Goal: Task Accomplishment & Management: Complete application form

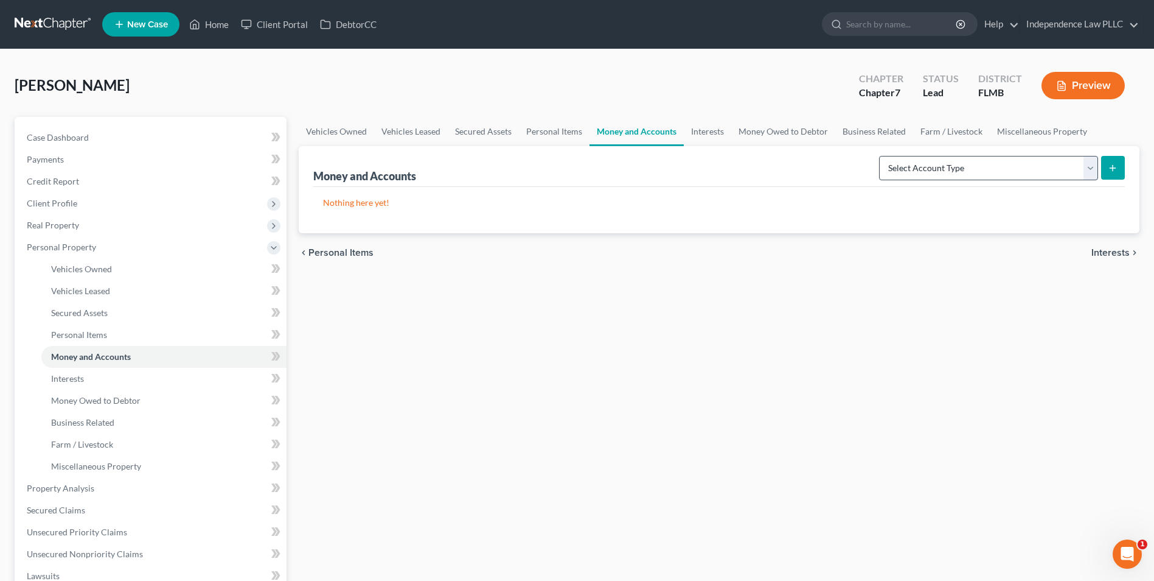
click at [962, 173] on select "Select Account Type Brokerage Cash on Hand Certificates of Deposit Checking Acc…" at bounding box center [988, 168] width 219 height 24
select select "checking"
click at [882, 156] on select "Select Account Type Brokerage Cash on Hand Certificates of Deposit Checking Acc…" at bounding box center [988, 168] width 219 height 24
click at [659, 173] on div "Money and Accounts Select Account Type Brokerage Cash on Hand Certificates of D…" at bounding box center [719, 166] width 812 height 41
click at [532, 219] on div "Nothing here yet!" at bounding box center [719, 210] width 812 height 46
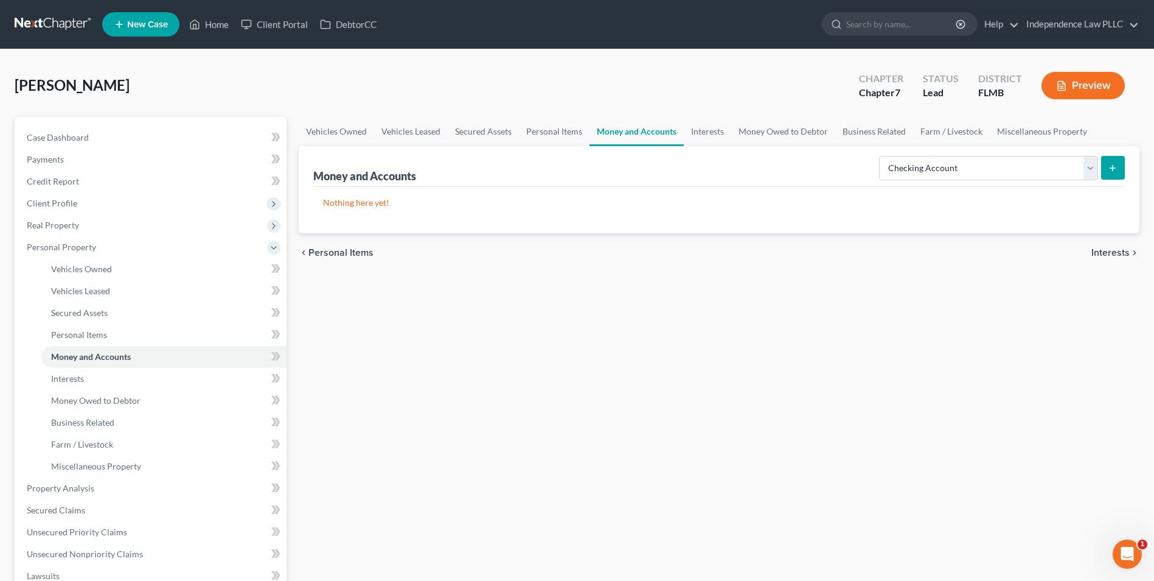
click at [456, 206] on p "Nothing here yet!" at bounding box center [719, 203] width 792 height 12
click at [457, 207] on p "Nothing here yet!" at bounding box center [719, 203] width 792 height 12
click at [1109, 166] on icon "submit" at bounding box center [1113, 168] width 10 height 10
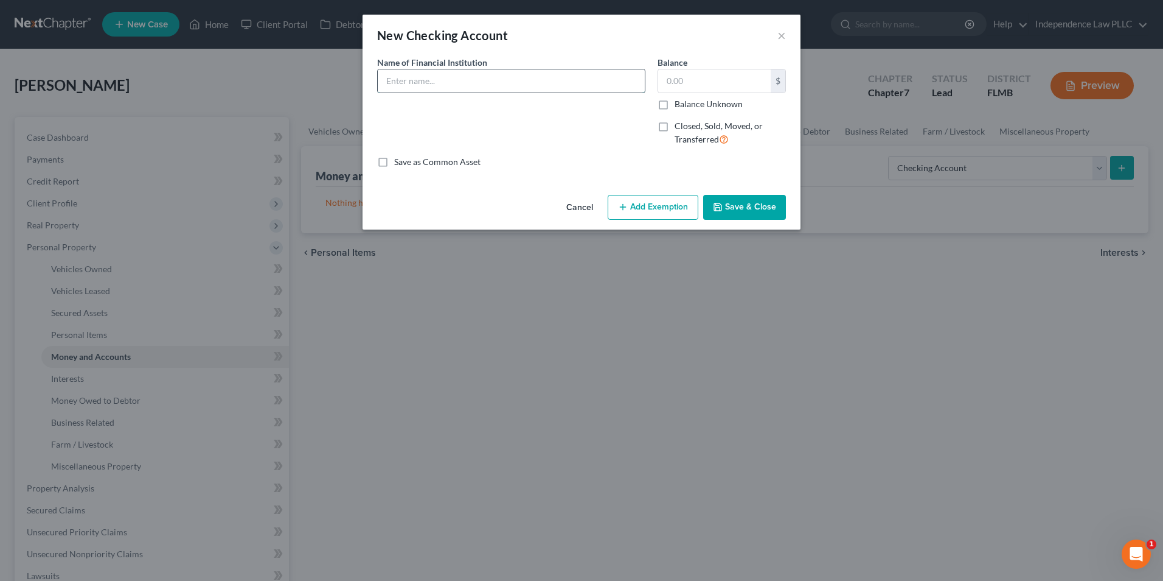
click at [479, 88] on input "text" at bounding box center [511, 80] width 267 height 23
type input "[PERSON_NAME] Fargo"
click at [694, 105] on label "Balance Unknown" at bounding box center [709, 104] width 68 height 12
click at [688, 105] on input "Balance Unknown" at bounding box center [684, 102] width 8 height 8
checkbox input "true"
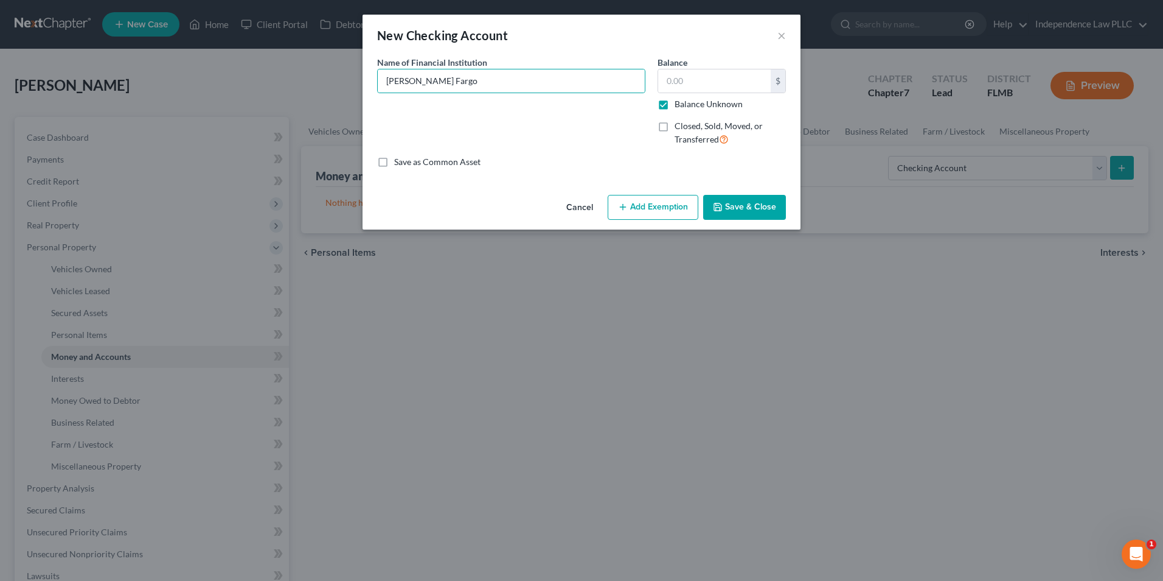
type input "0.00"
click at [748, 205] on button "Save & Close" at bounding box center [744, 208] width 83 height 26
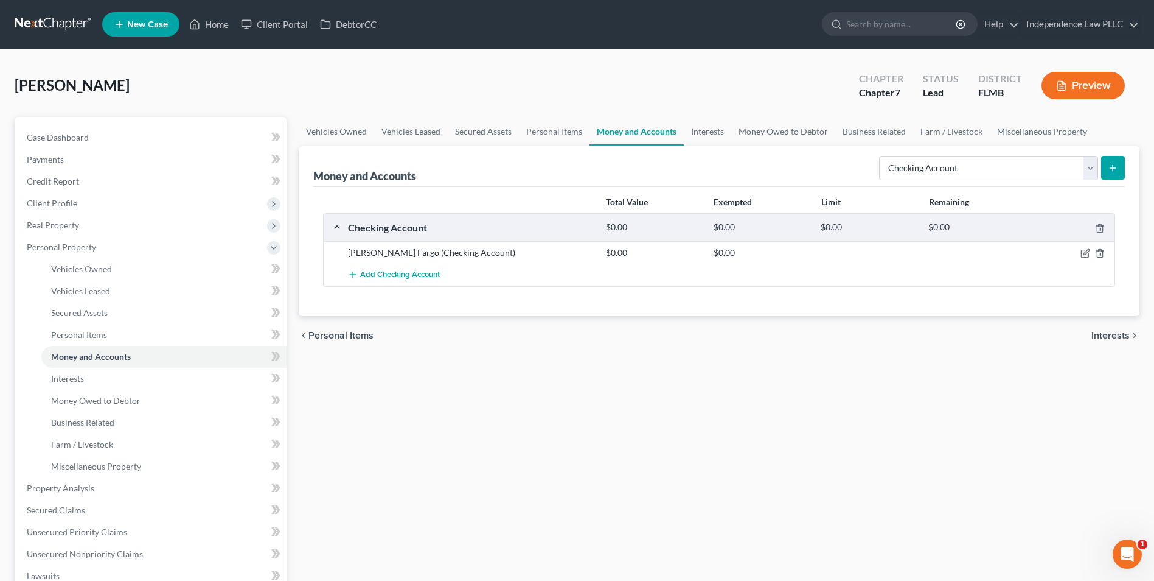
click at [1114, 172] on icon "submit" at bounding box center [1113, 168] width 10 height 10
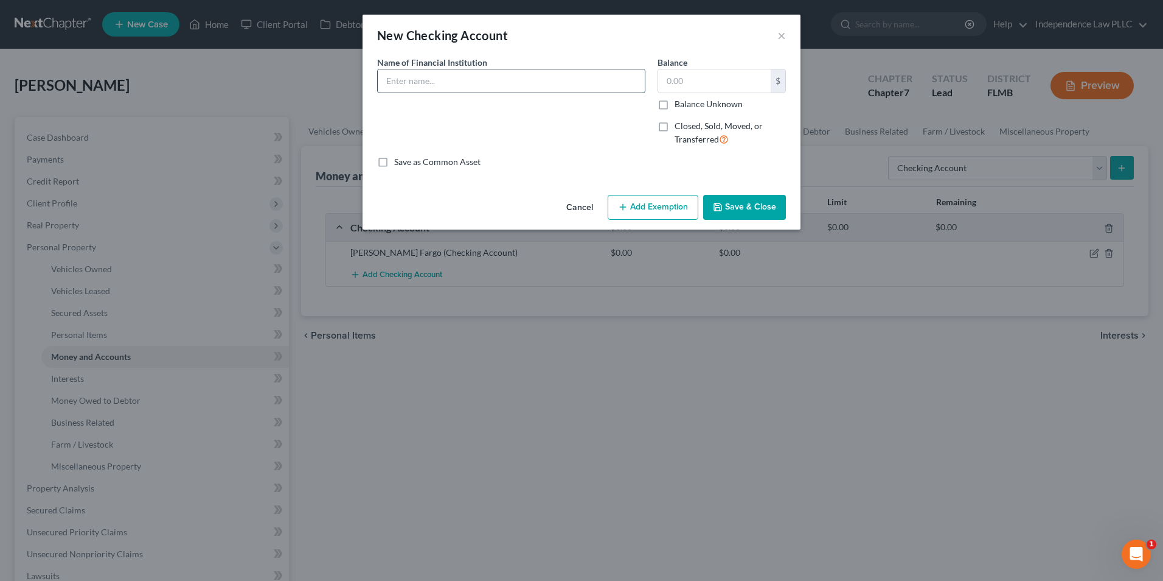
click at [496, 91] on input "text" at bounding box center [511, 80] width 267 height 23
type input "Suncoast Credit Union"
click at [763, 206] on button "Save & Close" at bounding box center [744, 208] width 83 height 26
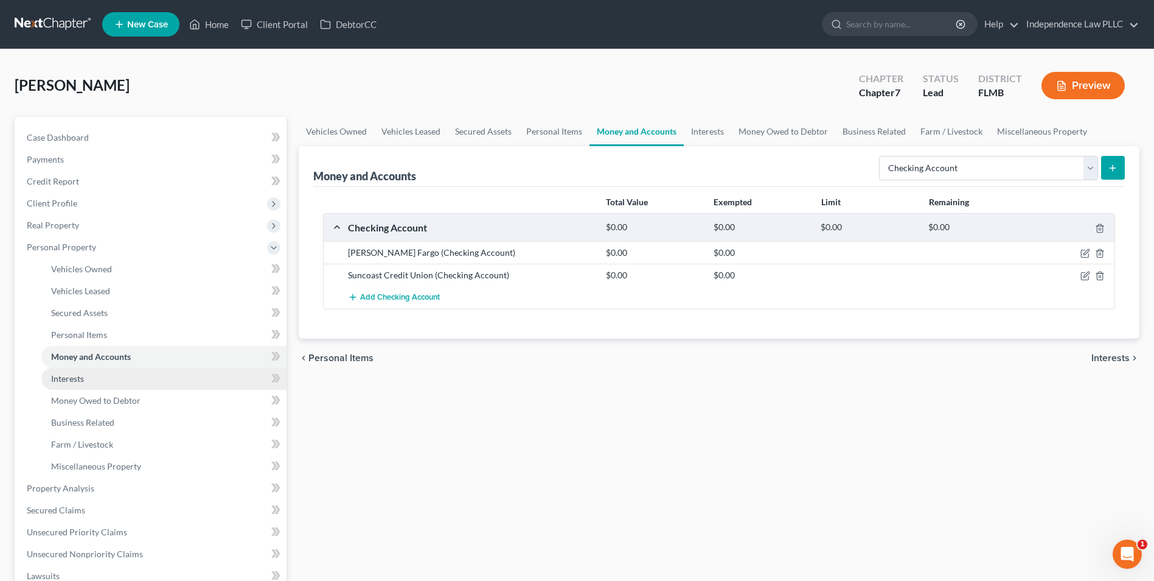
click at [76, 371] on link "Interests" at bounding box center [163, 379] width 245 height 22
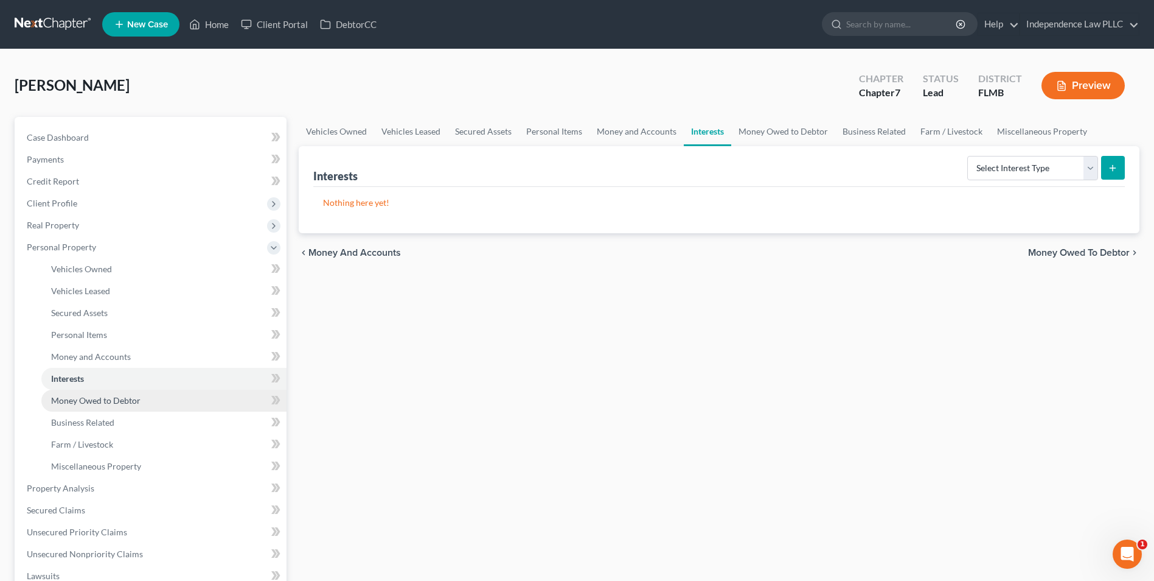
click at [111, 399] on span "Money Owed to Debtor" at bounding box center [95, 400] width 89 height 10
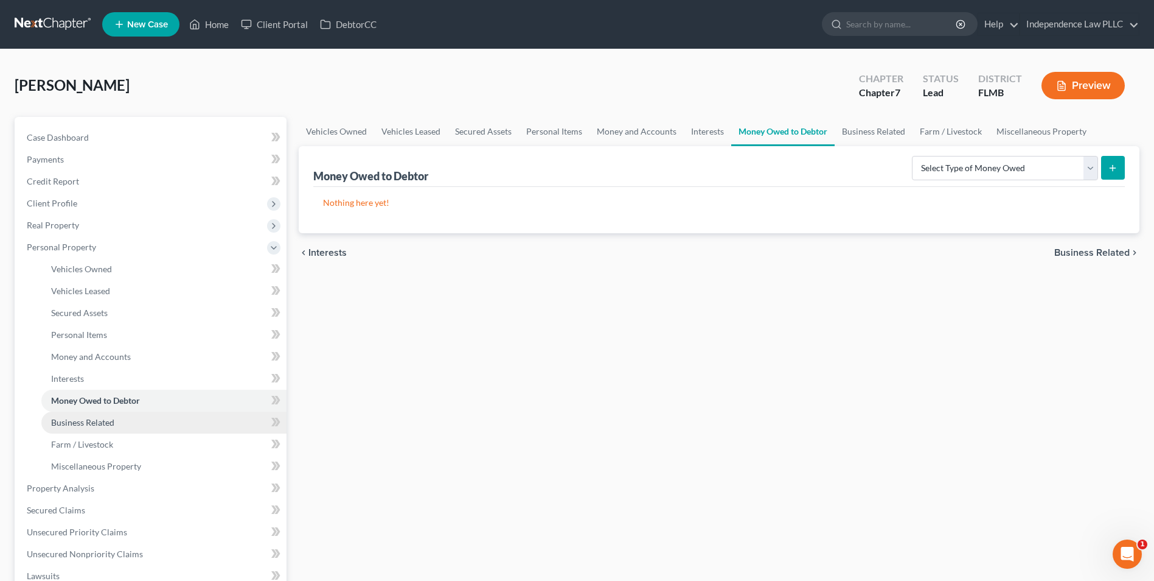
click at [89, 426] on span "Business Related" at bounding box center [82, 422] width 63 height 10
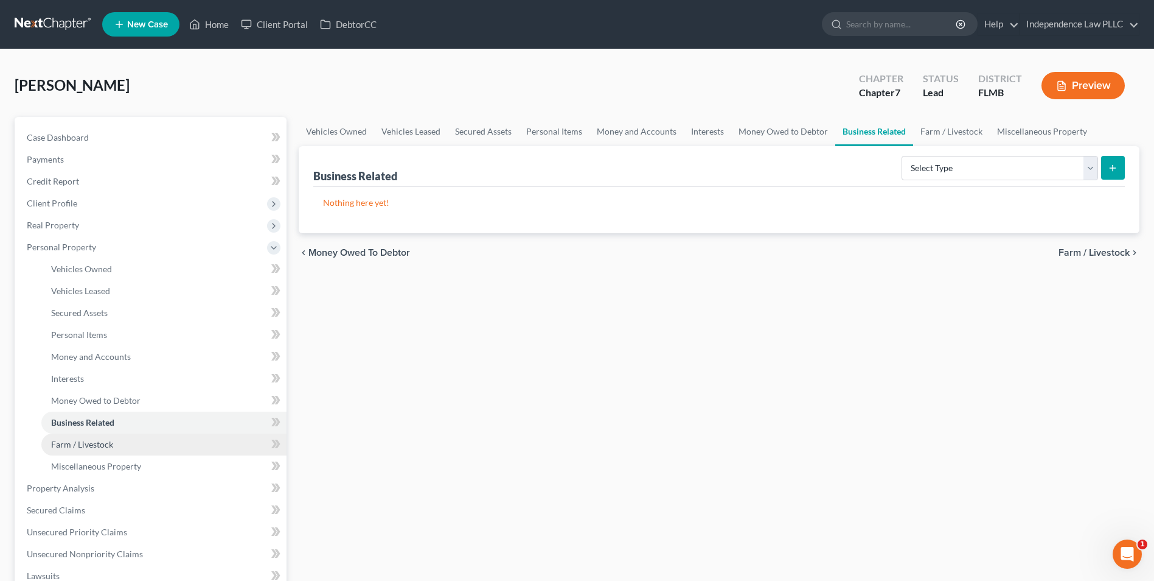
click at [87, 444] on span "Farm / Livestock" at bounding box center [82, 444] width 62 height 10
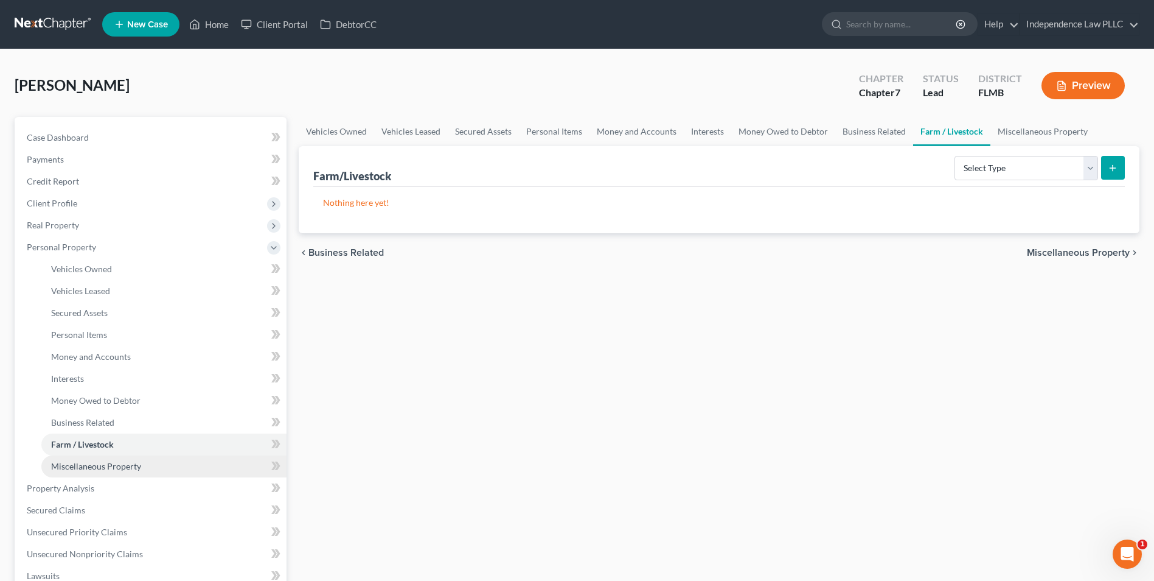
click at [98, 469] on span "Miscellaneous Property" at bounding box center [96, 466] width 90 height 10
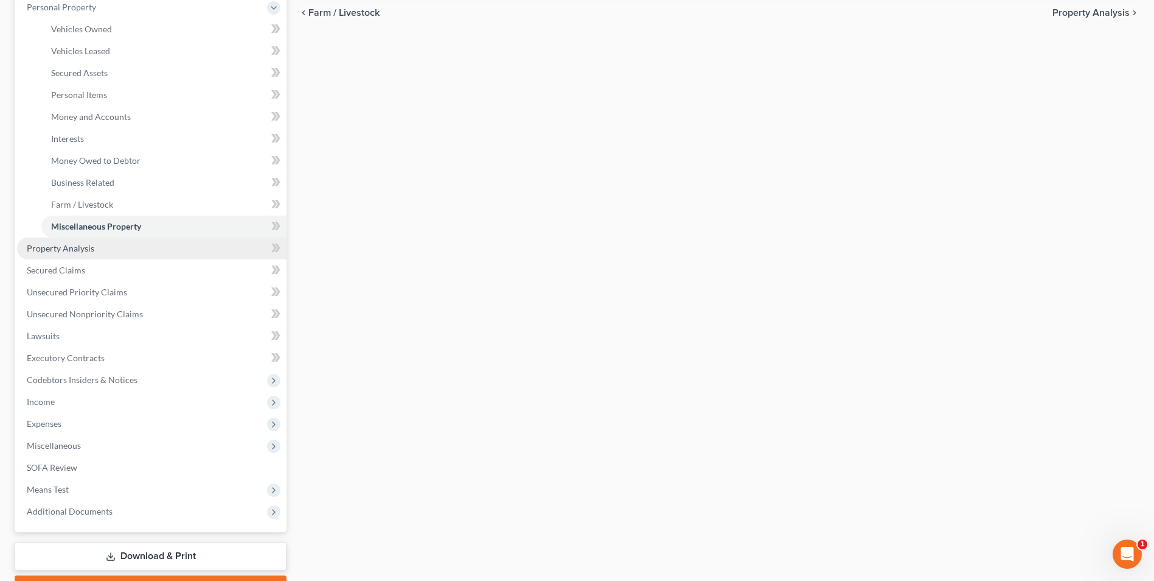
scroll to position [243, 0]
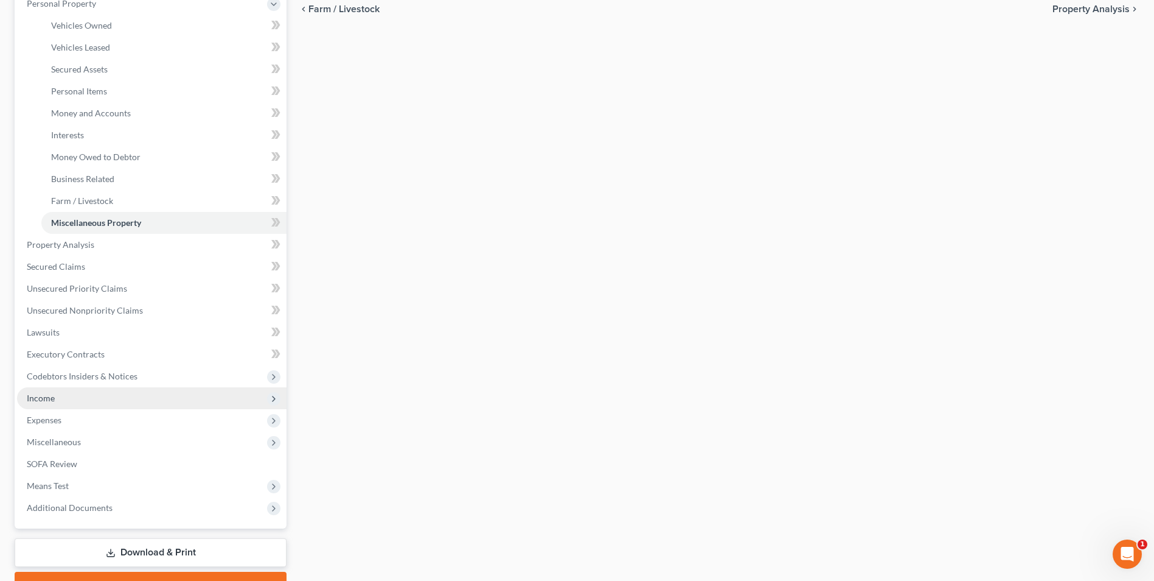
click at [44, 403] on span "Income" at bounding box center [152, 398] width 270 height 22
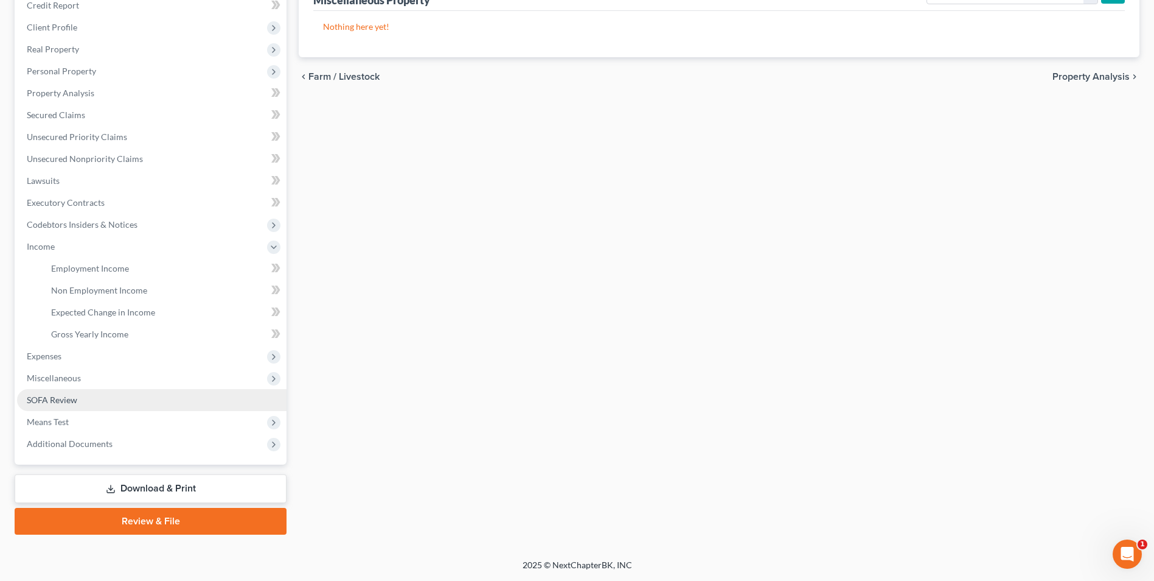
scroll to position [176, 0]
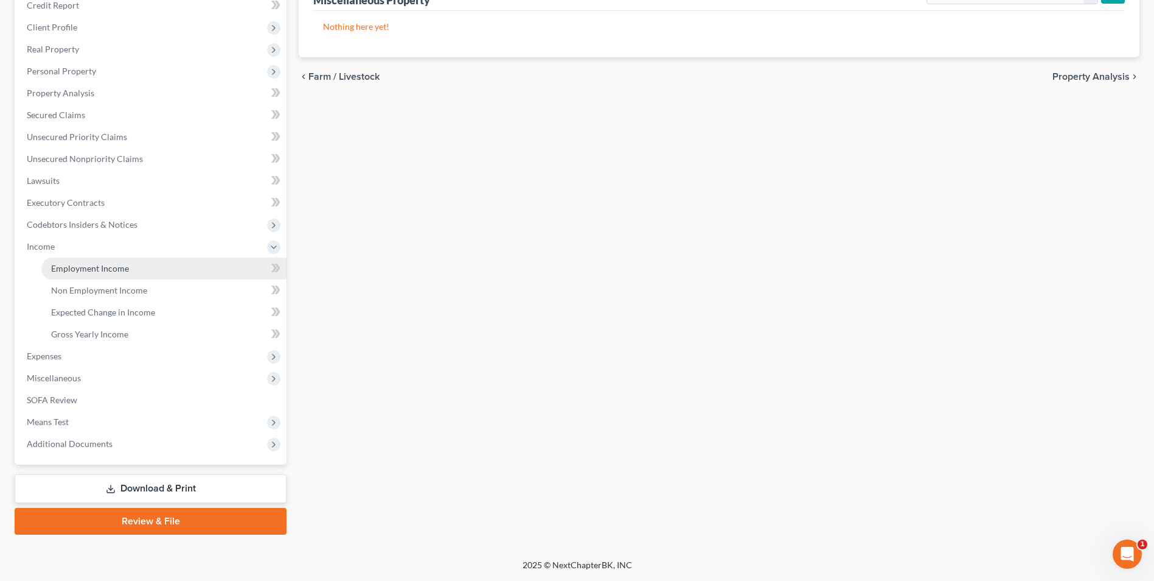
click at [106, 263] on span "Employment Income" at bounding box center [90, 268] width 78 height 10
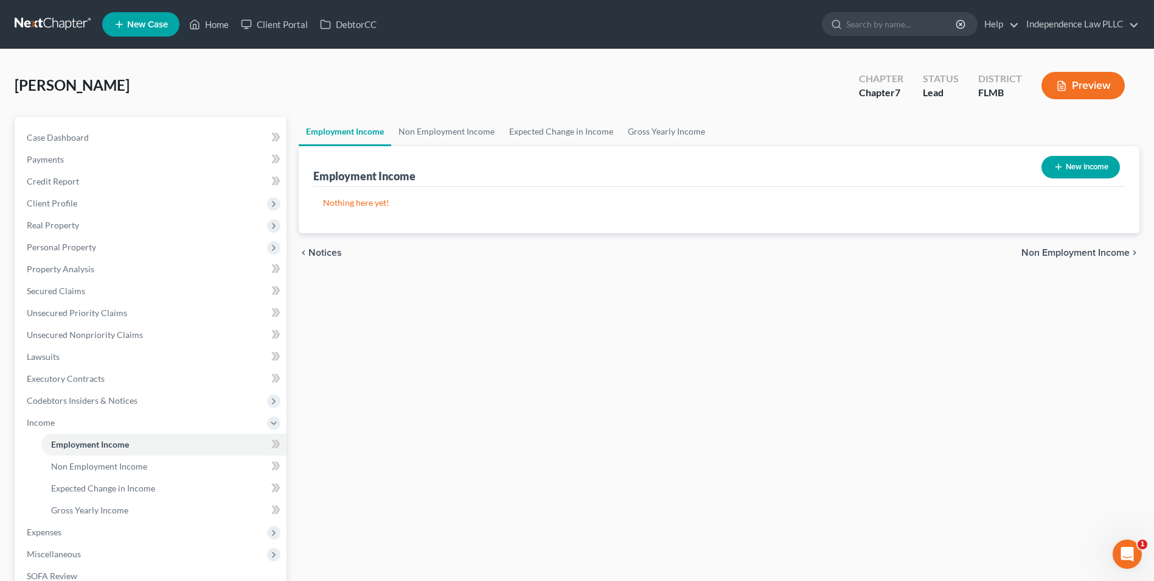
click at [1094, 165] on button "New Income" at bounding box center [1081, 167] width 78 height 23
select select "0"
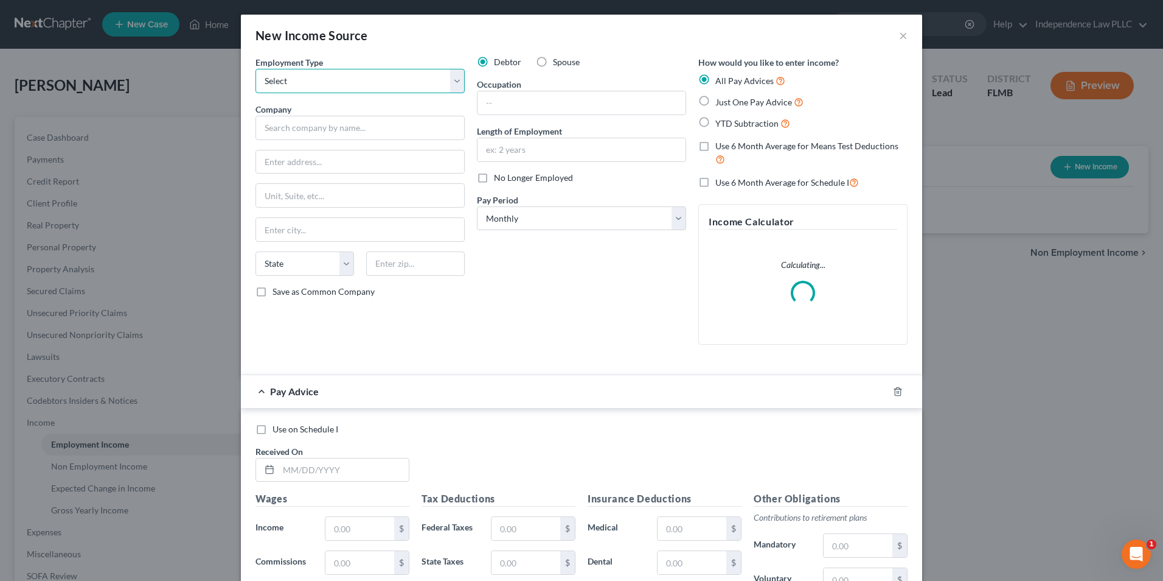
click at [371, 89] on select "Select Full or [DEMOGRAPHIC_DATA] Employment Self Employment" at bounding box center [360, 81] width 209 height 24
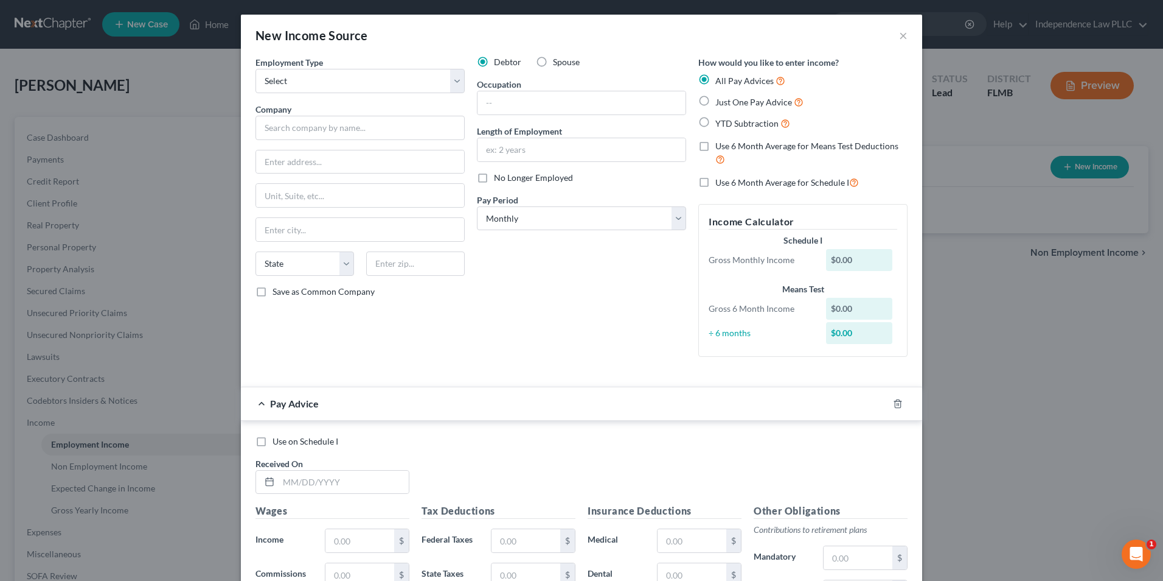
click at [904, 37] on div "New Income Source ×" at bounding box center [582, 35] width 682 height 41
click at [899, 37] on button "×" at bounding box center [903, 35] width 9 height 15
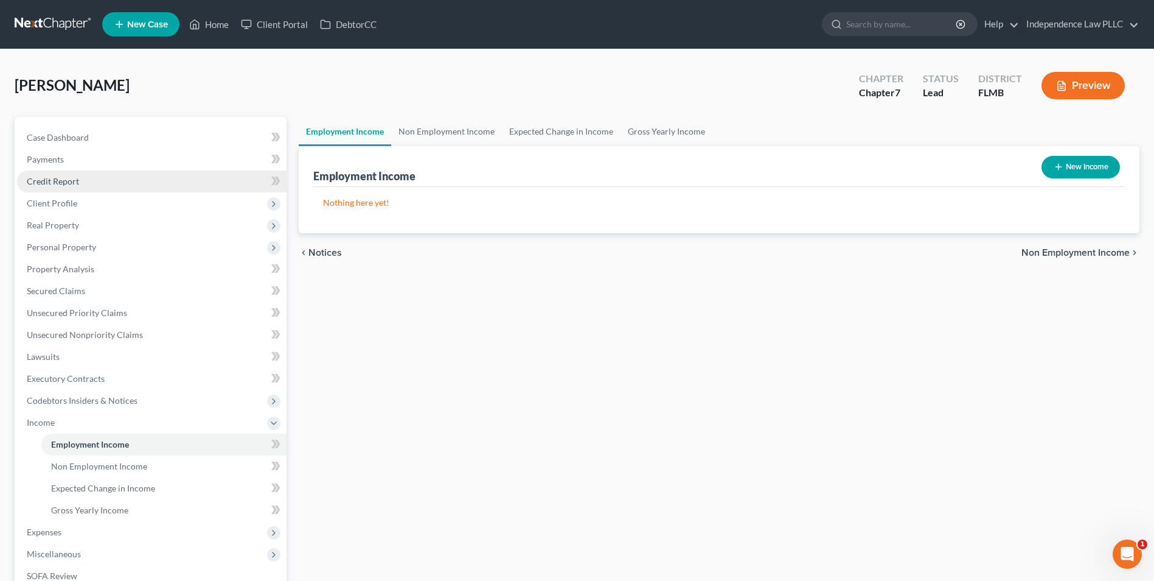
click at [54, 182] on span "Credit Report" at bounding box center [53, 181] width 52 height 10
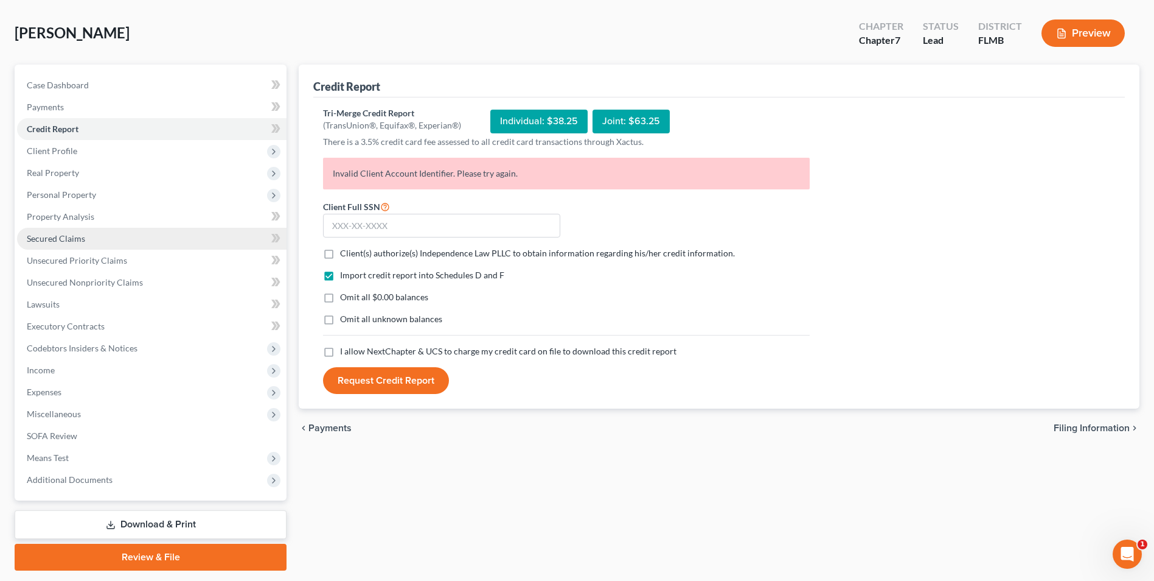
scroll to position [88, 0]
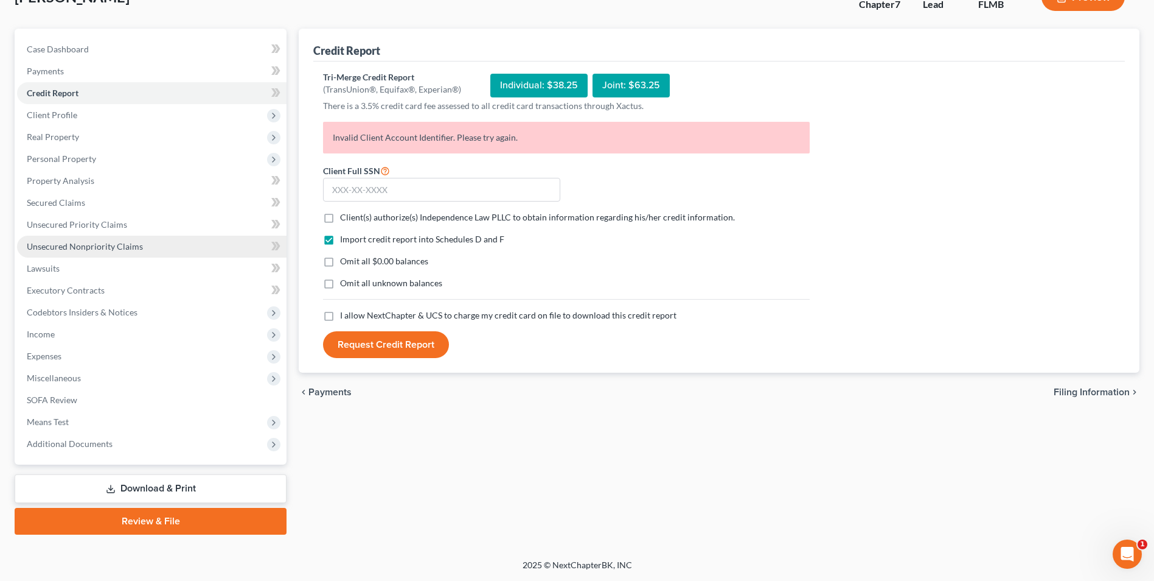
click at [120, 247] on span "Unsecured Nonpriority Claims" at bounding box center [85, 246] width 116 height 10
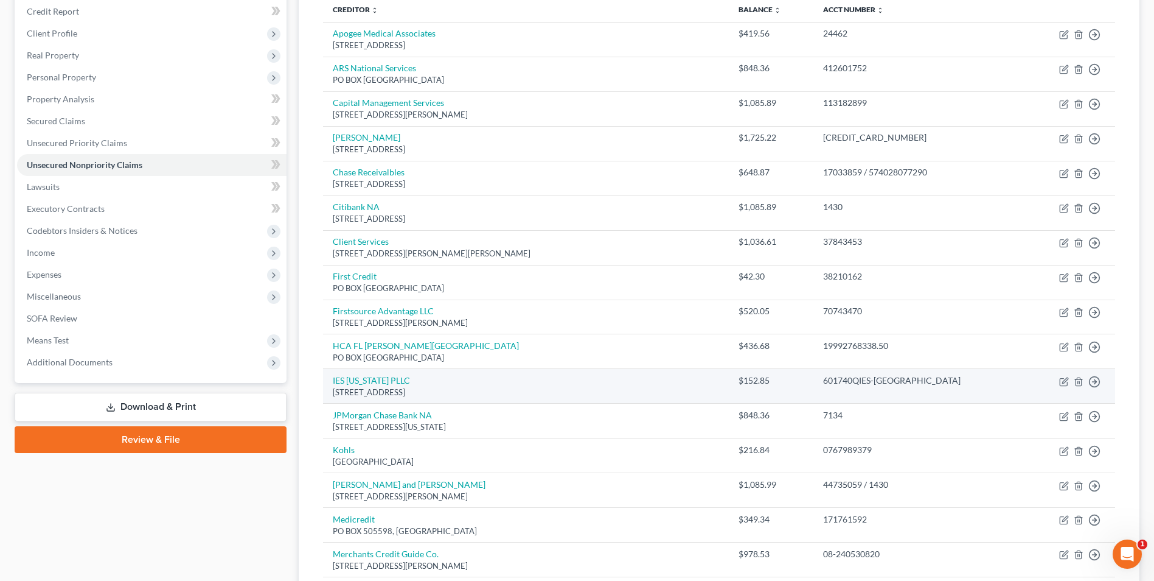
scroll to position [183, 0]
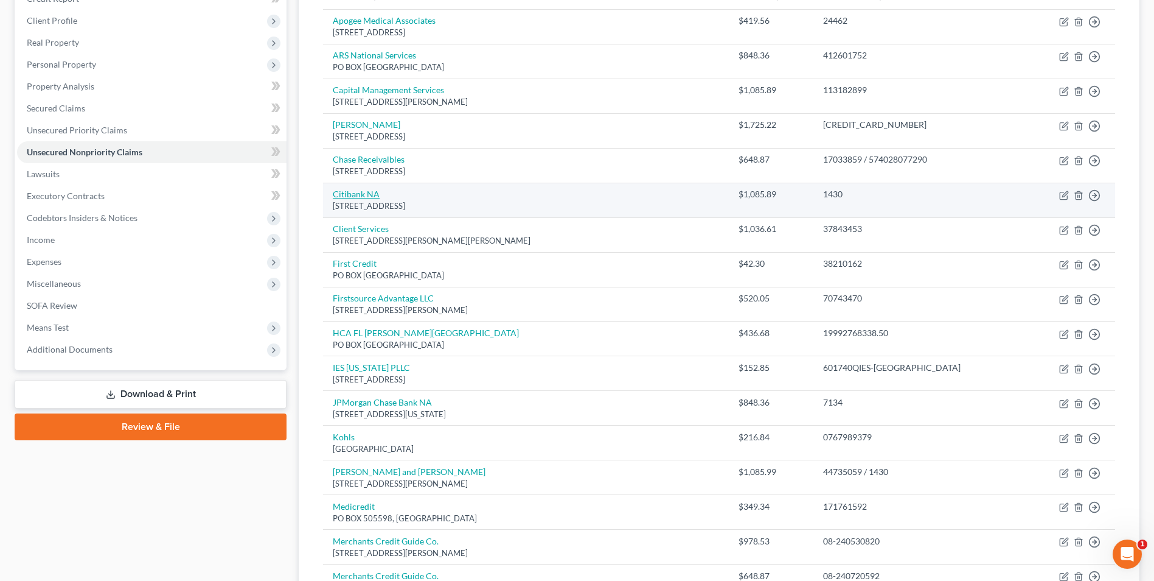
click at [348, 190] on link "Citibank NA" at bounding box center [356, 194] width 47 height 10
select select "45"
select select "2"
select select "0"
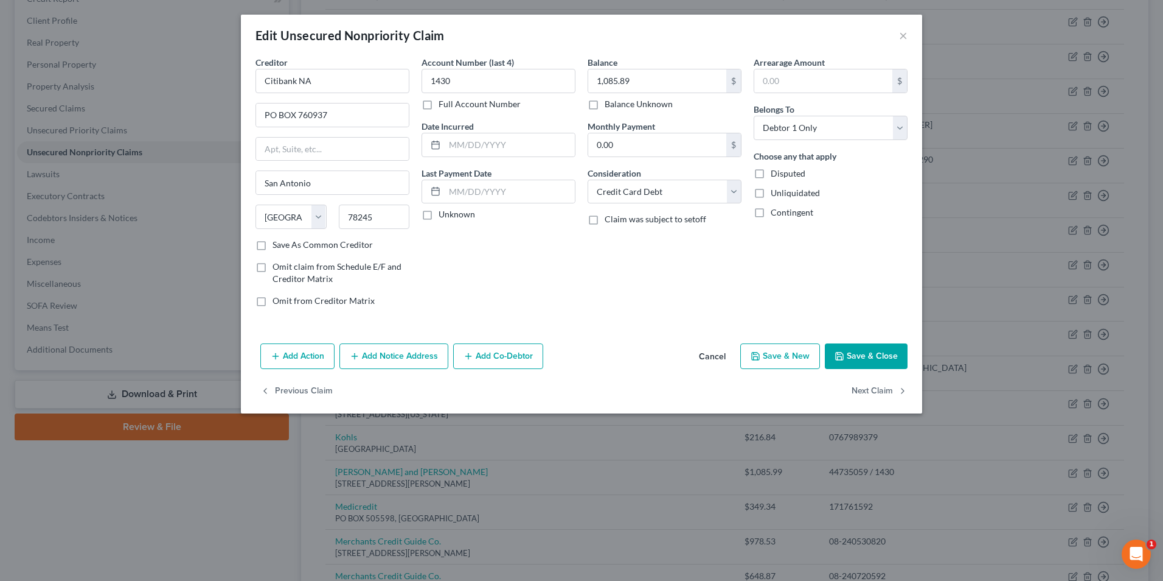
click at [896, 33] on div "Edit Unsecured Nonpriority Claim ×" at bounding box center [582, 35] width 682 height 41
click at [901, 34] on button "×" at bounding box center [903, 35] width 9 height 15
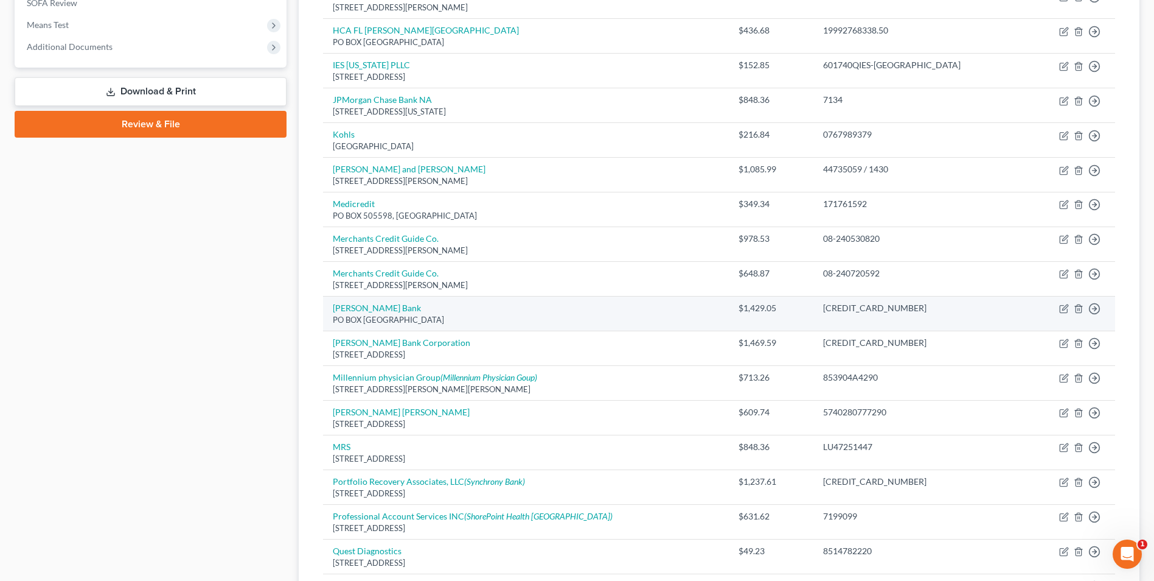
scroll to position [548, 0]
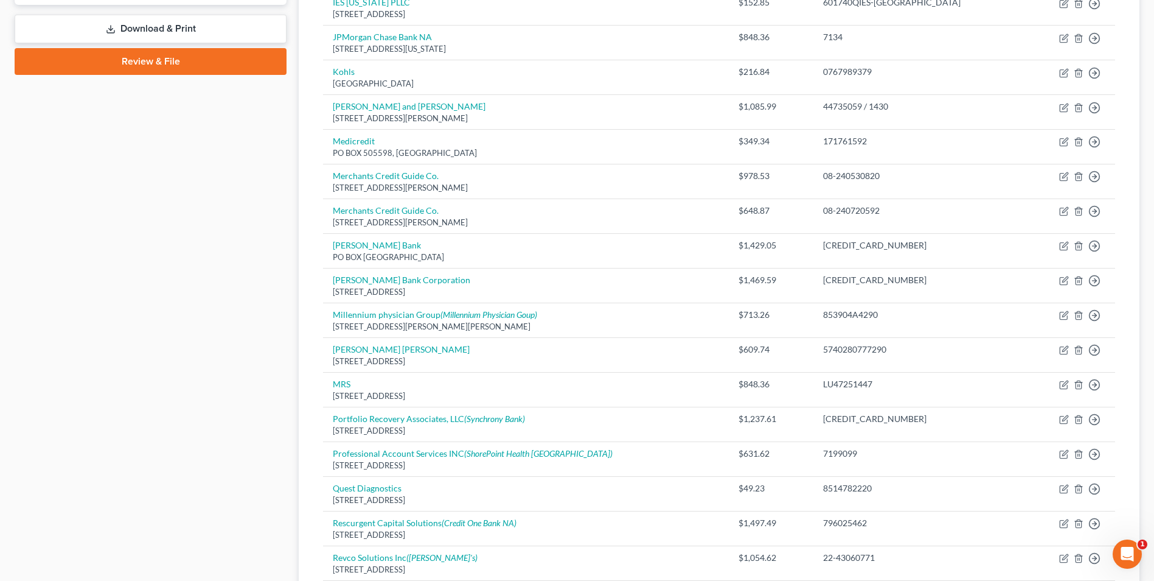
click at [226, 312] on div "Case Dashboard Payments Invoices Payments Payments Credit Report Client Profile" at bounding box center [151, 169] width 284 height 1201
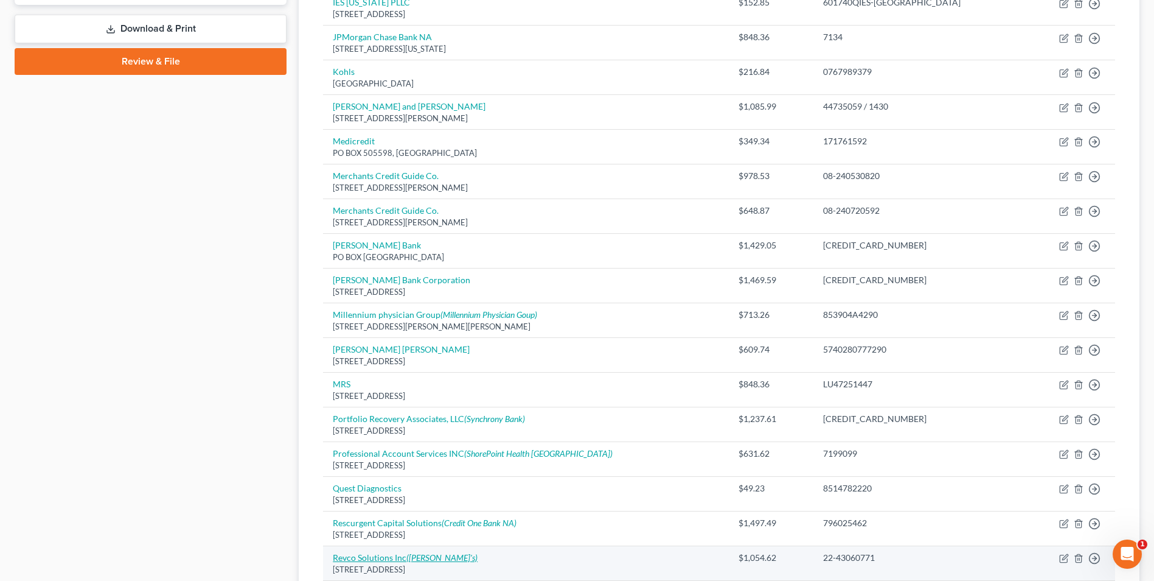
click at [352, 556] on link "Revco Solutions Inc ([PERSON_NAME]'s)" at bounding box center [405, 557] width 145 height 10
select select "36"
select select "0"
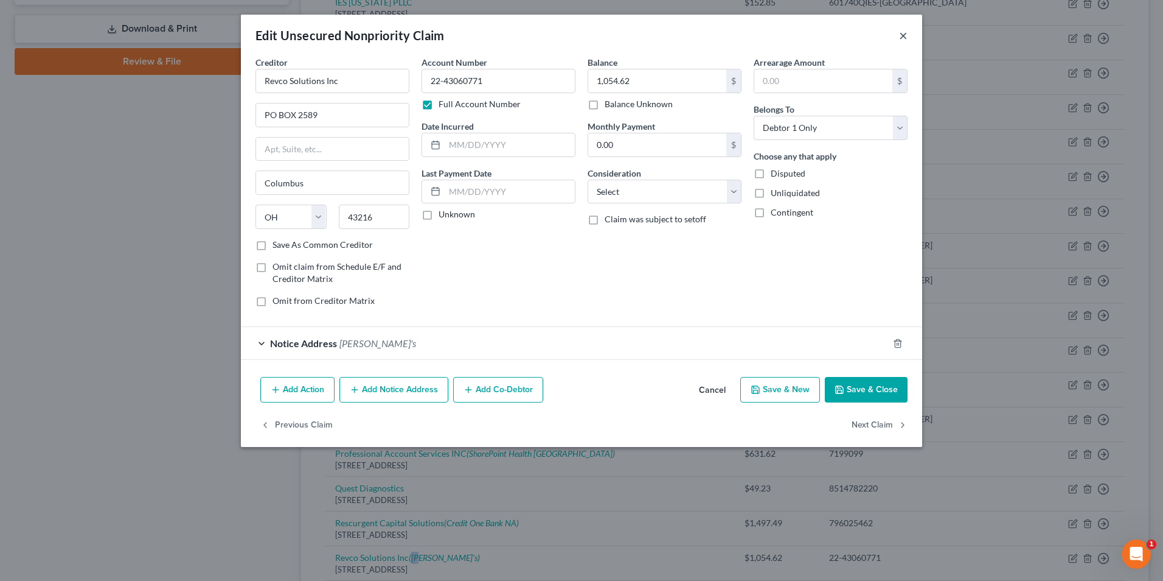
click at [903, 38] on button "×" at bounding box center [903, 35] width 9 height 15
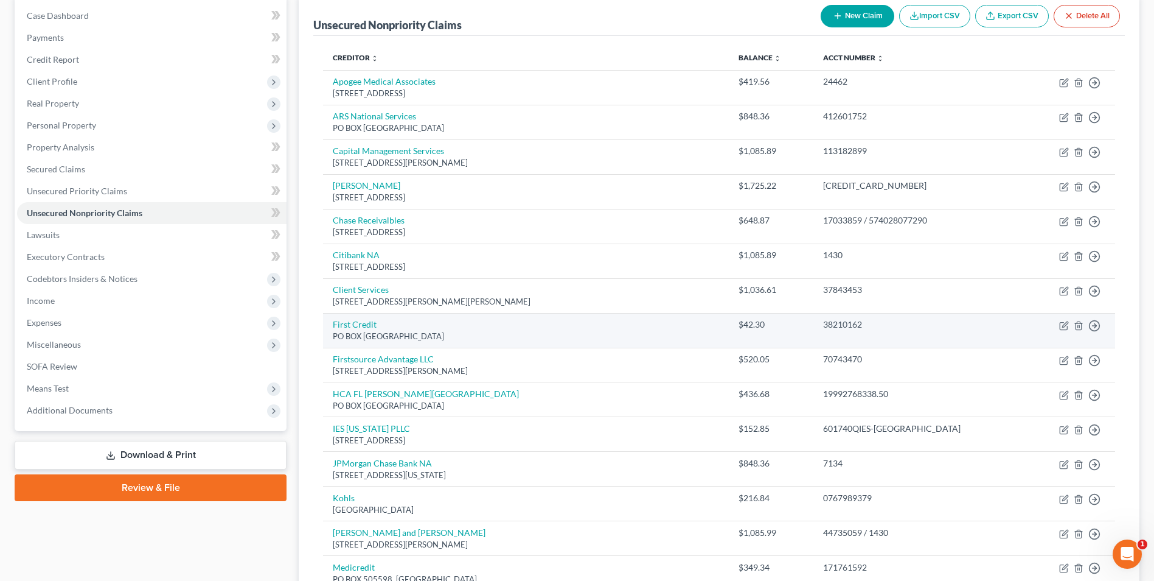
scroll to position [243, 0]
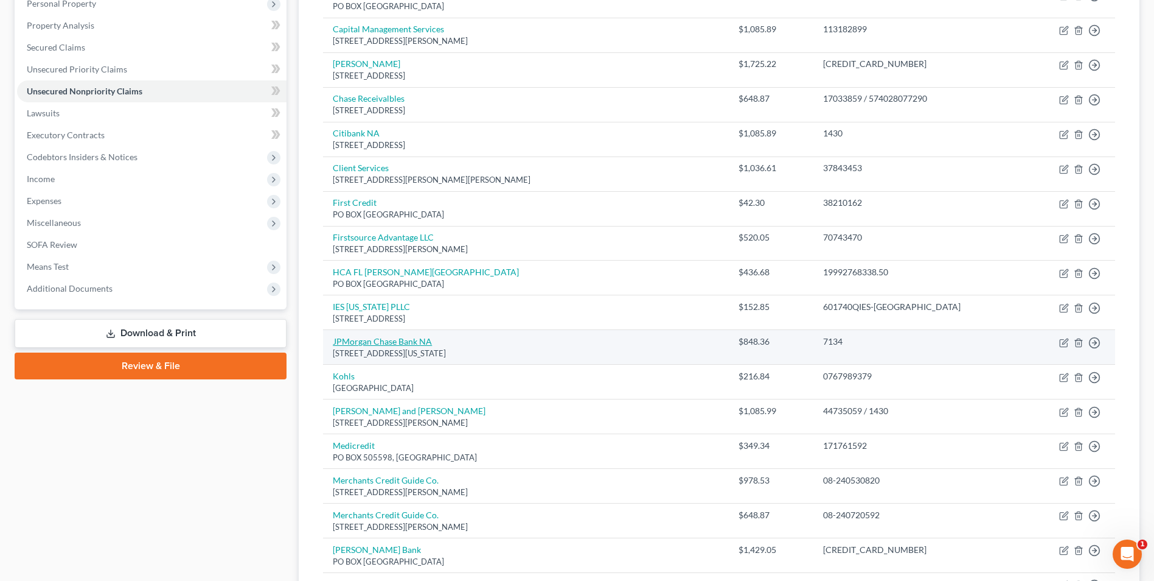
click at [408, 337] on link "JPMorgan Chase Bank NA" at bounding box center [382, 341] width 99 height 10
select select "19"
select select "2"
select select "0"
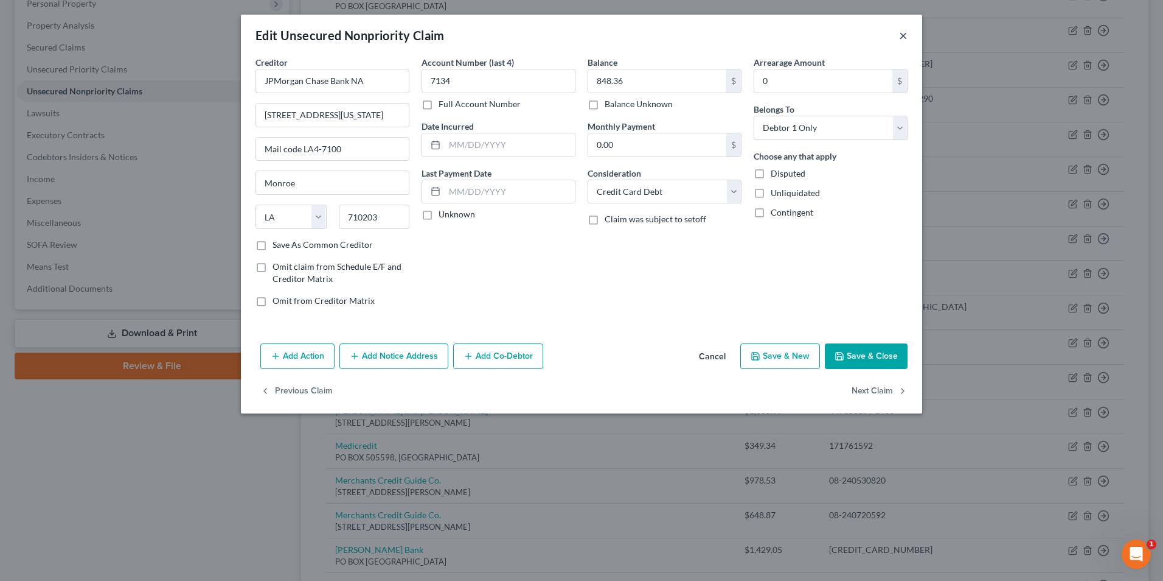
click at [904, 33] on button "×" at bounding box center [903, 35] width 9 height 15
drag, startPoint x: 904, startPoint y: 33, endPoint x: 898, endPoint y: 39, distance: 8.2
click at [904, 34] on button "×" at bounding box center [903, 35] width 9 height 15
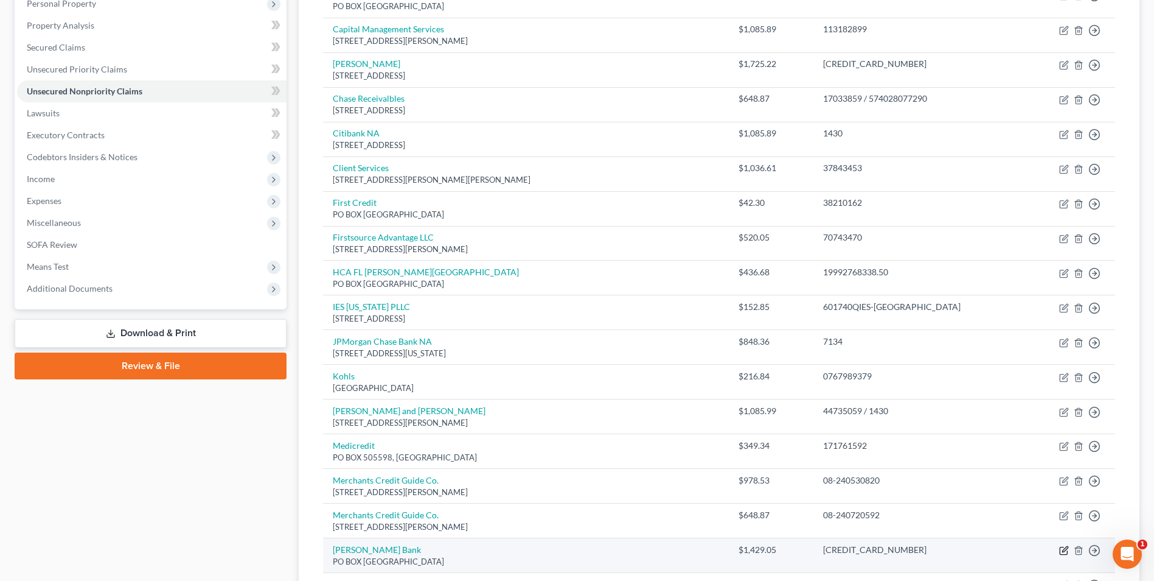
click at [1067, 551] on icon "button" at bounding box center [1063, 550] width 7 height 7
select select "45"
select select "2"
select select "0"
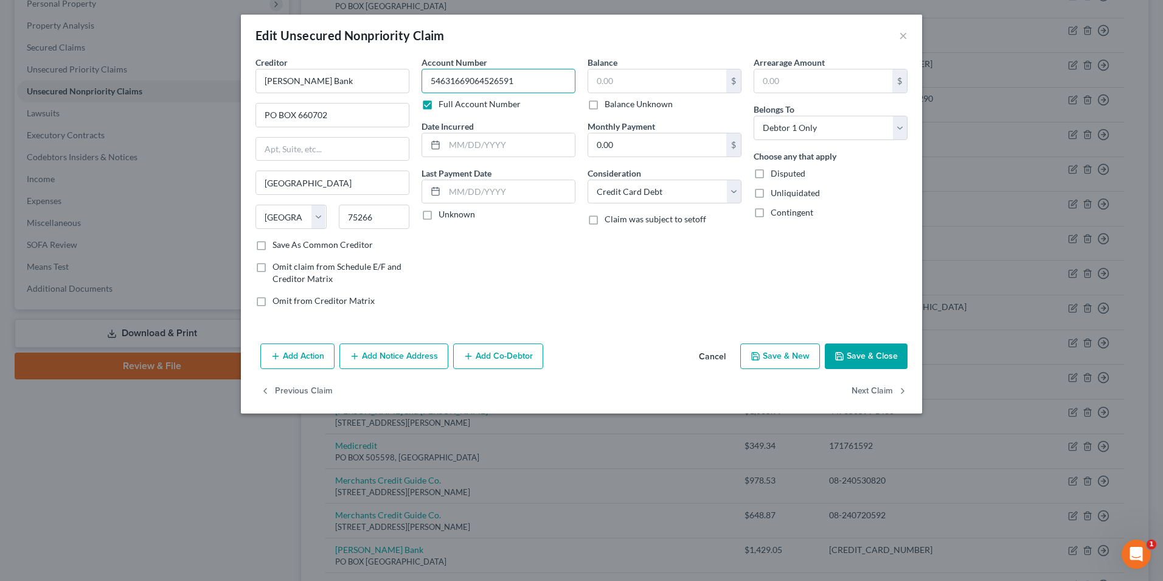
type input "[CREDIT_CARD_NUMBER]"
click at [640, 83] on input "text" at bounding box center [657, 80] width 138 height 23
type input "1,725.00"
click at [884, 360] on button "Save & Close" at bounding box center [866, 356] width 83 height 26
click at [884, 360] on div "Add Action Add Notice Address Add Co-Debtor Cancel Save & New Save & Close" at bounding box center [582, 358] width 682 height 40
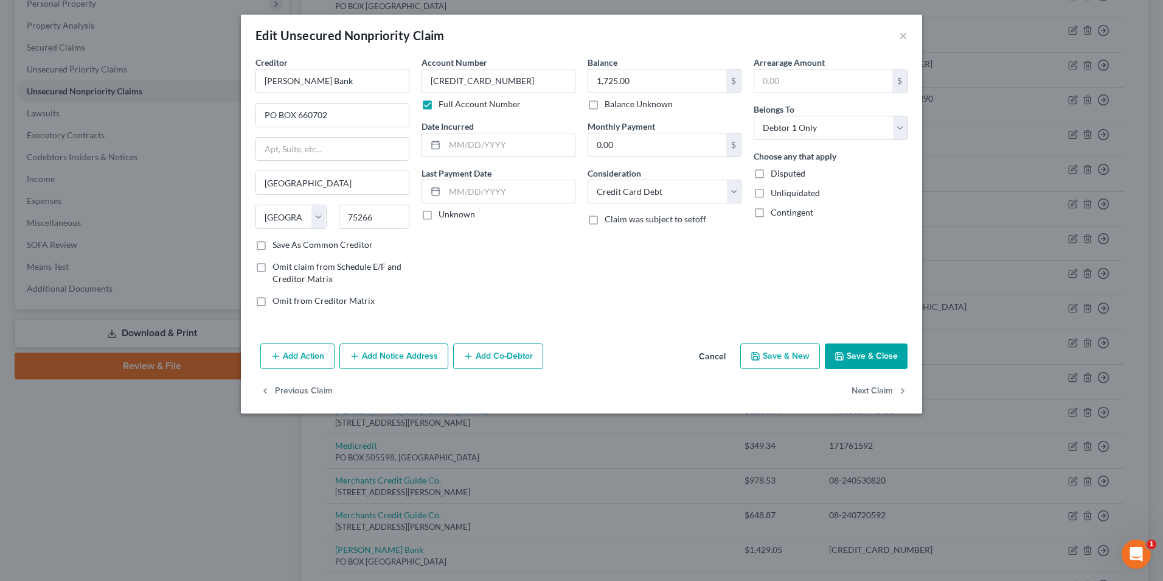
click at [884, 360] on div "Add Action Add Notice Address Add Co-Debtor Cancel Save & New Save & Close" at bounding box center [582, 358] width 682 height 40
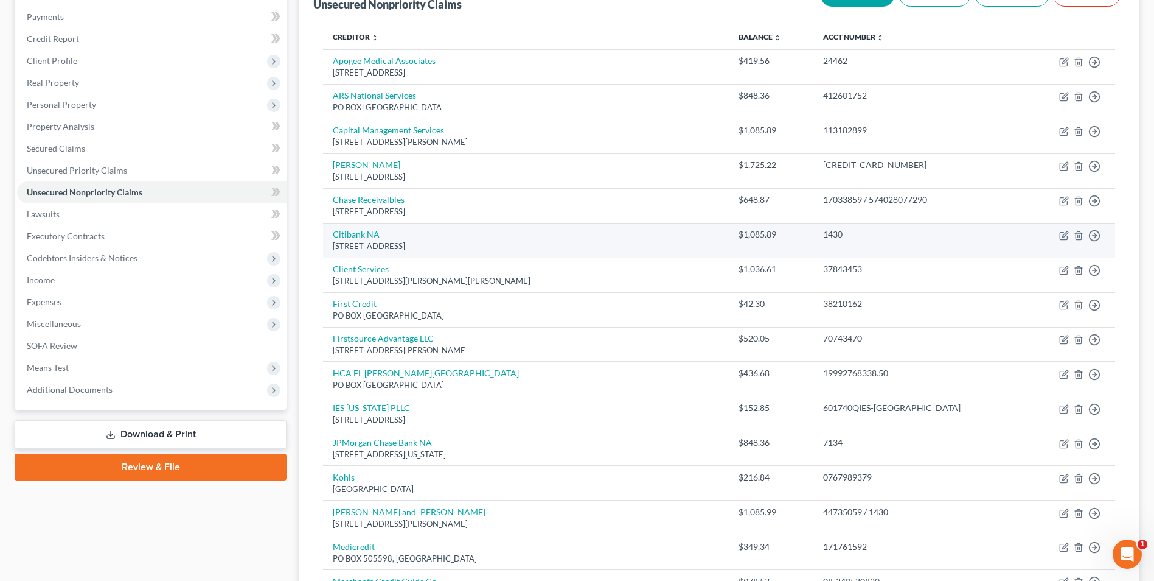
scroll to position [0, 0]
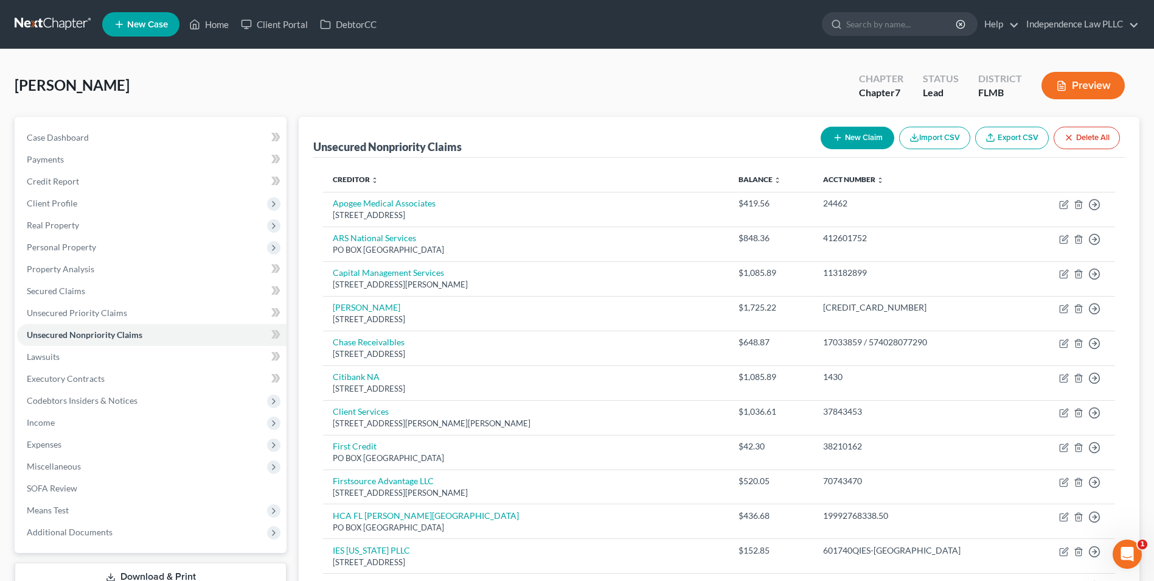
click at [840, 128] on button "New Claim" at bounding box center [858, 138] width 74 height 23
select select "0"
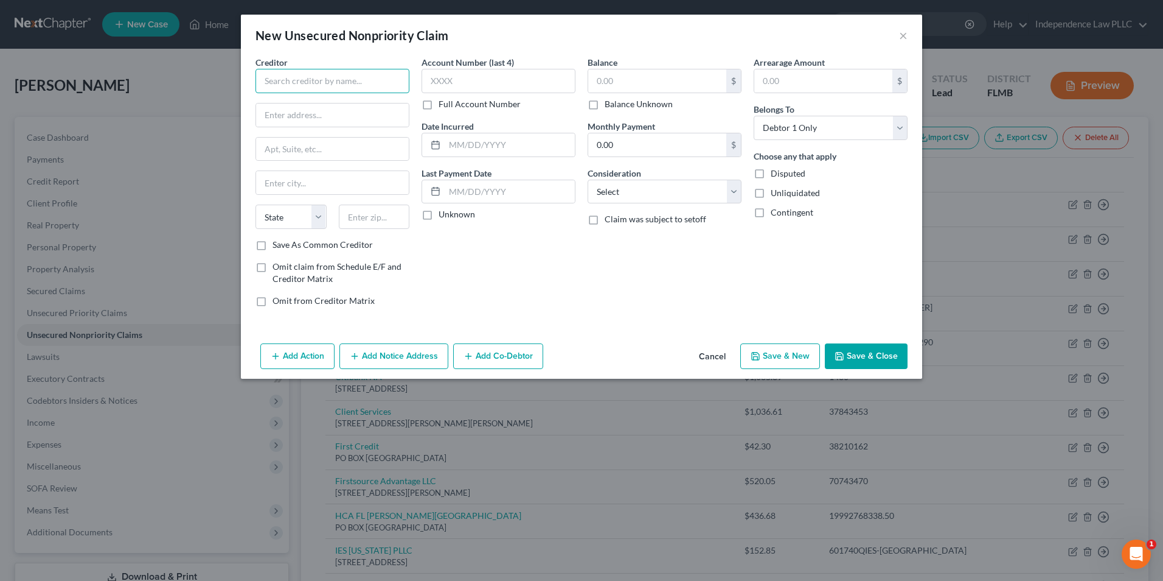
click at [311, 86] on input "text" at bounding box center [333, 81] width 154 height 24
type input "Net Credit"
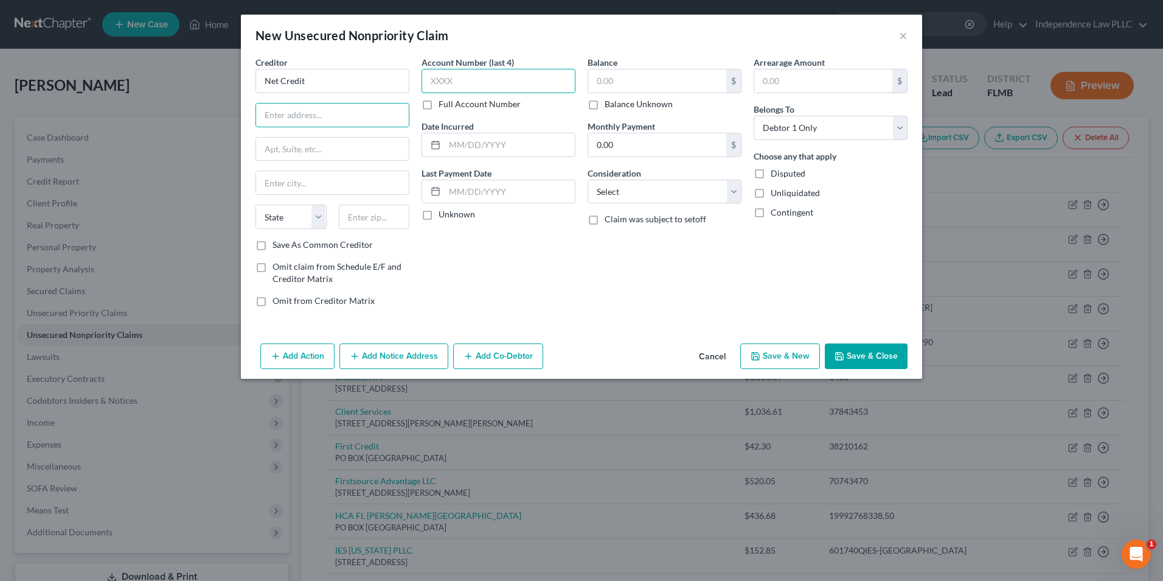
click at [459, 84] on input "text" at bounding box center [499, 81] width 154 height 24
type input "2023"
click at [646, 74] on input "text" at bounding box center [657, 80] width 138 height 23
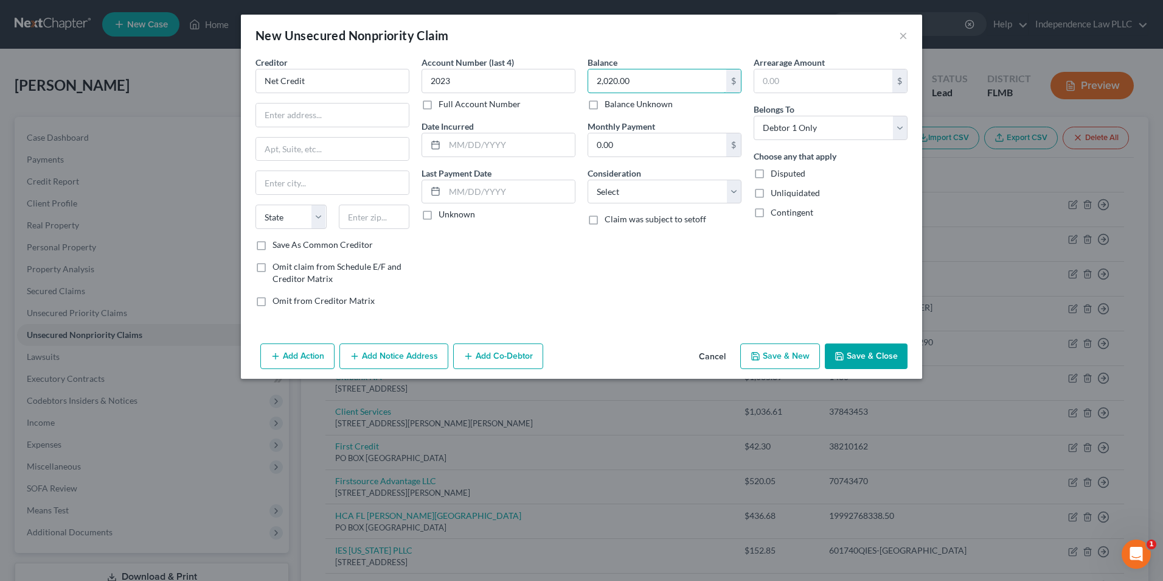
type input "2,020.00"
click at [361, 130] on div "Creditor * Net Credit State [US_STATE] AK AR AZ CA CO CT DE DC [GEOGRAPHIC_DATA…" at bounding box center [333, 147] width 154 height 183
click at [361, 112] on input "text" at bounding box center [332, 114] width 153 height 23
type input "[STREET_ADDRESS][PERSON_NAME]"
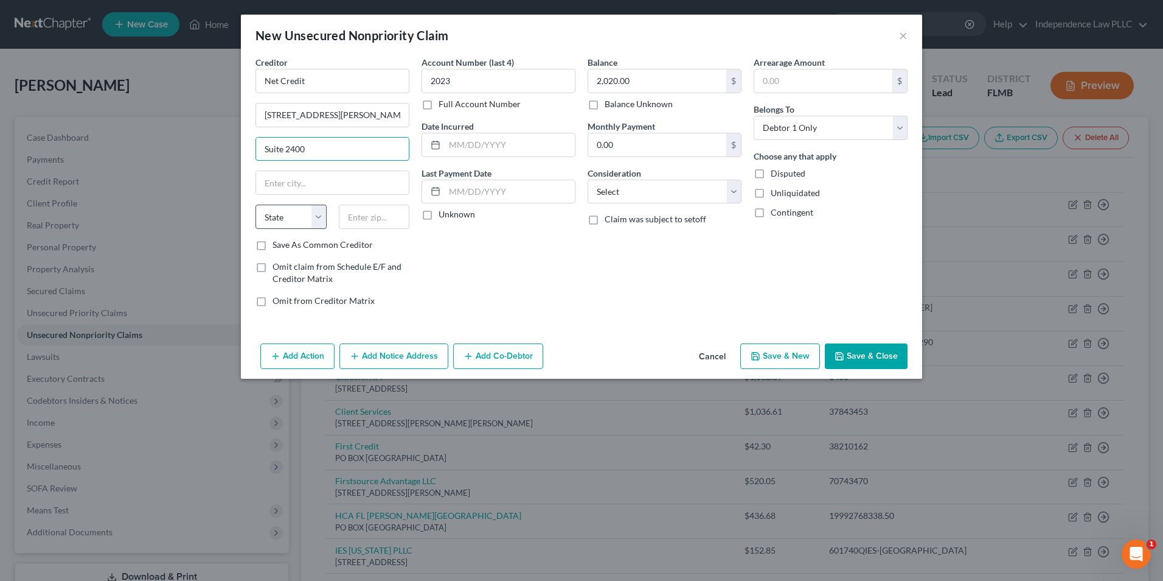
type input "Suite 2400"
click at [313, 204] on select "State [US_STATE] AK AR AZ CA CO CT DE DC [GEOGRAPHIC_DATA] [GEOGRAPHIC_DATA] GU…" at bounding box center [291, 216] width 71 height 24
drag, startPoint x: 313, startPoint y: 204, endPoint x: 291, endPoint y: 173, distance: 38.3
click at [313, 204] on div "Creditor * Net Credit [GEOGRAPHIC_DATA][PERSON_NAME][US_STATE] CA CO CT DE DC […" at bounding box center [333, 147] width 154 height 183
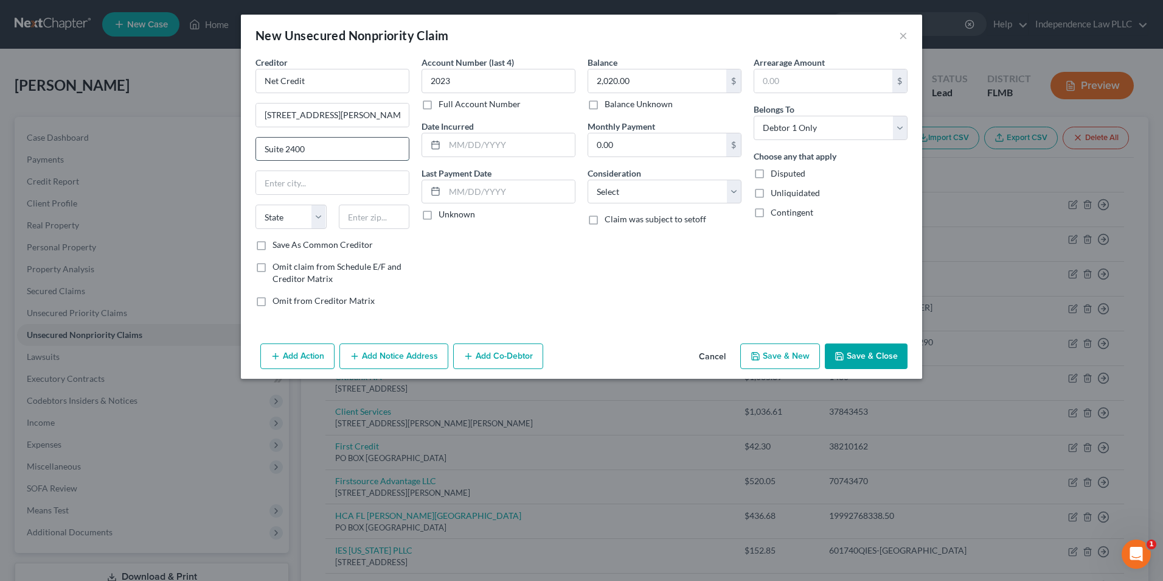
drag, startPoint x: 291, startPoint y: 173, endPoint x: 274, endPoint y: 152, distance: 27.8
click at [274, 152] on input "Suite 2400" at bounding box center [332, 149] width 153 height 23
click at [279, 187] on input "text" at bounding box center [332, 182] width 153 height 23
type input "[GEOGRAPHIC_DATA]"
select select "14"
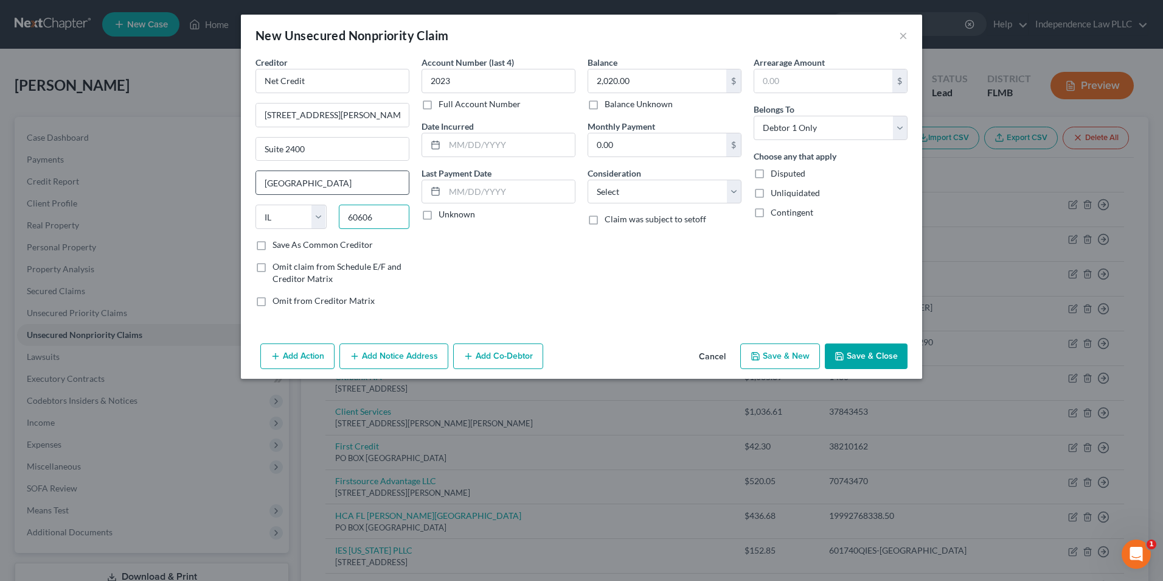
type input "60606"
click at [864, 353] on button "Save & Close" at bounding box center [866, 356] width 83 height 26
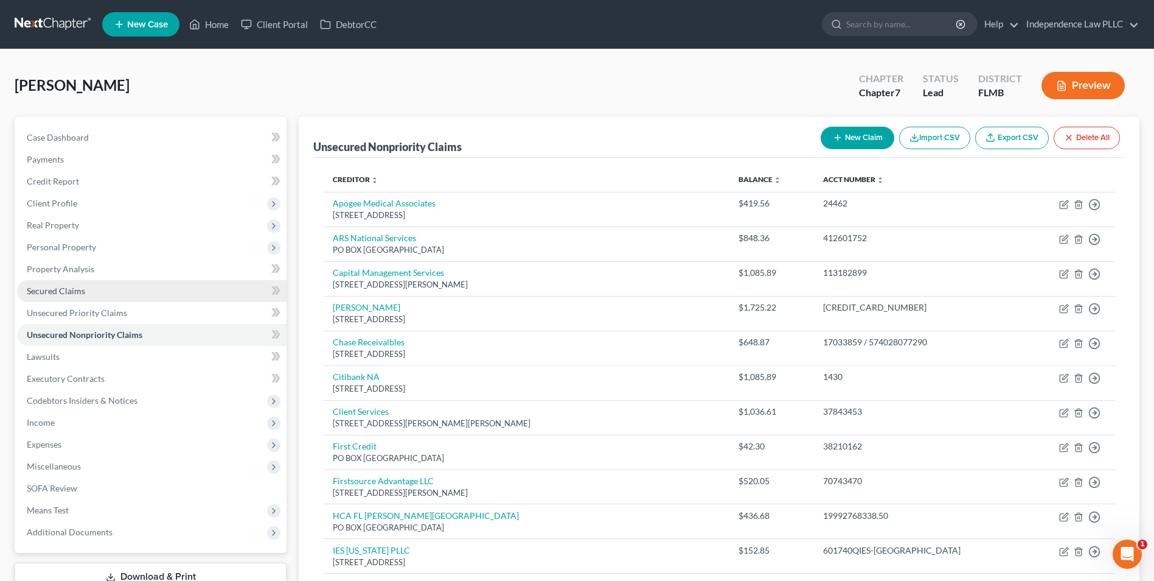
click at [56, 289] on span "Secured Claims" at bounding box center [56, 290] width 58 height 10
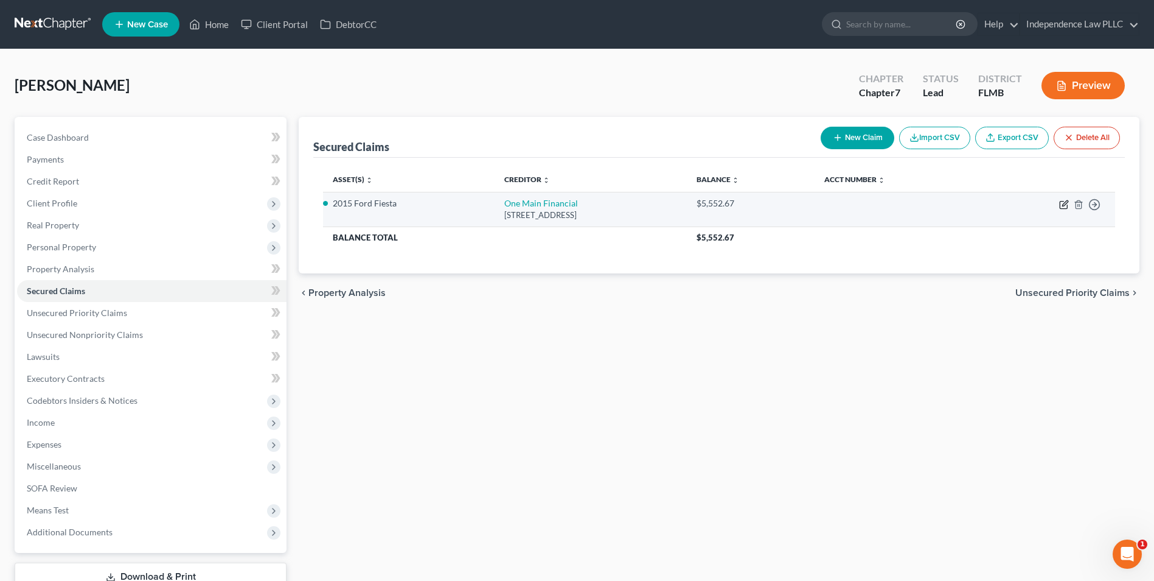
click at [1066, 204] on icon "button" at bounding box center [1064, 205] width 10 height 10
select select "15"
select select "0"
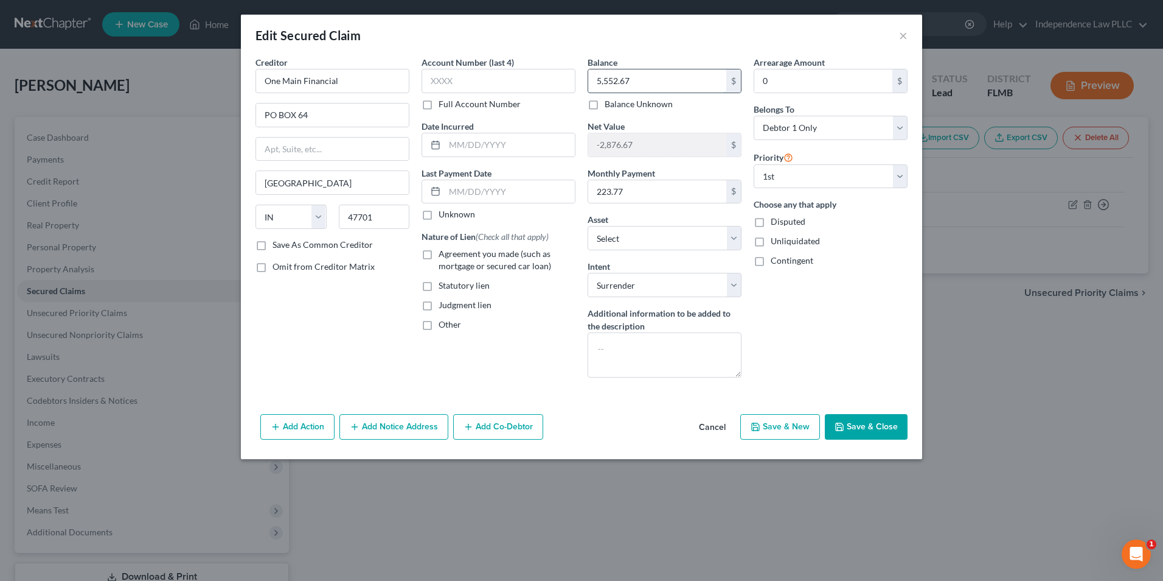
click at [650, 82] on input "5,552.67" at bounding box center [657, 80] width 138 height 23
type input "5,591."
click at [790, 428] on button "Save & New" at bounding box center [781, 427] width 80 height 26
select select "0"
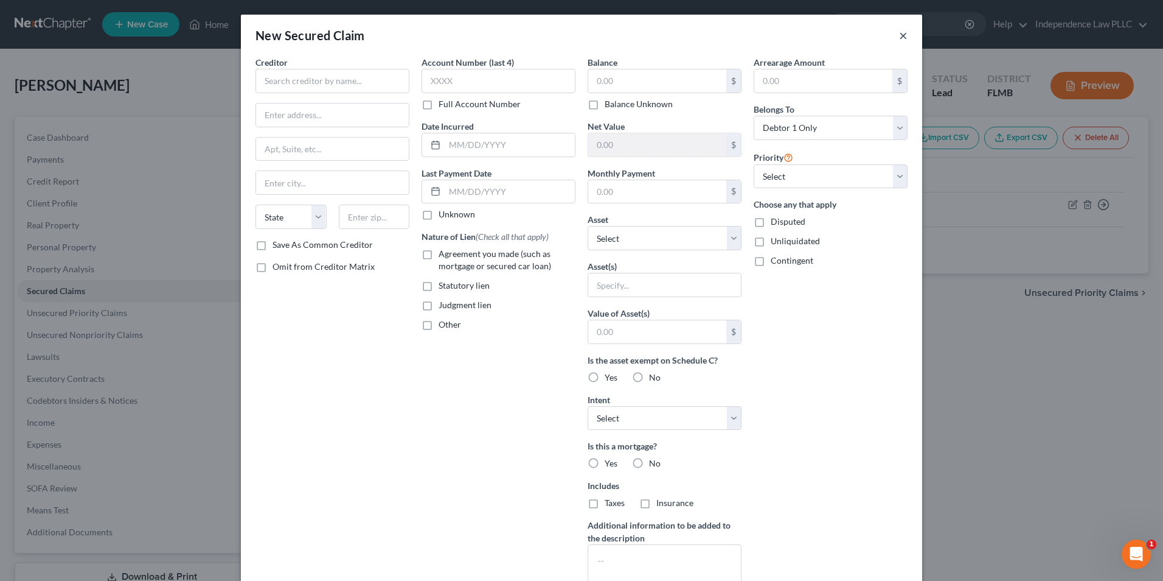
click at [899, 36] on button "×" at bounding box center [903, 35] width 9 height 15
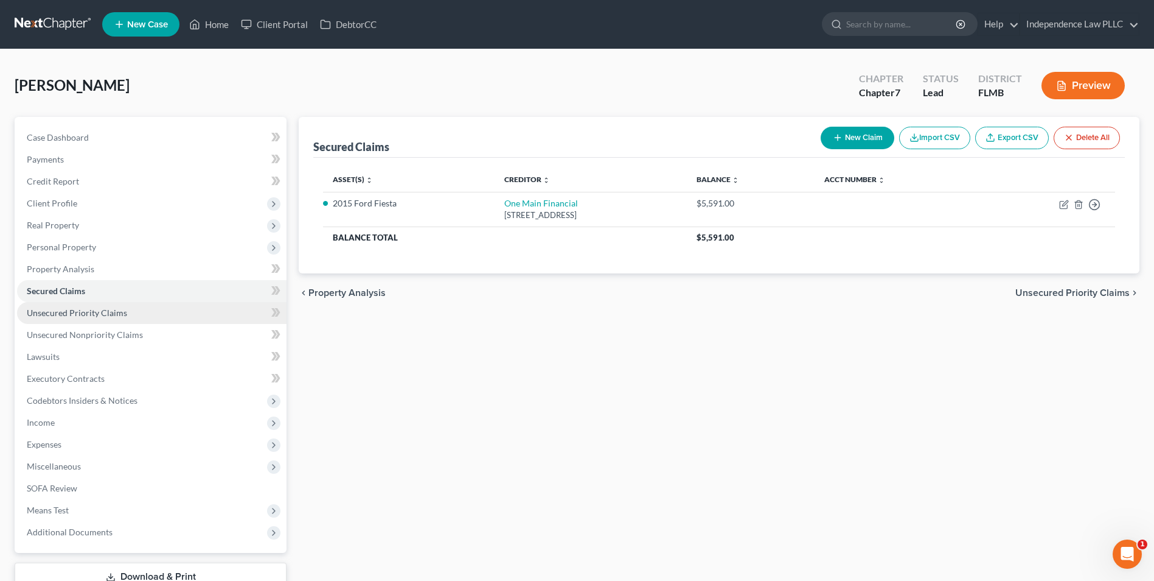
click at [69, 305] on link "Unsecured Priority Claims" at bounding box center [152, 313] width 270 height 22
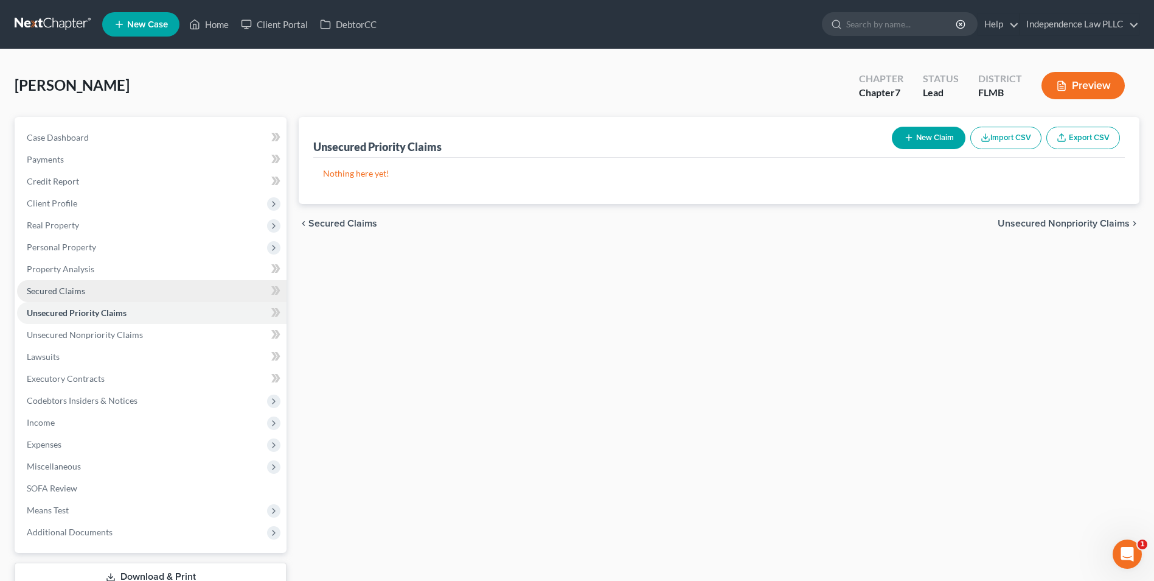
click at [47, 288] on span "Secured Claims" at bounding box center [56, 290] width 58 height 10
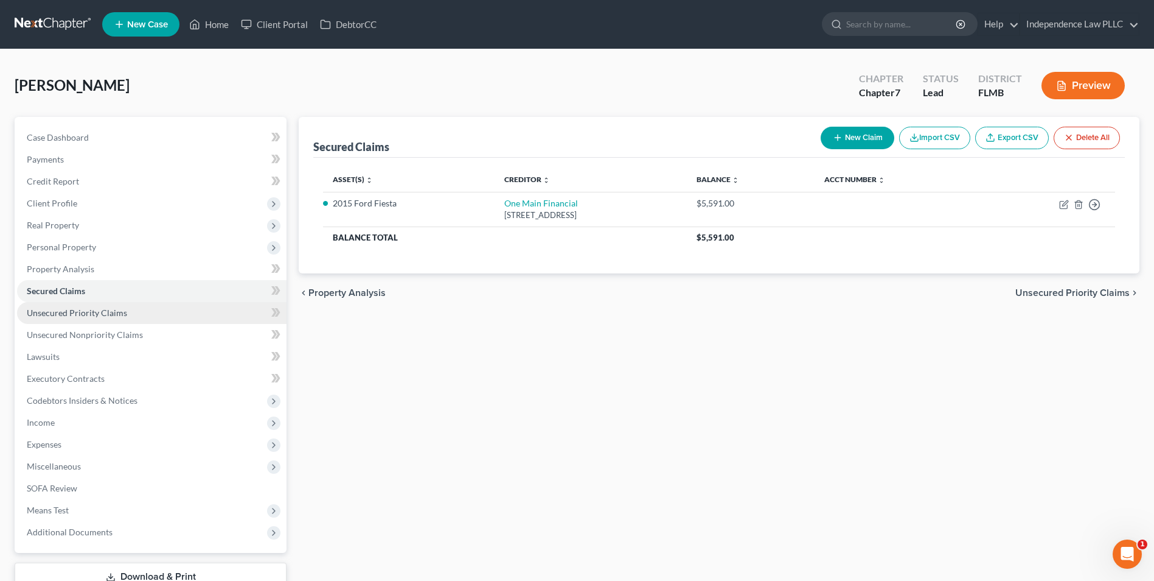
click at [58, 309] on span "Unsecured Priority Claims" at bounding box center [77, 312] width 100 height 10
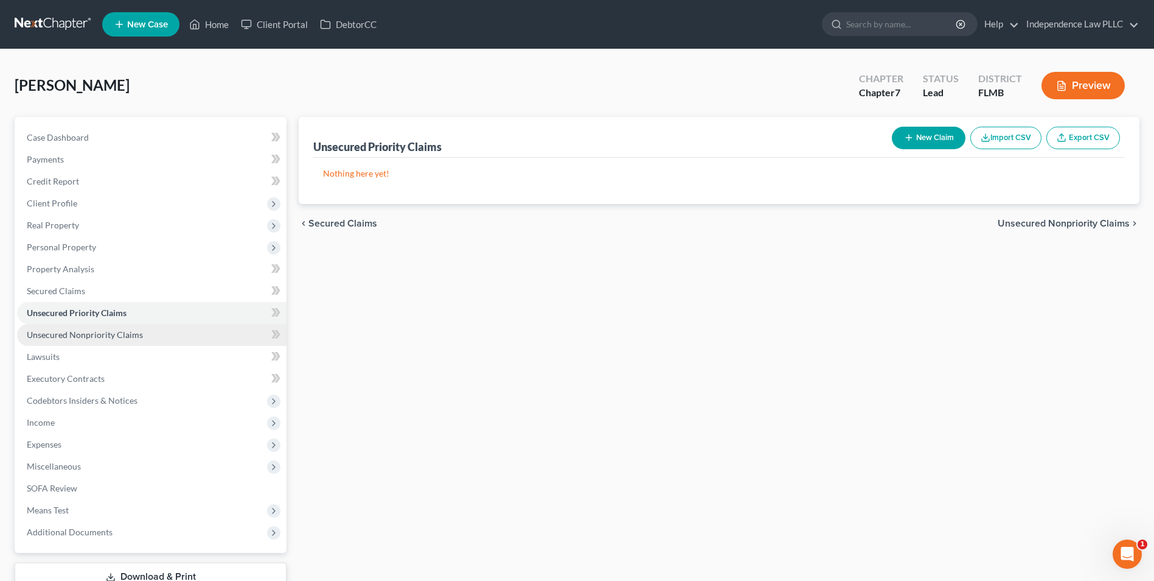
click at [46, 333] on span "Unsecured Nonpriority Claims" at bounding box center [85, 334] width 116 height 10
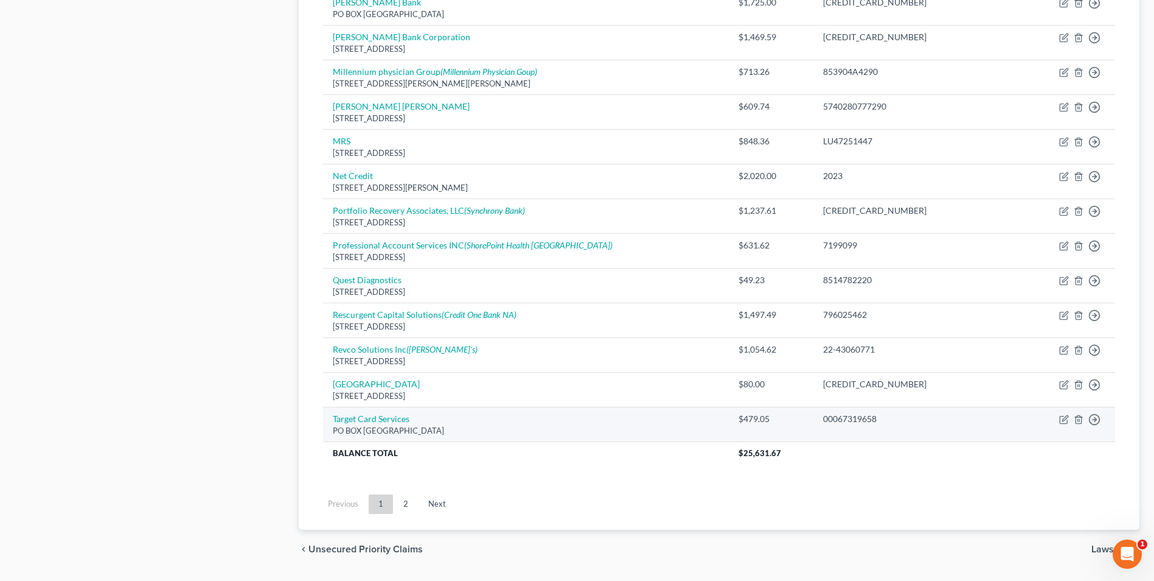
scroll to position [791, 0]
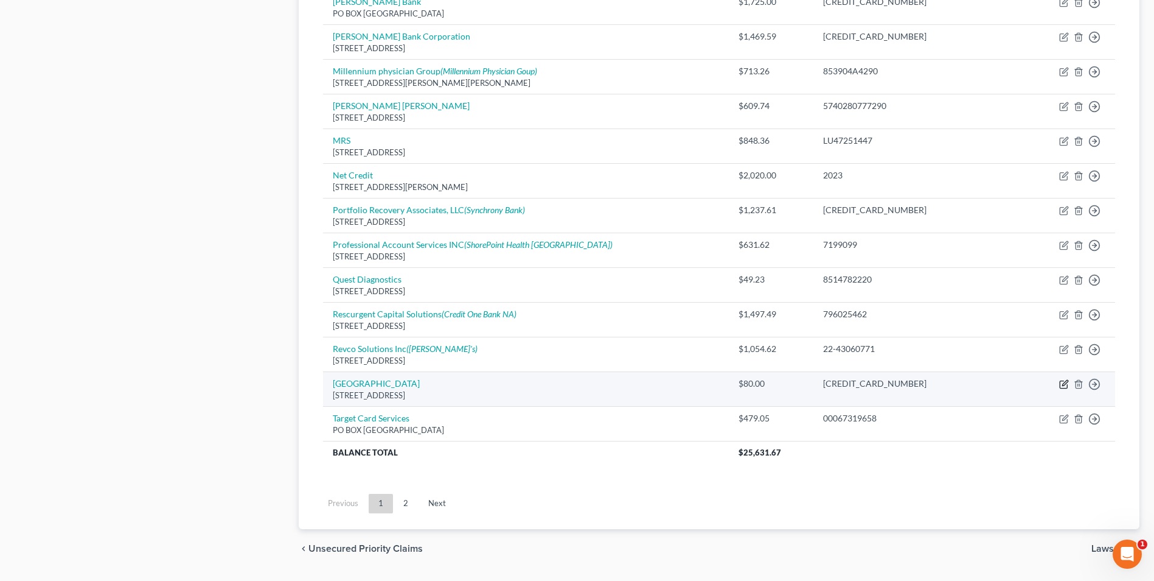
click at [1066, 385] on icon "button" at bounding box center [1064, 384] width 10 height 10
select select "52"
select select "2"
select select "0"
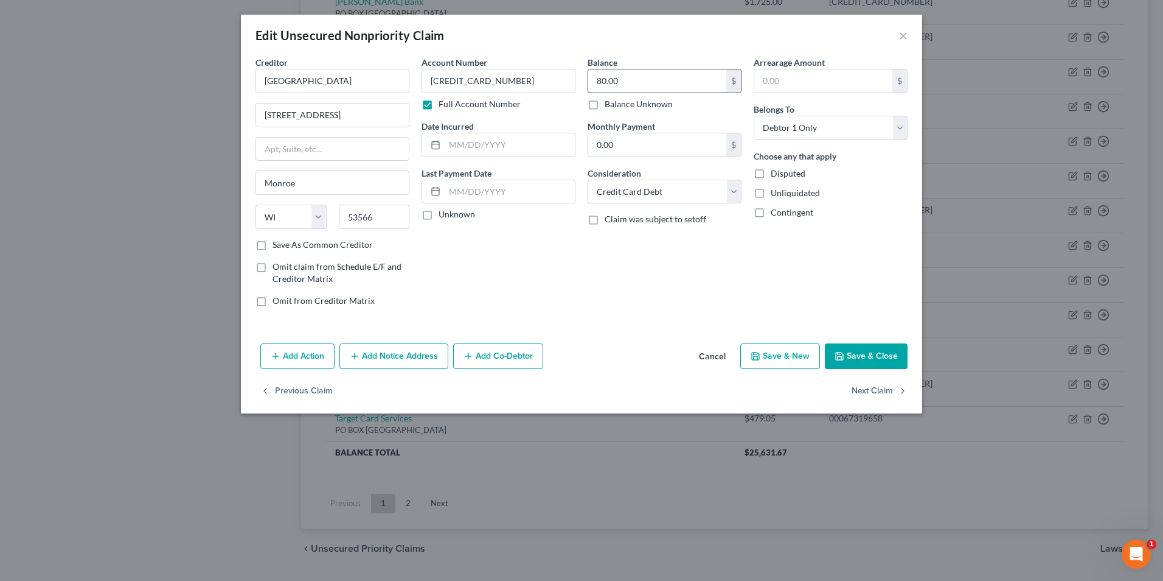
click at [679, 78] on input "80.00" at bounding box center [657, 80] width 138 height 23
click at [679, 80] on input "80.00" at bounding box center [657, 80] width 138 height 23
type input "978.00"
click at [885, 350] on button "Save & Close" at bounding box center [866, 356] width 83 height 26
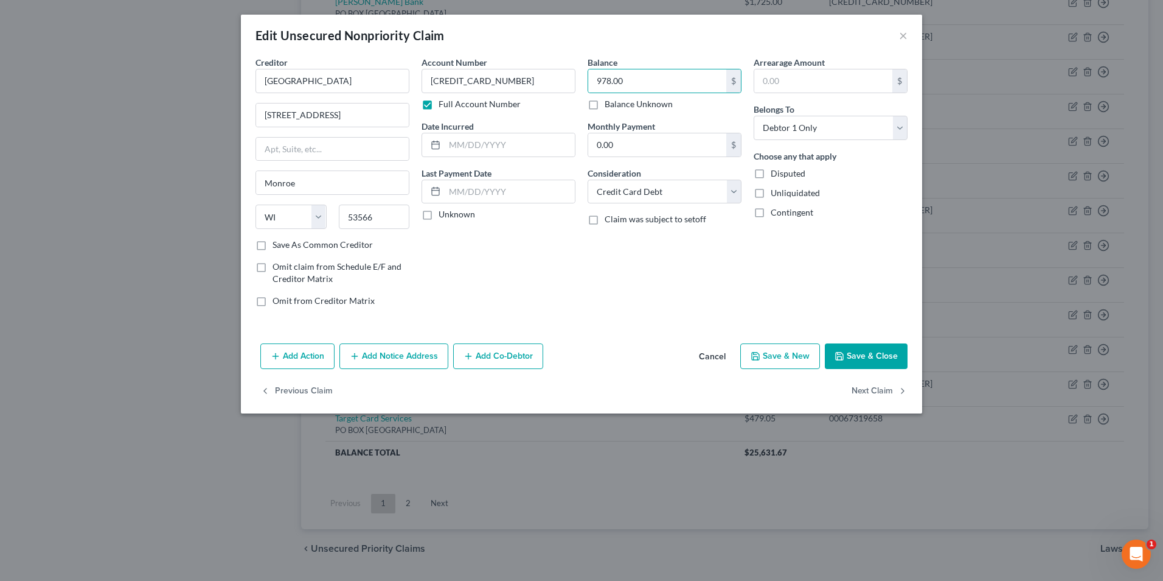
click at [885, 350] on button "Save & Close" at bounding box center [866, 356] width 83 height 26
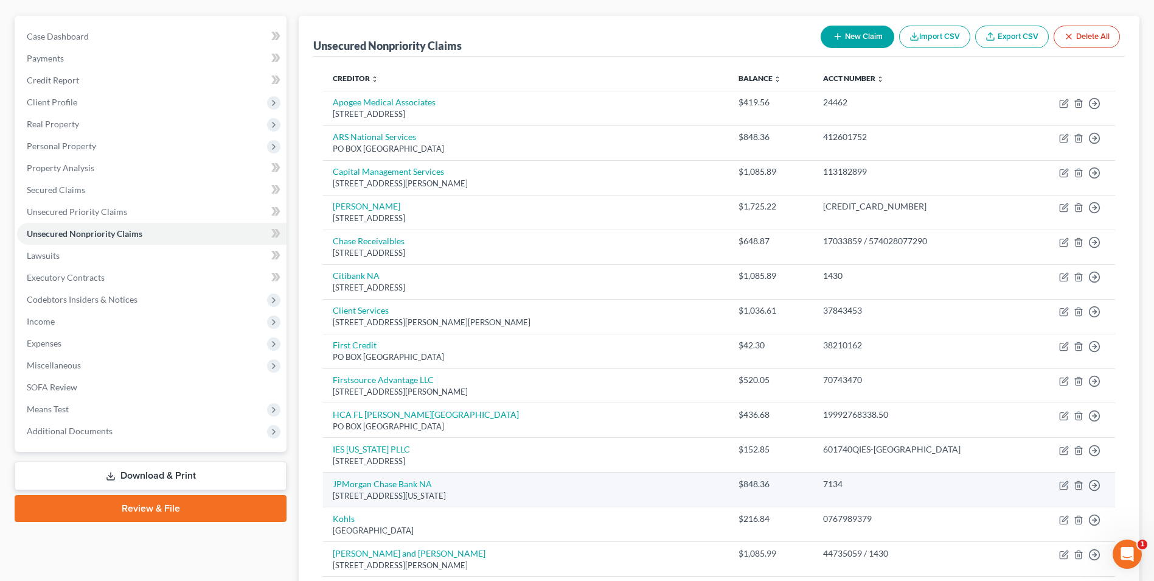
scroll to position [0, 0]
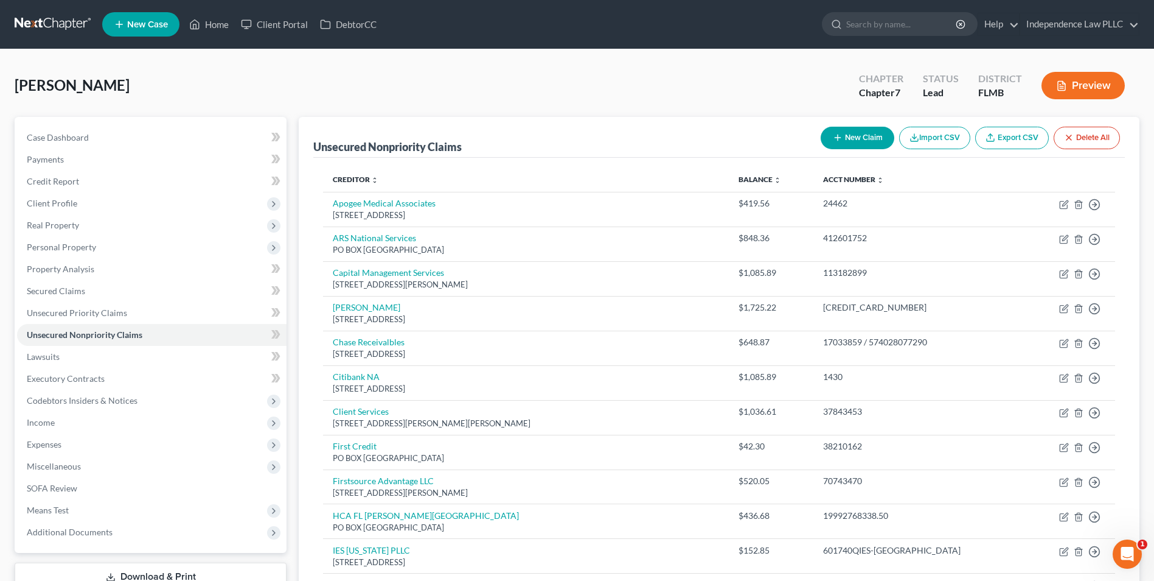
click at [858, 137] on button "New Claim" at bounding box center [858, 138] width 74 height 23
select select "0"
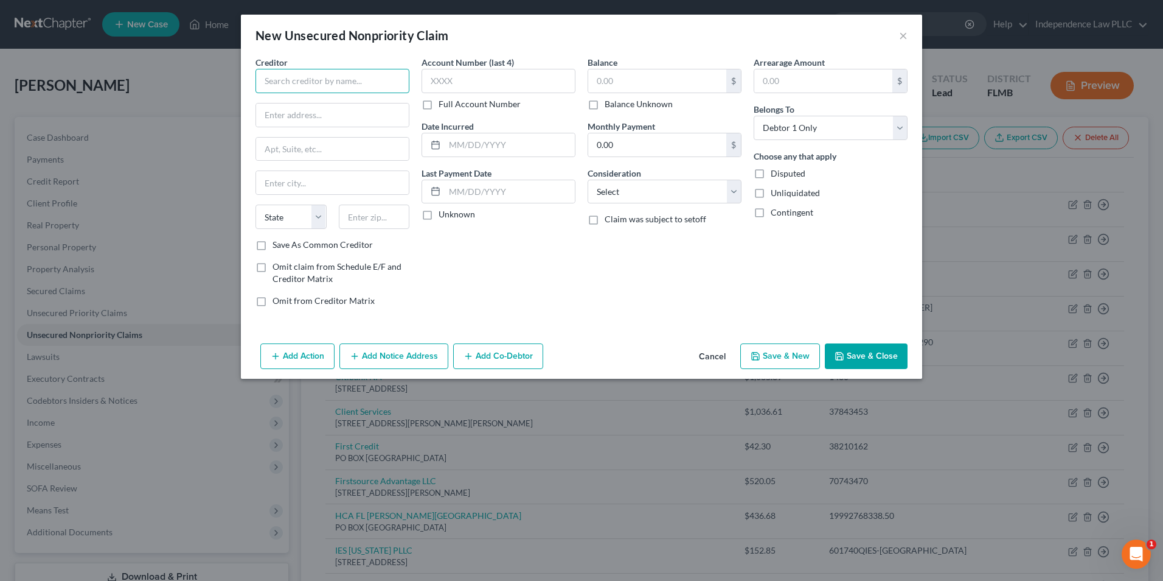
click at [343, 75] on input "text" at bounding box center [333, 81] width 154 height 24
type input "Suncoast Credit Union"
click at [514, 81] on input "text" at bounding box center [499, 81] width 154 height 24
type input "4559"
click at [602, 84] on input "text" at bounding box center [657, 80] width 138 height 23
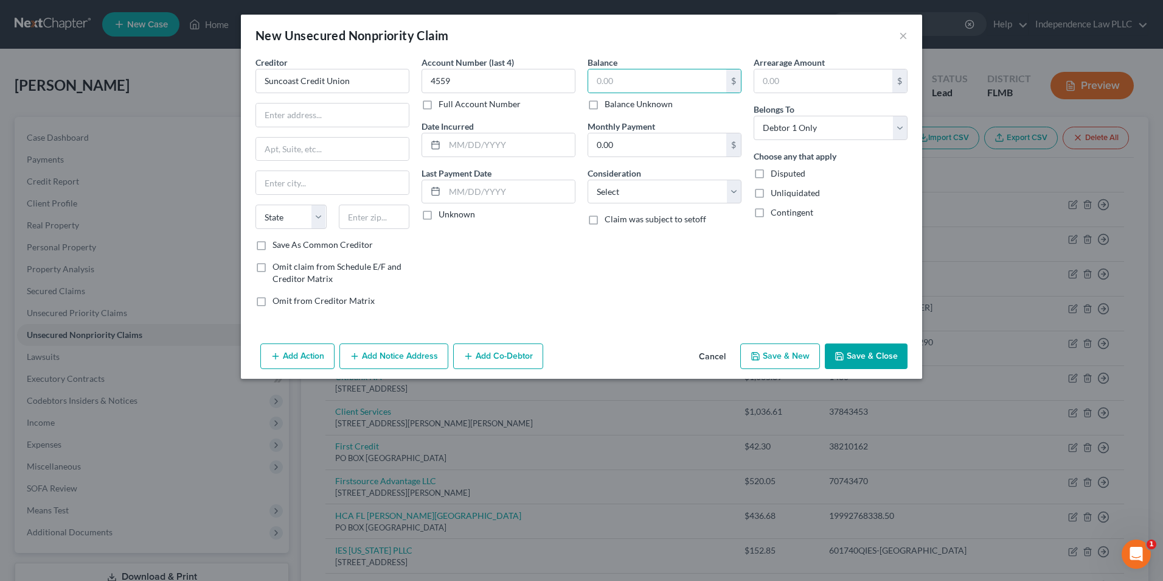
click at [714, 349] on button "Cancel" at bounding box center [712, 356] width 46 height 24
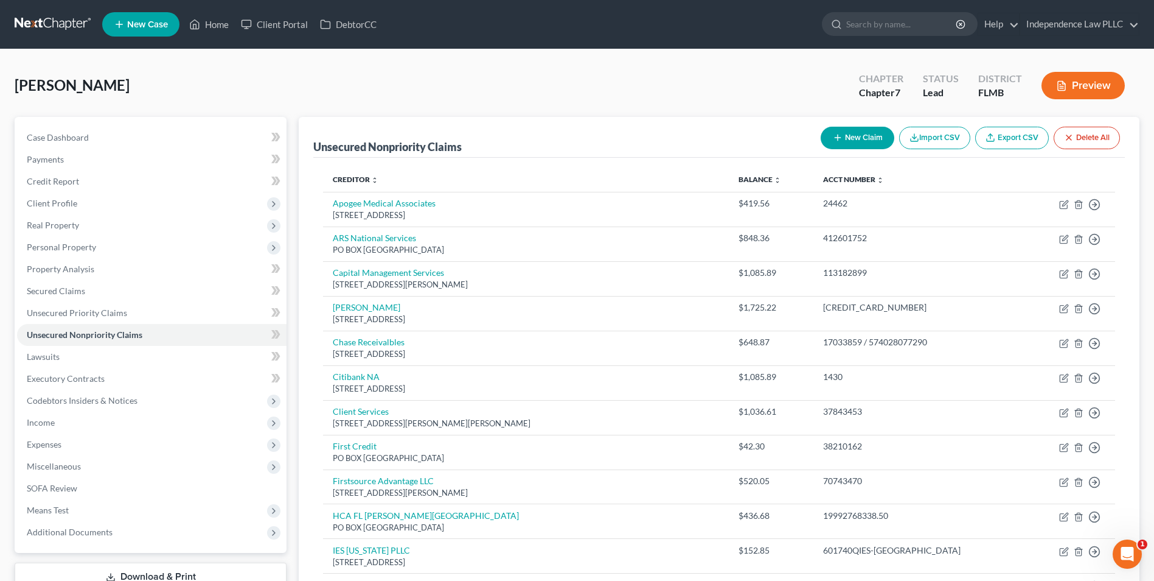
click at [866, 137] on button "New Claim" at bounding box center [858, 138] width 74 height 23
select select "0"
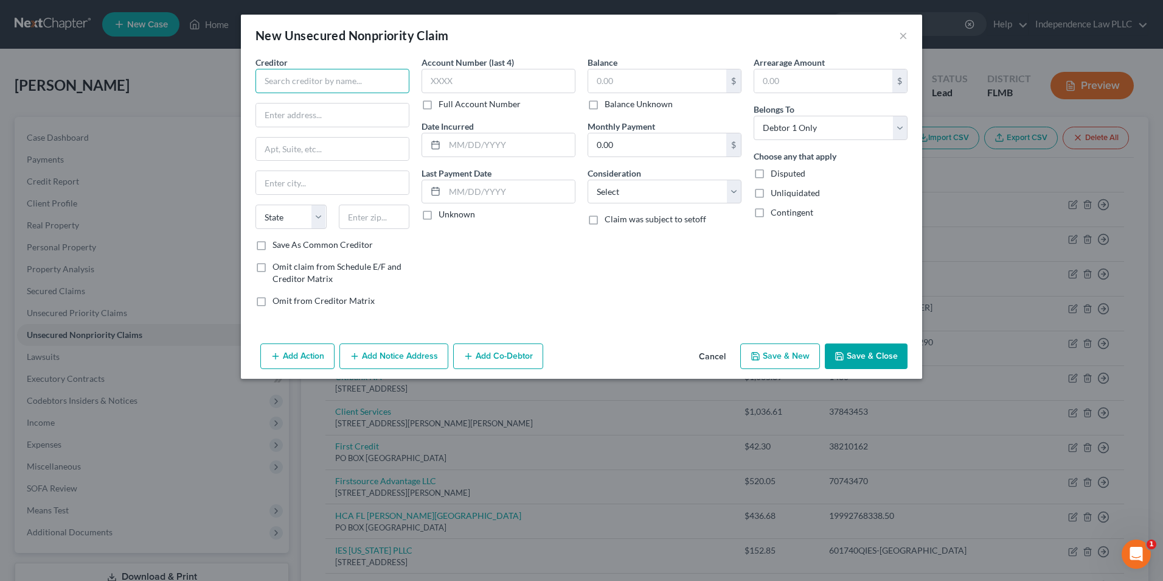
click at [372, 88] on input "text" at bounding box center [333, 81] width 154 height 24
type input "Suncoast Credit Union"
type input "PO BOX 11904"
type input "[GEOGRAPHIC_DATA]"
select select "9"
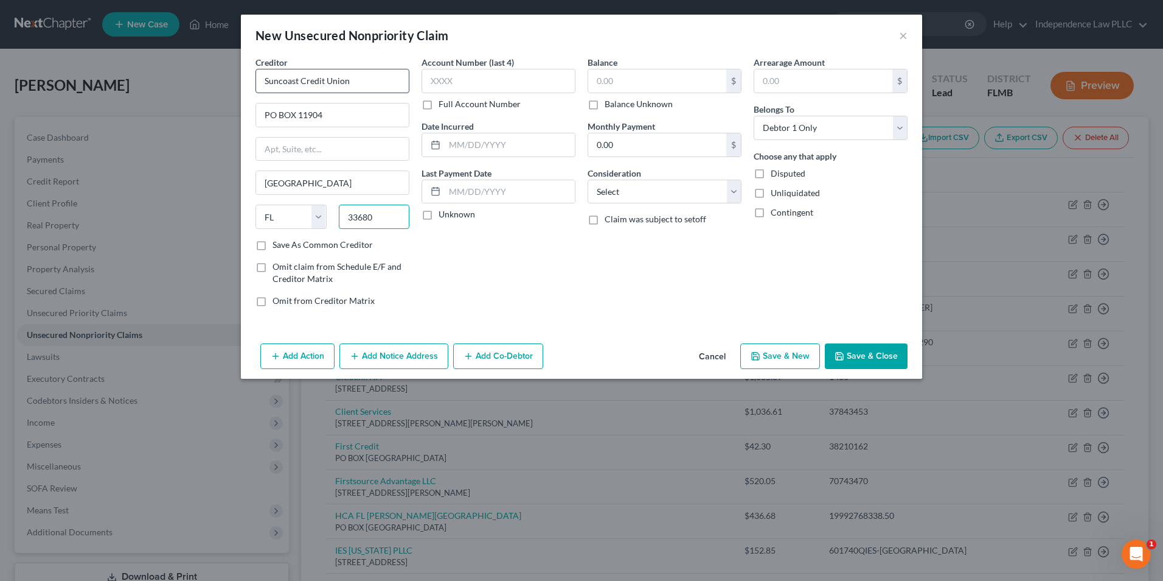
type input "33680"
click at [320, 247] on label "Save As Common Creditor" at bounding box center [323, 245] width 100 height 12
click at [285, 246] on input "Save As Common Creditor" at bounding box center [281, 243] width 8 height 8
checkbox input "true"
click at [674, 85] on input "text" at bounding box center [657, 80] width 138 height 23
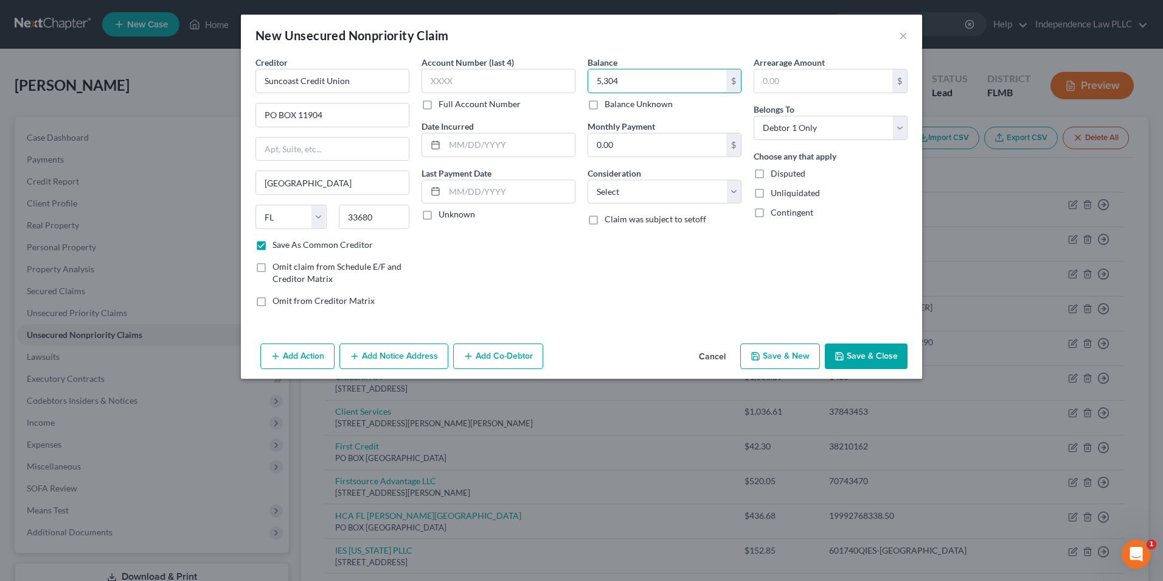
type input "5,304"
click at [851, 341] on div "Add Action Add Notice Address Add Co-Debtor Cancel Save & New Save & Close" at bounding box center [582, 358] width 682 height 40
click at [856, 354] on button "Save & Close" at bounding box center [866, 356] width 83 height 26
checkbox input "false"
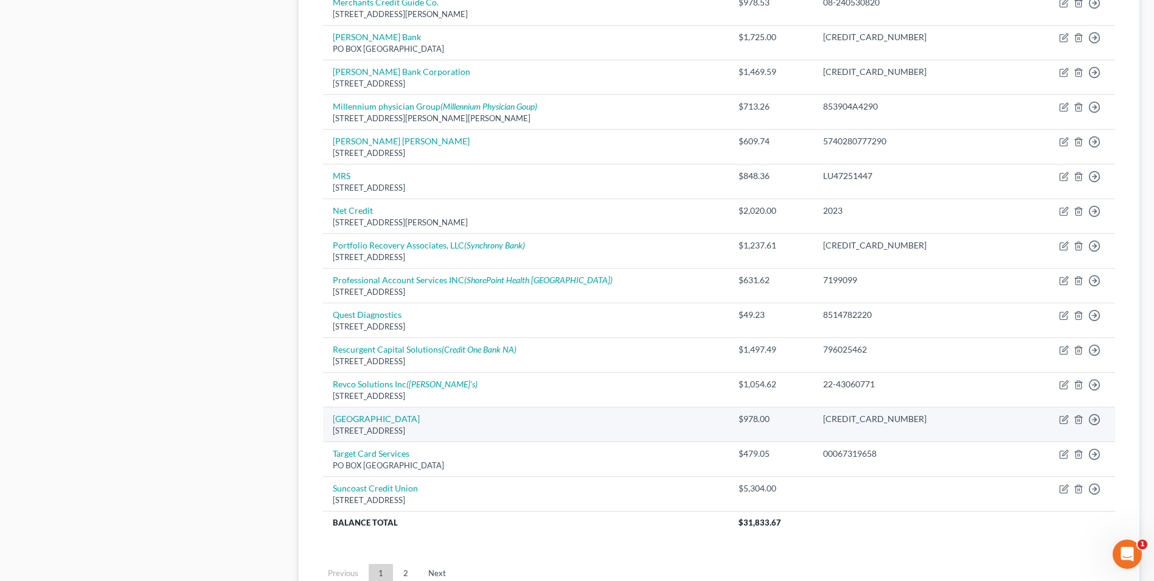
scroll to position [859, 0]
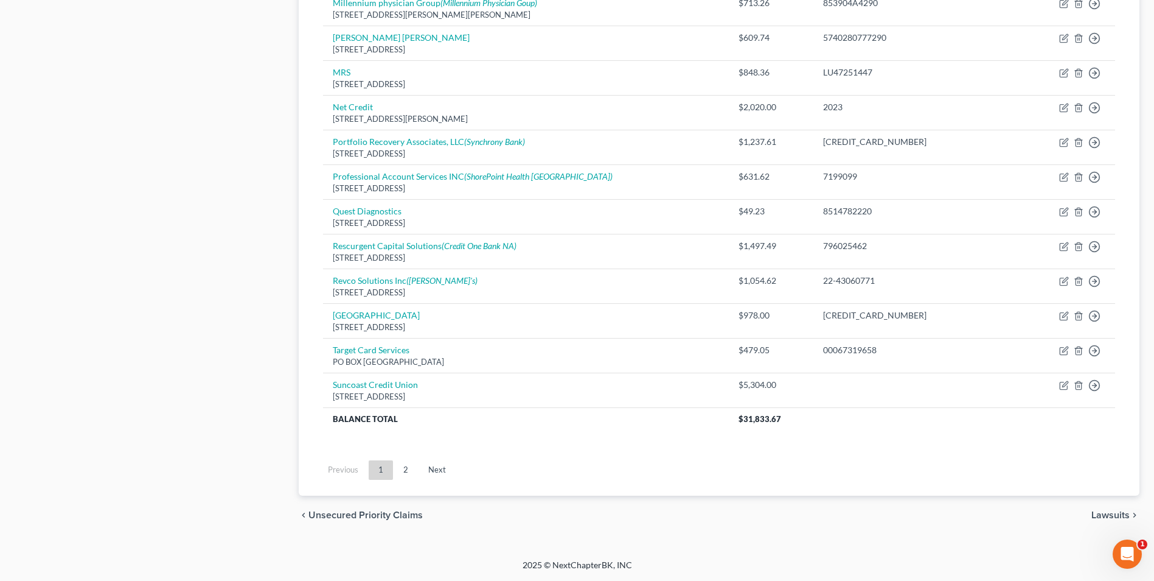
click at [402, 469] on link "2" at bounding box center [406, 469] width 24 height 19
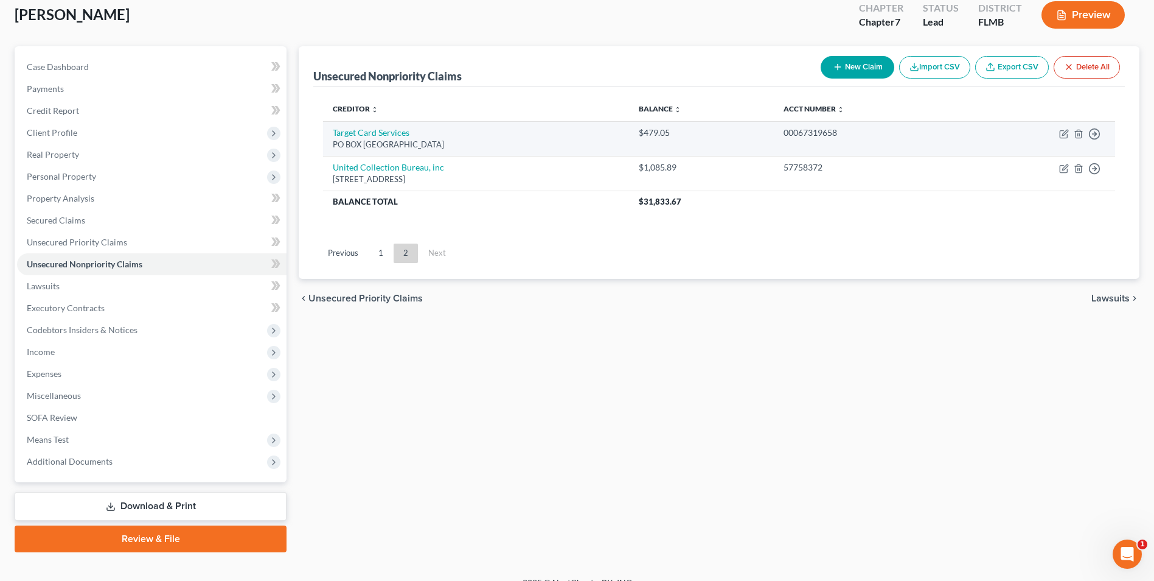
scroll to position [0, 0]
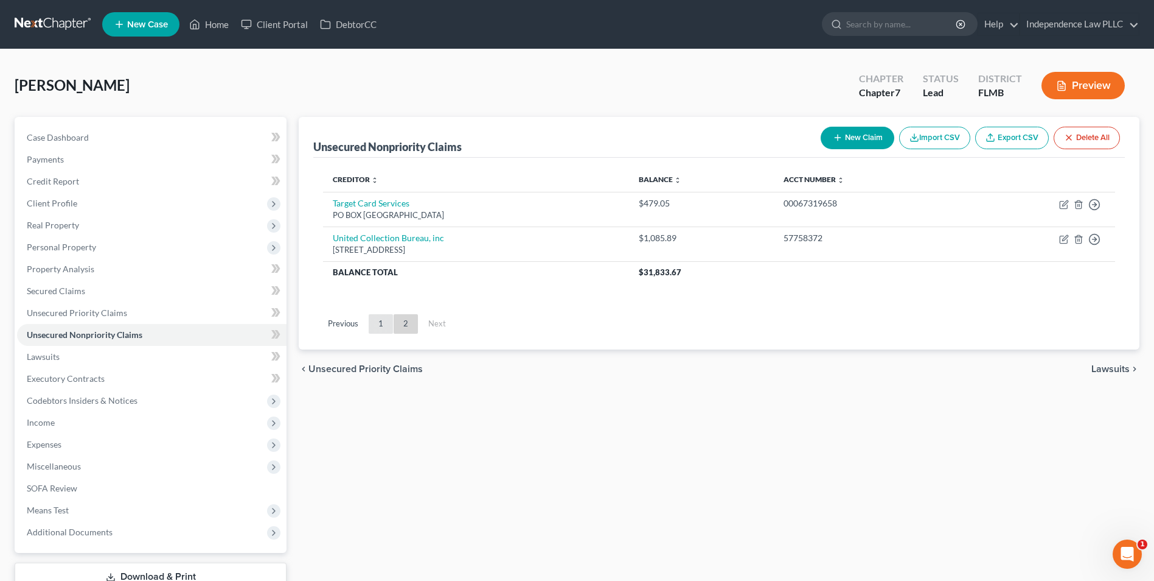
click at [381, 321] on link "1" at bounding box center [381, 323] width 24 height 19
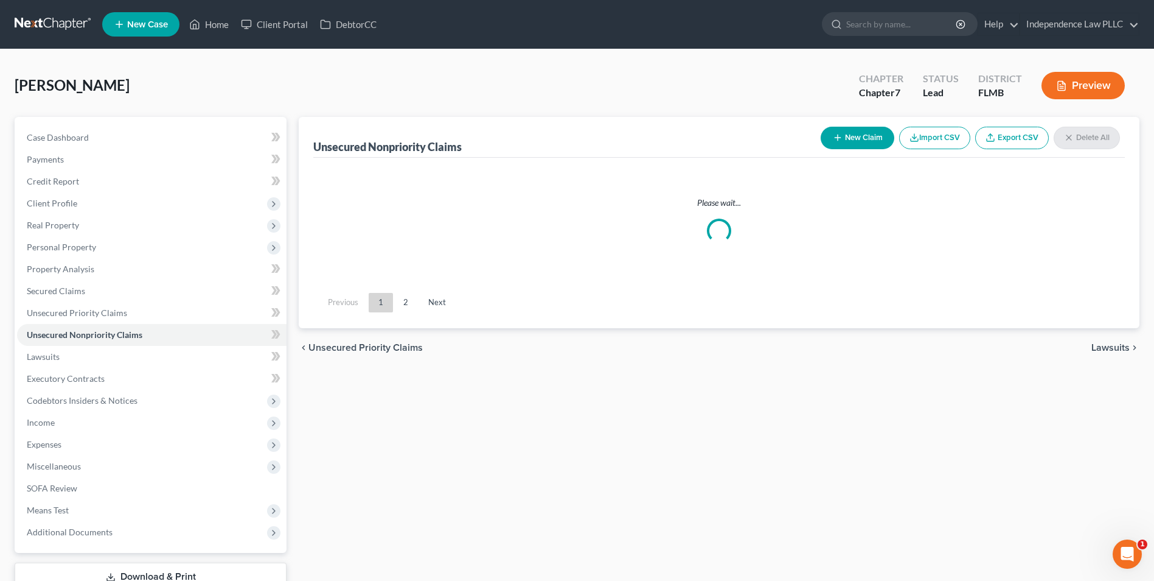
click at [381, 321] on div "Previous 1 2 Next" at bounding box center [719, 307] width 812 height 41
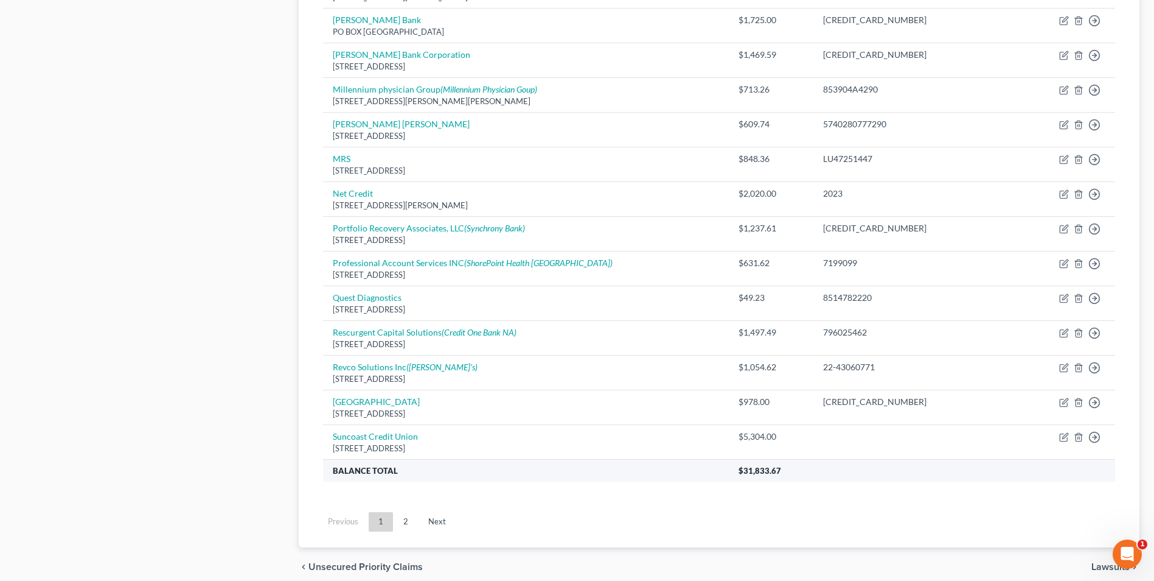
scroll to position [825, 0]
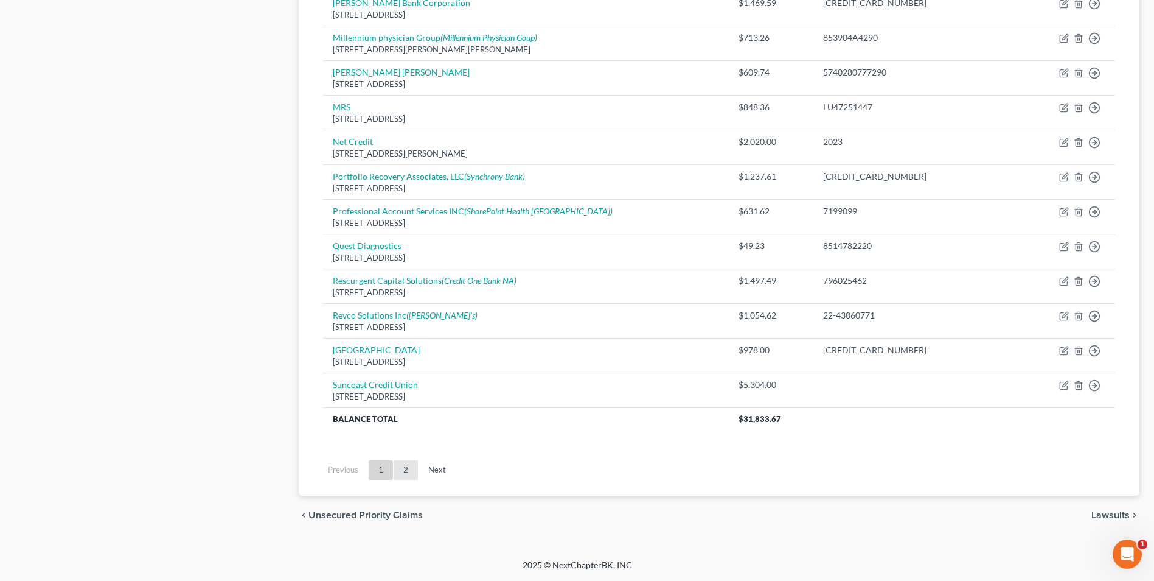
click at [403, 470] on link "2" at bounding box center [406, 469] width 24 height 19
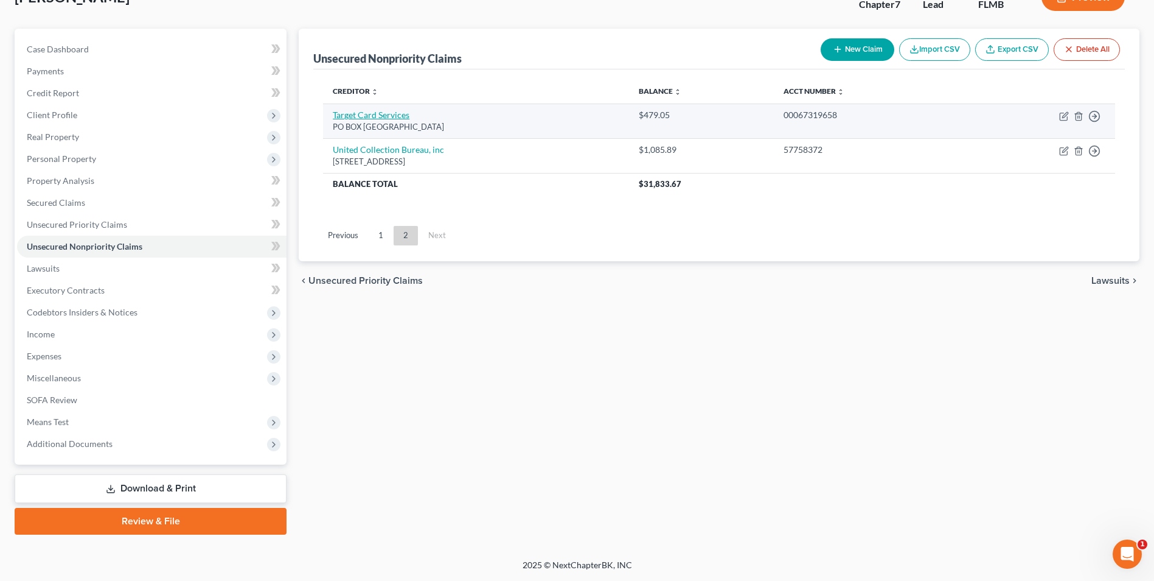
click at [386, 115] on link "Target Card Services" at bounding box center [371, 115] width 77 height 10
select select "45"
select select "2"
select select "0"
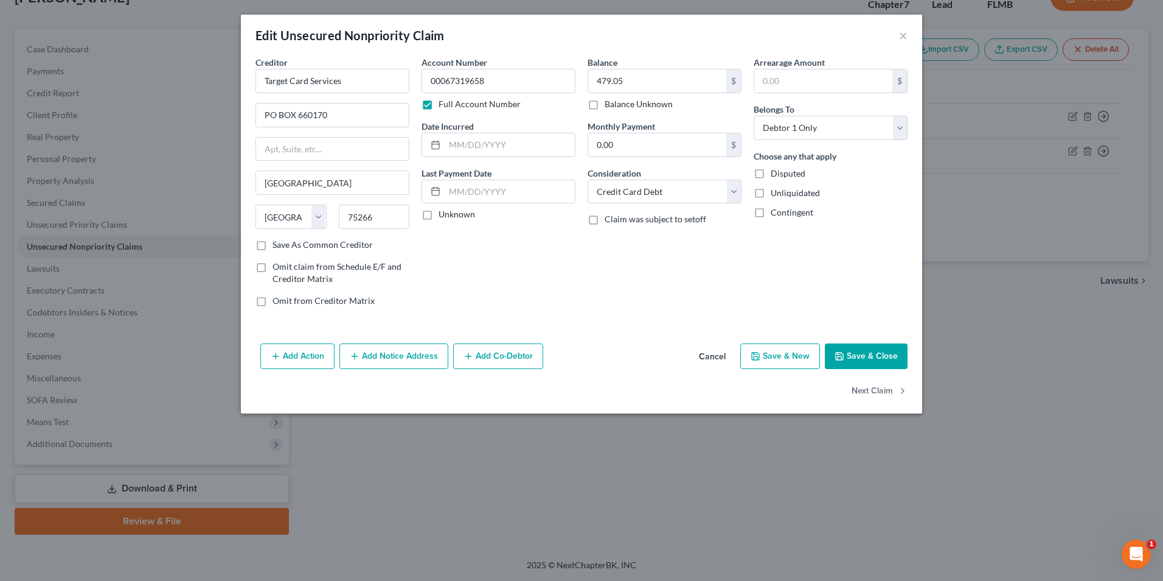
click at [380, 355] on button "Add Notice Address" at bounding box center [394, 356] width 109 height 26
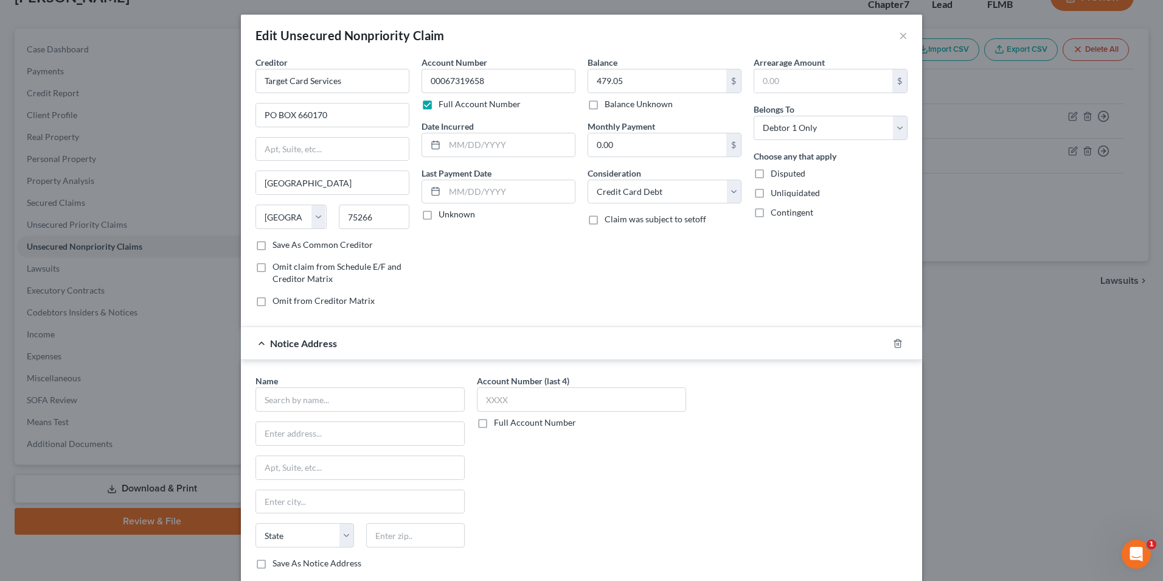
click at [319, 374] on div "Name * State [US_STATE] AK AR AZ CA CO CT DE DC [GEOGRAPHIC_DATA] [GEOGRAPHIC_D…" at bounding box center [582, 474] width 682 height 229
drag, startPoint x: 319, startPoint y: 373, endPoint x: 316, endPoint y: 397, distance: 23.9
click at [316, 394] on input "text" at bounding box center [360, 399] width 209 height 24
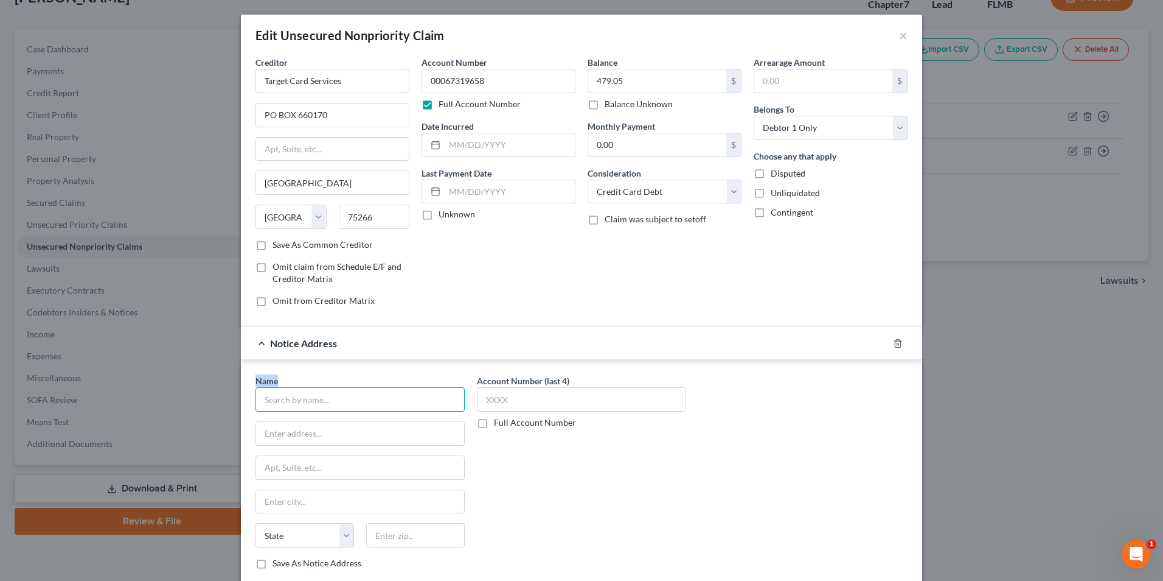
click at [316, 394] on input "text" at bounding box center [360, 399] width 209 height 24
click at [312, 403] on input "text" at bounding box center [360, 399] width 209 height 24
type input "TD BANK"
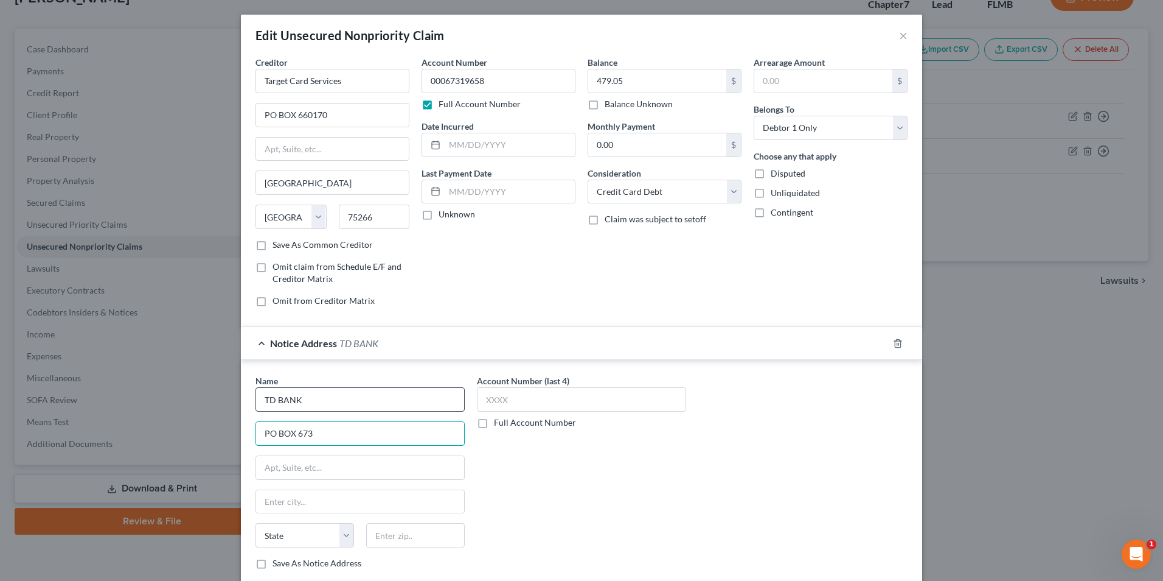
type input "PO BOX 673"
type input "[GEOGRAPHIC_DATA]"
select select "34"
type input "55440"
select select "24"
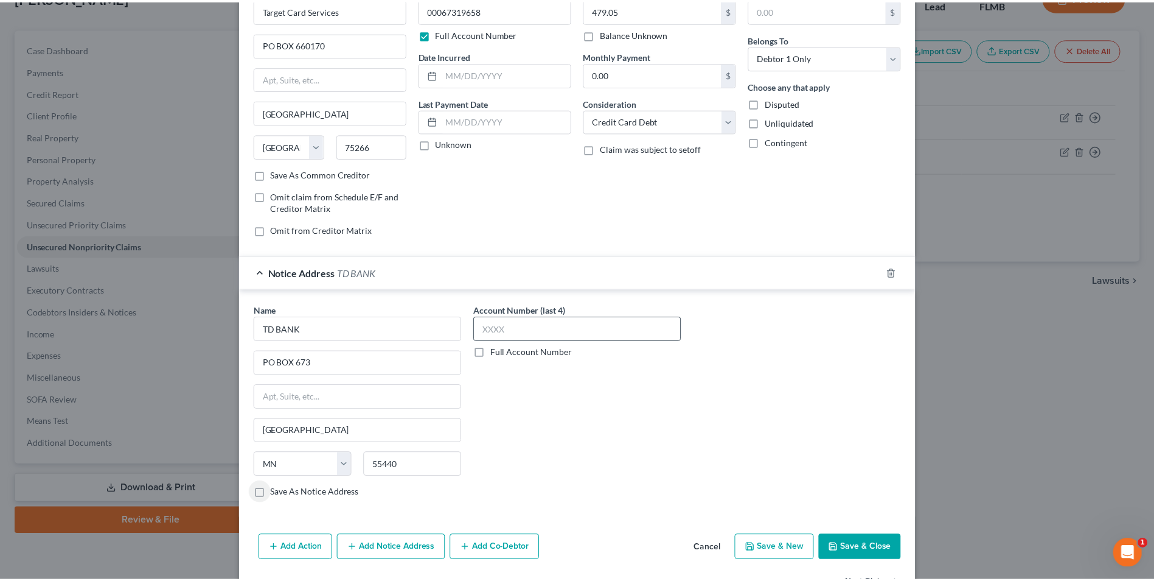
scroll to position [110, 0]
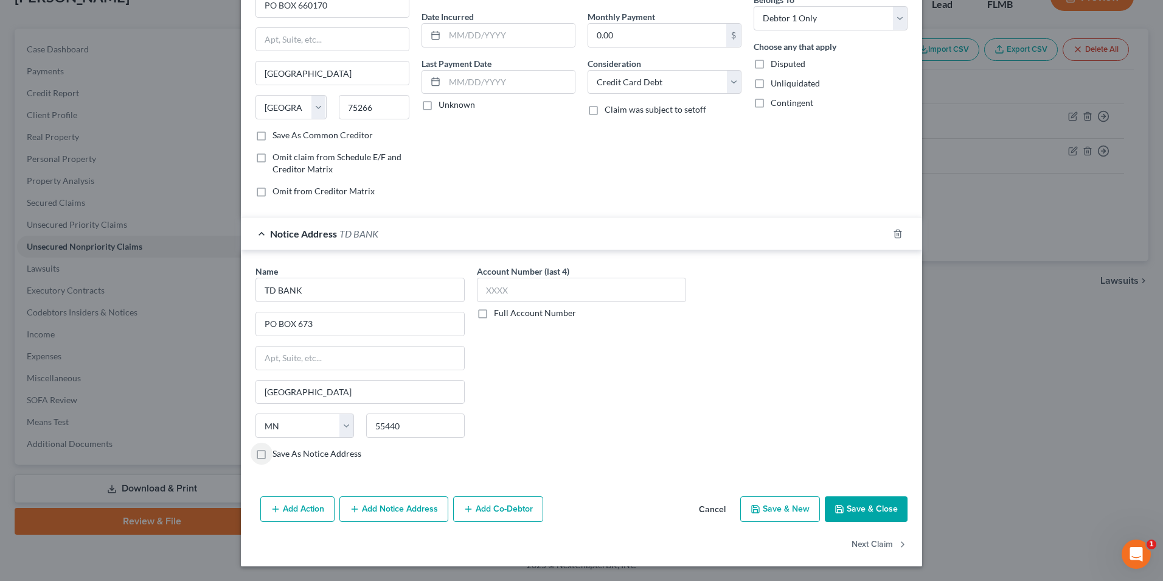
click at [863, 509] on button "Save & Close" at bounding box center [866, 509] width 83 height 26
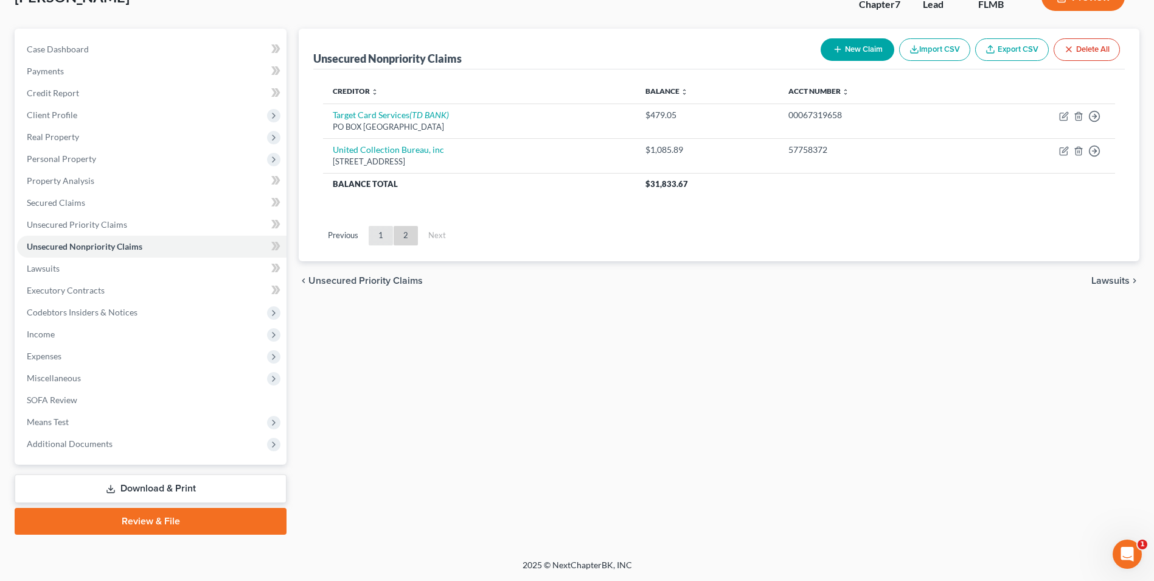
click at [377, 233] on link "1" at bounding box center [381, 235] width 24 height 19
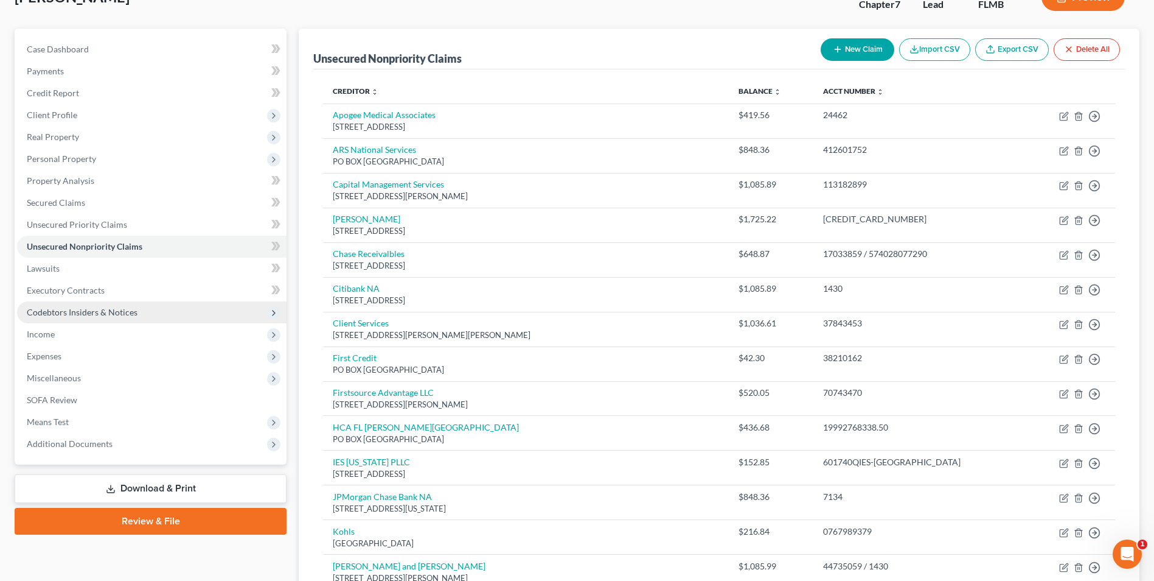
click at [91, 312] on span "Codebtors Insiders & Notices" at bounding box center [82, 312] width 111 height 10
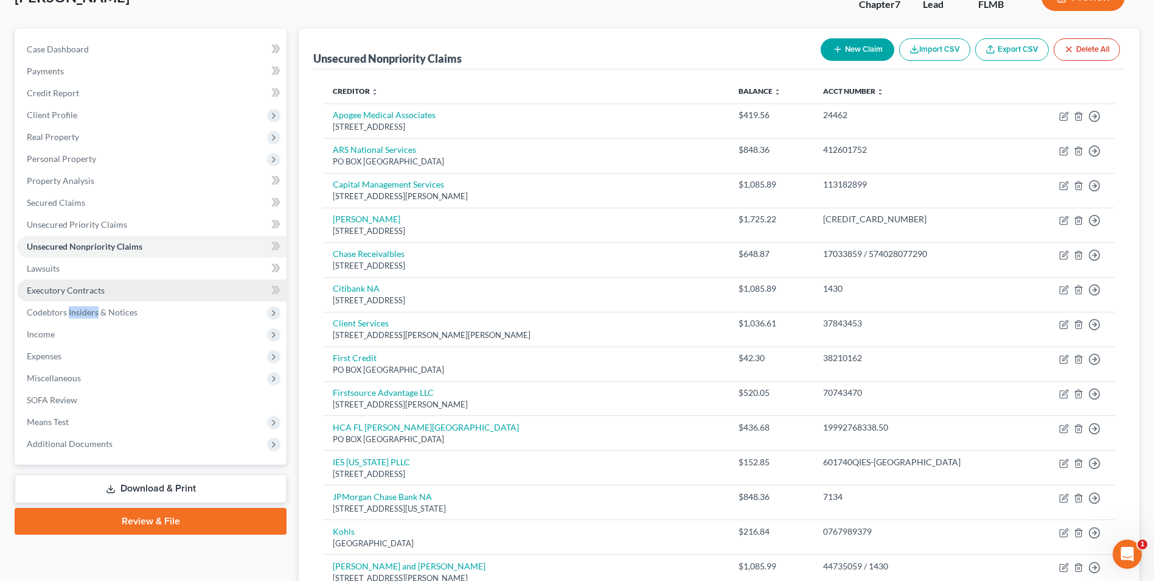
drag, startPoint x: 91, startPoint y: 312, endPoint x: 47, endPoint y: 291, distance: 48.7
click at [47, 291] on span "Executory Contracts" at bounding box center [66, 290] width 78 height 10
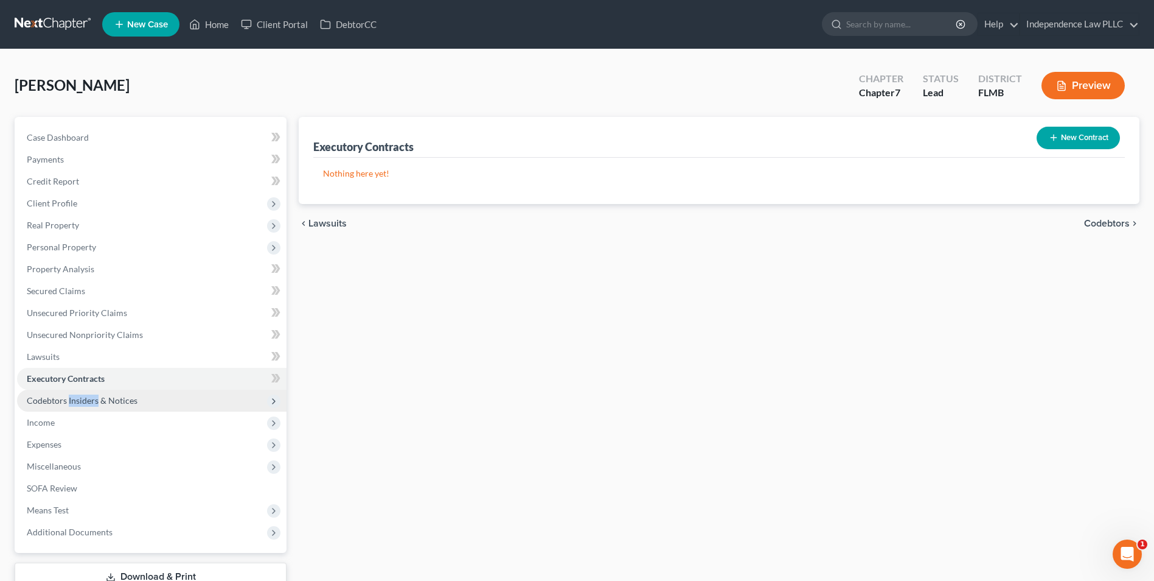
scroll to position [61, 0]
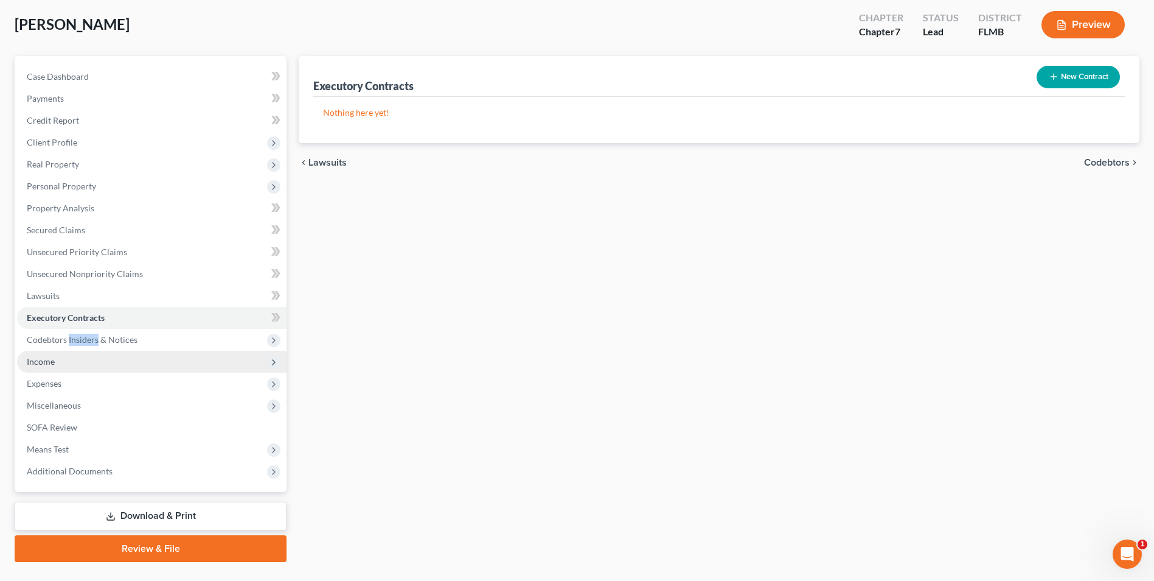
click at [40, 362] on span "Income" at bounding box center [41, 361] width 28 height 10
click at [38, 360] on span "Income" at bounding box center [41, 361] width 28 height 10
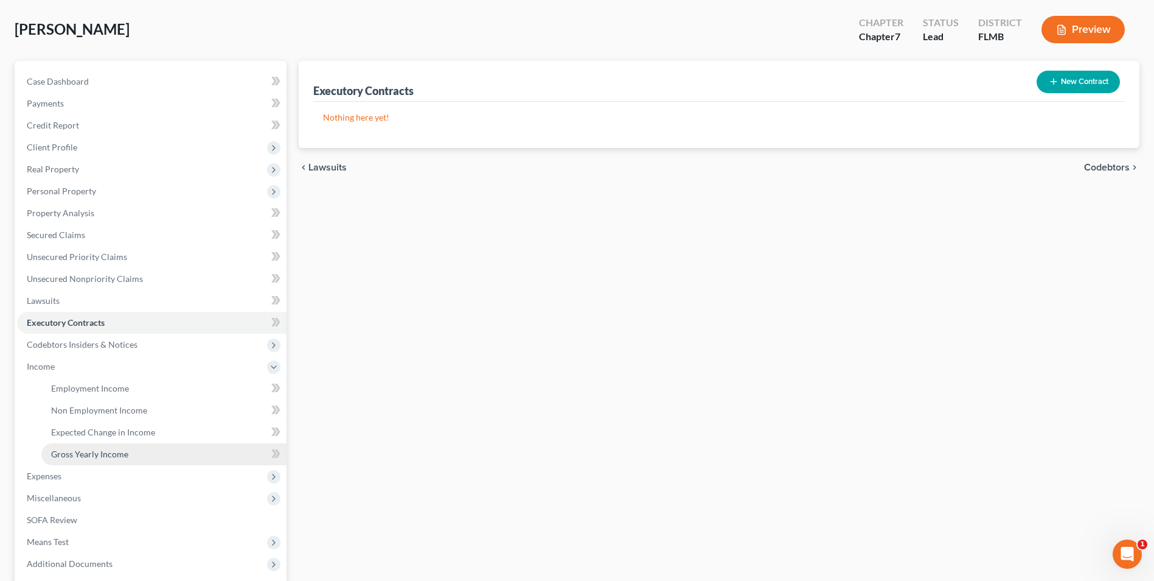
scroll to position [0, 0]
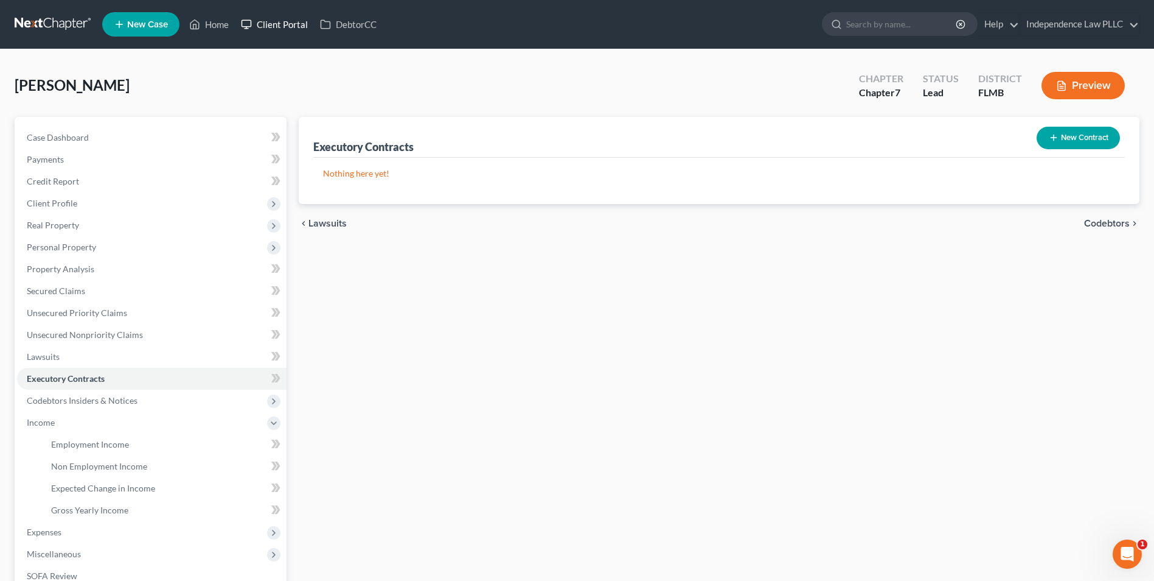
click at [299, 27] on link "Client Portal" at bounding box center [274, 24] width 79 height 22
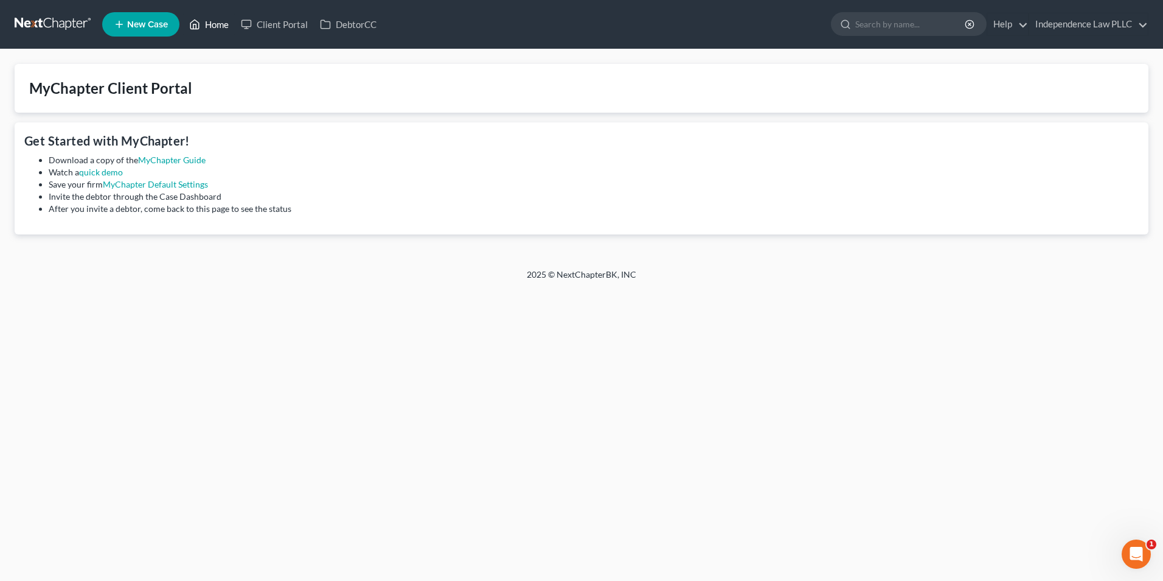
click at [216, 26] on link "Home" at bounding box center [209, 24] width 52 height 22
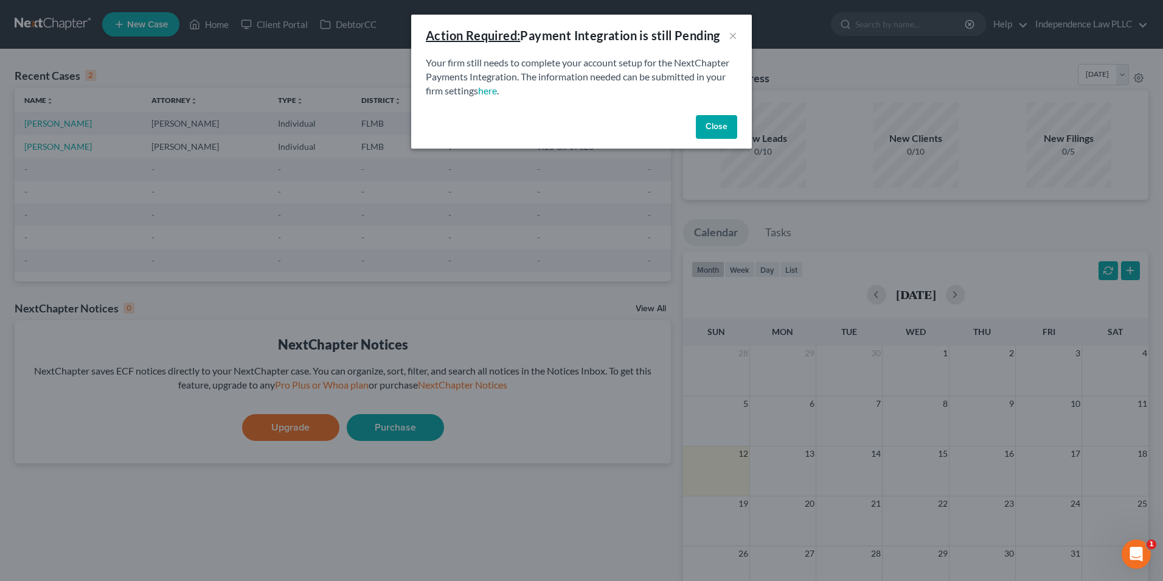
click at [726, 128] on button "Close" at bounding box center [716, 127] width 41 height 24
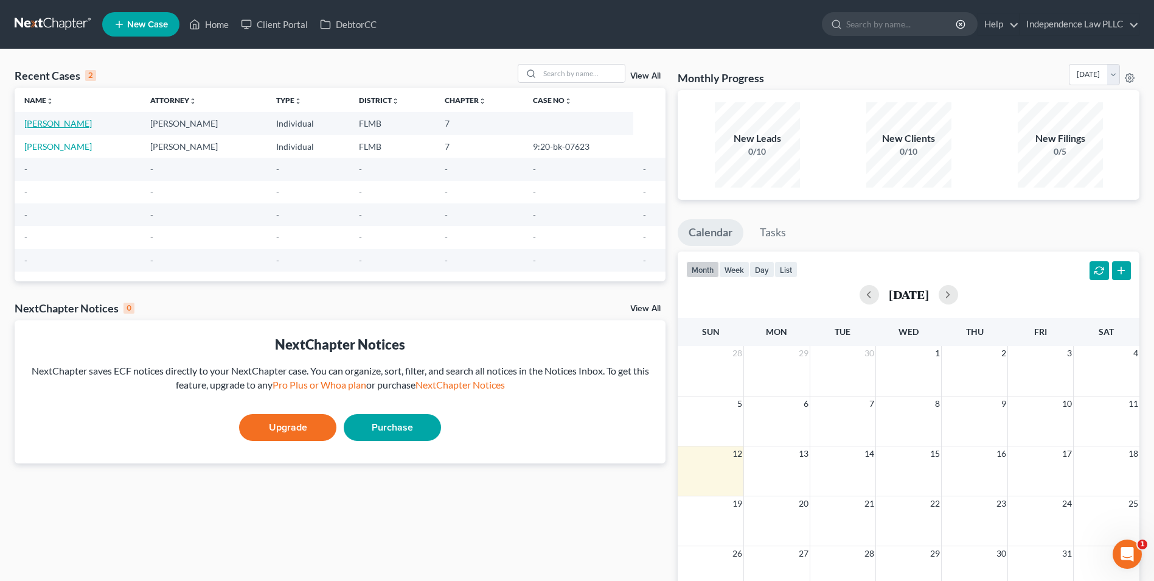
click at [42, 119] on link "[PERSON_NAME]" at bounding box center [58, 123] width 68 height 10
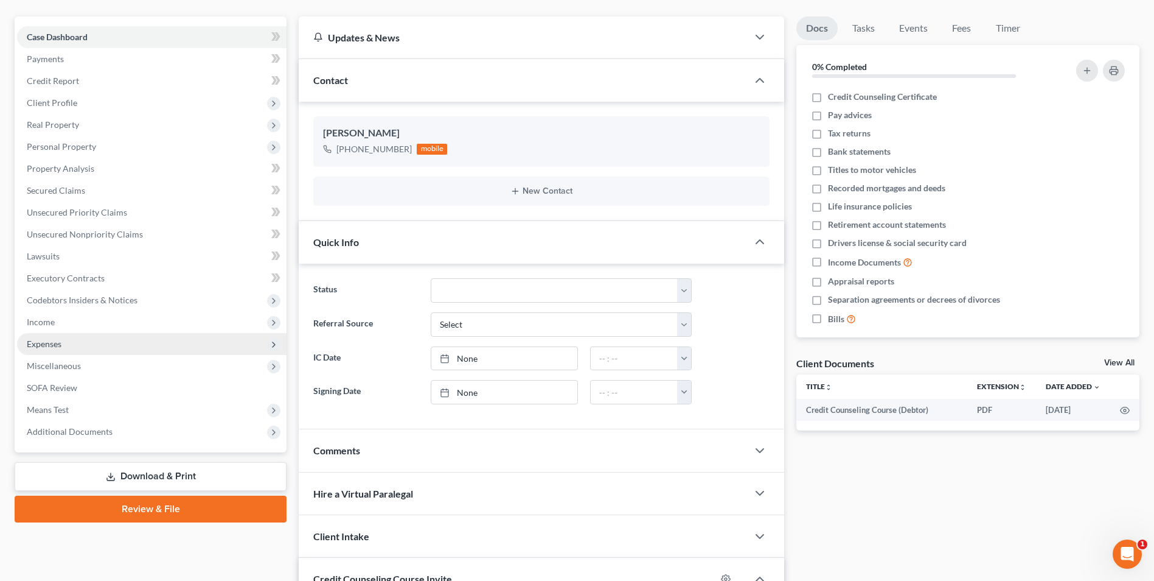
scroll to position [122, 0]
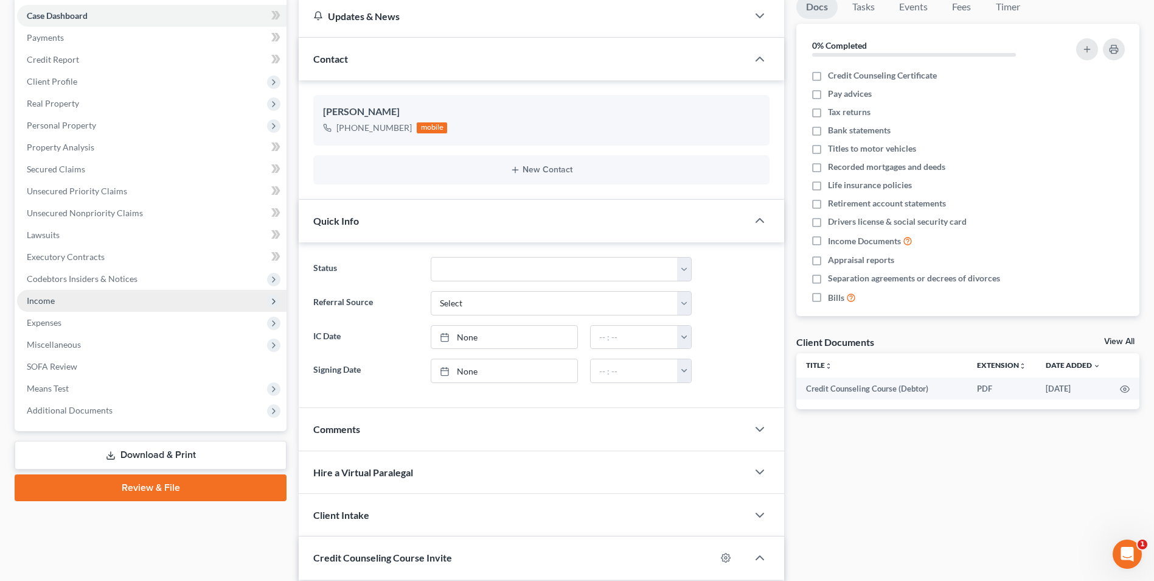
click at [55, 300] on span "Income" at bounding box center [152, 301] width 270 height 22
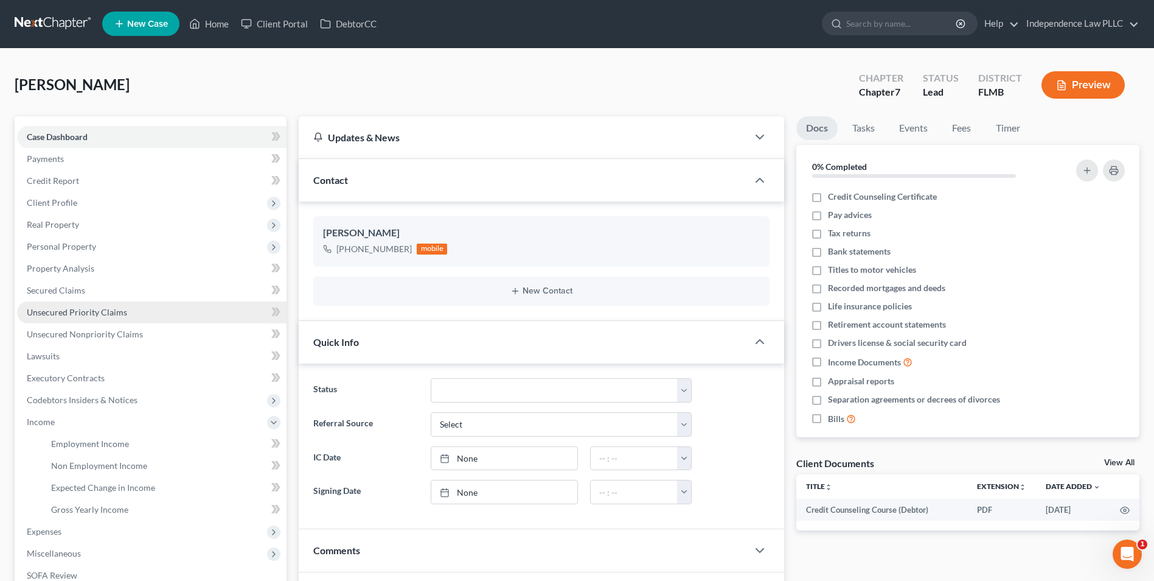
scroll to position [0, 0]
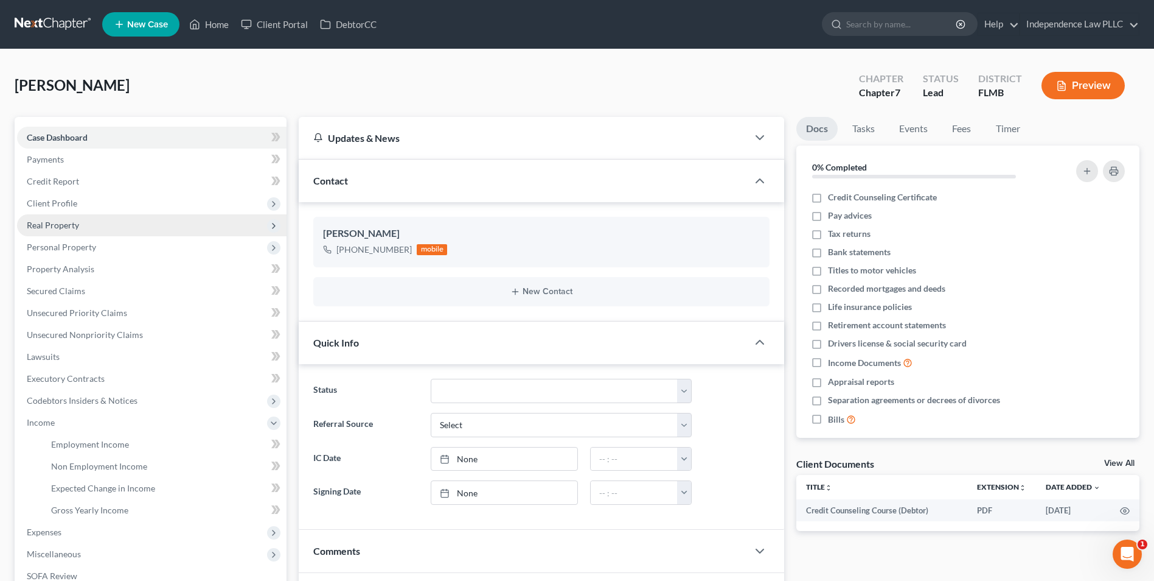
click at [62, 227] on span "Real Property" at bounding box center [53, 225] width 52 height 10
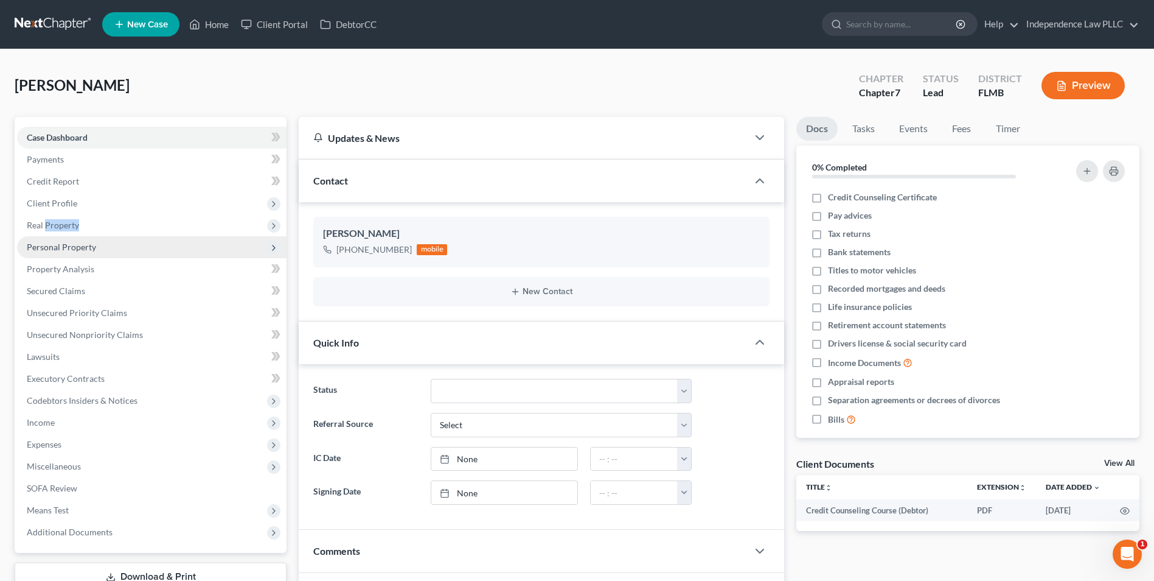
drag, startPoint x: 62, startPoint y: 235, endPoint x: 63, endPoint y: 243, distance: 7.9
click at [63, 243] on span "Personal Property" at bounding box center [61, 247] width 69 height 10
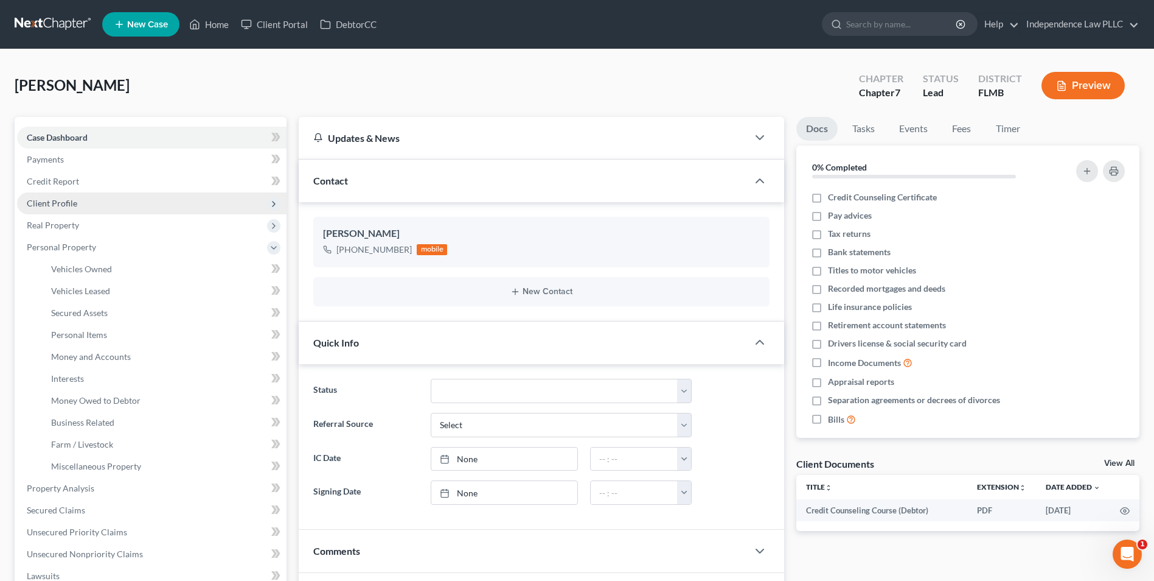
click at [50, 200] on span "Client Profile" at bounding box center [52, 203] width 51 height 10
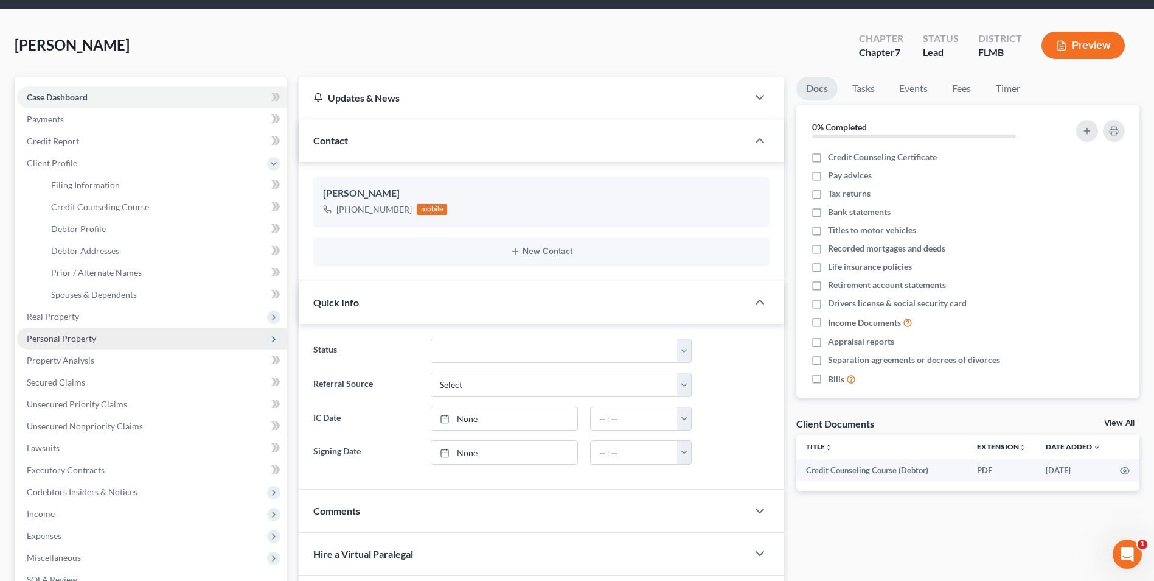
scroll to position [61, 0]
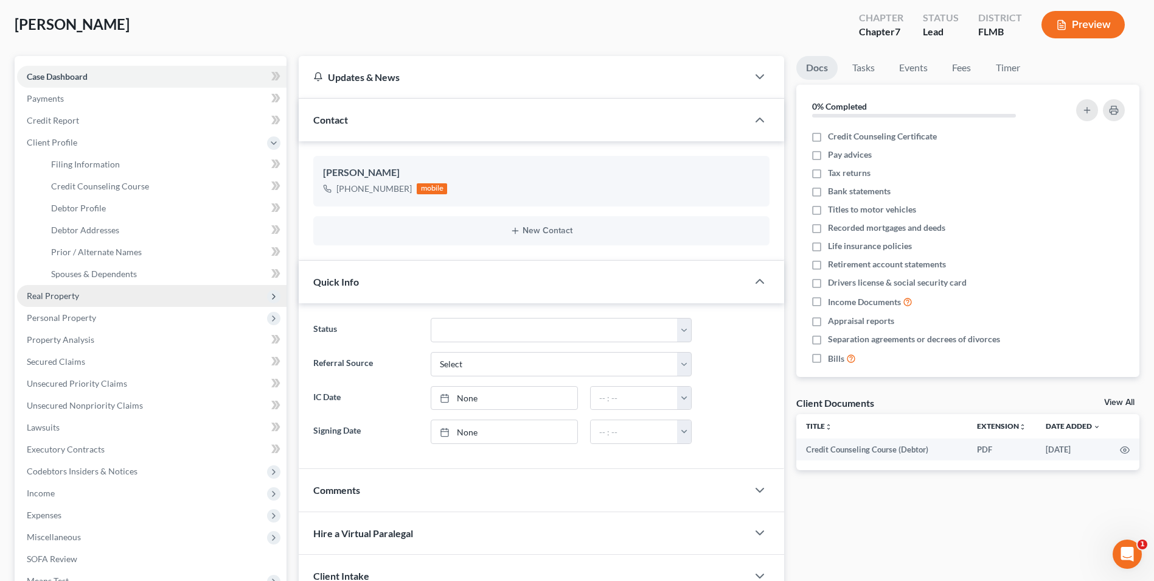
click at [54, 292] on span "Real Property" at bounding box center [53, 295] width 52 height 10
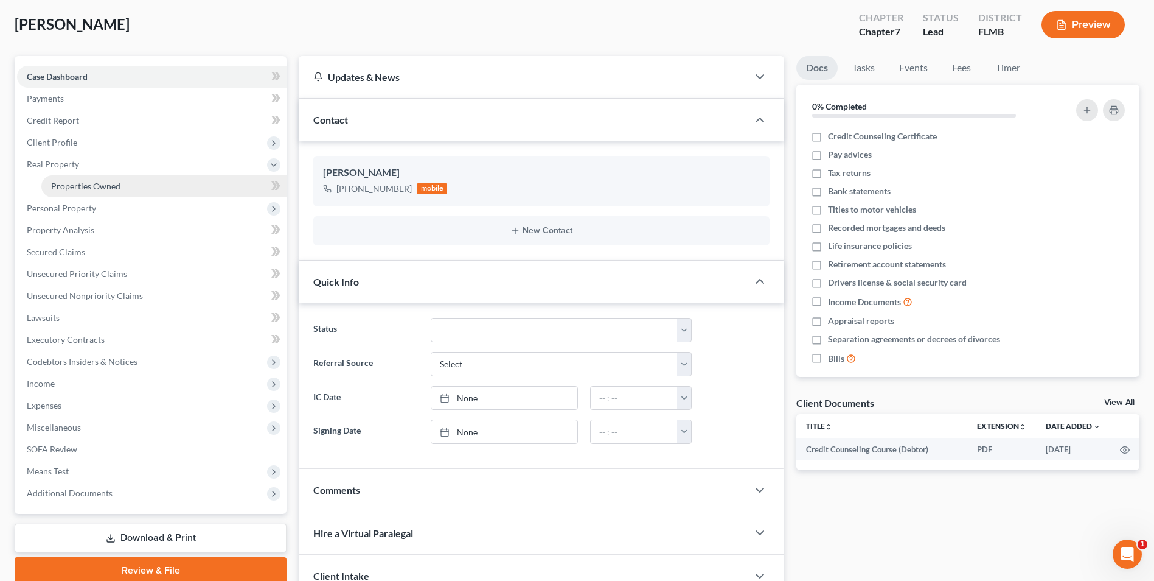
click at [82, 183] on span "Properties Owned" at bounding box center [85, 186] width 69 height 10
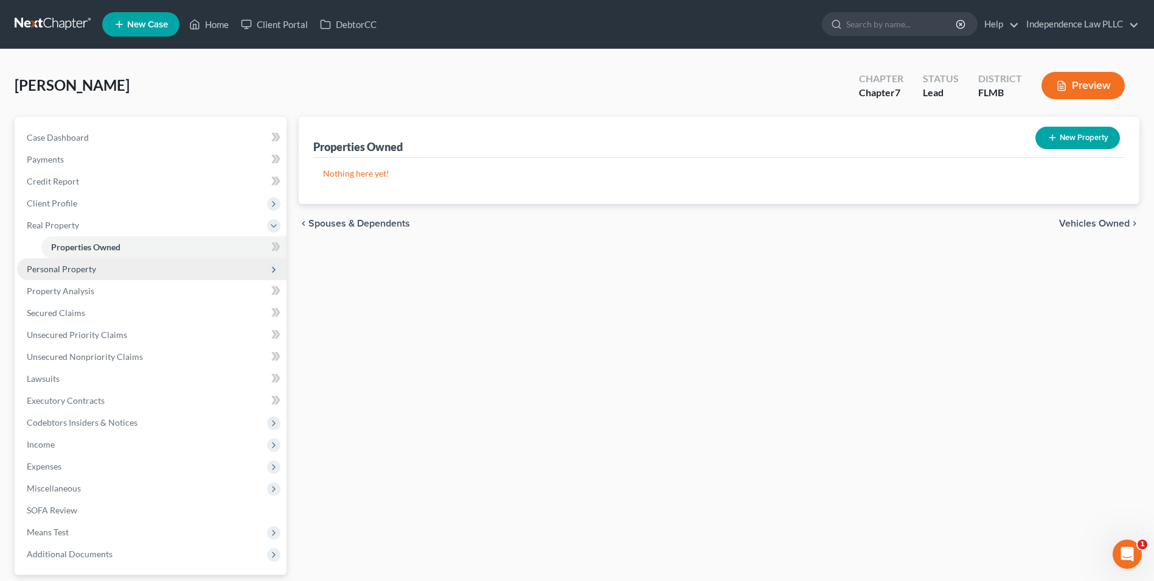
click at [77, 264] on span "Personal Property" at bounding box center [61, 268] width 69 height 10
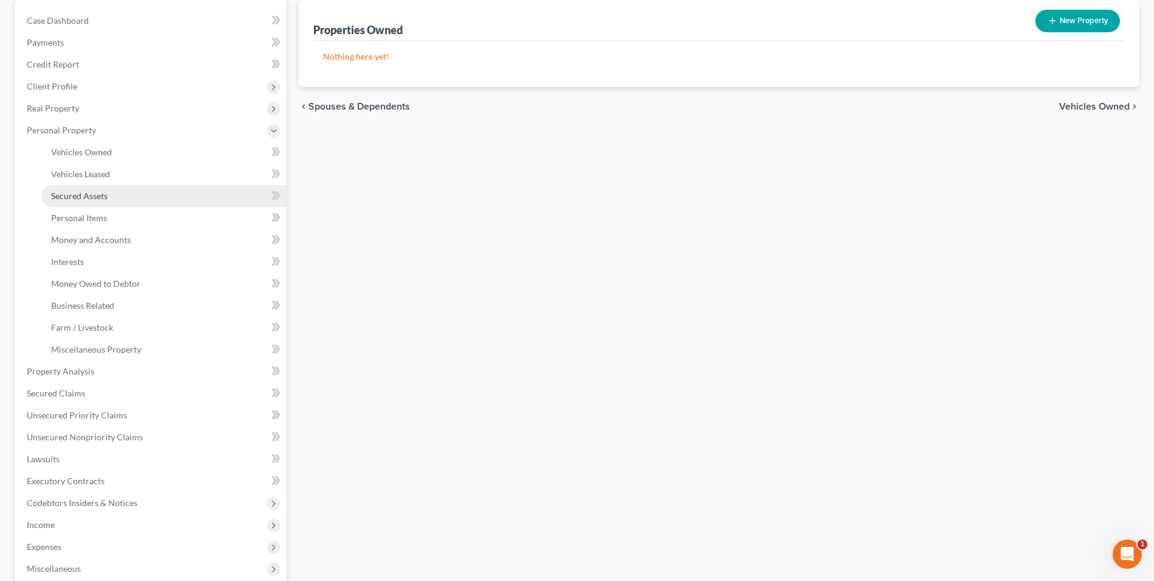
scroll to position [122, 0]
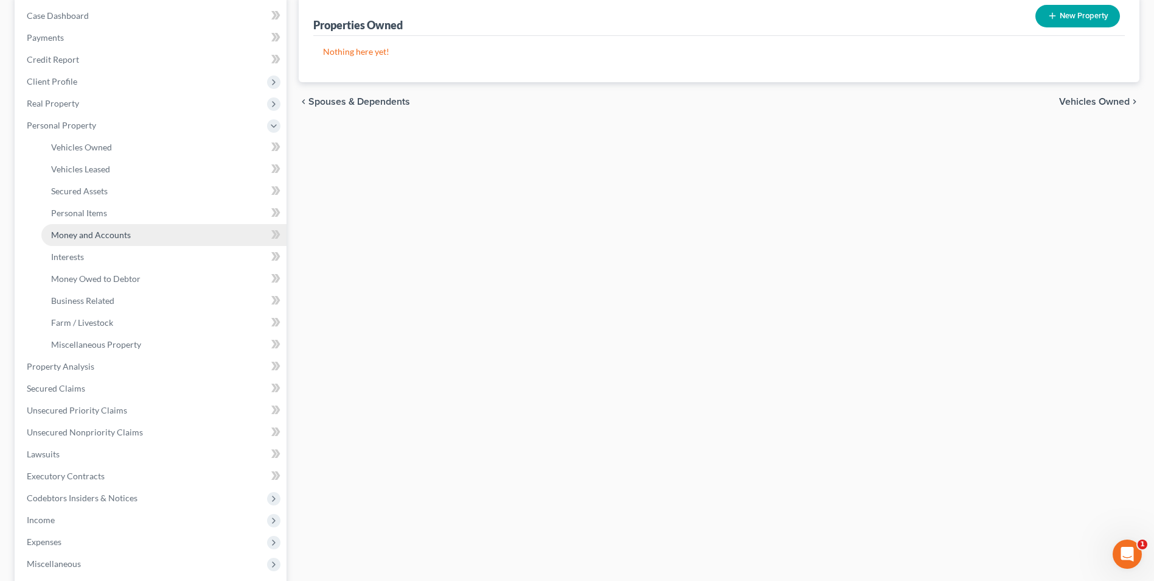
click at [99, 233] on span "Money and Accounts" at bounding box center [91, 234] width 80 height 10
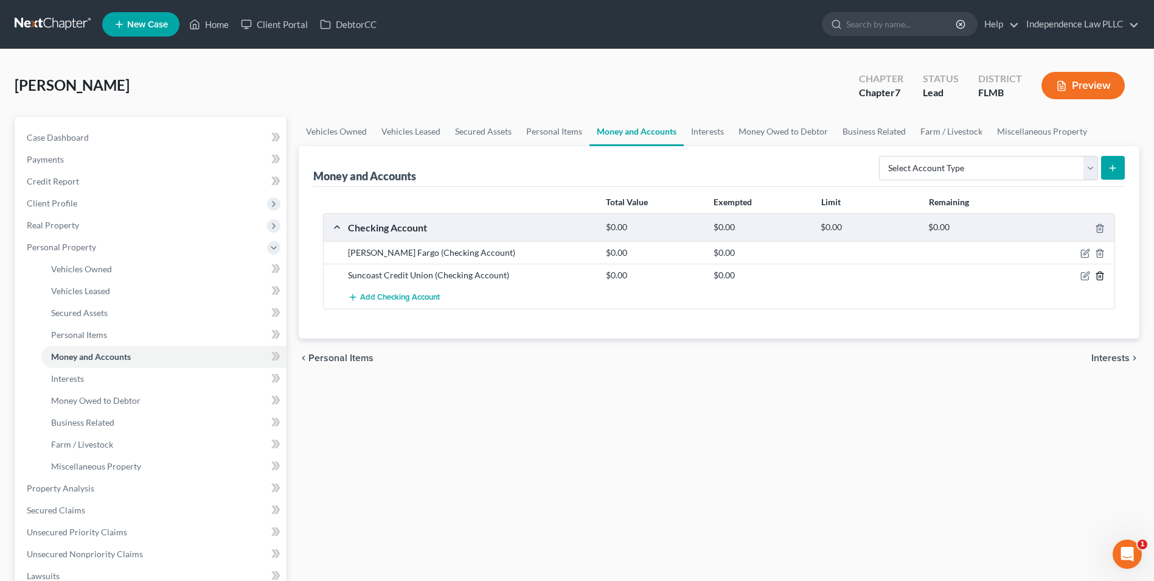
click at [1098, 273] on icon "button" at bounding box center [1099, 276] width 5 height 8
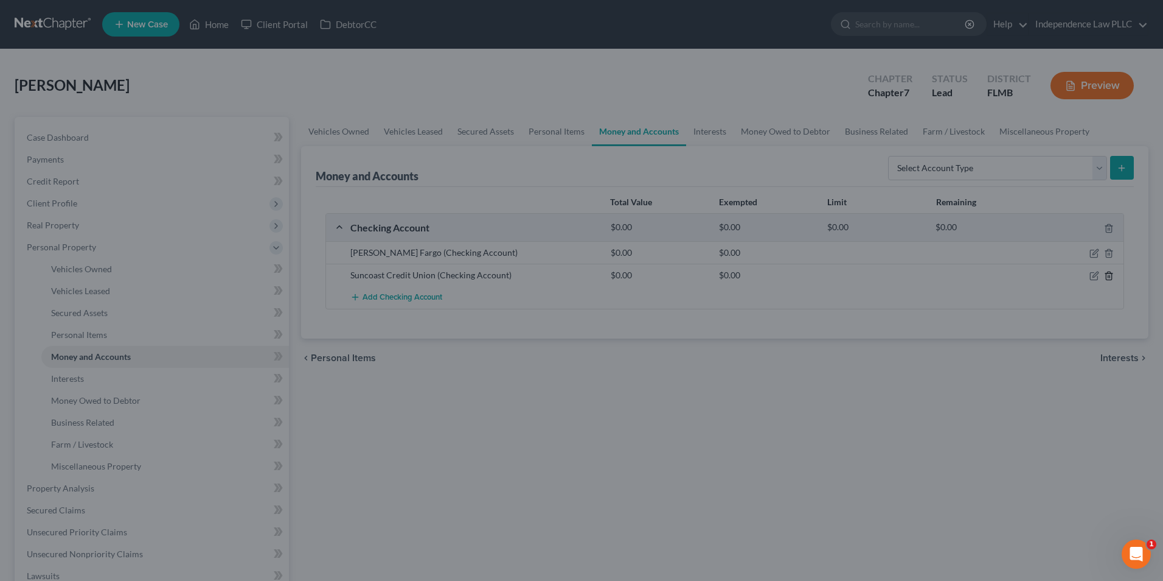
click at [1098, 273] on div "Delete × Are you sure you want to delete the selected checking account item? Ca…" at bounding box center [581, 290] width 1163 height 581
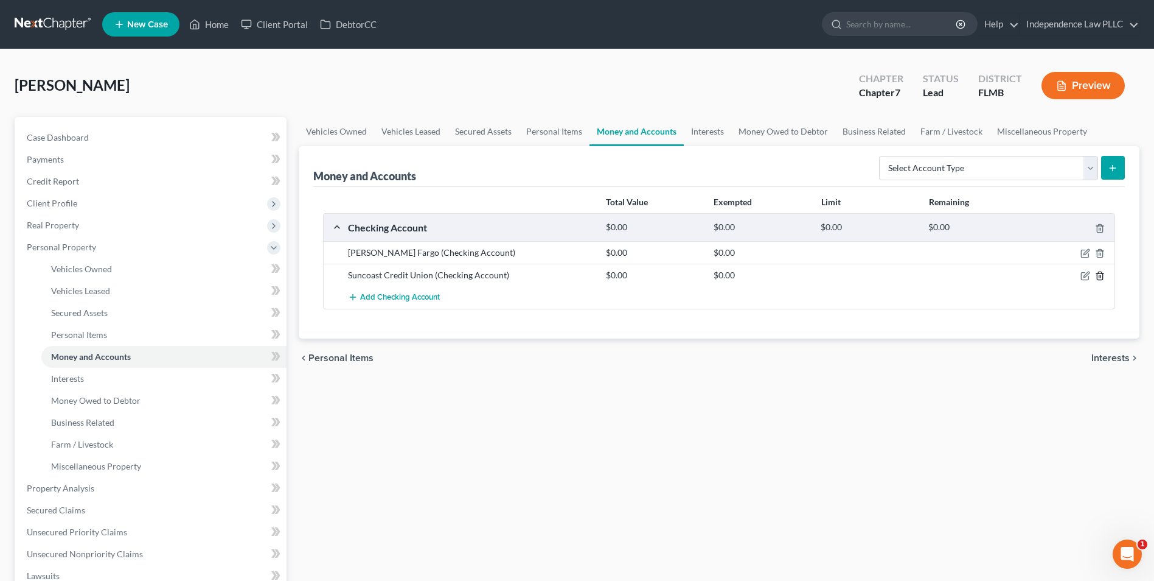
click at [1101, 276] on line "button" at bounding box center [1101, 277] width 0 height 2
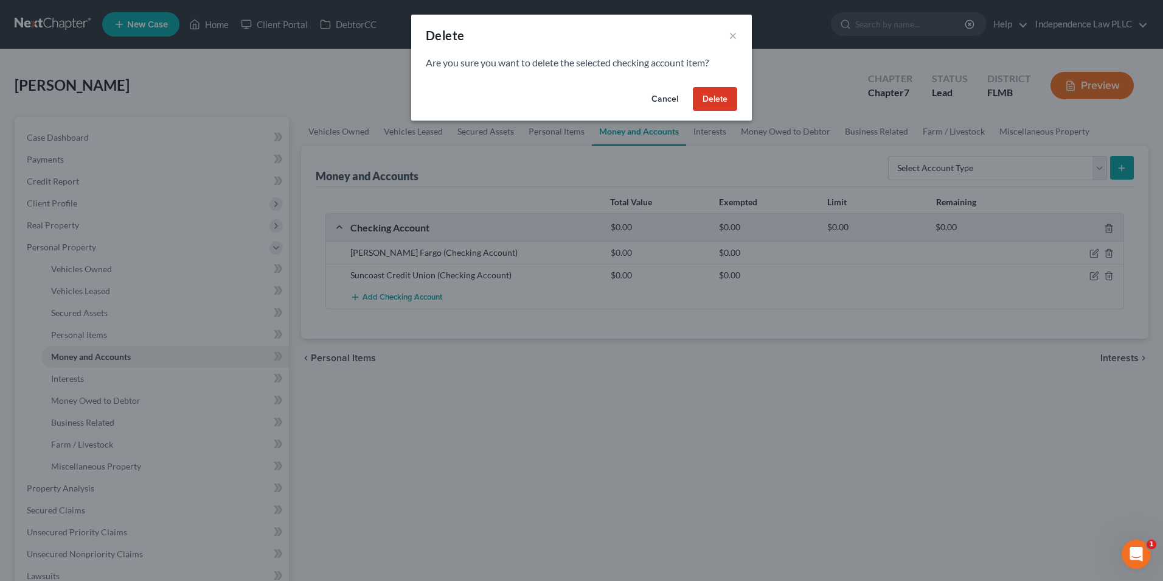
click at [725, 105] on button "Delete" at bounding box center [715, 99] width 44 height 24
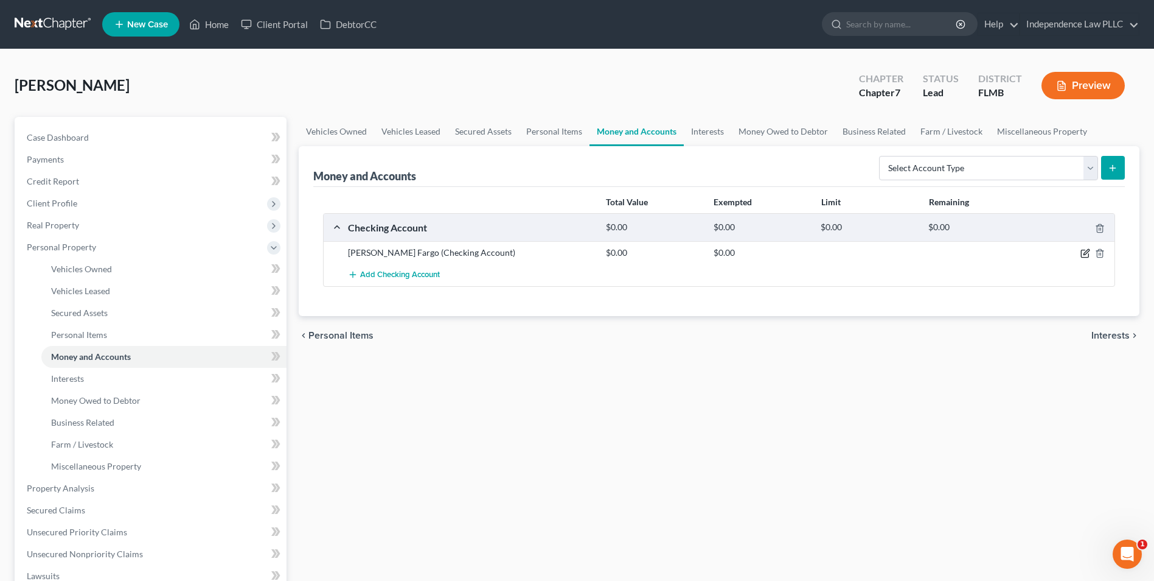
click at [1084, 254] on icon "button" at bounding box center [1086, 253] width 10 height 10
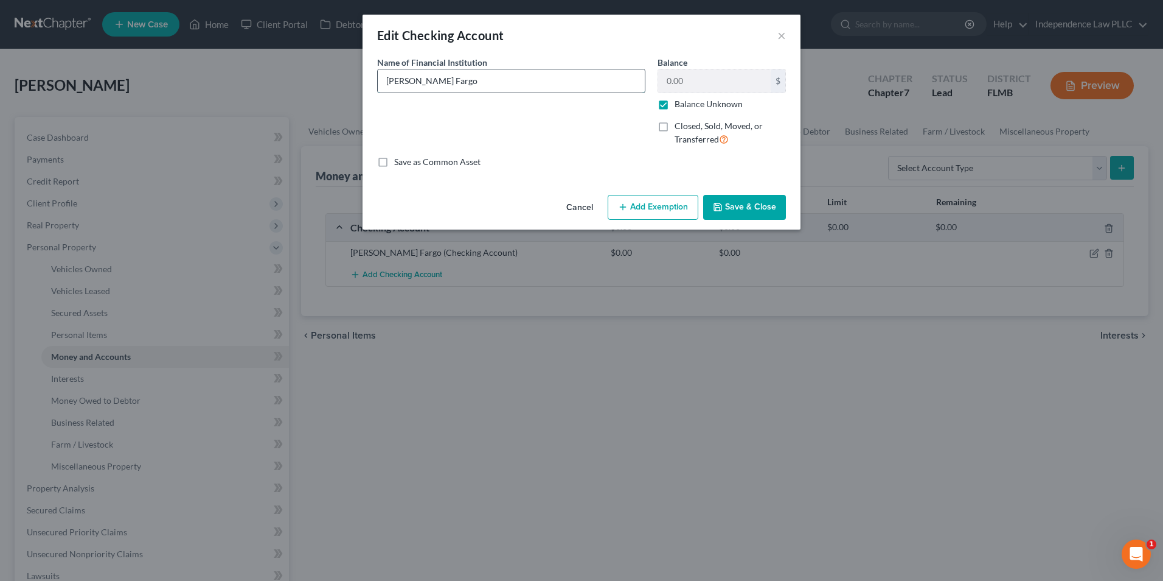
drag, startPoint x: 675, startPoint y: 82, endPoint x: 637, endPoint y: 82, distance: 38.9
click at [635, 83] on input "[PERSON_NAME] Fargo" at bounding box center [511, 80] width 267 height 23
click at [689, 102] on label "Balance Unknown" at bounding box center [709, 104] width 68 height 12
click at [688, 102] on input "Balance Unknown" at bounding box center [684, 102] width 8 height 8
checkbox input "false"
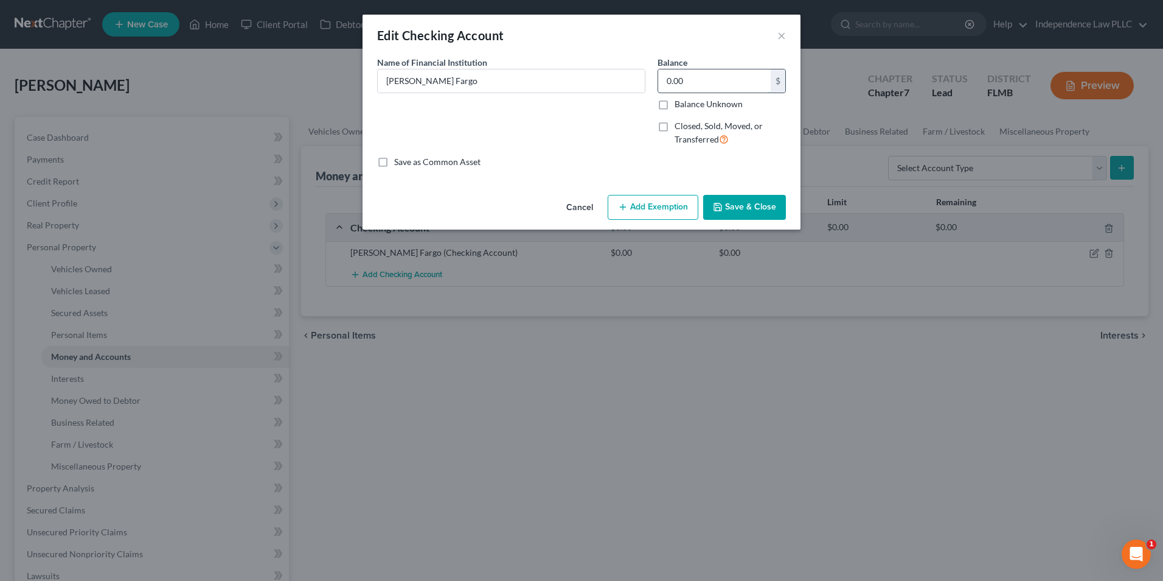
click at [681, 85] on input "0.00" at bounding box center [714, 80] width 113 height 23
type input "0.62"
click at [766, 197] on button "Save & Close" at bounding box center [744, 208] width 83 height 26
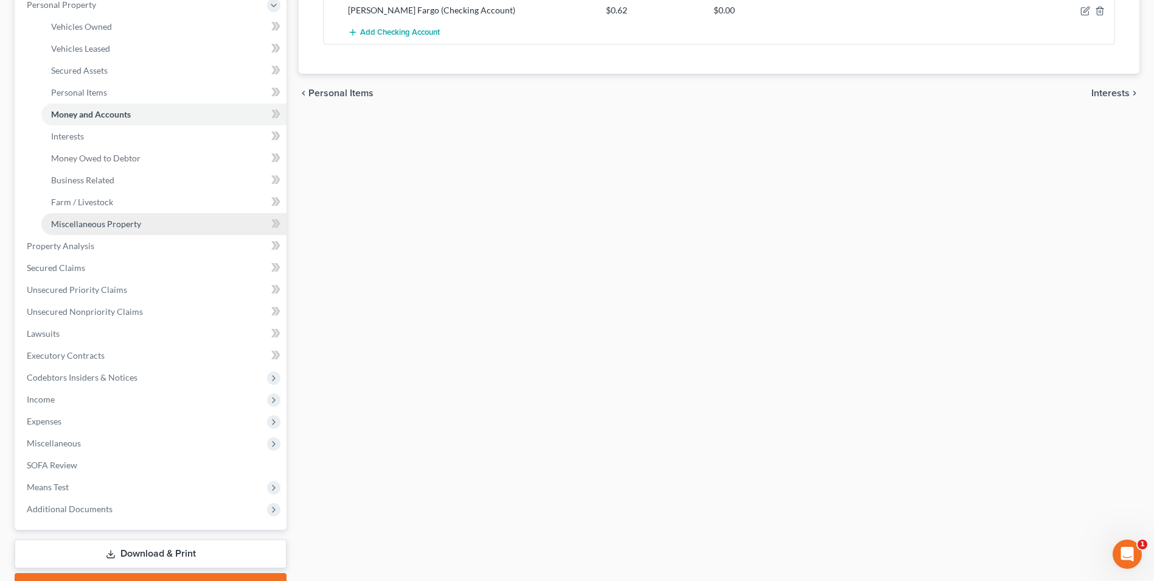
scroll to position [243, 0]
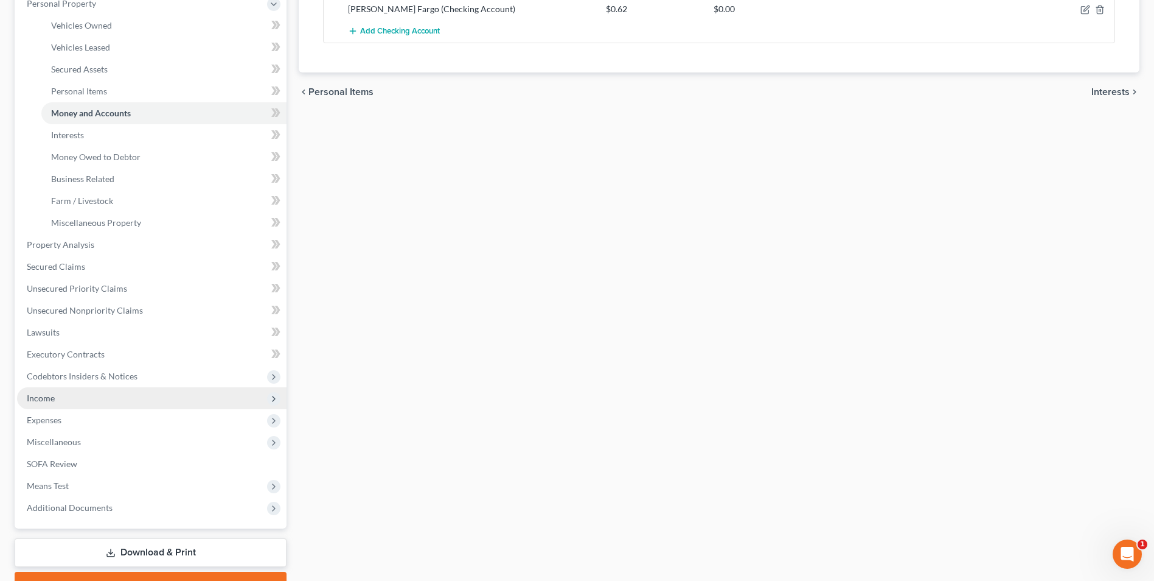
click at [31, 399] on span "Income" at bounding box center [41, 397] width 28 height 10
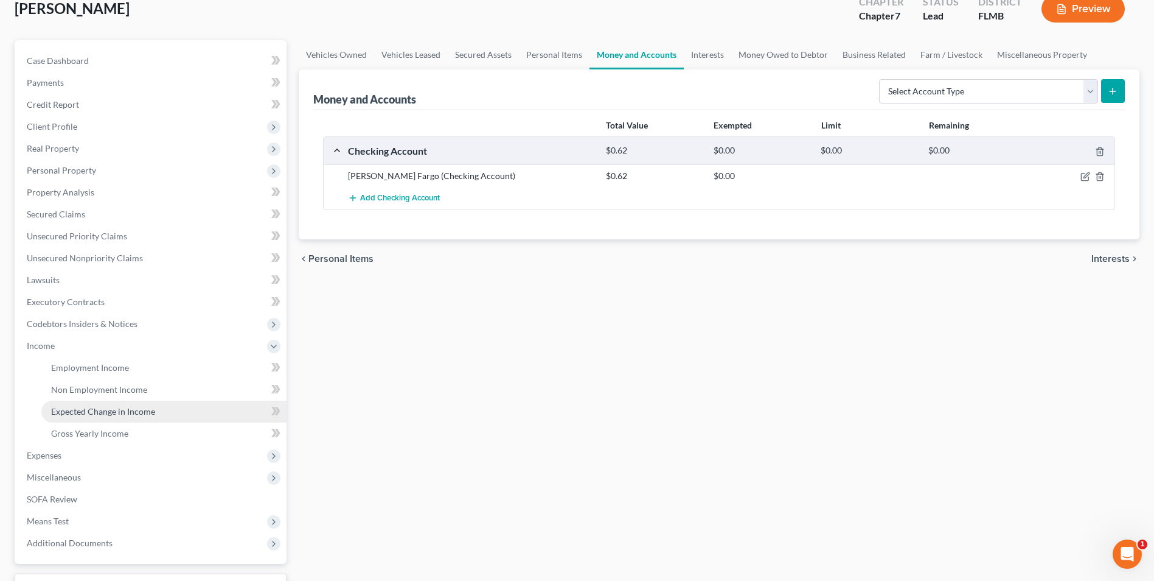
scroll to position [115, 0]
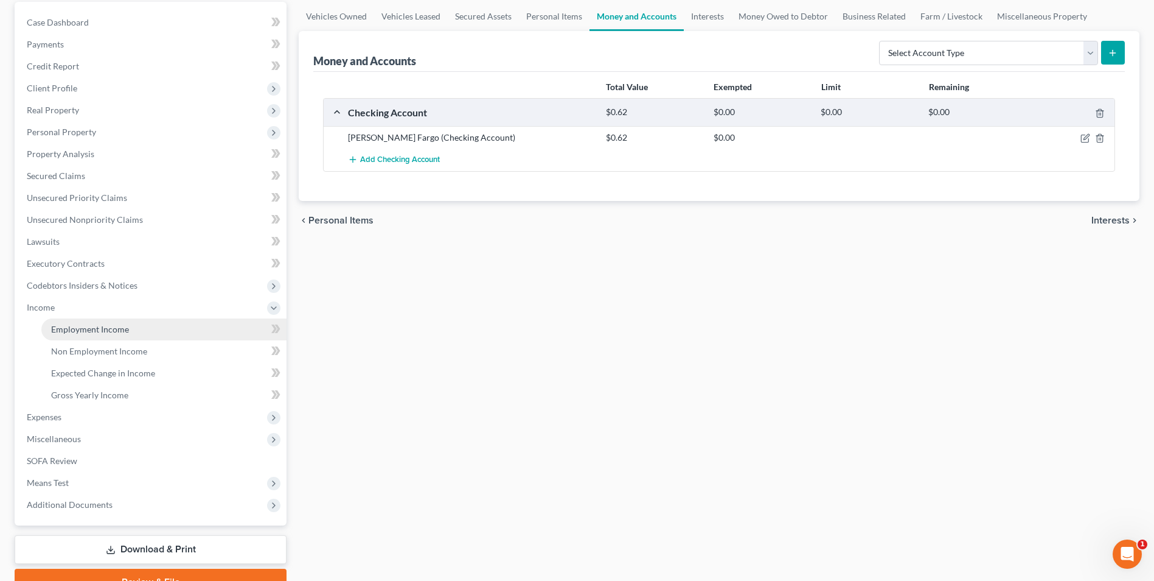
click at [91, 328] on span "Employment Income" at bounding box center [90, 329] width 78 height 10
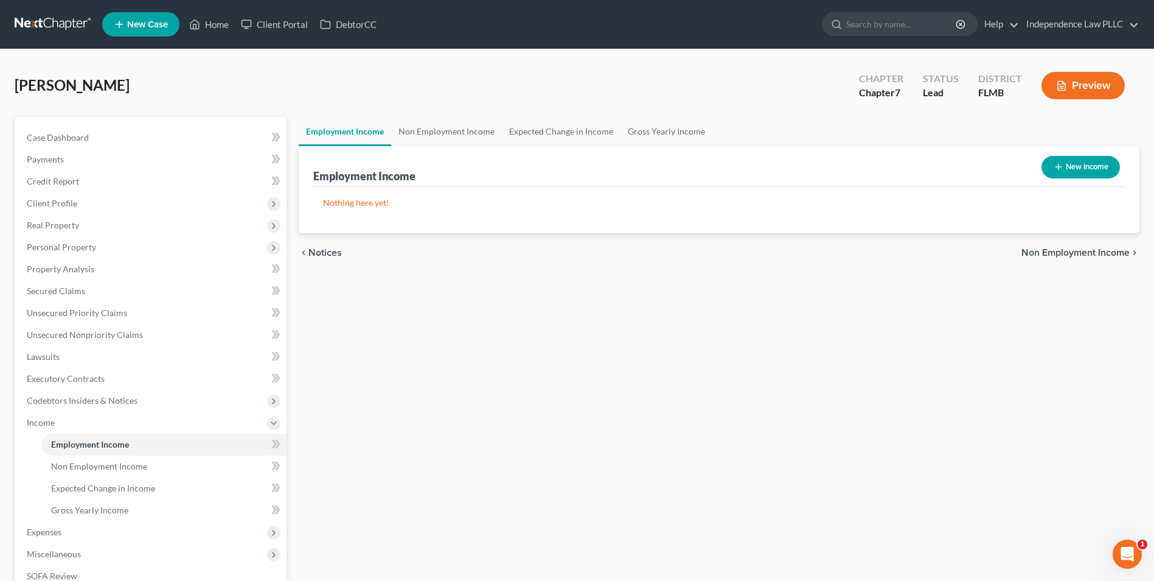
click at [1103, 162] on button "New Income" at bounding box center [1081, 167] width 78 height 23
select select "0"
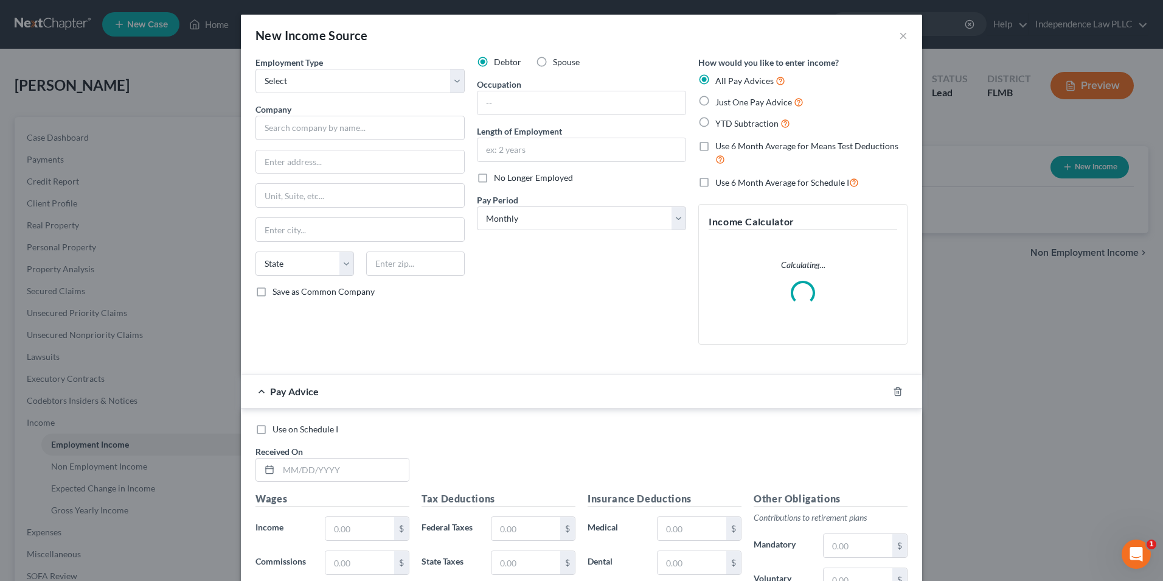
click at [321, 65] on div "Employment Type * Select Full or [DEMOGRAPHIC_DATA] Employment Self Employment" at bounding box center [360, 74] width 209 height 37
click at [321, 81] on select "Select Full or [DEMOGRAPHIC_DATA] Employment Self Employment" at bounding box center [360, 81] width 209 height 24
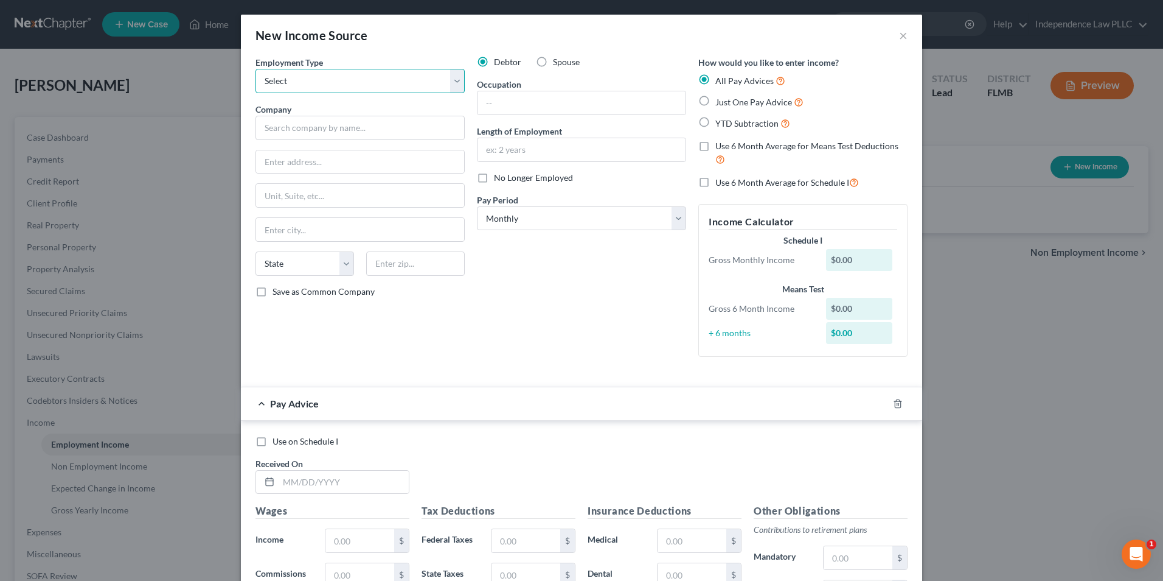
select select "0"
click at [256, 69] on select "Select Full or [DEMOGRAPHIC_DATA] Employment Self Employment" at bounding box center [360, 81] width 209 height 24
click at [395, 120] on input "text" at bounding box center [360, 128] width 209 height 24
type input "Wawa Corp."
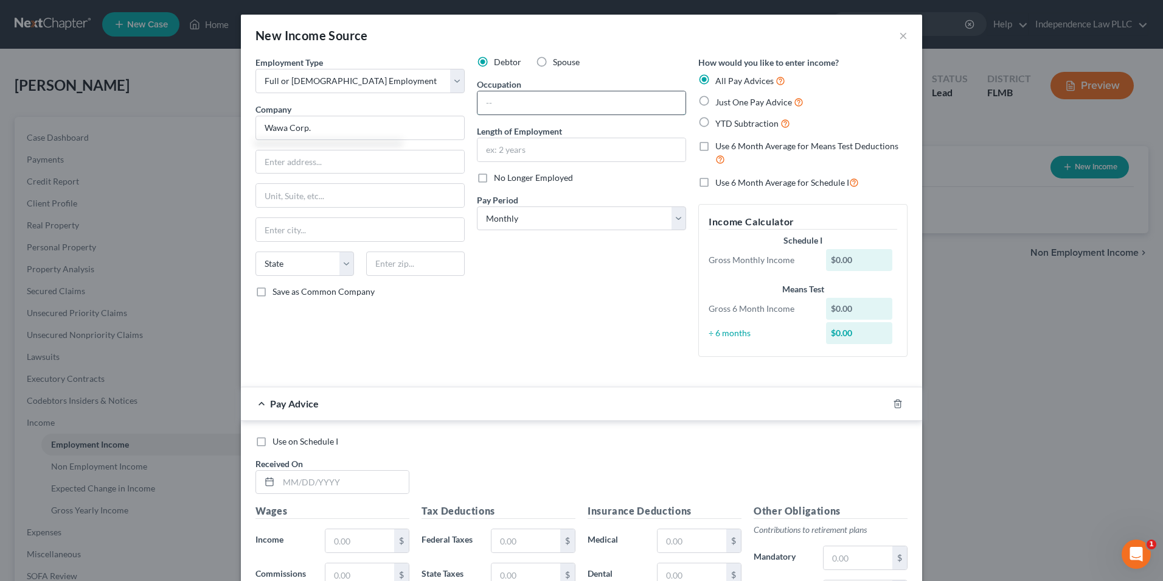
click at [499, 102] on input "text" at bounding box center [582, 102] width 208 height 23
type input "Customer Service Associate"
click at [336, 158] on input "text" at bounding box center [360, 161] width 208 height 23
click at [314, 160] on input "text" at bounding box center [360, 161] width 208 height 23
paste input "[STREET_ADDRESS]"
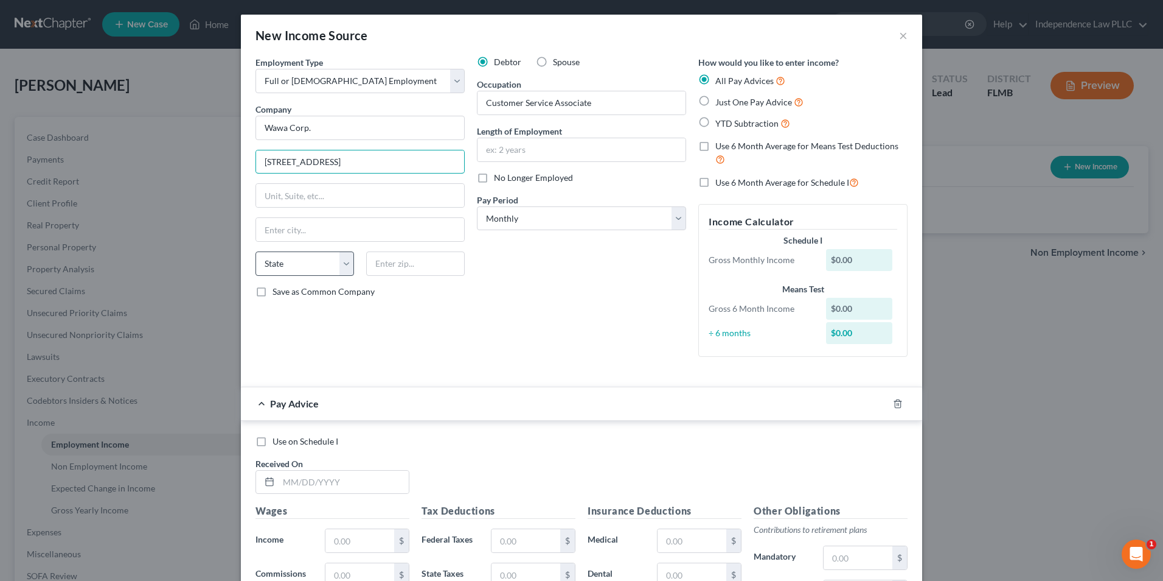
type input "[STREET_ADDRESS]"
click at [277, 271] on select "State [US_STATE] AK AR AZ CA CO CT DE DC [GEOGRAPHIC_DATA] [GEOGRAPHIC_DATA] GU…" at bounding box center [305, 263] width 99 height 24
select select "9"
click at [256, 251] on select "State [US_STATE] AK AR AZ CA CO CT DE DC [GEOGRAPHIC_DATA] [GEOGRAPHIC_DATA] GU…" at bounding box center [305, 263] width 99 height 24
click at [420, 261] on input "text" at bounding box center [415, 263] width 99 height 24
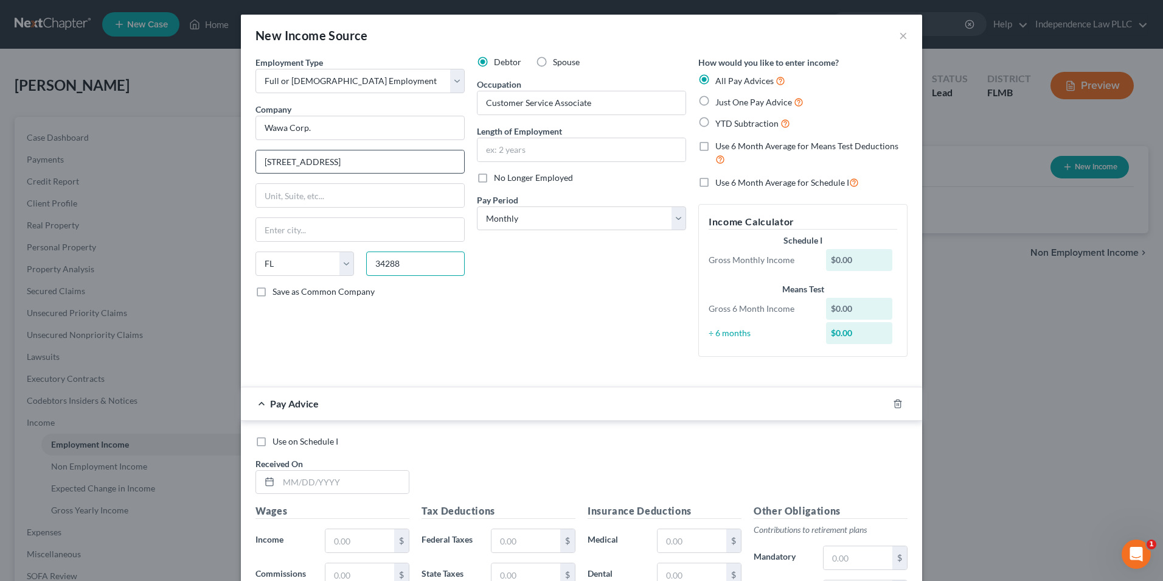
type input "34288"
type input "[GEOGRAPHIC_DATA]"
drag, startPoint x: 440, startPoint y: 156, endPoint x: 335, endPoint y: 153, distance: 105.3
click at [335, 153] on input "[STREET_ADDRESS]" at bounding box center [360, 161] width 208 height 23
type input "[STREET_ADDRESS]"
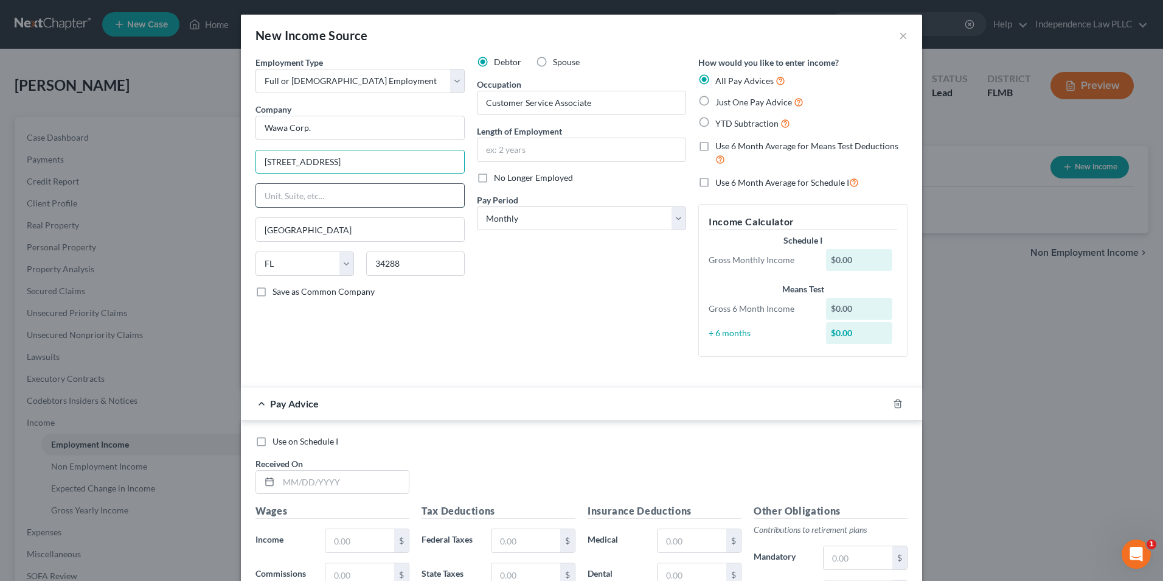
click at [342, 192] on input "text" at bounding box center [360, 195] width 208 height 23
click at [568, 152] on input "text" at bounding box center [582, 149] width 208 height 23
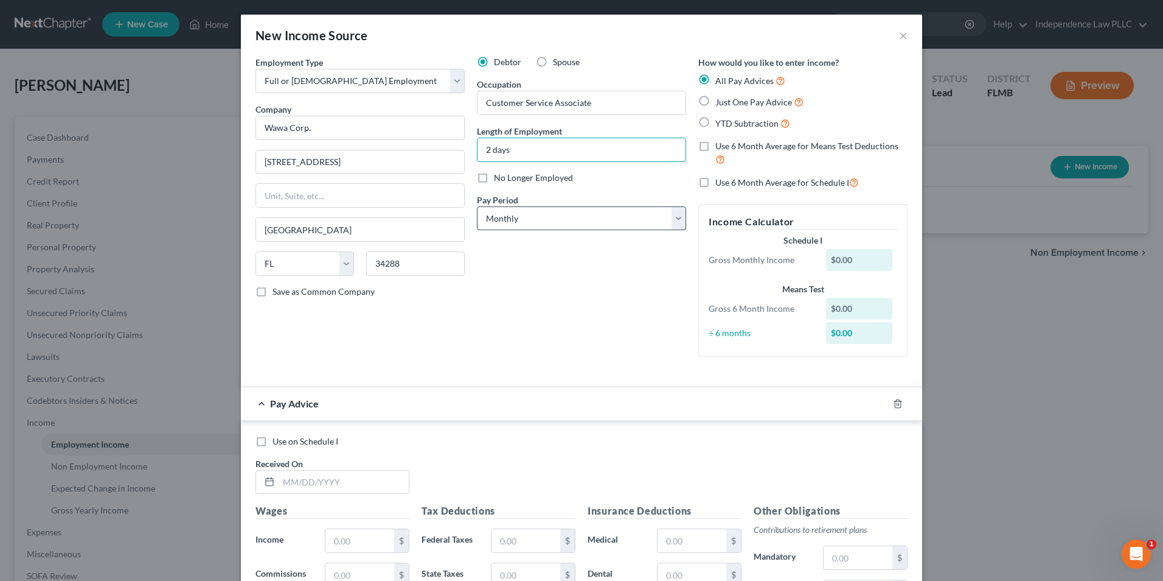
type input "2 days"
click at [521, 217] on select "Select Monthly Twice Monthly Every Other Week Weekly" at bounding box center [581, 218] width 209 height 24
select select "3"
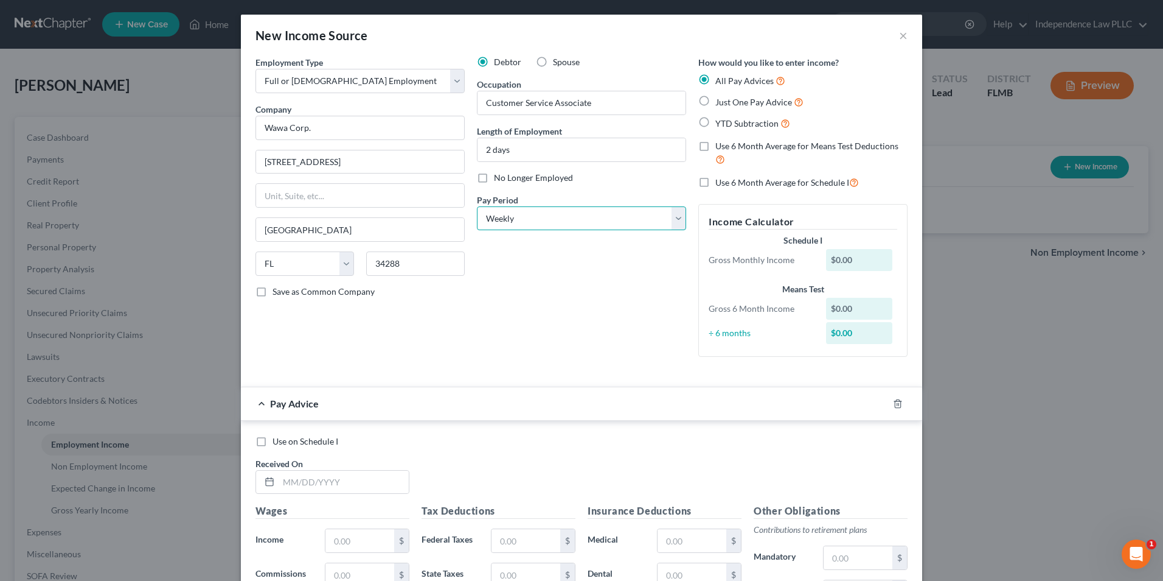
click at [477, 206] on select "Select Monthly Twice Monthly Every Other Week Weekly" at bounding box center [581, 218] width 209 height 24
click at [521, 285] on div "Debtor Spouse Occupation Customer Service Associate Length of Employment 2 days…" at bounding box center [581, 211] width 221 height 310
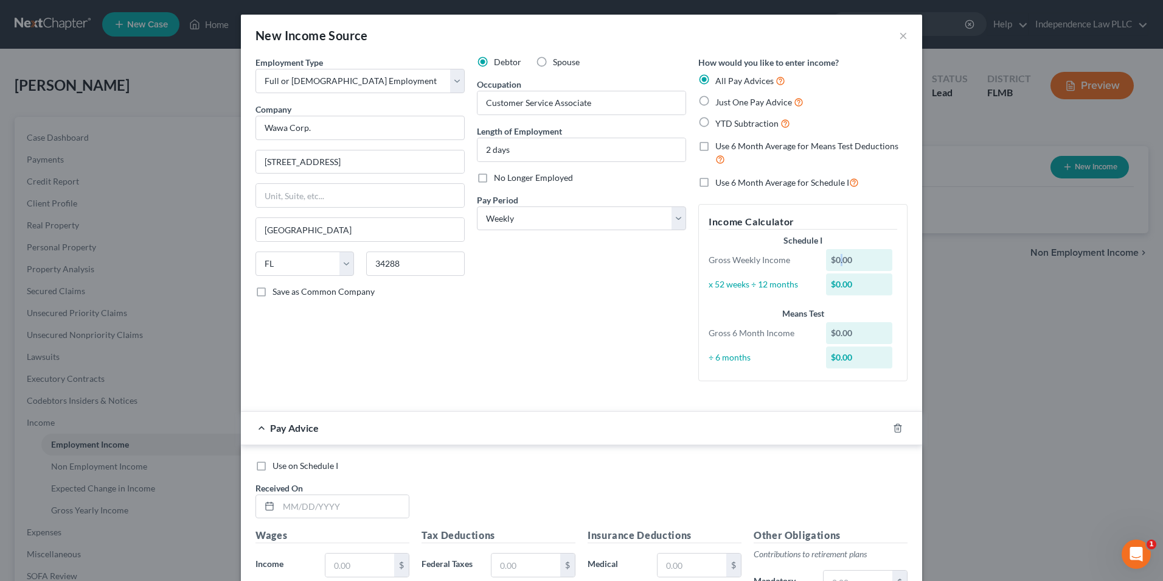
click at [837, 252] on div "$0.00" at bounding box center [859, 260] width 67 height 22
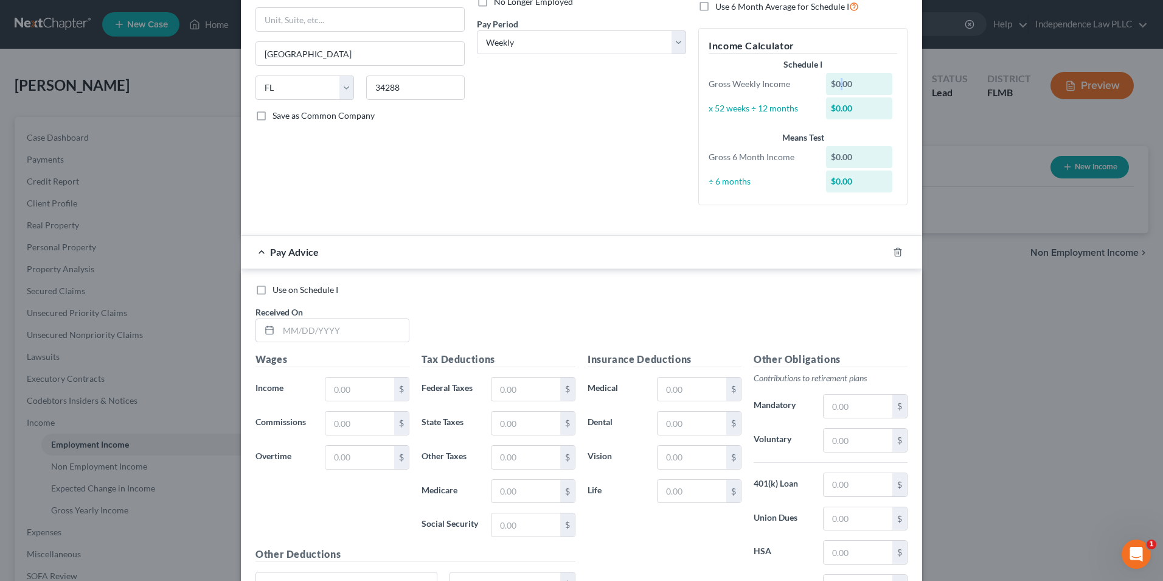
scroll to position [243, 0]
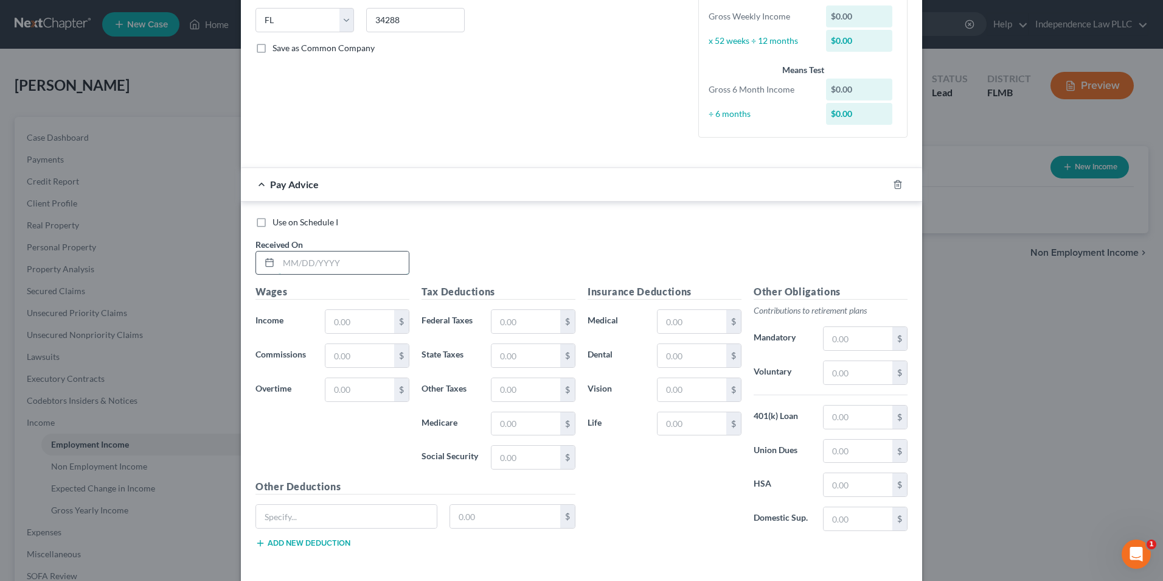
click at [295, 267] on input "text" at bounding box center [344, 262] width 130 height 23
click at [344, 320] on input "text" at bounding box center [360, 321] width 69 height 23
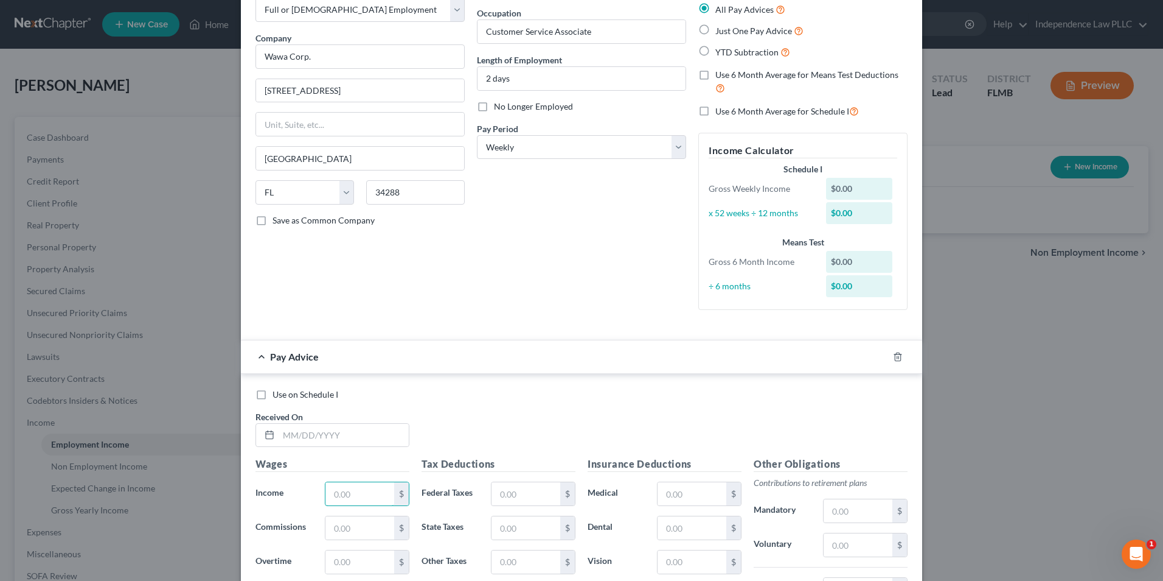
scroll to position [0, 0]
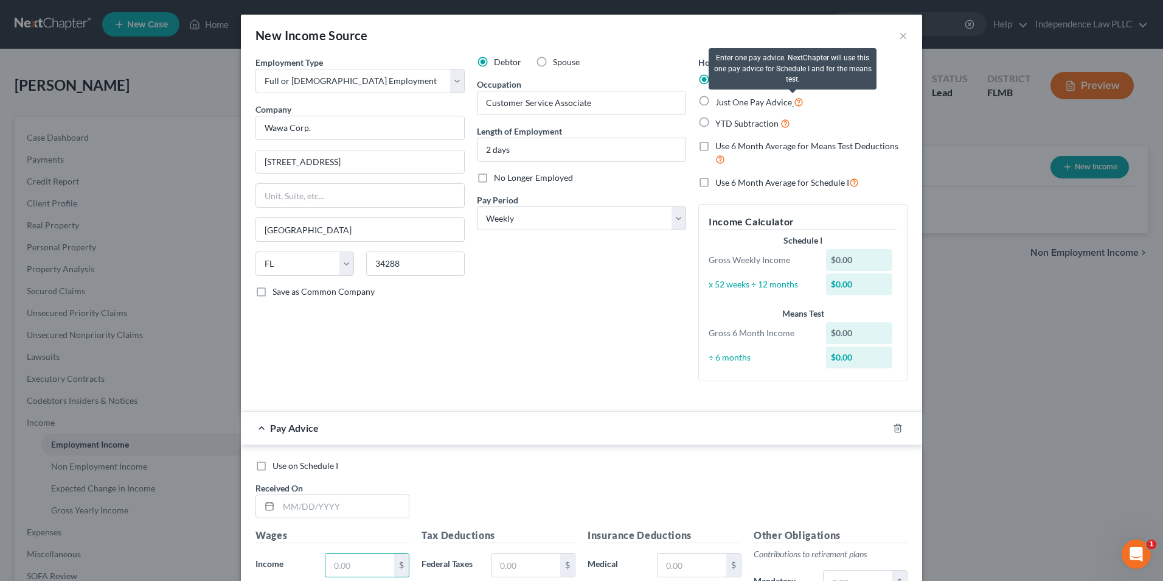
click at [797, 99] on icon at bounding box center [799, 102] width 10 height 12
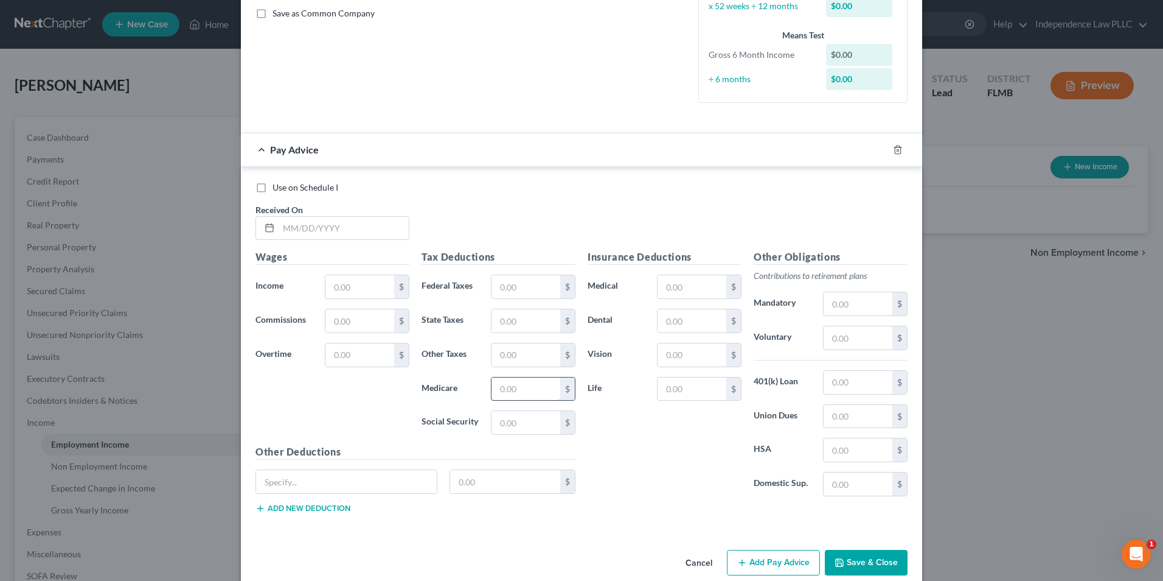
scroll to position [297, 0]
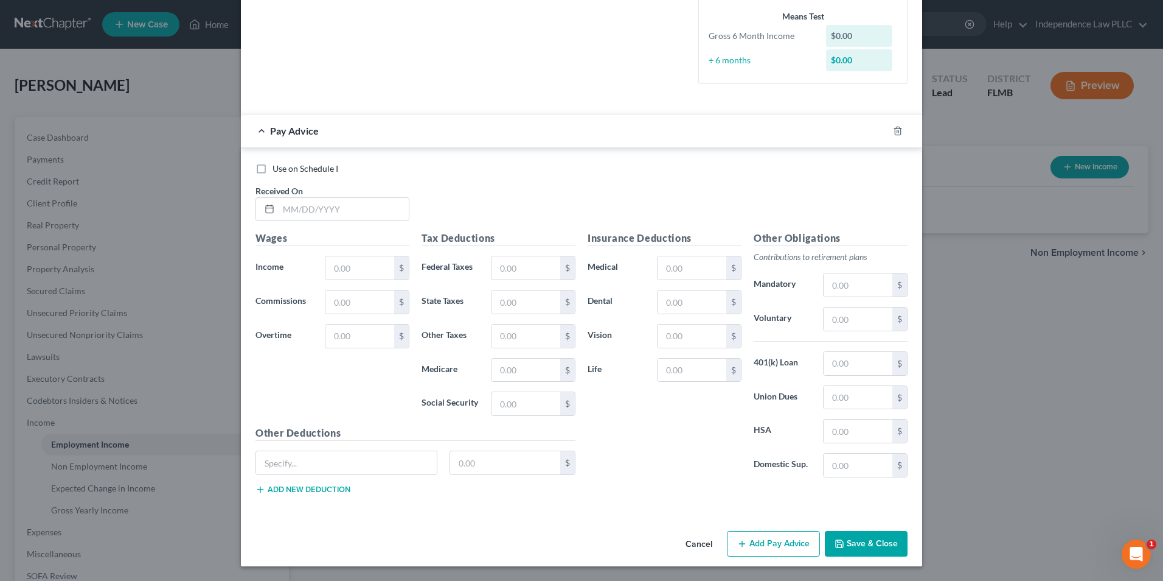
click at [853, 540] on button "Save & Close" at bounding box center [866, 544] width 83 height 26
click at [854, 539] on button "Save & Close" at bounding box center [866, 544] width 83 height 26
click at [351, 208] on input "text" at bounding box center [344, 209] width 130 height 23
click at [341, 271] on input "text" at bounding box center [360, 267] width 69 height 23
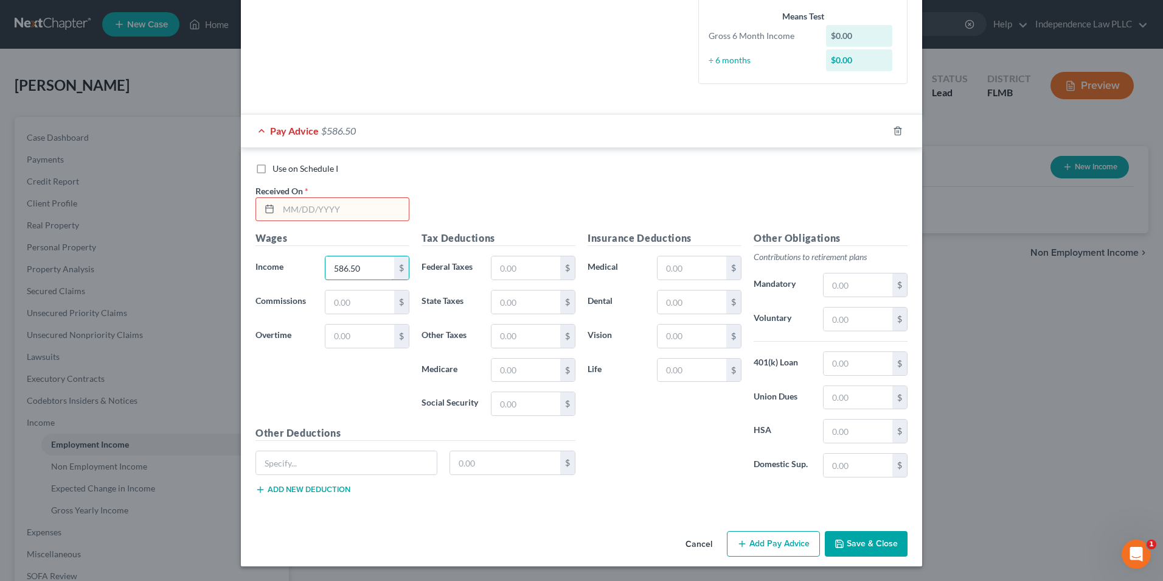
type input "586.50"
click at [261, 217] on div at bounding box center [267, 209] width 23 height 23
click at [265, 210] on icon at bounding box center [270, 209] width 10 height 10
click at [288, 211] on input "text" at bounding box center [344, 209] width 130 height 23
click at [343, 302] on input "text" at bounding box center [360, 301] width 69 height 23
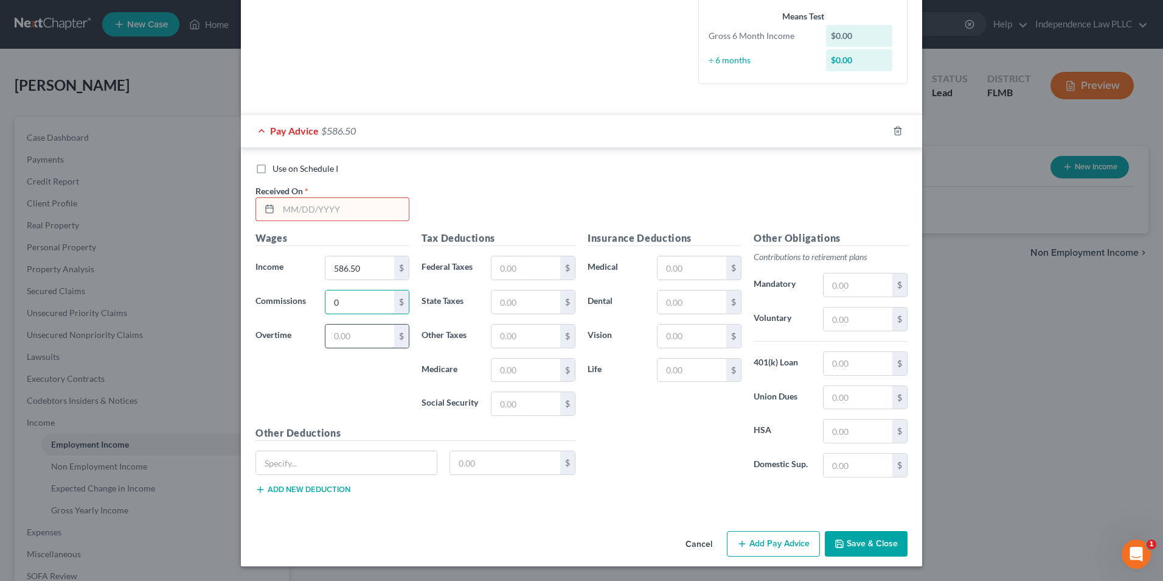
type input "0"
click at [348, 337] on input "text" at bounding box center [360, 335] width 69 height 23
type input "0"
click at [855, 544] on button "Save & Close" at bounding box center [866, 544] width 83 height 26
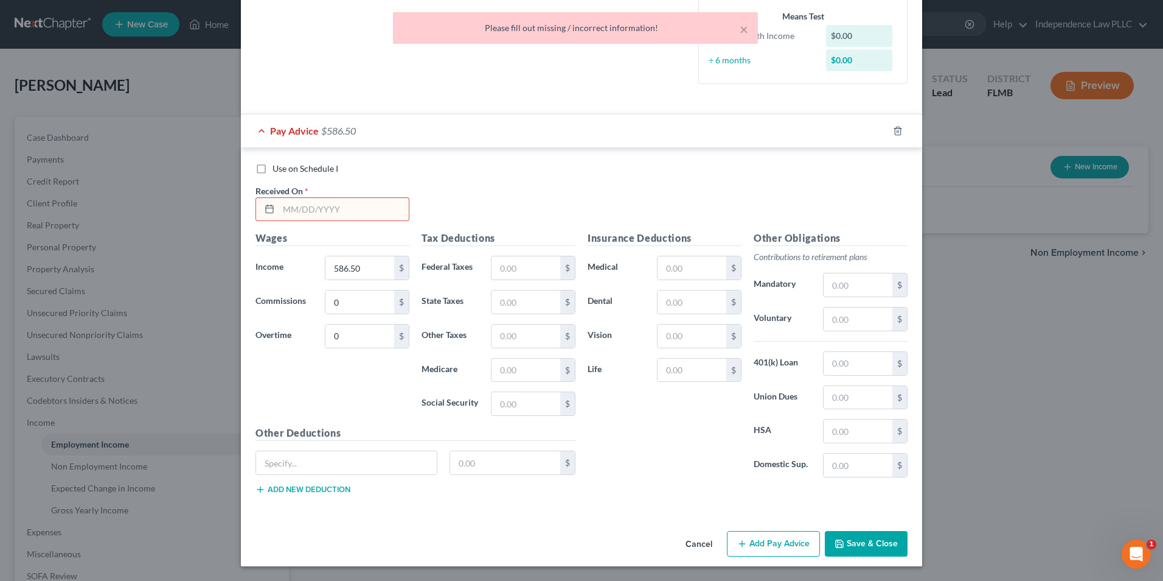
click at [855, 544] on button "Save & Close" at bounding box center [866, 544] width 83 height 26
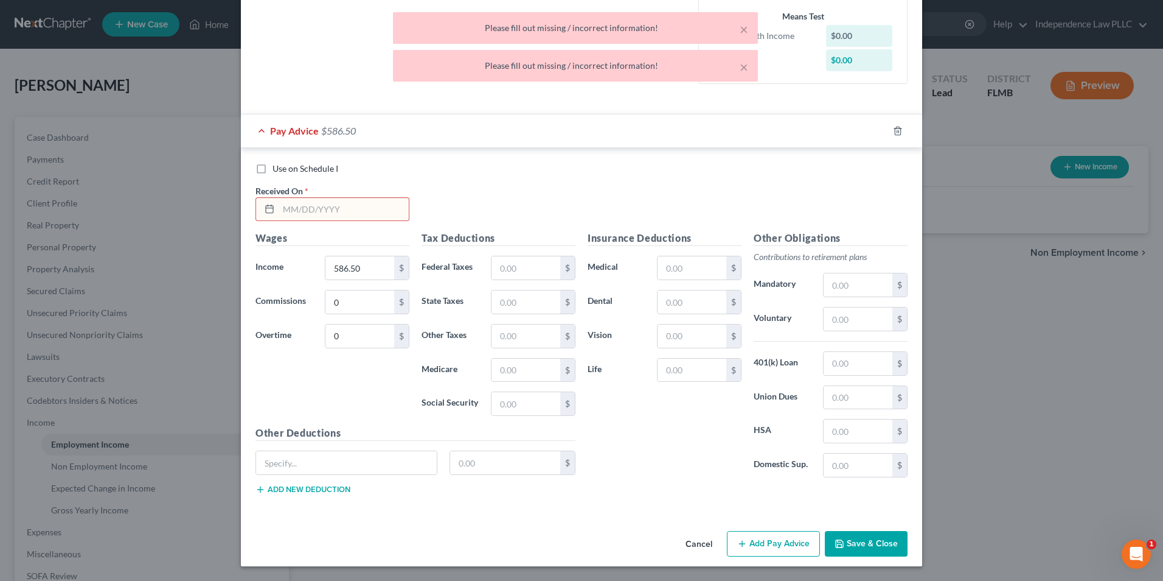
click at [270, 209] on icon at bounding box center [270, 209] width 10 height 10
click at [263, 203] on div at bounding box center [267, 209] width 23 height 23
click at [296, 205] on input "text" at bounding box center [344, 209] width 130 height 23
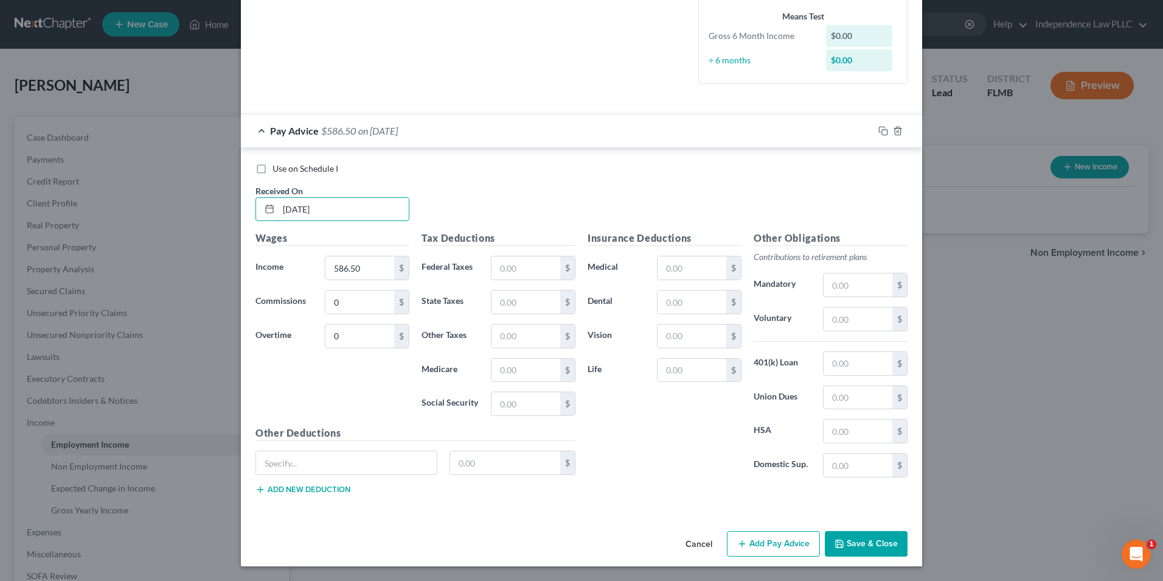
type input "[DATE]"
click at [481, 160] on div "Use on Schedule I Received On * [DATE] Wages Income * 586.50 $ Commissions 0 $ …" at bounding box center [582, 331] width 682 height 366
click at [879, 542] on button "Save & Close" at bounding box center [866, 544] width 83 height 26
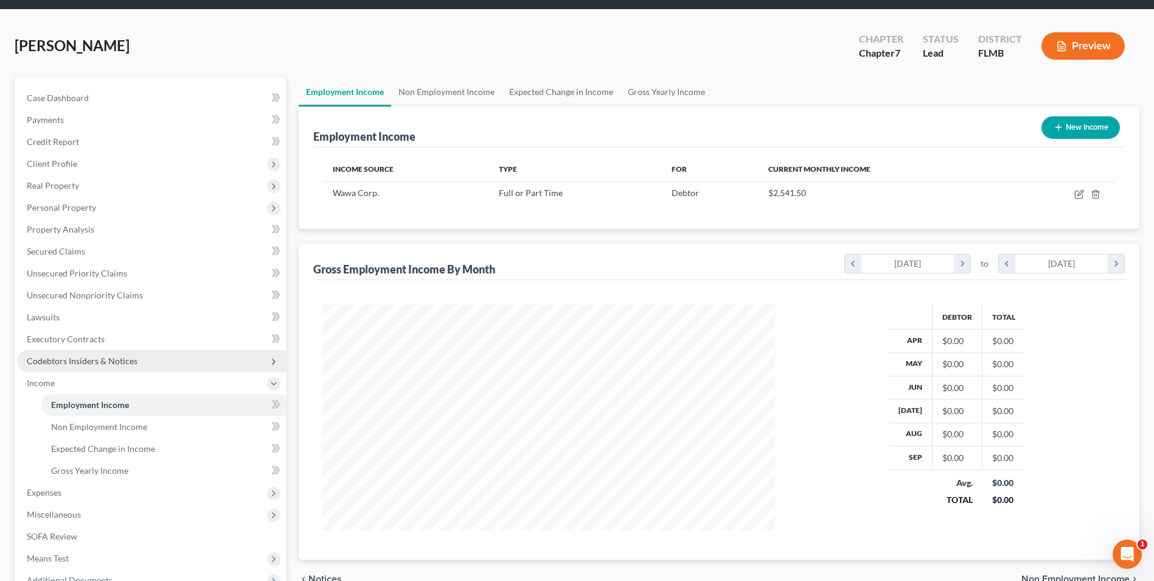
scroll to position [61, 0]
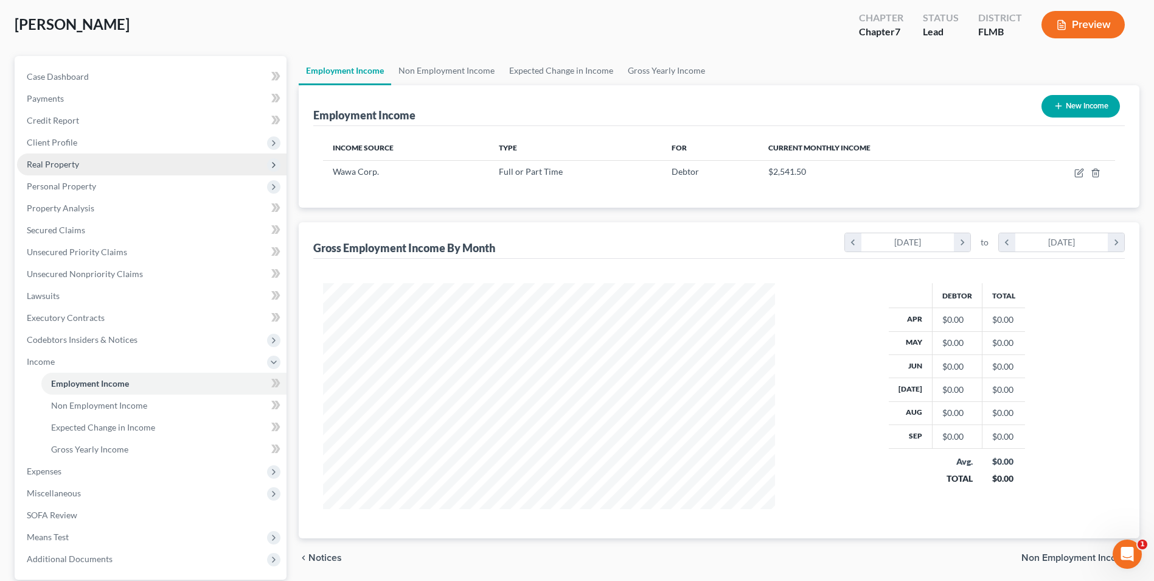
click at [30, 163] on span "Real Property" at bounding box center [53, 164] width 52 height 10
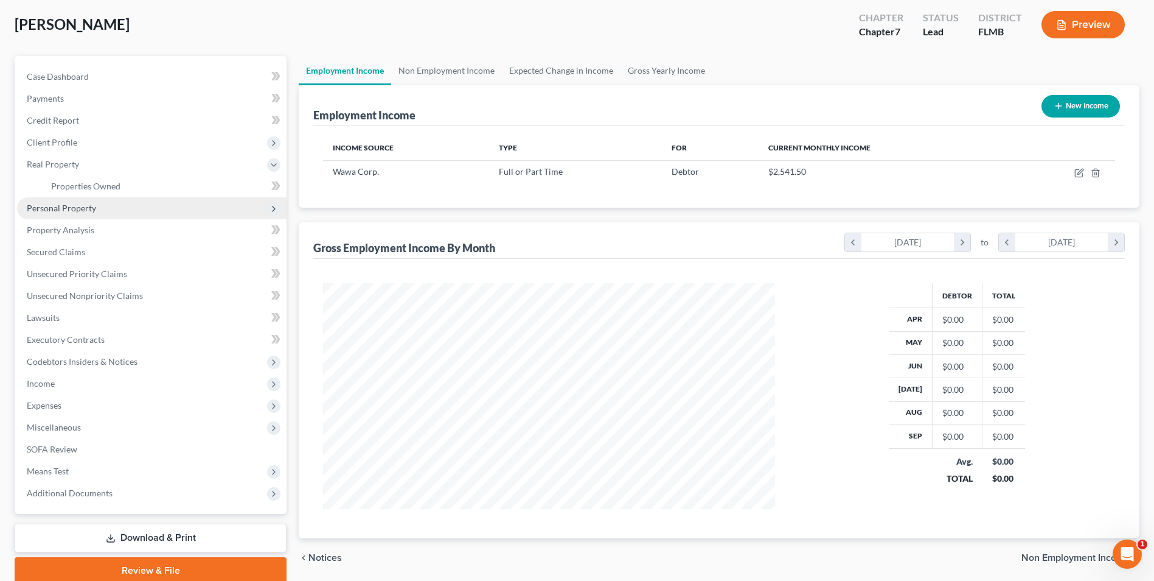
click at [58, 208] on span "Personal Property" at bounding box center [61, 208] width 69 height 10
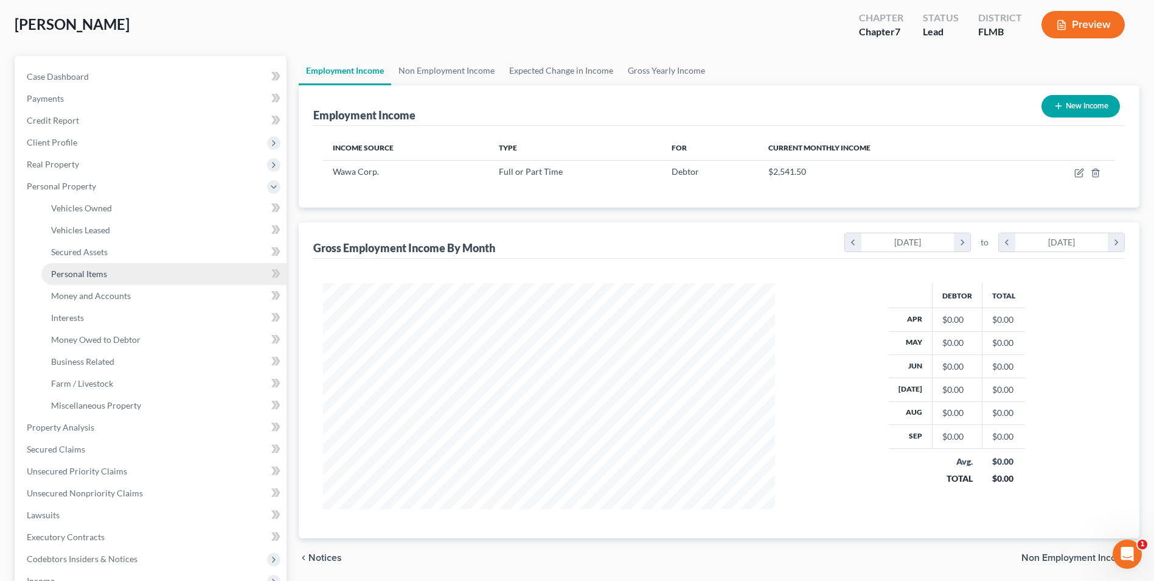
click at [82, 269] on span "Personal Items" at bounding box center [79, 273] width 56 height 10
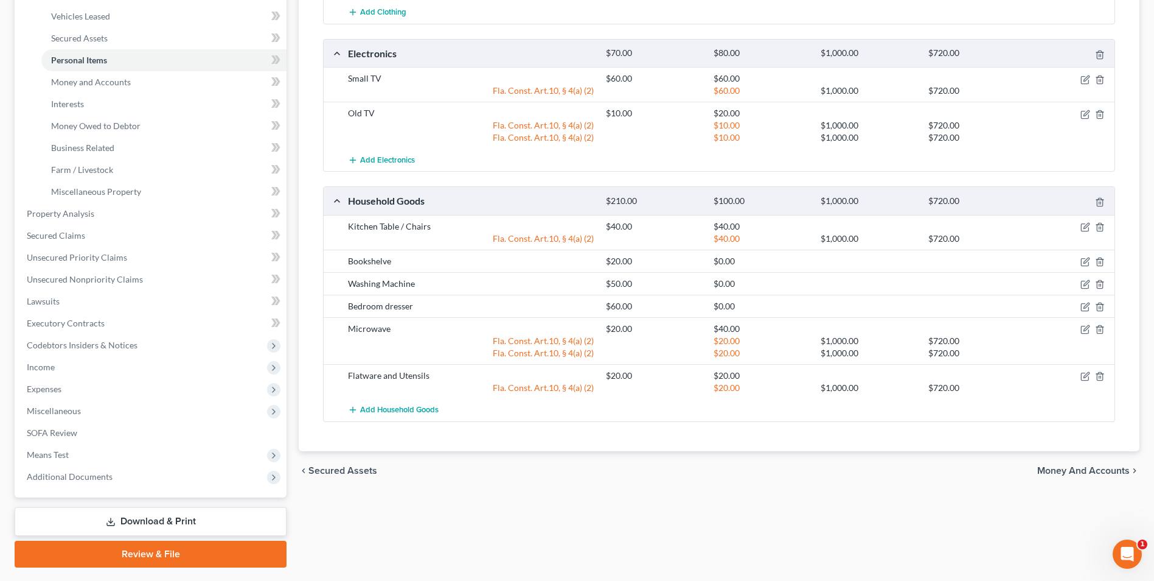
scroll to position [304, 0]
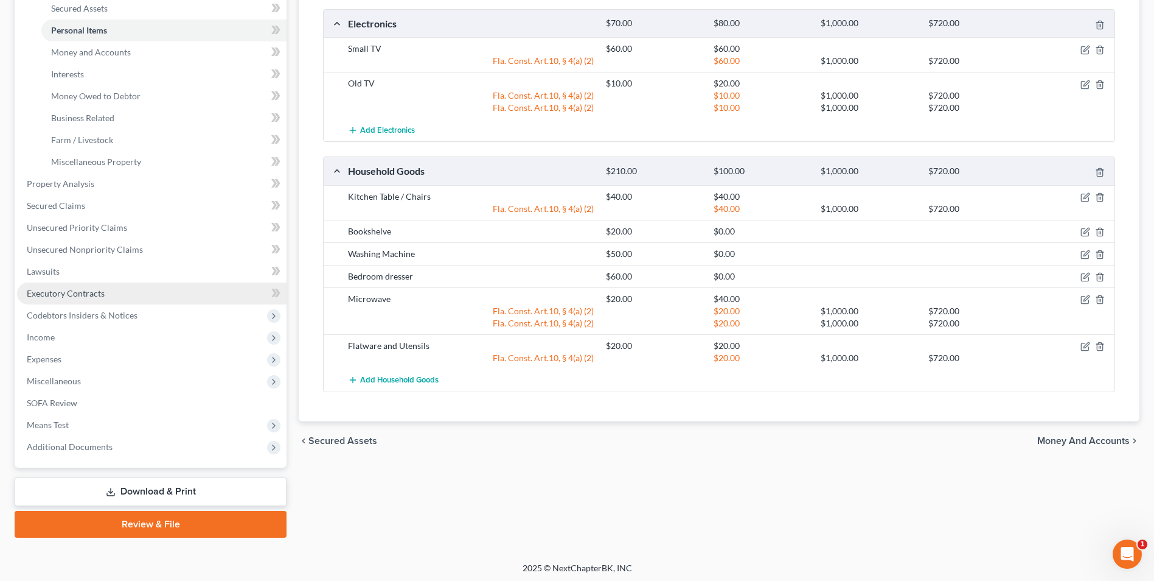
click at [69, 301] on link "Executory Contracts" at bounding box center [152, 293] width 270 height 22
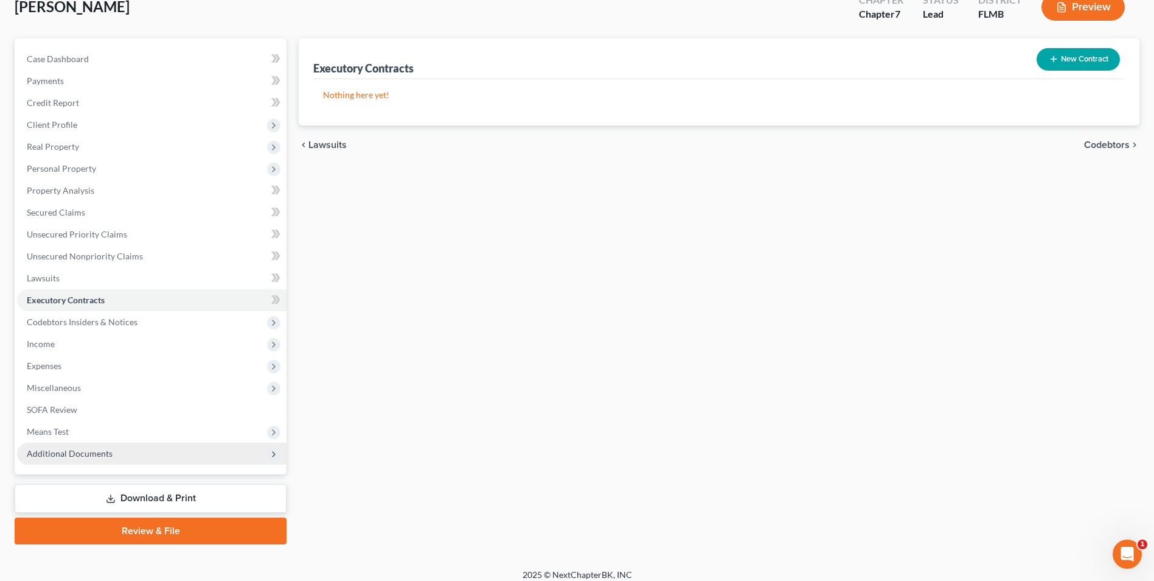
scroll to position [88, 0]
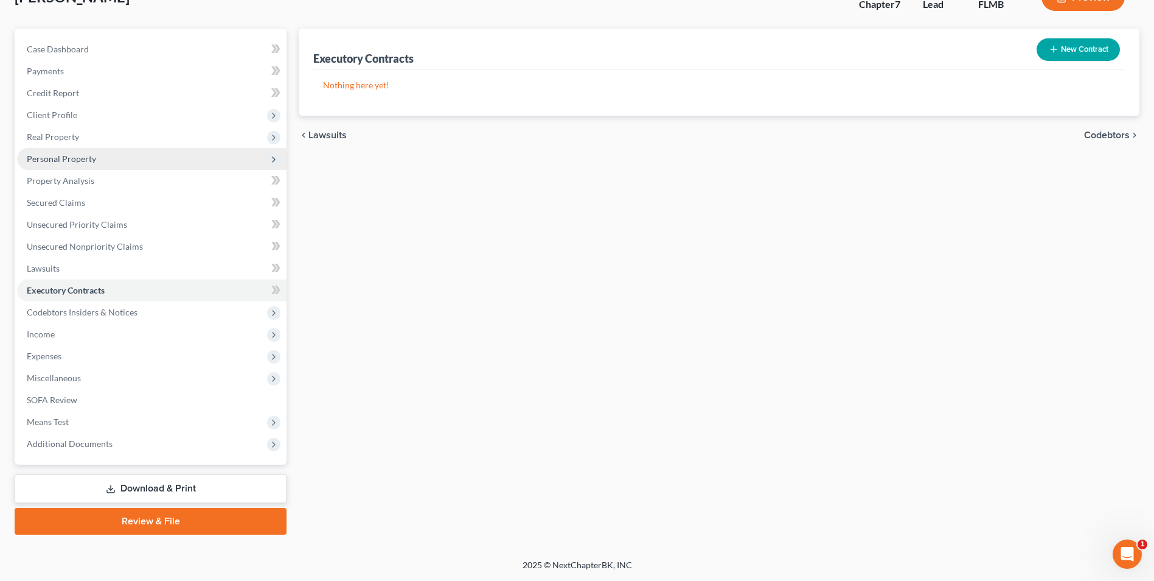
click at [60, 159] on span "Personal Property" at bounding box center [61, 158] width 69 height 10
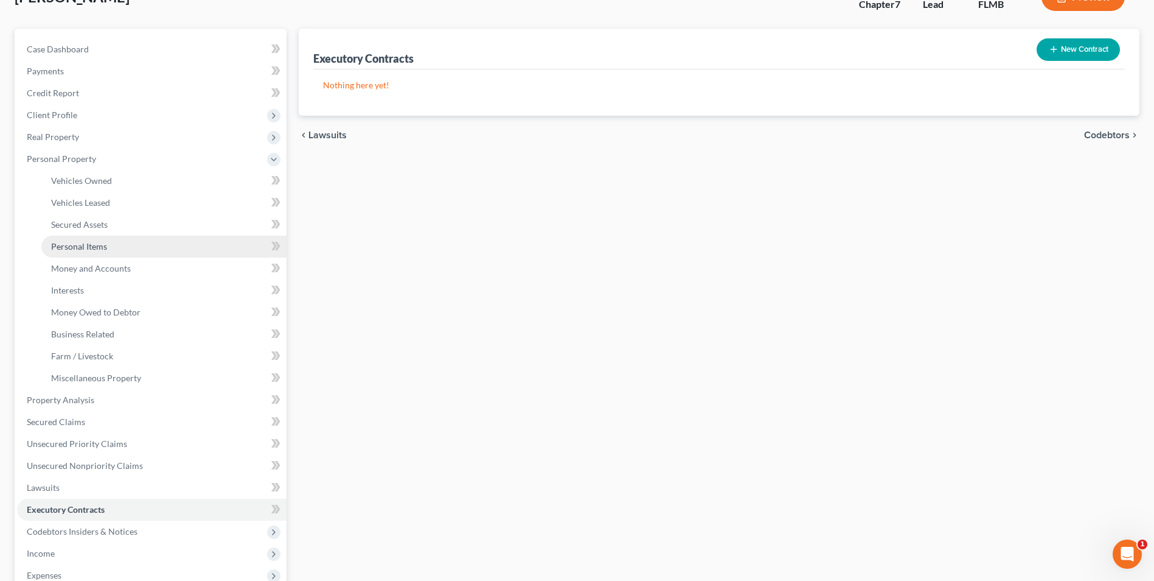
click at [84, 247] on span "Personal Items" at bounding box center [79, 246] width 56 height 10
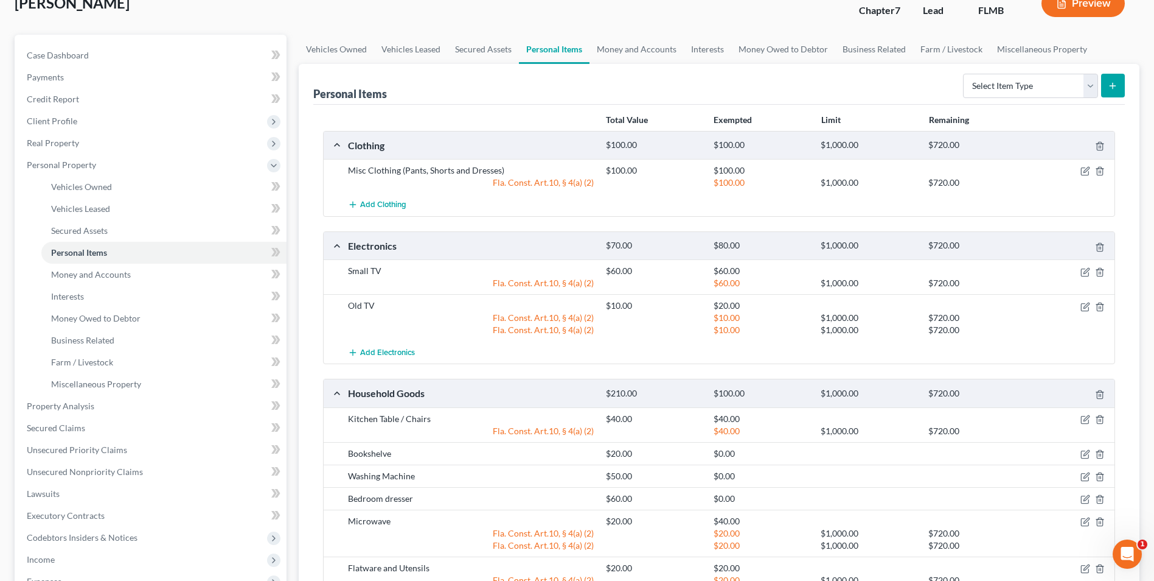
scroll to position [61, 0]
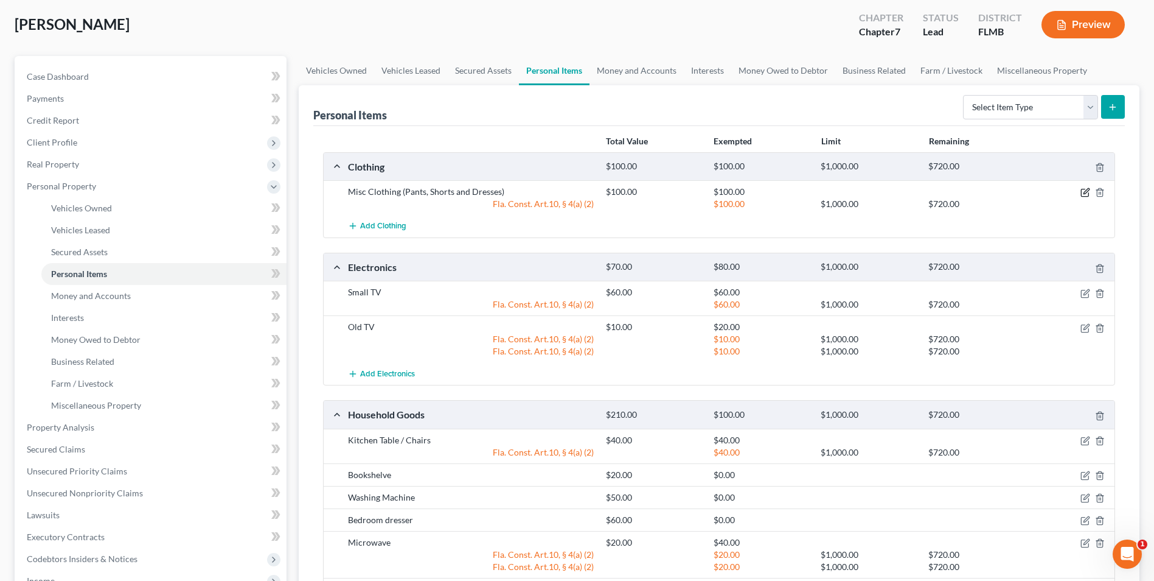
click at [1087, 195] on icon "button" at bounding box center [1086, 192] width 10 height 10
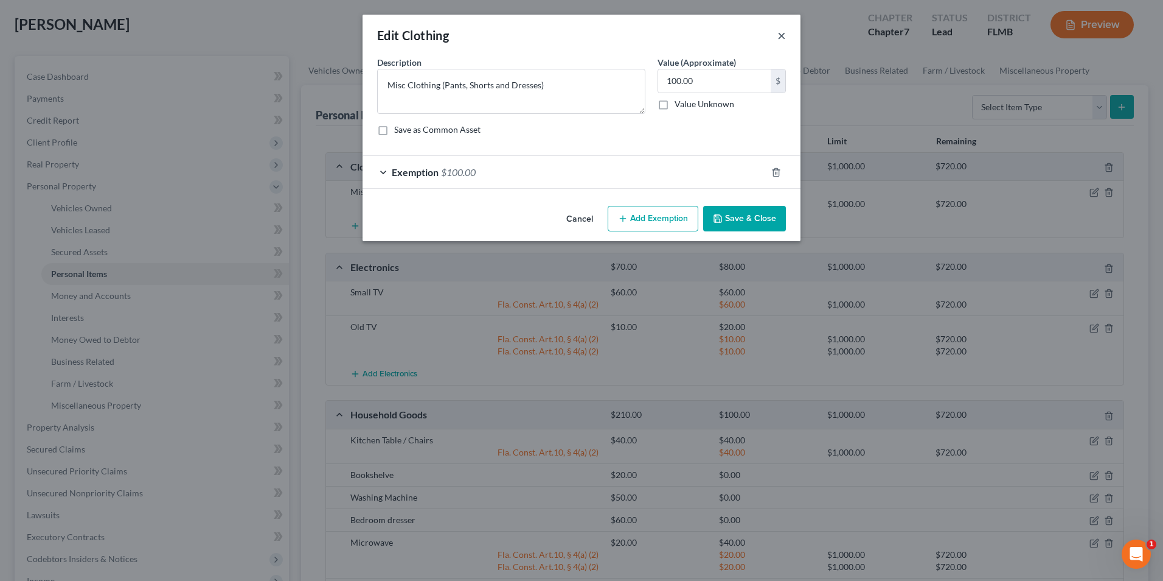
click at [781, 30] on button "×" at bounding box center [782, 35] width 9 height 15
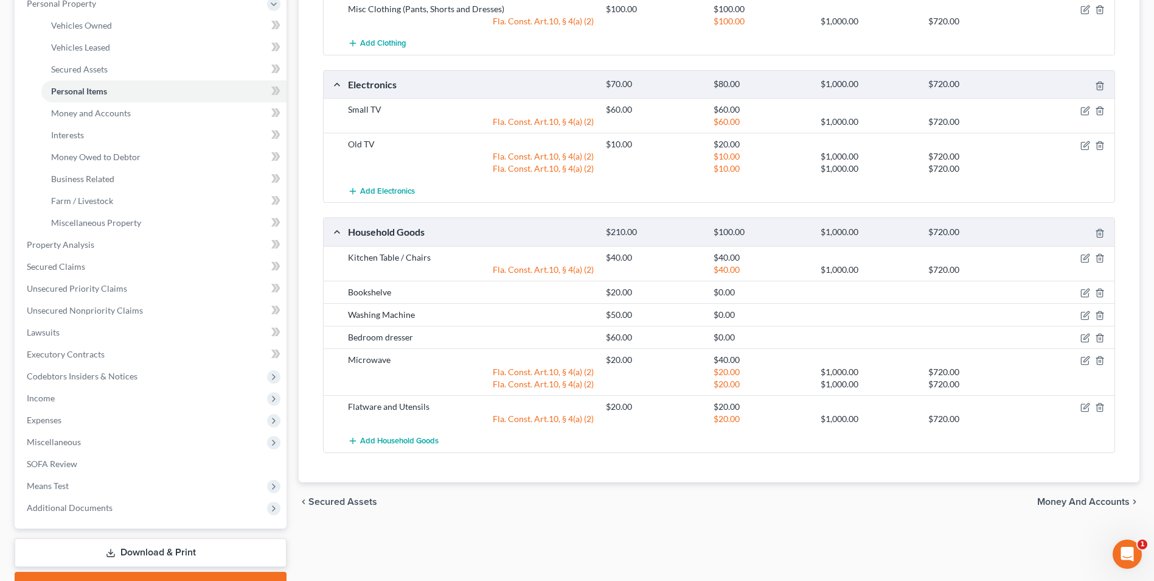
scroll to position [304, 0]
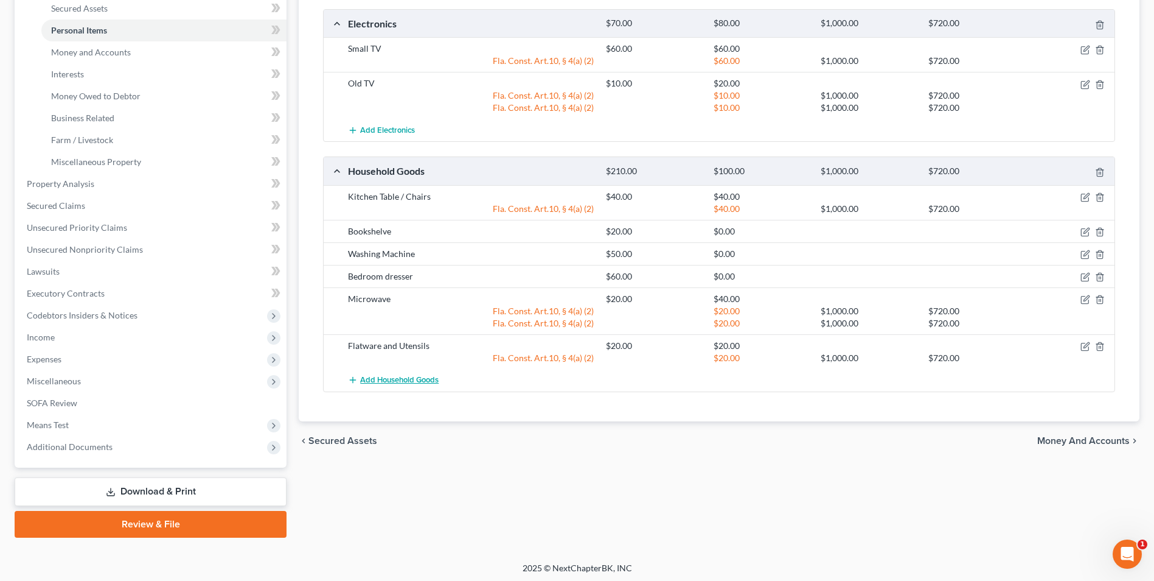
click at [384, 382] on span "Add Household Goods" at bounding box center [399, 380] width 78 height 10
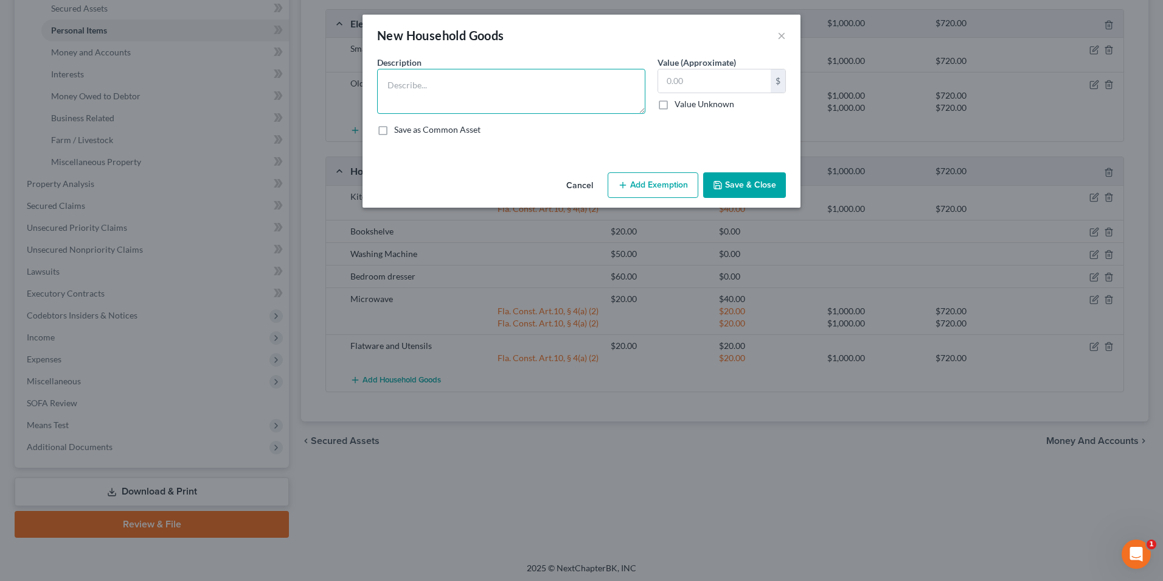
click at [410, 90] on textarea at bounding box center [511, 91] width 268 height 45
type textarea "Dryer"
click at [708, 82] on input "text" at bounding box center [714, 80] width 113 height 23
type input "50.00"
click at [657, 189] on button "Add Exemption" at bounding box center [653, 185] width 91 height 26
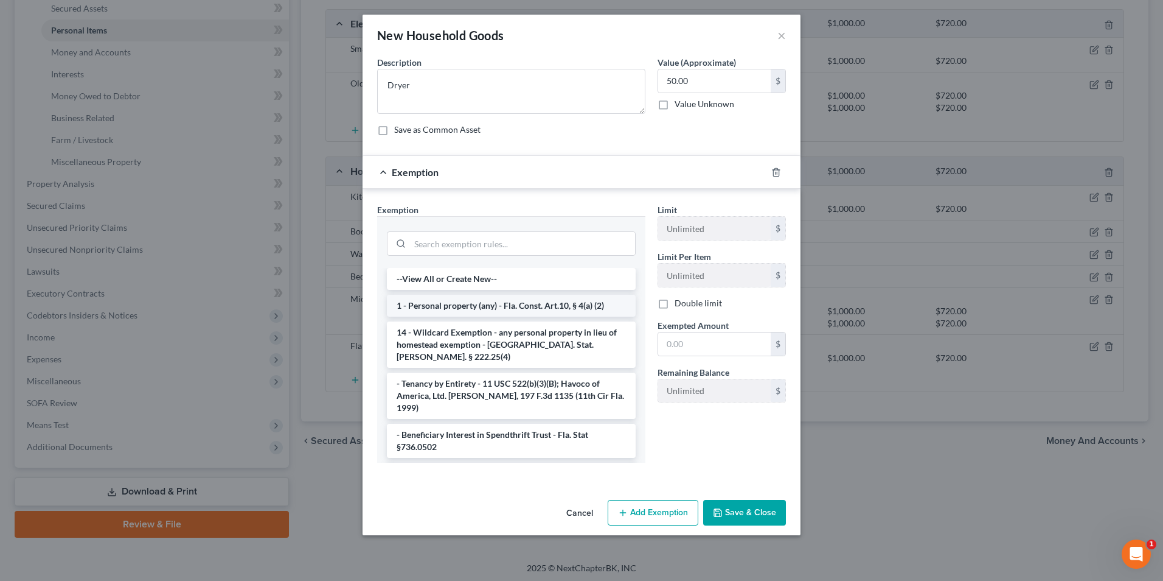
click at [520, 306] on li "1 - Personal property (any) - Fla. Const. Art.10, § 4(a) (2)" at bounding box center [511, 306] width 249 height 22
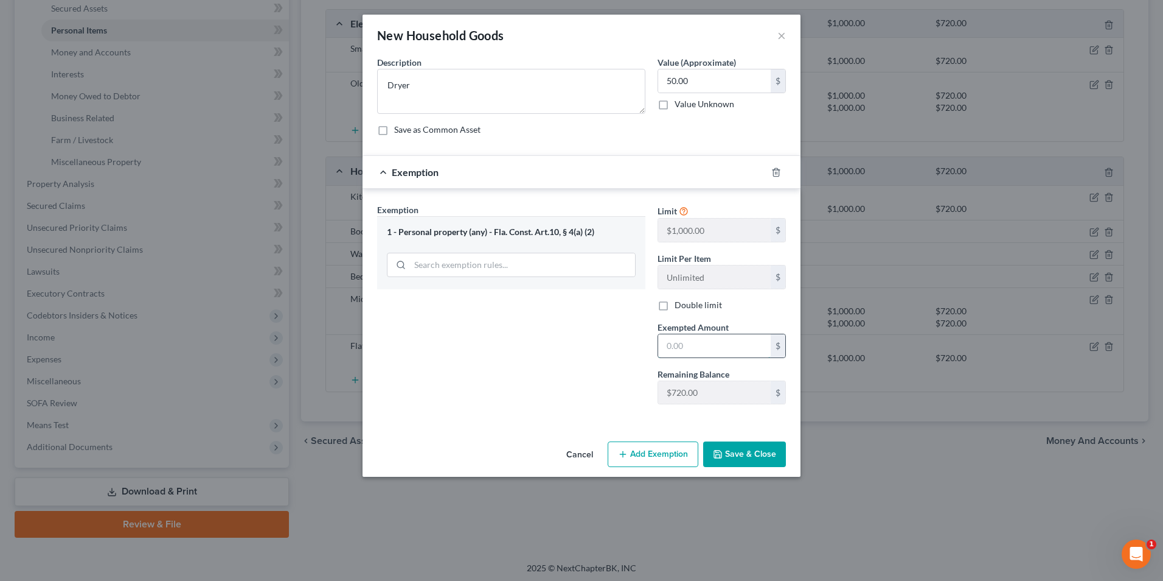
click at [691, 347] on input "text" at bounding box center [714, 345] width 113 height 23
type input "50.00"
click at [772, 455] on button "Save & Close" at bounding box center [744, 454] width 83 height 26
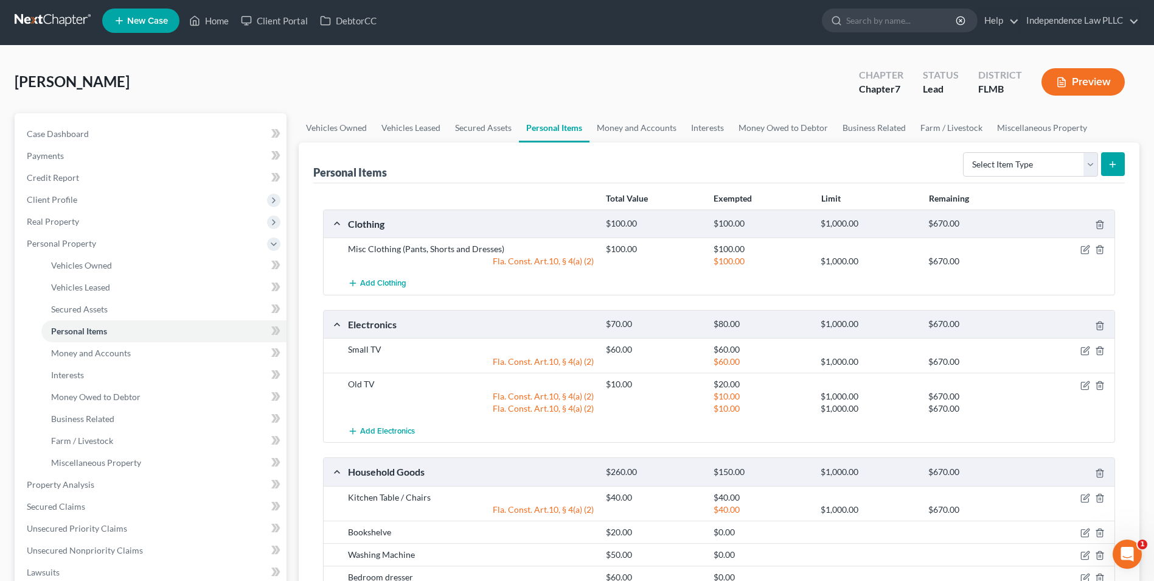
scroll to position [0, 0]
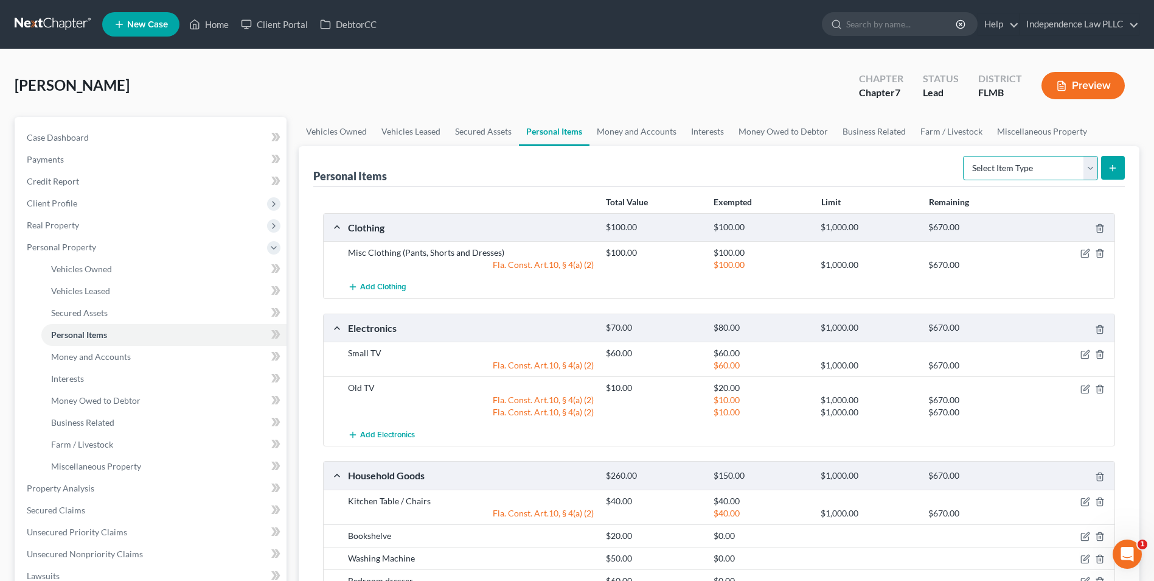
click at [1037, 171] on select "Select Item Type Clothing Collectibles Of Value Electronics Firearms Household …" at bounding box center [1030, 168] width 135 height 24
select select "electronics"
click at [964, 156] on select "Select Item Type Clothing Collectibles Of Value Electronics Firearms Household …" at bounding box center [1030, 168] width 135 height 24
drag, startPoint x: 1024, startPoint y: 182, endPoint x: 989, endPoint y: 226, distance: 56.4
click at [1002, 218] on div "Clothing $100.00 $100.00 $1,000.00 $670.00" at bounding box center [717, 227] width 786 height 27
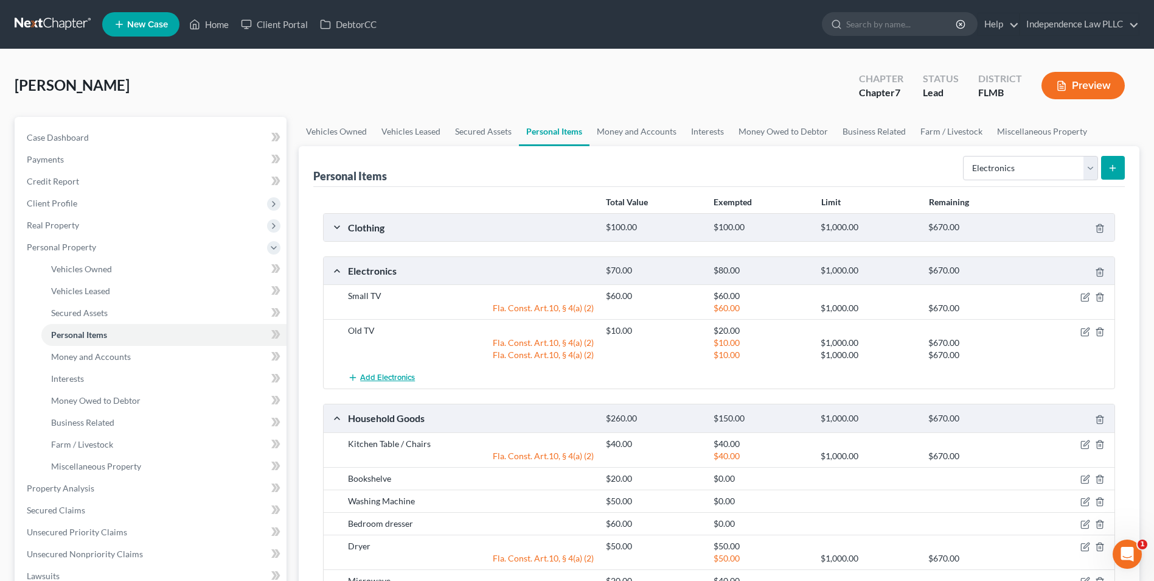
click at [398, 369] on button "Add Electronics" at bounding box center [381, 377] width 67 height 23
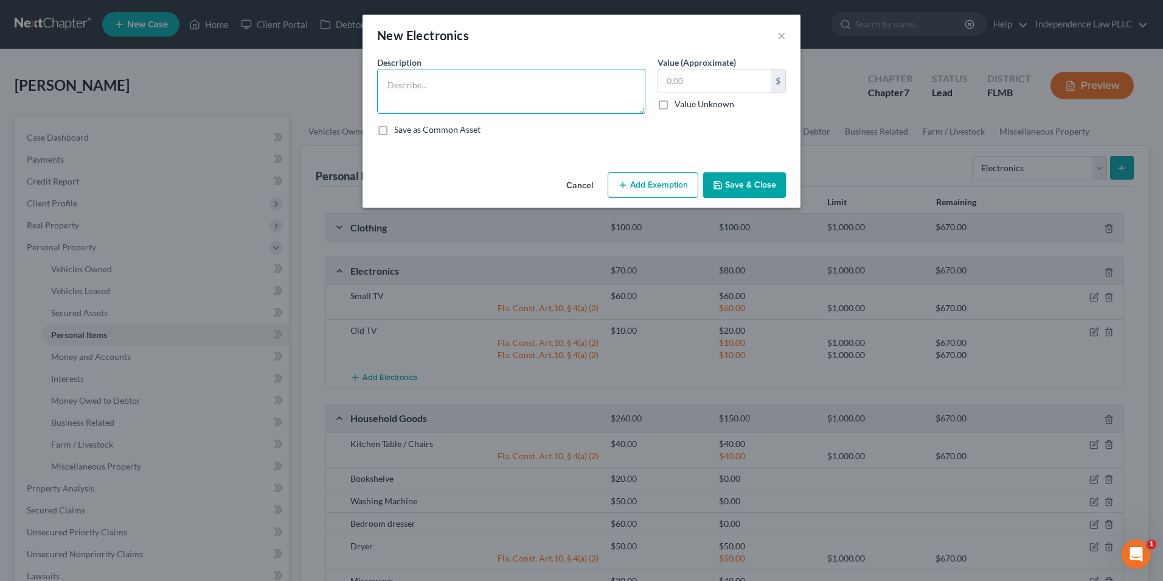
click at [508, 86] on textarea at bounding box center [511, 91] width 268 height 45
type textarea "Record Player/Radio"
click at [700, 80] on input "text" at bounding box center [714, 80] width 113 height 23
type input "25.00"
click at [664, 176] on button "Add Exemption" at bounding box center [653, 185] width 91 height 26
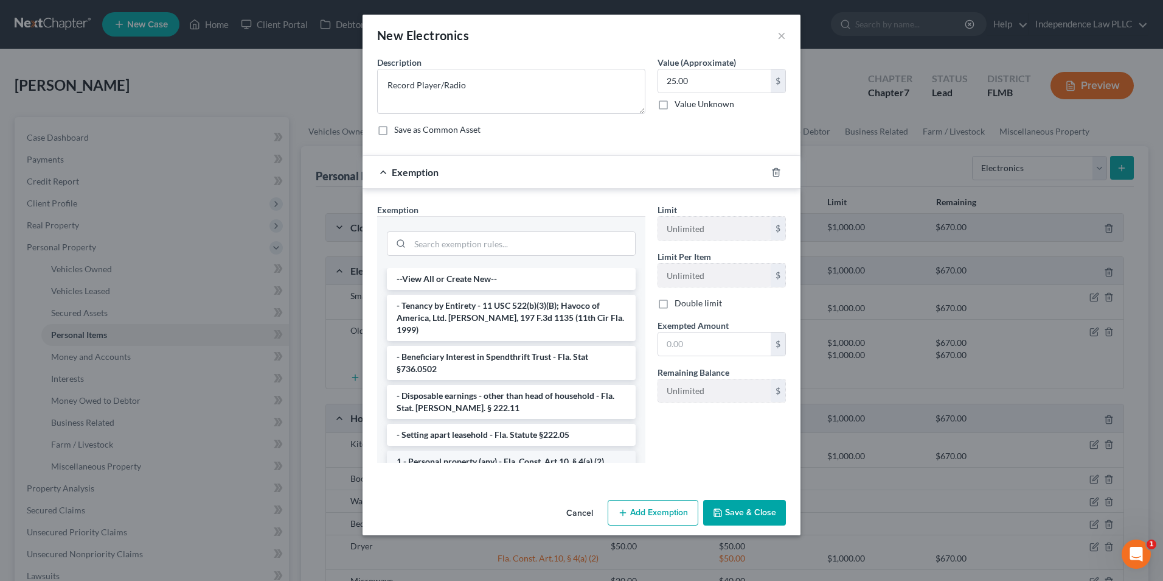
click at [485, 452] on li "1 - Personal property (any) - Fla. Const. Art.10, § 4(a) (2)" at bounding box center [511, 461] width 249 height 22
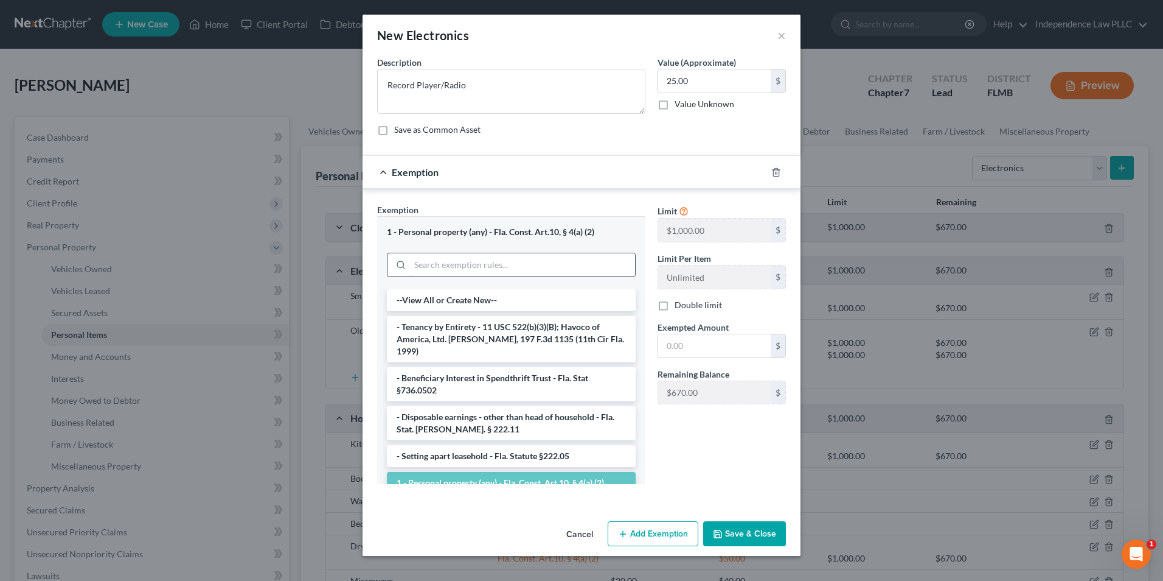
click at [491, 271] on input "search" at bounding box center [522, 264] width 225 height 23
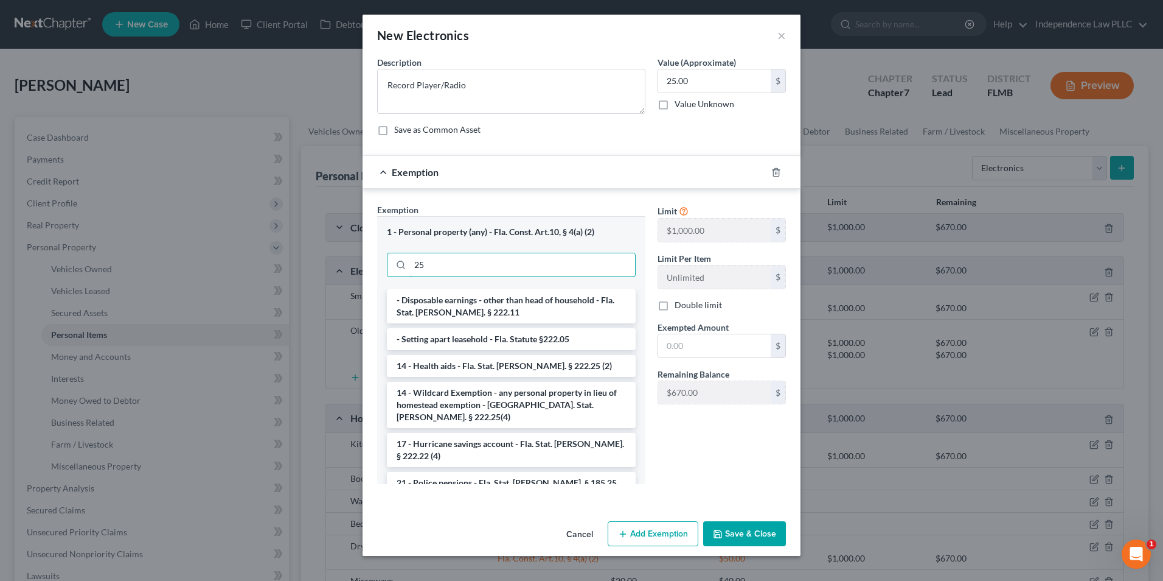
type input "2"
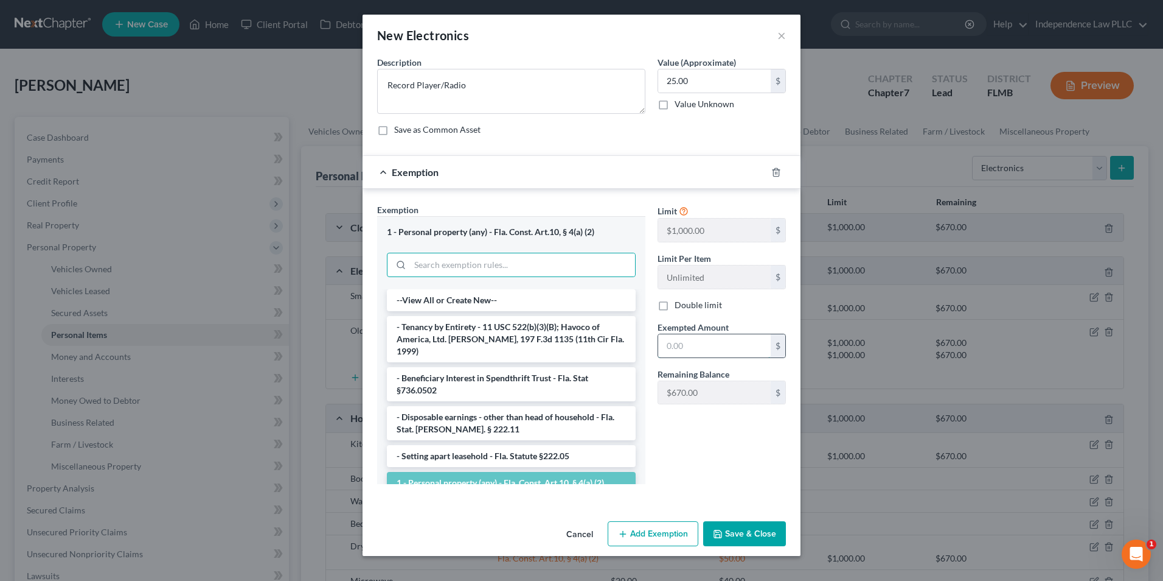
click at [695, 343] on input "text" at bounding box center [714, 345] width 113 height 23
type input "25.00"
click at [750, 534] on button "Save & Close" at bounding box center [744, 534] width 83 height 26
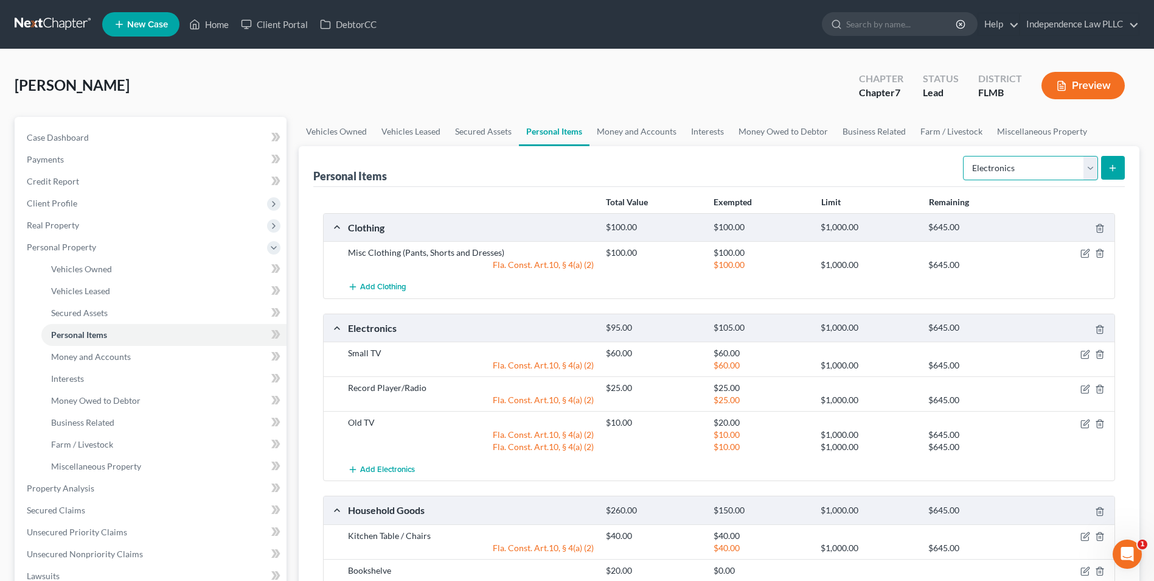
click at [1017, 160] on select "Select Item Type Clothing Collectibles Of Value Electronics Firearms Household …" at bounding box center [1030, 168] width 135 height 24
select select "jewelry"
click at [964, 156] on select "Select Item Type Clothing Collectibles Of Value Electronics Firearms Household …" at bounding box center [1030, 168] width 135 height 24
drag, startPoint x: 994, startPoint y: 180, endPoint x: 1006, endPoint y: 265, distance: 86.0
click at [1007, 265] on div "$645.00" at bounding box center [977, 265] width 108 height 12
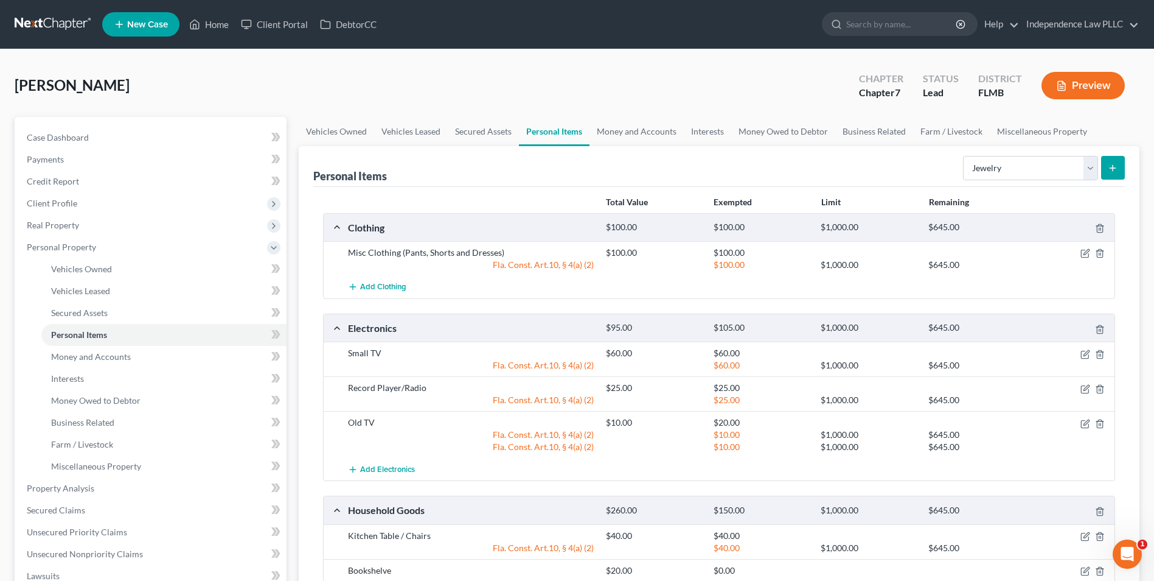
click at [1109, 164] on icon "submit" at bounding box center [1113, 168] width 10 height 10
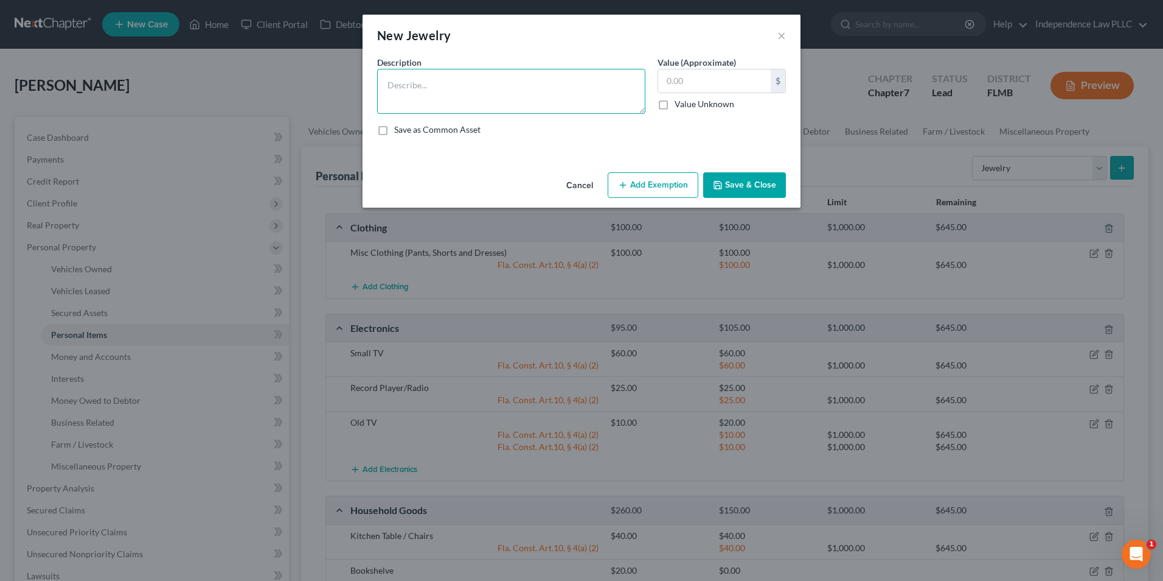
click at [512, 84] on textarea at bounding box center [511, 91] width 268 height 45
type textarea "Misc Jewelry"
click at [686, 80] on input "text" at bounding box center [714, 80] width 113 height 23
type input "200.00"
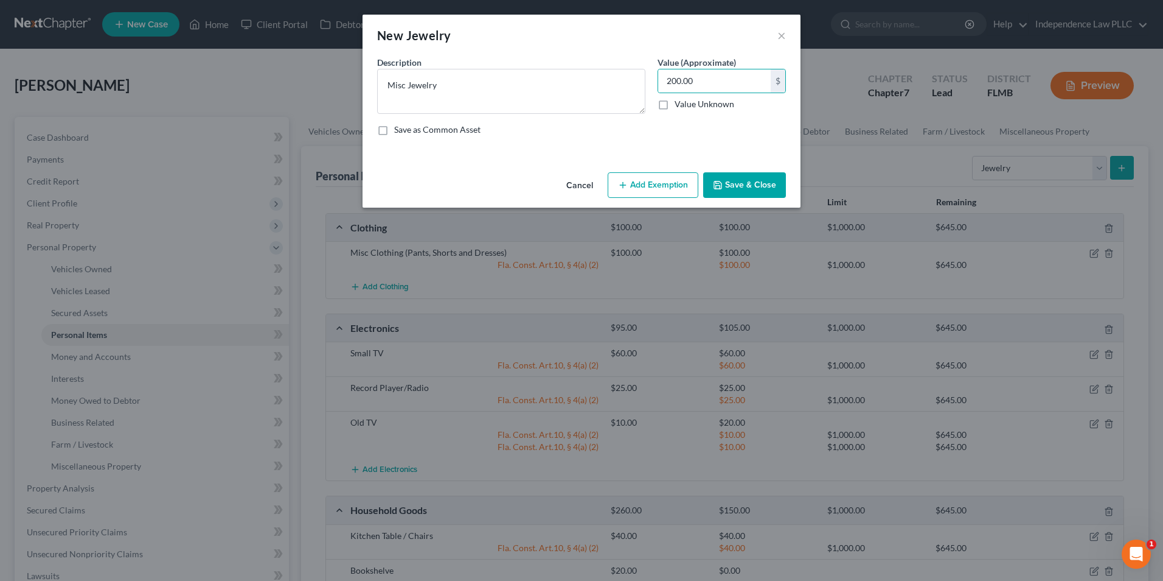
click at [658, 181] on button "Add Exemption" at bounding box center [653, 185] width 91 height 26
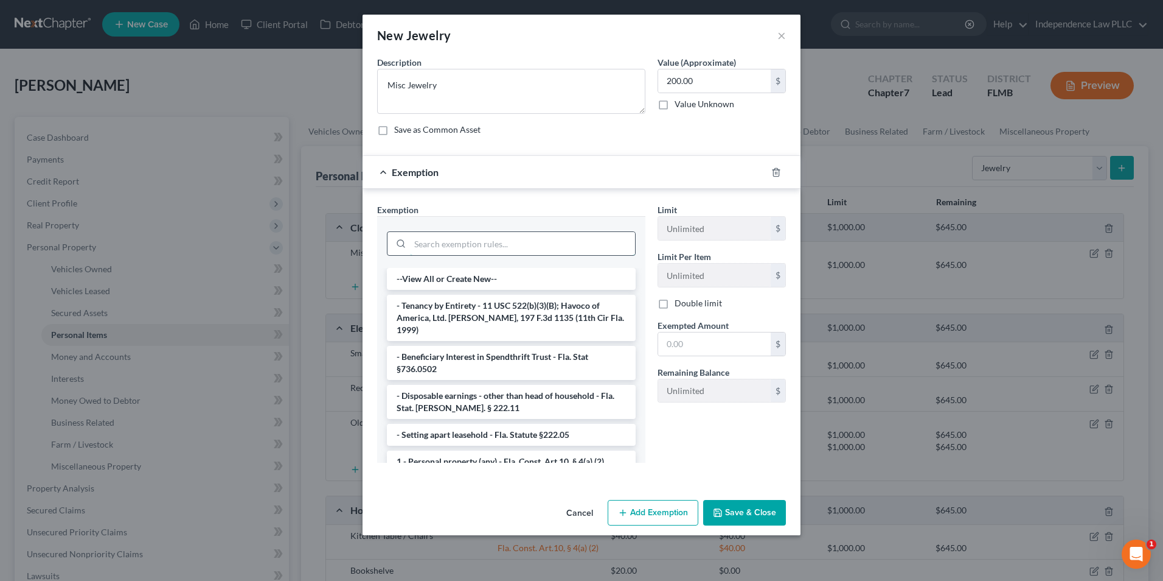
click at [448, 245] on input "search" at bounding box center [522, 243] width 225 height 23
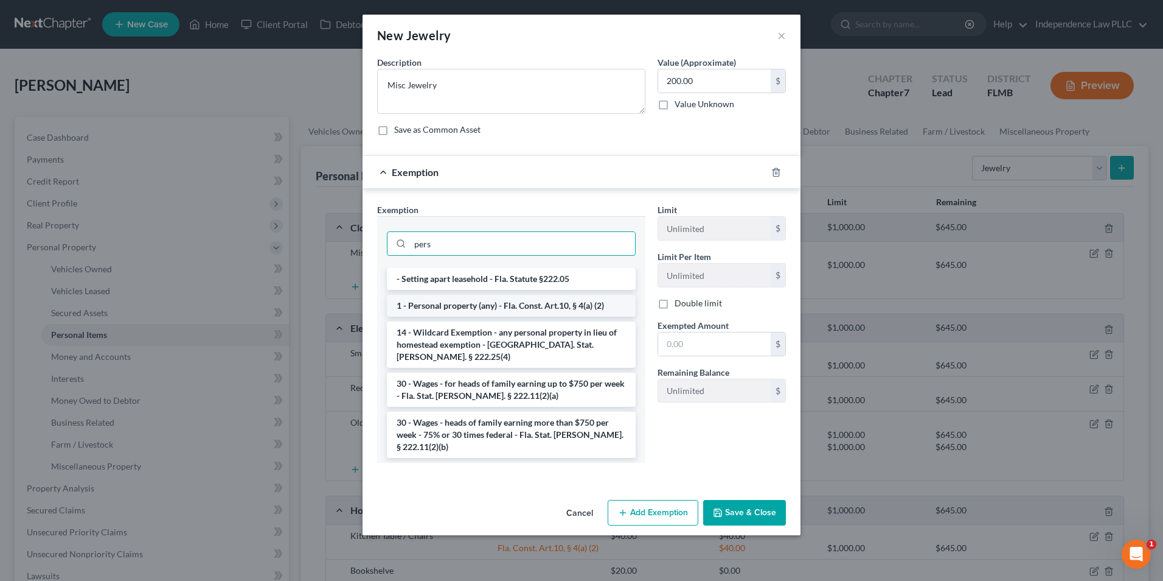
type input "pers"
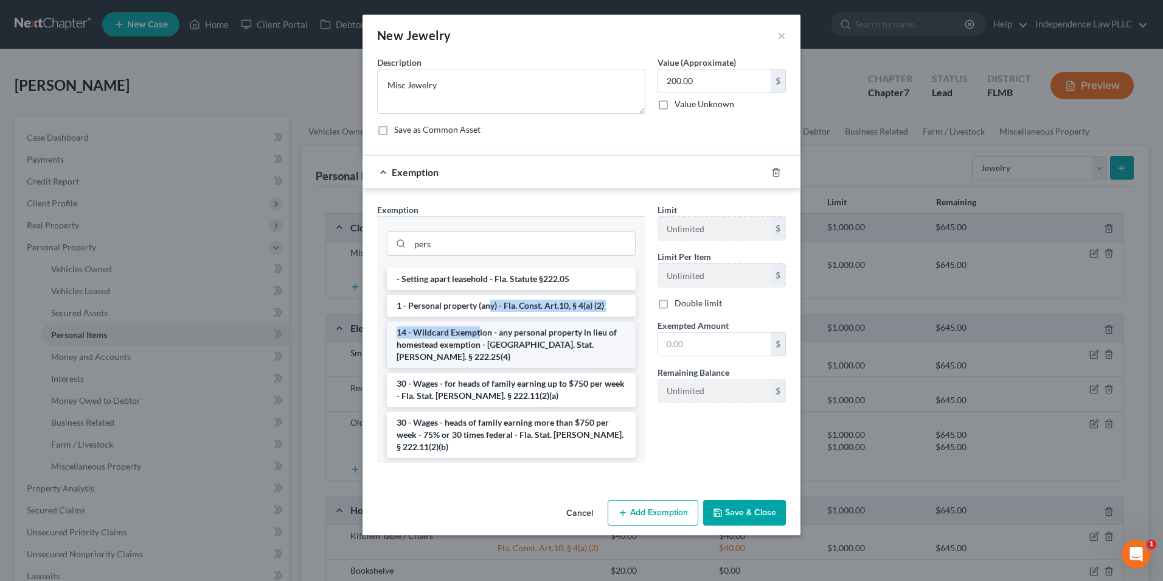
drag, startPoint x: 489, startPoint y: 305, endPoint x: 478, endPoint y: 329, distance: 26.1
click at [478, 329] on ul "- Setting apart leasehold - Fla. Statute §222.05 1 - Personal property (any) - …" at bounding box center [511, 363] width 249 height 190
drag, startPoint x: 478, startPoint y: 329, endPoint x: 452, endPoint y: 333, distance: 27.0
click at [452, 333] on li "14 - Wildcard Exemption - any personal property in lieu of homestead exemption …" at bounding box center [511, 344] width 249 height 46
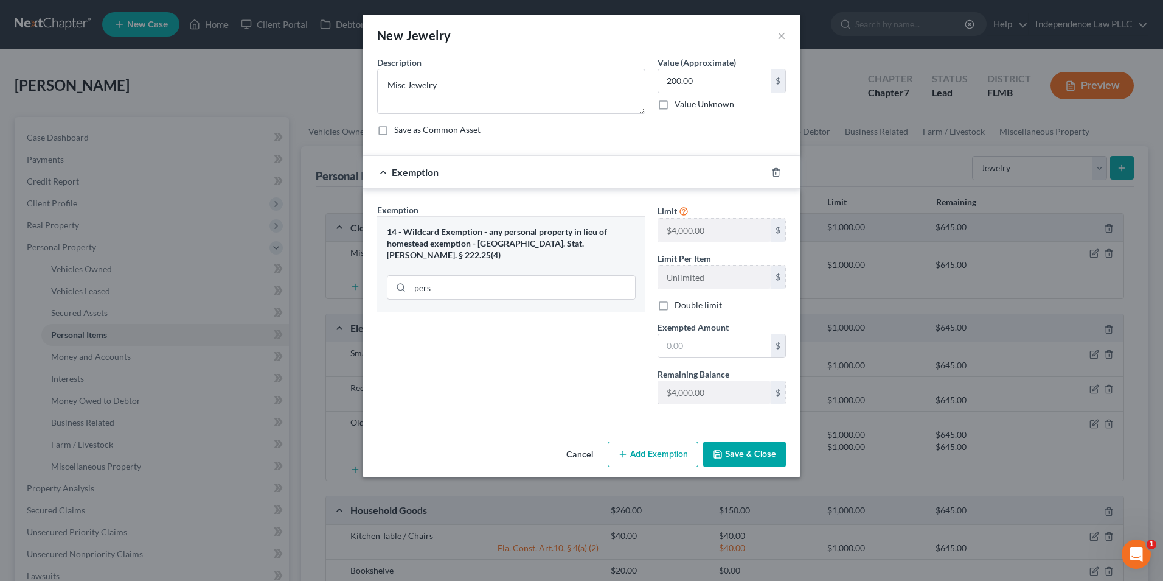
click at [489, 242] on div "14 - Wildcard Exemption - any personal property in lieu of homestead exemption …" at bounding box center [511, 243] width 249 height 34
click at [568, 238] on div "14 - Wildcard Exemption - any personal property in lieu of homestead exemption …" at bounding box center [511, 243] width 249 height 34
click at [444, 257] on div "14 - Wildcard Exemption - any personal property in lieu of homestead exemption …" at bounding box center [511, 264] width 268 height 96
click at [438, 292] on div "14 - Wildcard Exemption - any personal property in lieu of homestead exemption …" at bounding box center [511, 264] width 268 height 96
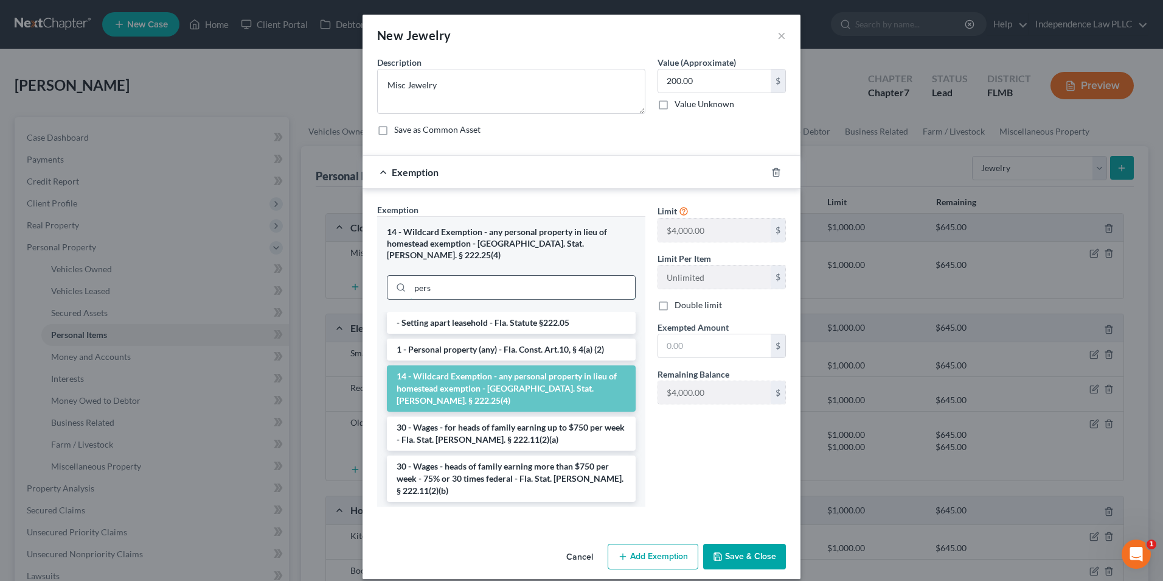
click at [438, 276] on input "pers" at bounding box center [522, 287] width 225 height 23
click at [462, 338] on li "1 - Personal property (any) - Fla. Const. Art.10, § 4(a) (2)" at bounding box center [511, 349] width 249 height 22
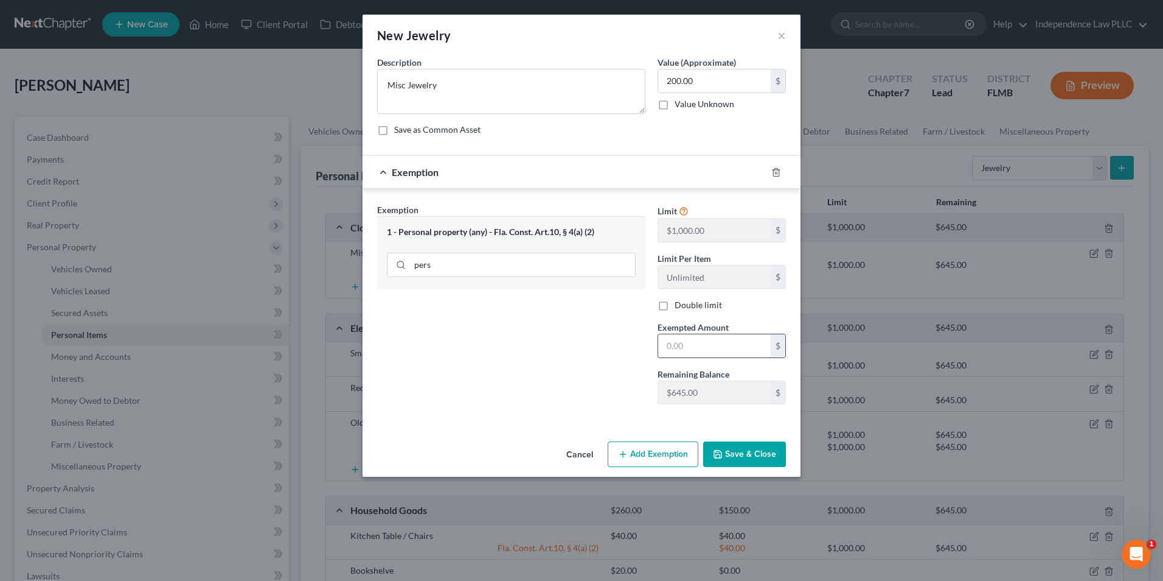
click at [694, 343] on input "text" at bounding box center [714, 345] width 113 height 23
type input "200.00"
click at [763, 448] on button "Save & Close" at bounding box center [744, 454] width 83 height 26
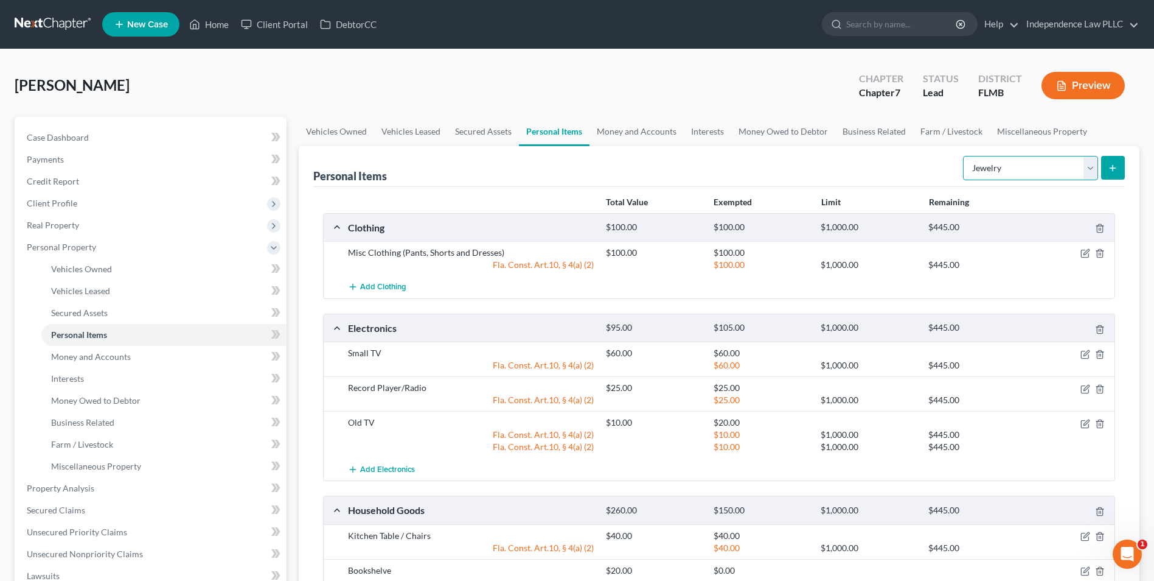
click at [1017, 158] on select "Select Item Type Clothing Collectibles Of Value Electronics Firearms Household …" at bounding box center [1030, 168] width 135 height 24
select select "collectibles_of_value"
click at [964, 156] on select "Select Item Type Clothing Collectibles Of Value Electronics Firearms Household …" at bounding box center [1030, 168] width 135 height 24
click at [1111, 166] on icon "submit" at bounding box center [1113, 168] width 10 height 10
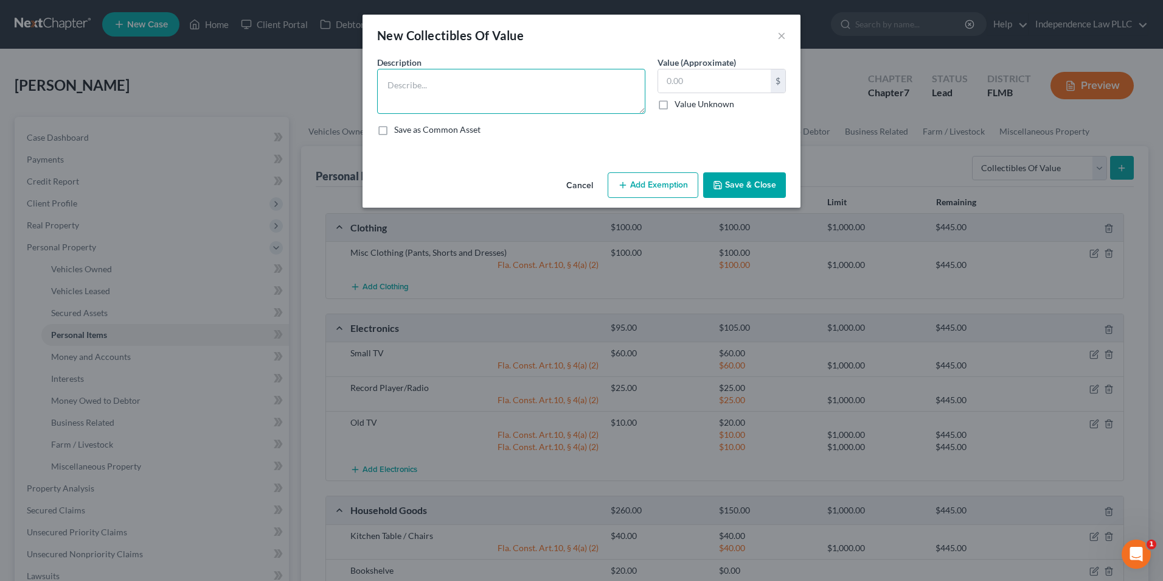
click at [464, 96] on textarea at bounding box center [511, 91] width 268 height 45
type textarea "Disney Collectables misc."
click at [705, 82] on input "text" at bounding box center [714, 80] width 113 height 23
type input "2"
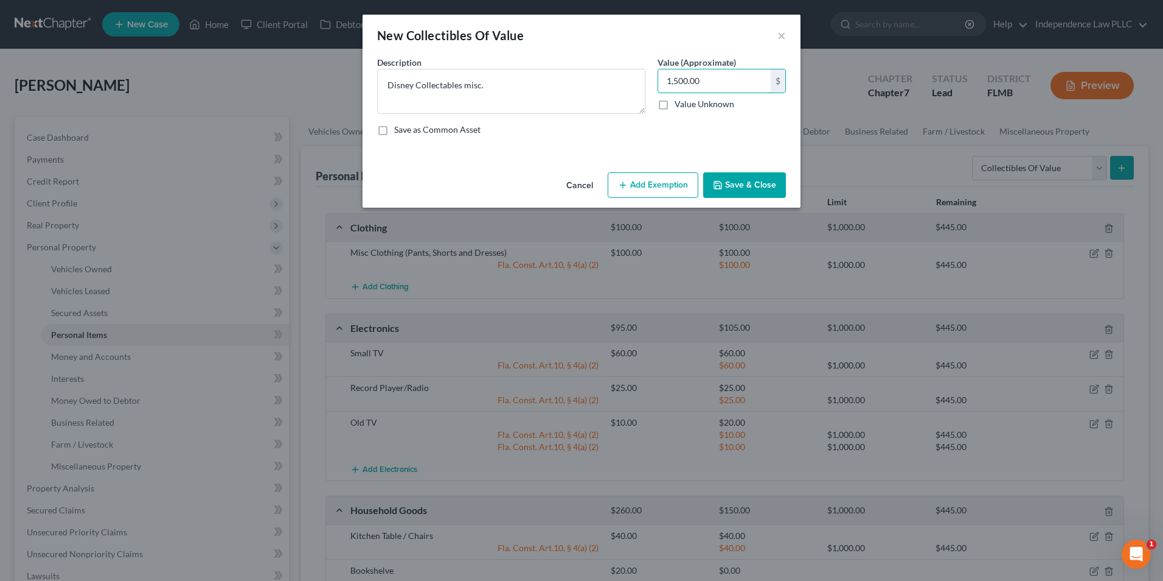
type input "1,500.00"
click at [665, 178] on button "Add Exemption" at bounding box center [653, 185] width 91 height 26
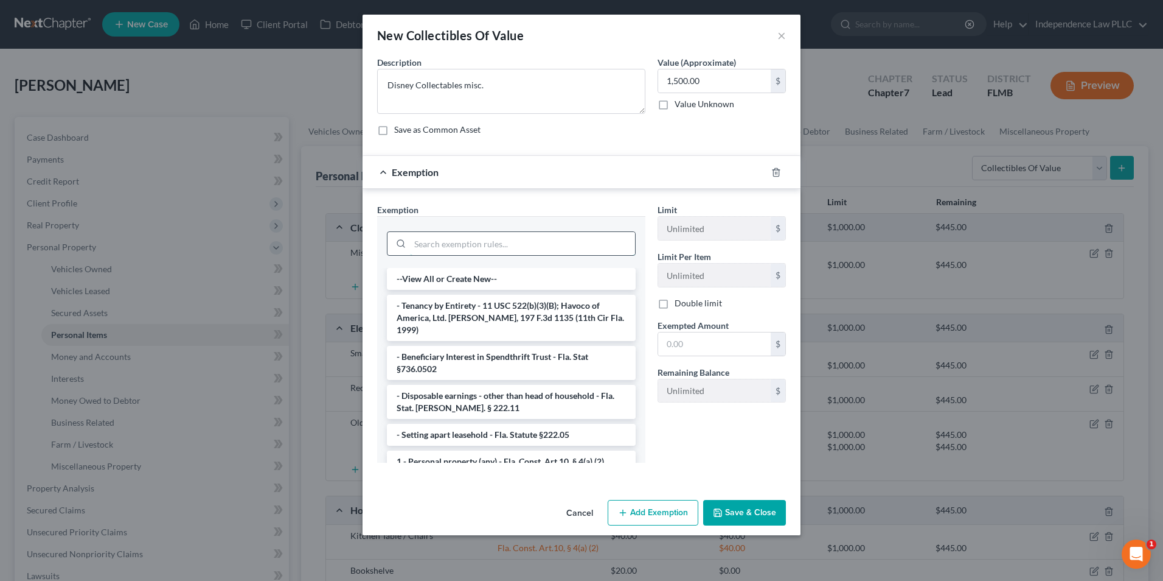
click at [476, 245] on input "search" at bounding box center [522, 243] width 225 height 23
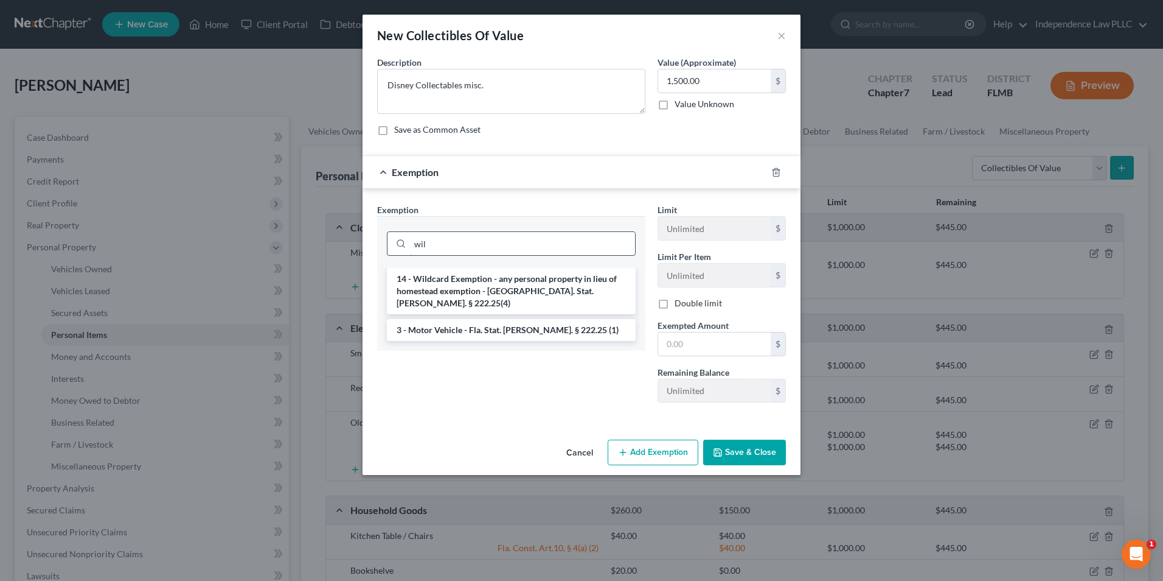
type input "wil"
click at [474, 281] on li "14 - Wildcard Exemption - any personal property in lieu of homestead exemption …" at bounding box center [511, 291] width 249 height 46
click at [474, 255] on input "wil" at bounding box center [522, 243] width 225 height 23
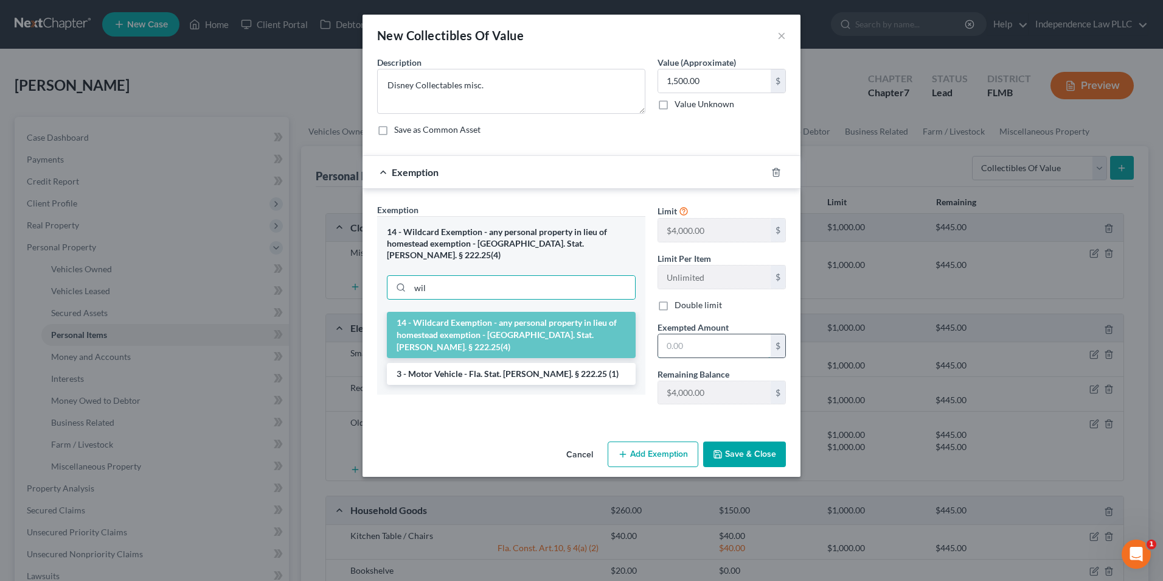
click at [699, 351] on input "text" at bounding box center [714, 345] width 113 height 23
type input "1,500.00"
click at [773, 461] on button "Save & Close" at bounding box center [744, 454] width 83 height 26
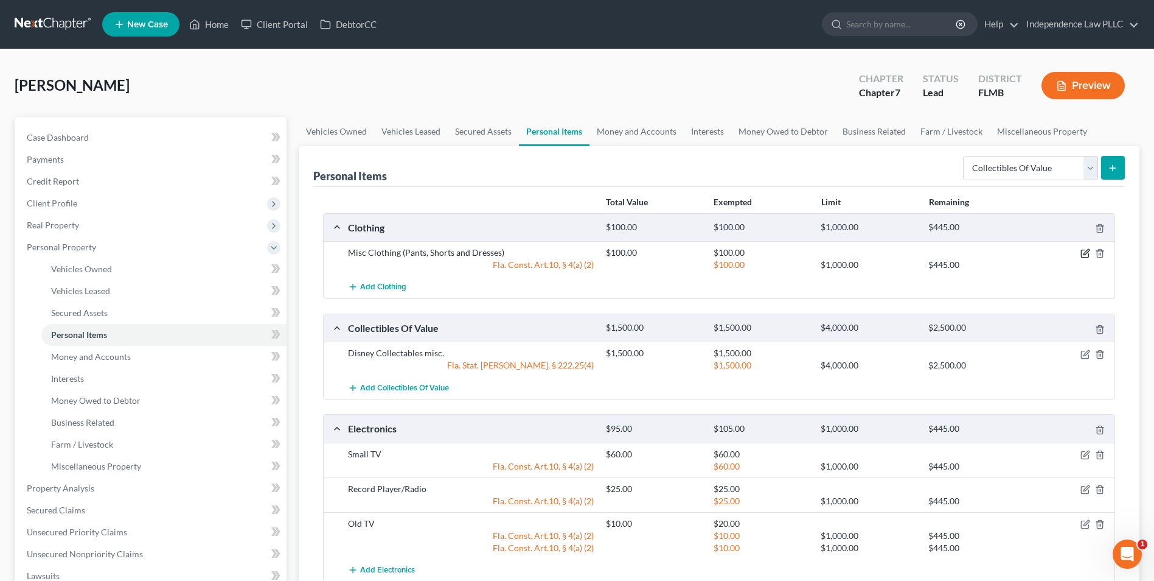
click at [1083, 249] on icon "button" at bounding box center [1086, 253] width 10 height 10
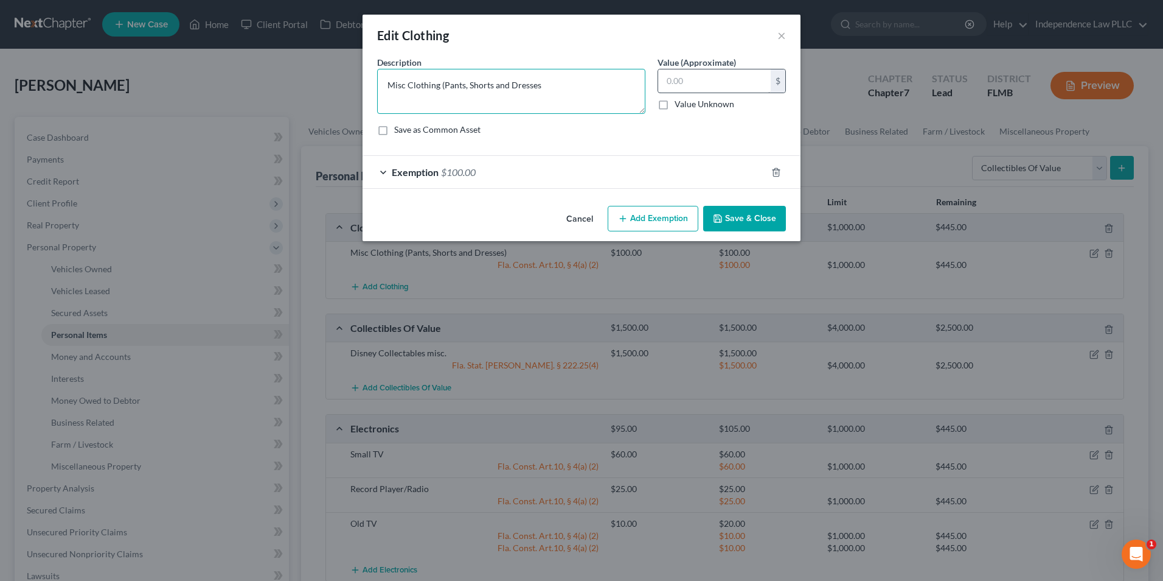
type textarea "Misc Clothing (Pants, Shorts and Dresses"
click at [723, 83] on input "text" at bounding box center [714, 80] width 113 height 23
type input "200.00"
click at [431, 175] on span "Exemption" at bounding box center [415, 172] width 47 height 12
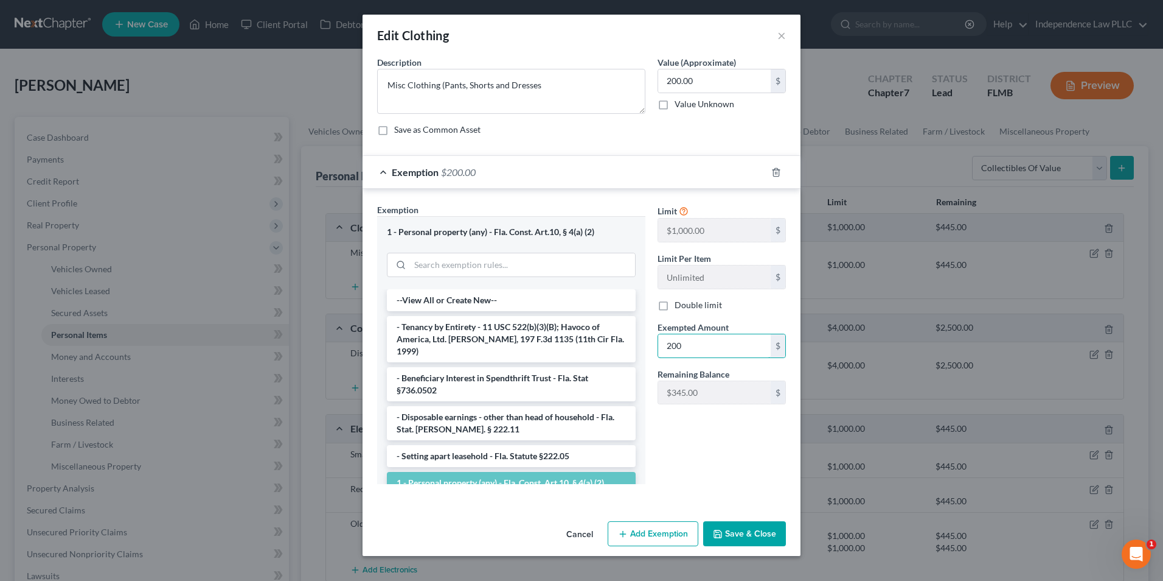
type input "200"
click at [745, 534] on button "Save & Close" at bounding box center [744, 534] width 83 height 26
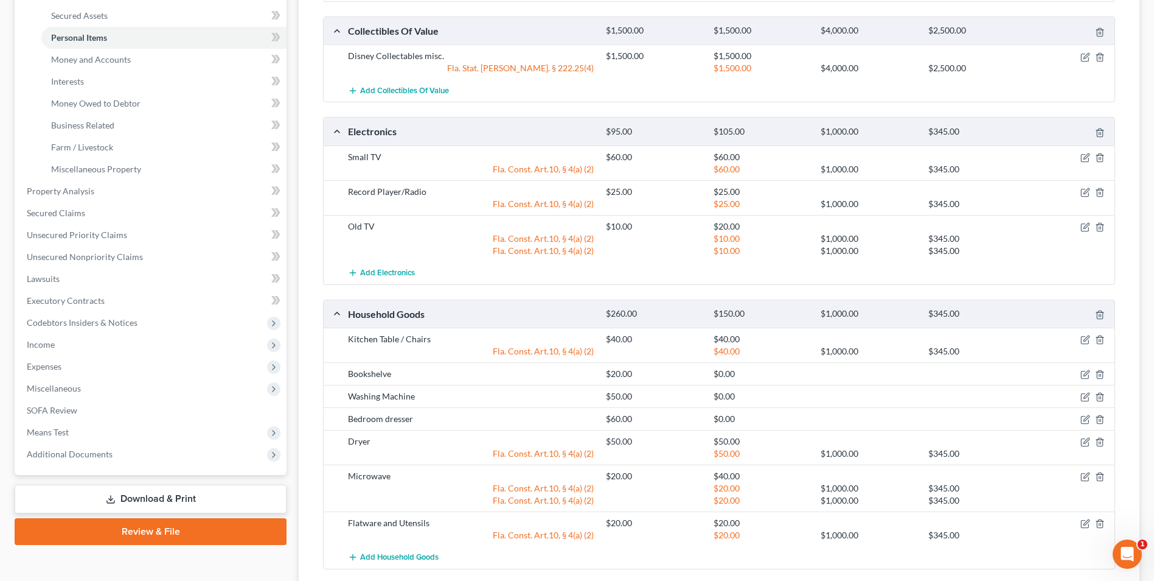
scroll to position [365, 0]
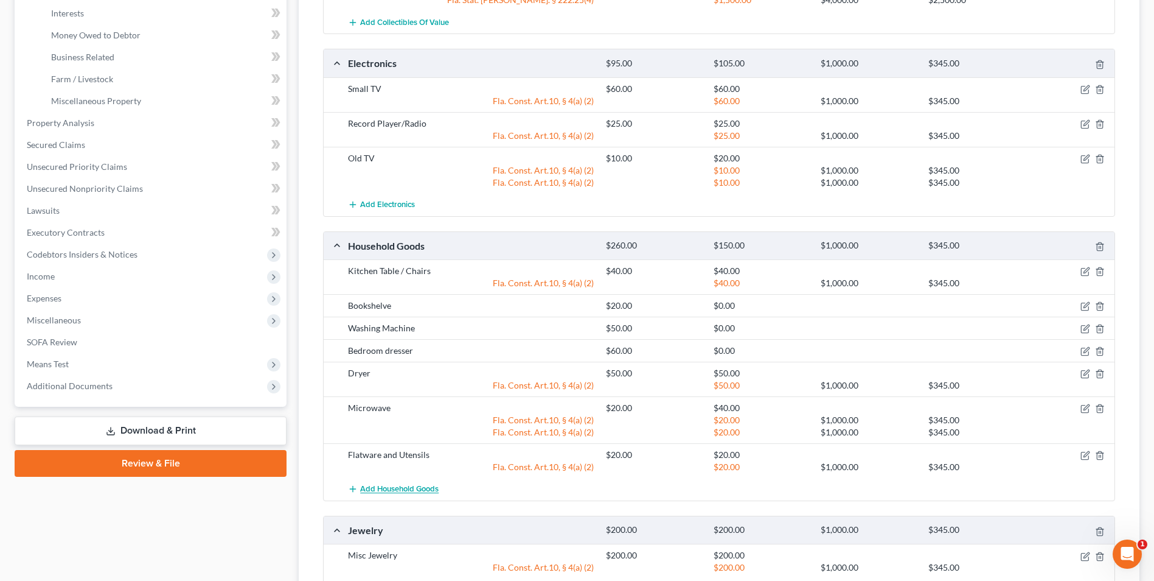
click at [411, 490] on span "Add Household Goods" at bounding box center [399, 489] width 78 height 10
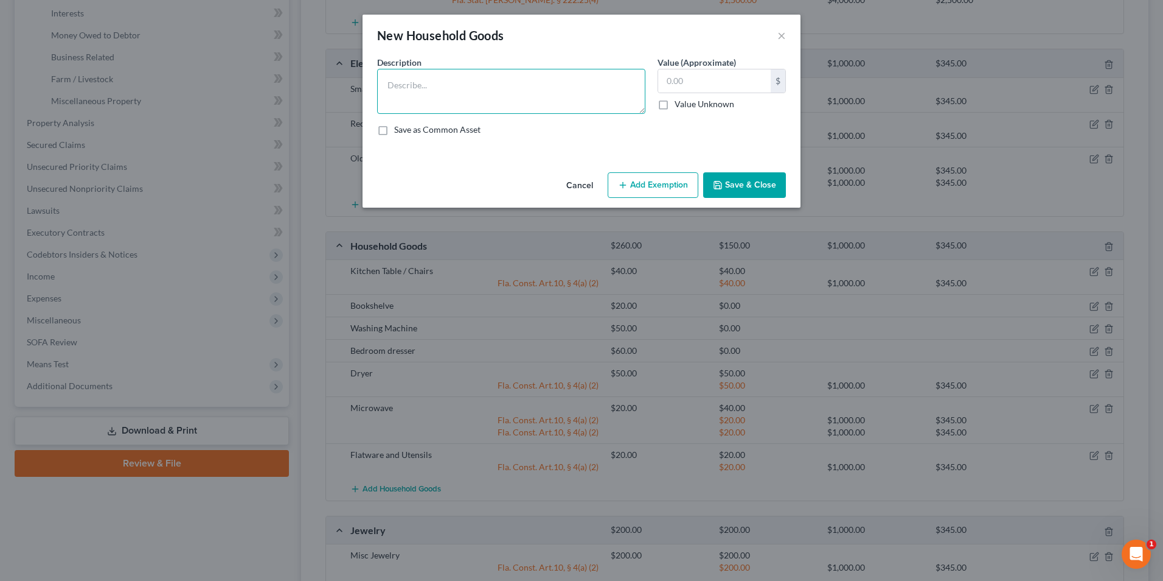
click at [462, 88] on textarea at bounding box center [511, 91] width 268 height 45
type textarea "Bed"
click at [717, 83] on input "text" at bounding box center [714, 80] width 113 height 23
type input "200.00"
click at [668, 183] on button "Add Exemption" at bounding box center [653, 185] width 91 height 26
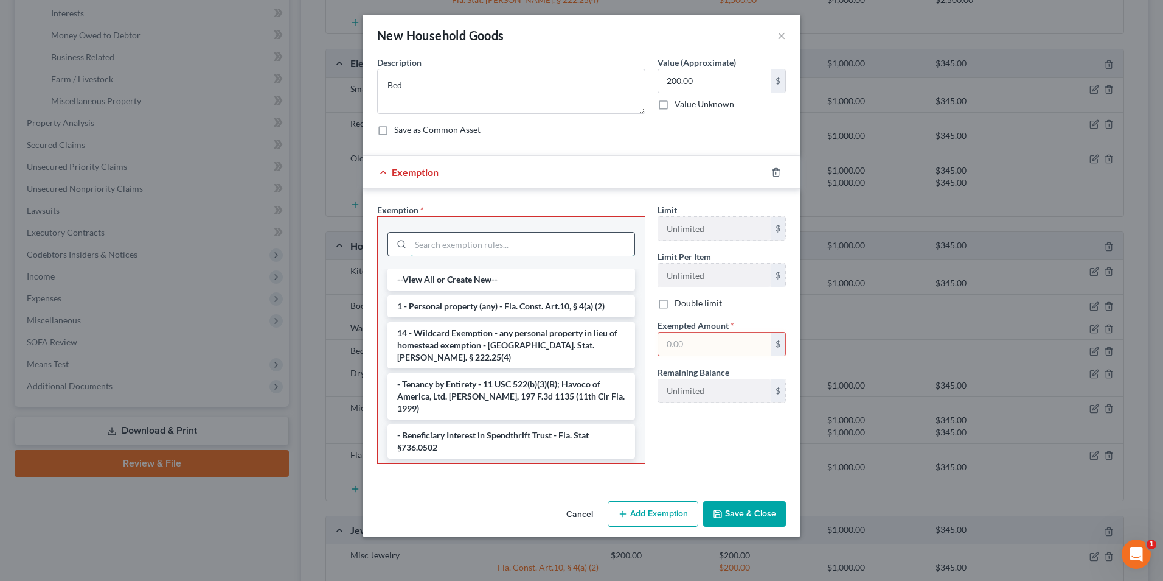
click at [457, 246] on input "search" at bounding box center [523, 243] width 224 height 23
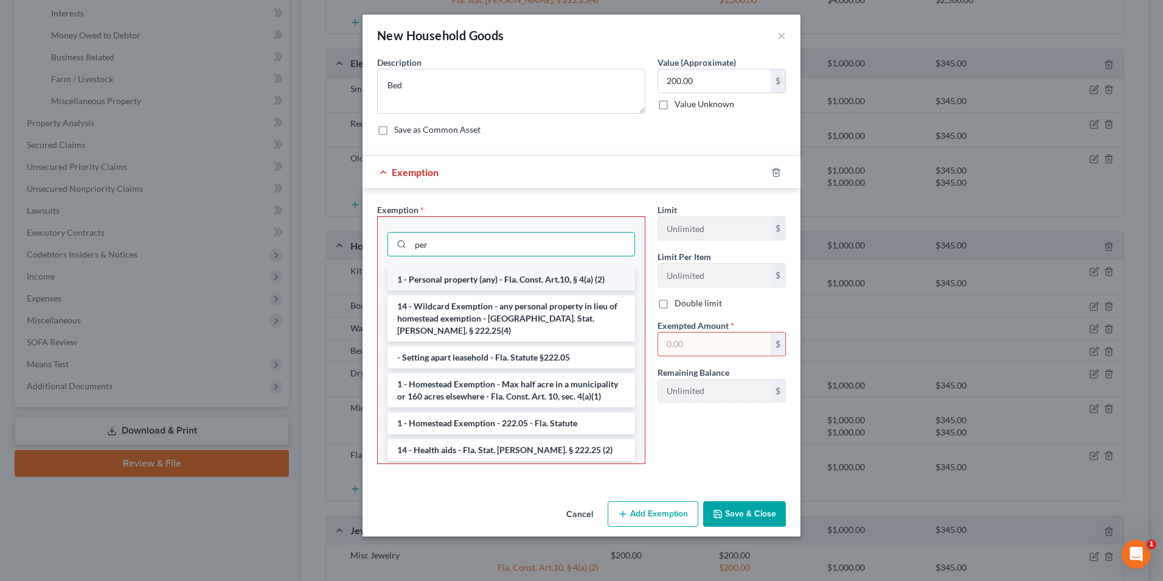
type input "per"
click at [465, 287] on li "1 - Personal property (any) - Fla. Const. Art.10, § 4(a) (2)" at bounding box center [512, 279] width 248 height 22
click at [465, 268] on div "per" at bounding box center [511, 243] width 267 height 52
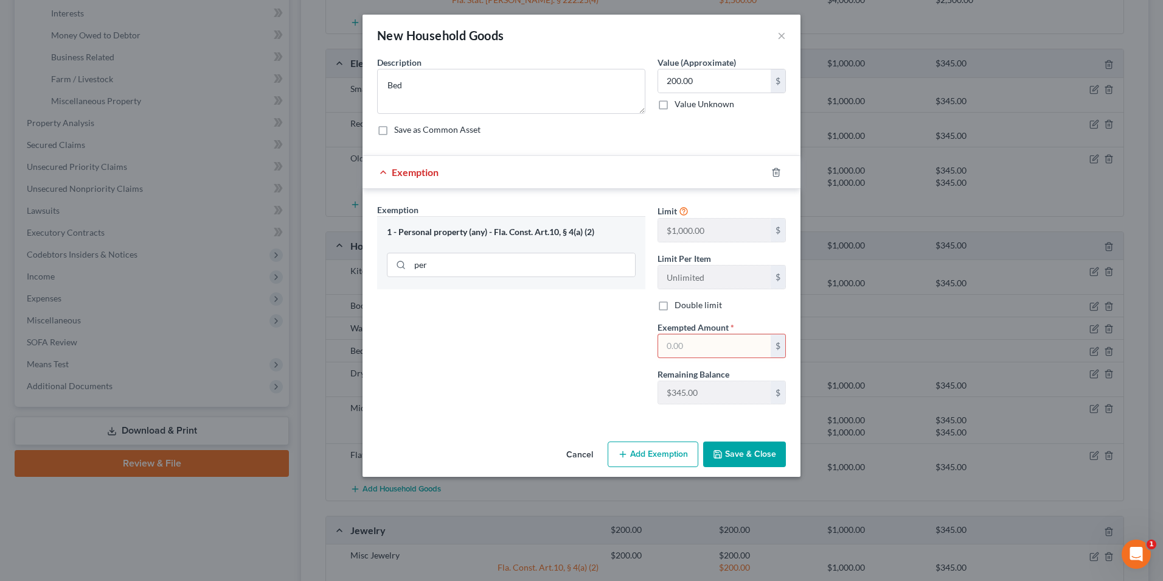
click at [680, 344] on input "text" at bounding box center [714, 345] width 113 height 23
type input "200.00"
click at [759, 452] on button "Save & Close" at bounding box center [744, 454] width 83 height 26
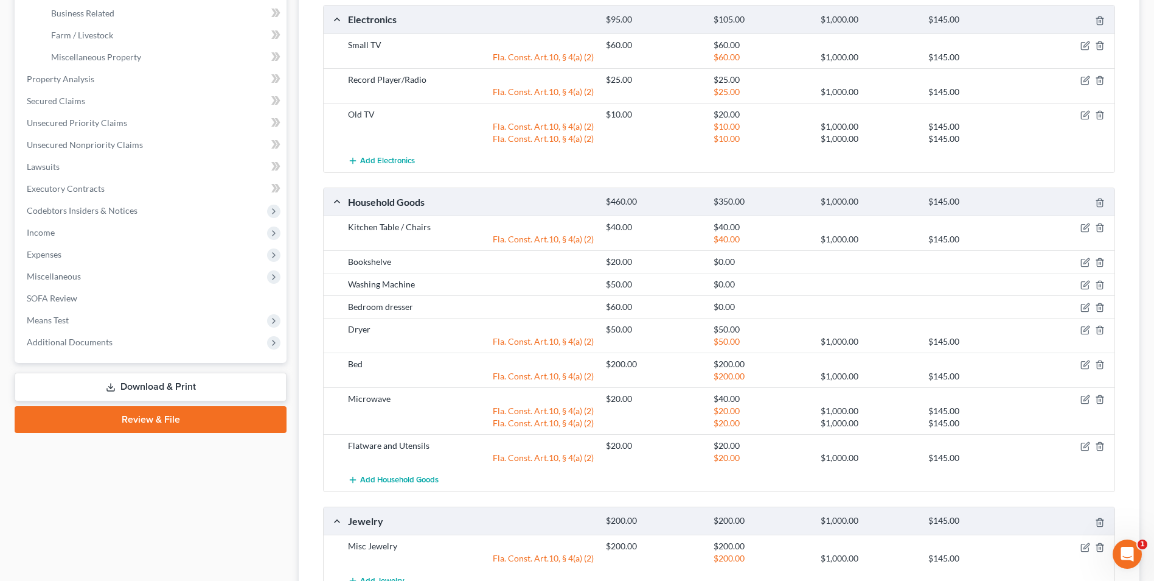
scroll to position [426, 0]
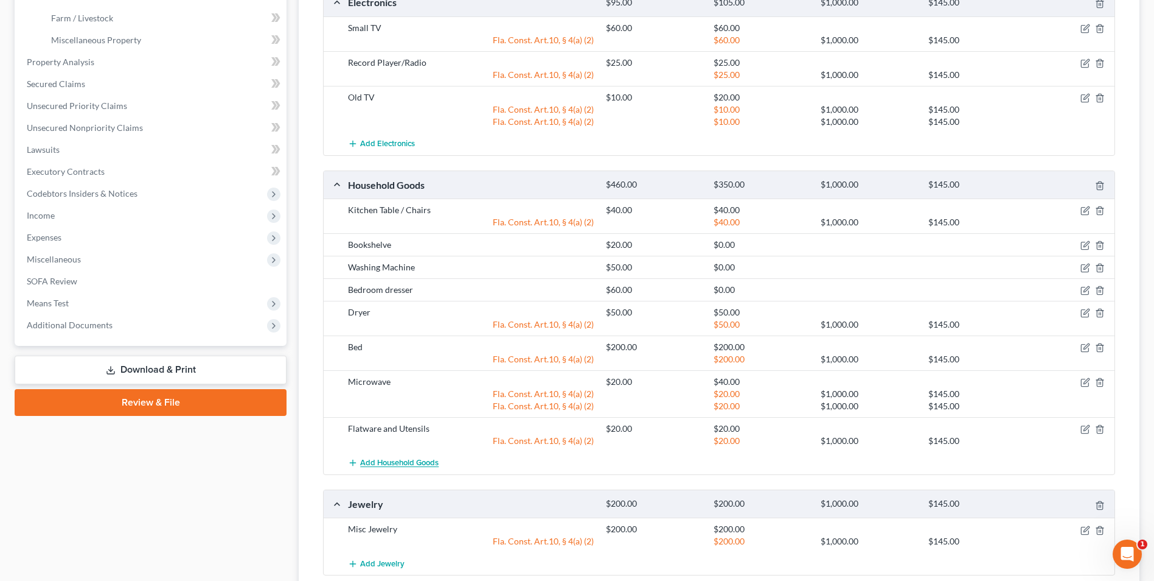
click at [380, 467] on span "Add Household Goods" at bounding box center [399, 463] width 78 height 10
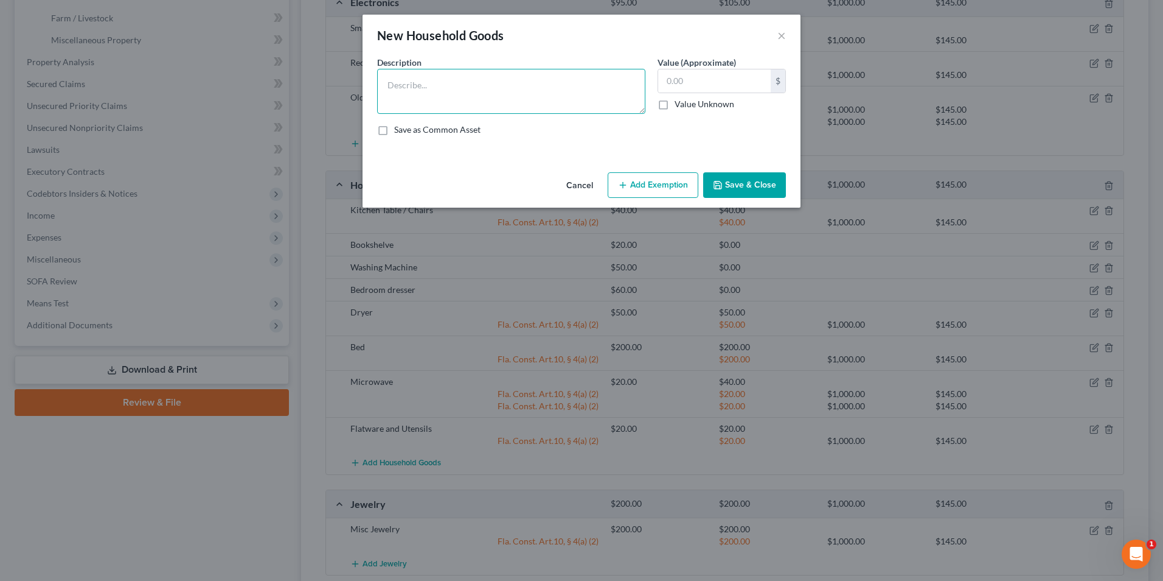
click at [448, 94] on textarea at bounding box center [511, 91] width 268 height 45
click at [475, 82] on textarea "Picture frame and other" at bounding box center [511, 91] width 268 height 45
click at [442, 82] on textarea "Picture frame and other" at bounding box center [511, 91] width 268 height 45
click at [515, 86] on textarea "Picture frame and other" at bounding box center [511, 91] width 268 height 45
type textarea "Picture fram"
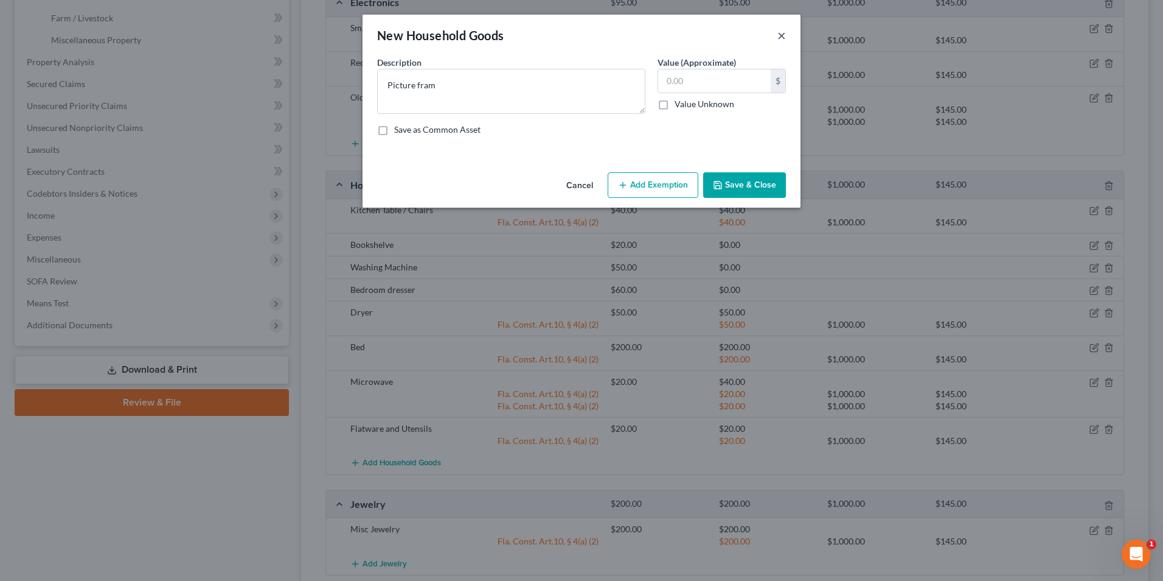
click at [780, 35] on button "×" at bounding box center [782, 35] width 9 height 15
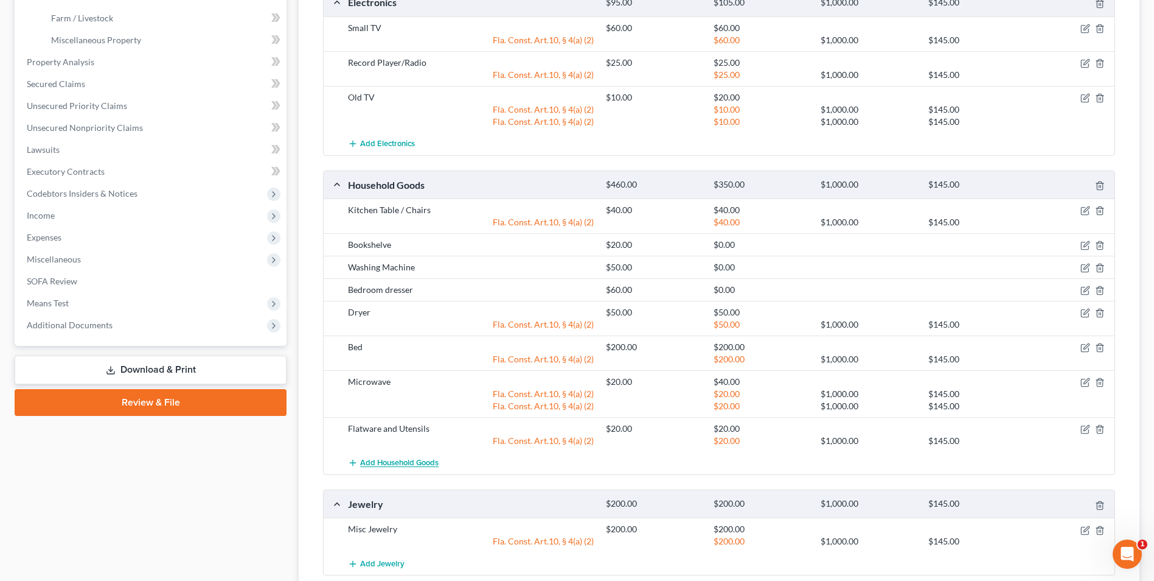
click at [404, 461] on span "Add Household Goods" at bounding box center [399, 463] width 78 height 10
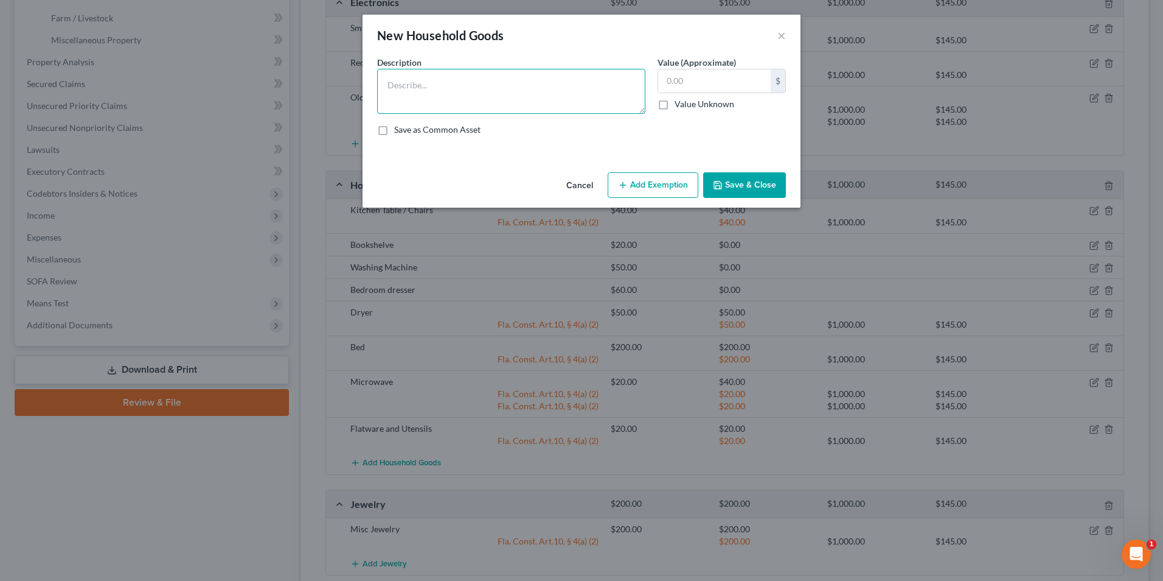
click at [507, 85] on textarea at bounding box center [511, 91] width 268 height 45
type textarea "Sofa / Futon"
click at [701, 81] on input "text" at bounding box center [714, 80] width 113 height 23
type input "100.00"
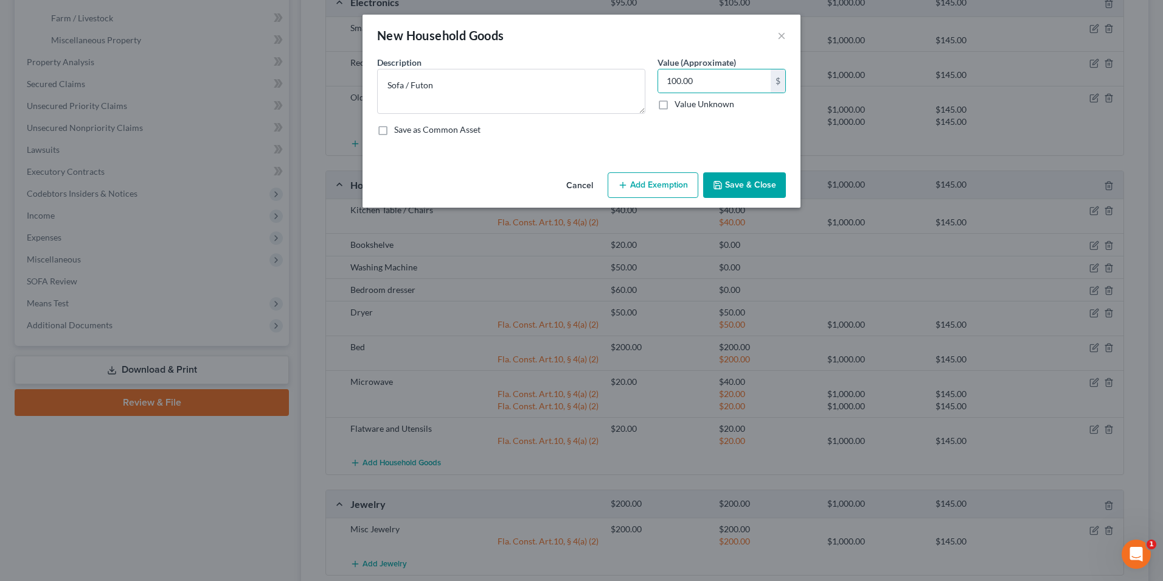
click at [660, 180] on button "Add Exemption" at bounding box center [653, 185] width 91 height 26
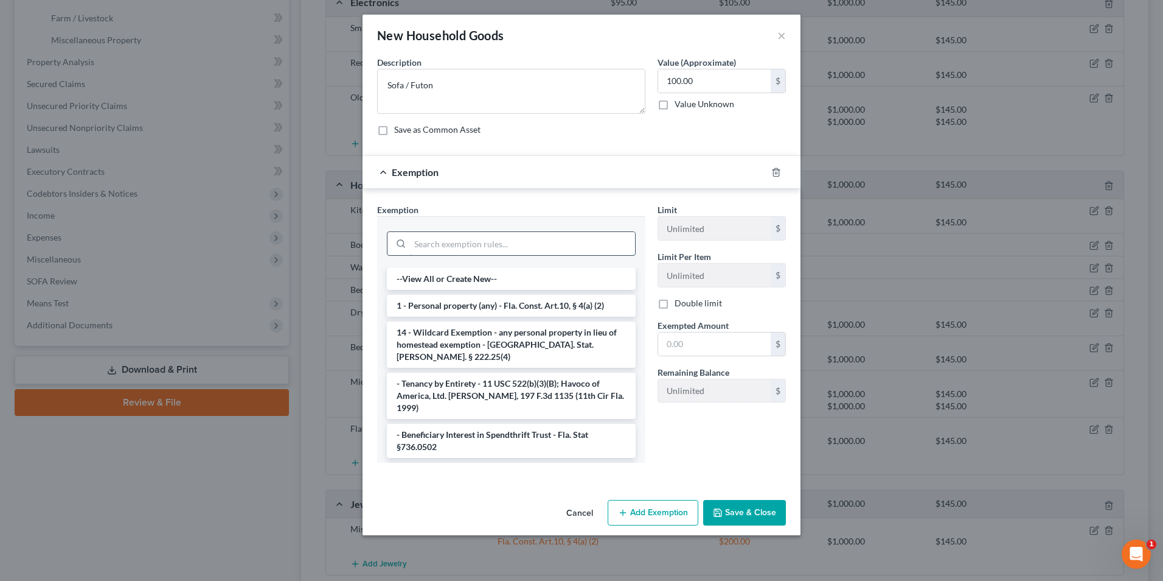
click at [470, 237] on input "search" at bounding box center [522, 243] width 225 height 23
type input "p"
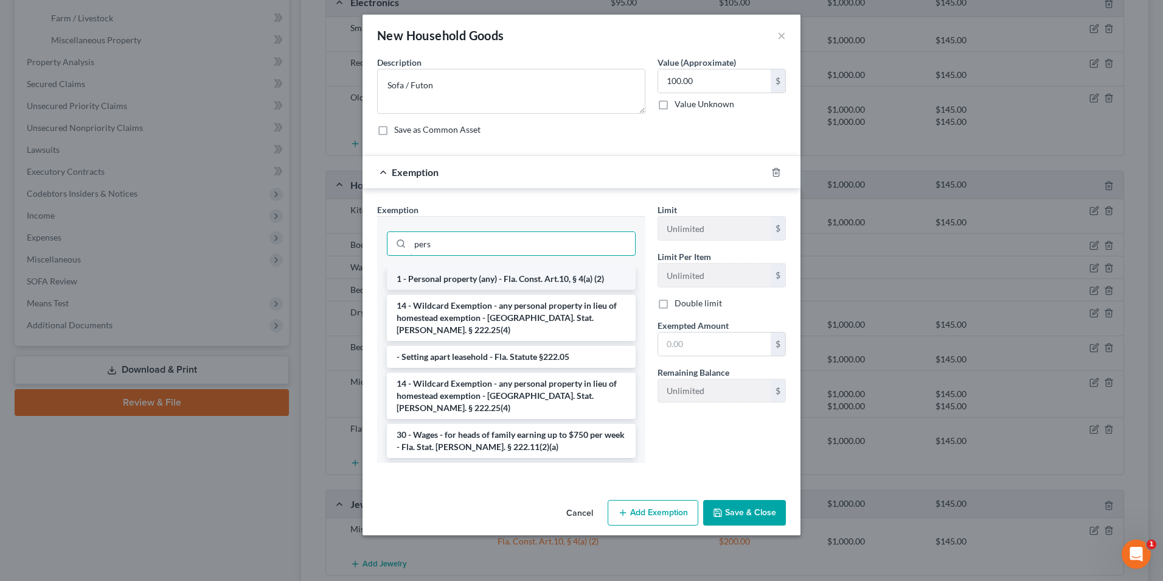
type input "pers"
click at [498, 278] on li "1 - Personal property (any) - Fla. Const. Art.10, § 4(a) (2)" at bounding box center [511, 279] width 249 height 22
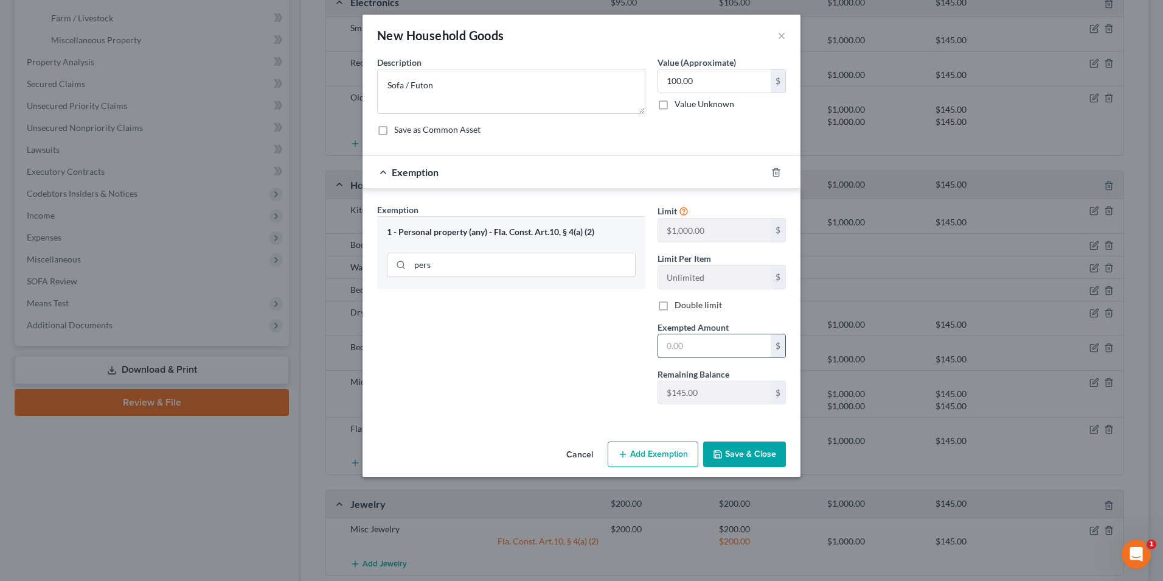
drag, startPoint x: 696, startPoint y: 351, endPoint x: 682, endPoint y: 348, distance: 14.8
click at [696, 351] on input "text" at bounding box center [714, 345] width 113 height 23
type input "4"
type input "100.00"
click at [755, 447] on button "Save & Close" at bounding box center [744, 454] width 83 height 26
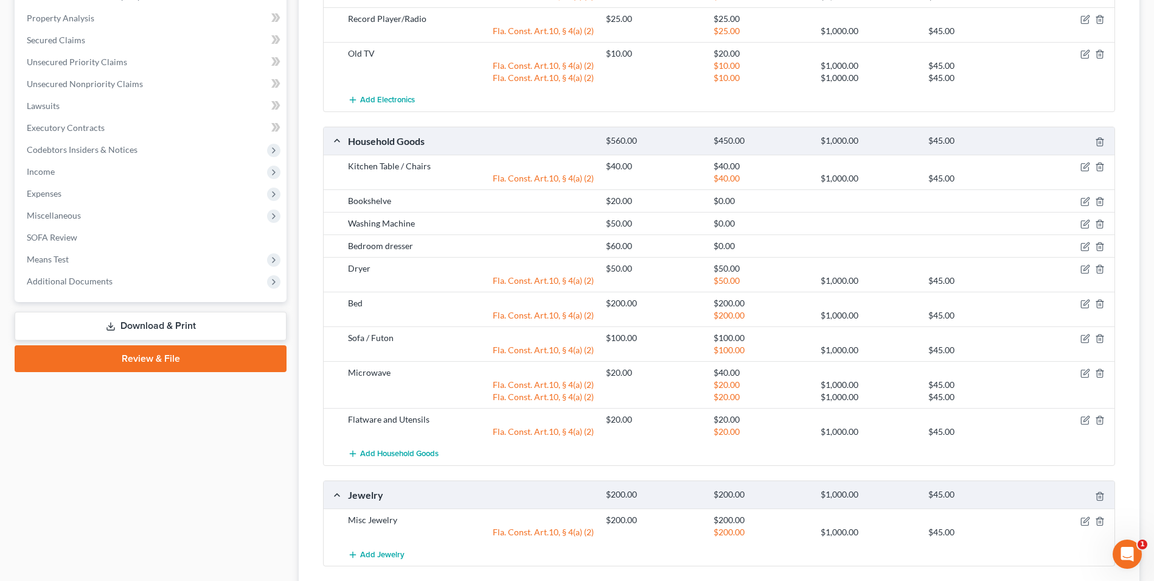
scroll to position [487, 0]
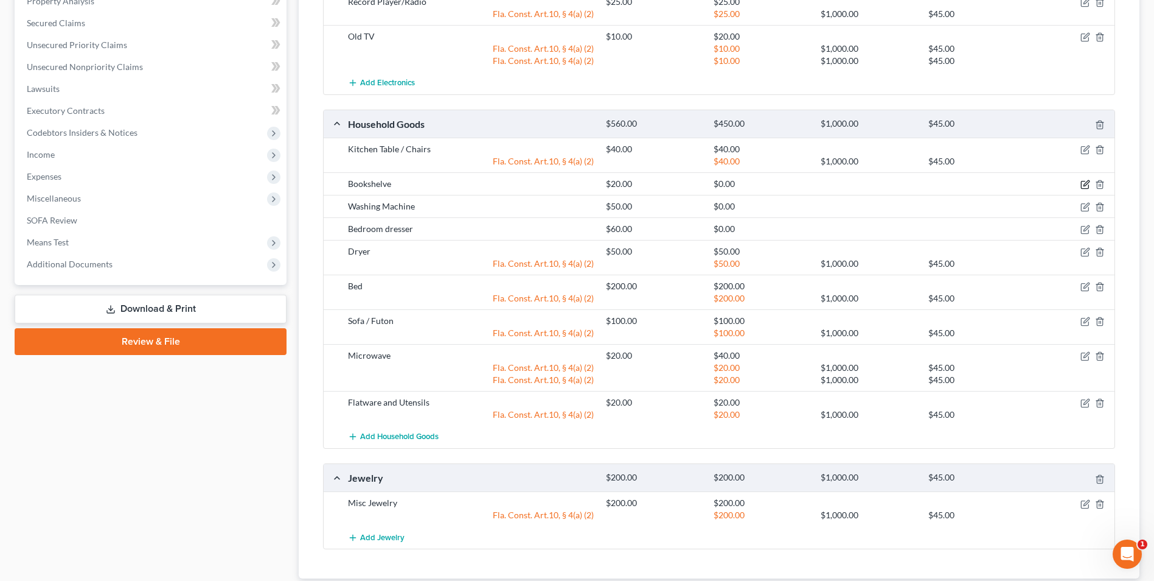
click at [1086, 181] on icon "button" at bounding box center [1086, 185] width 10 height 10
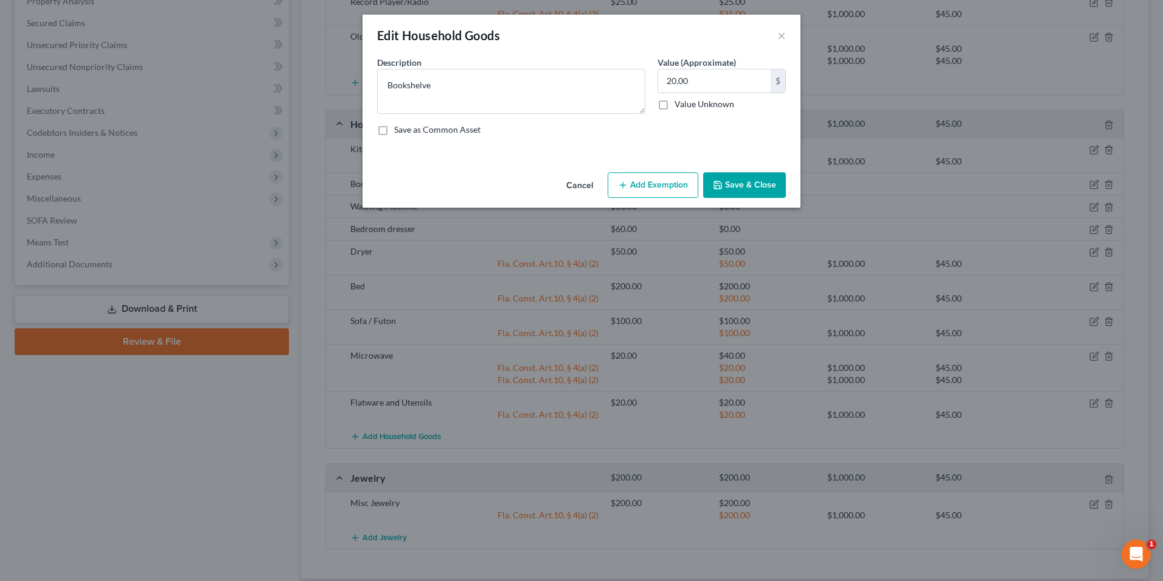
click at [663, 180] on button "Add Exemption" at bounding box center [653, 185] width 91 height 26
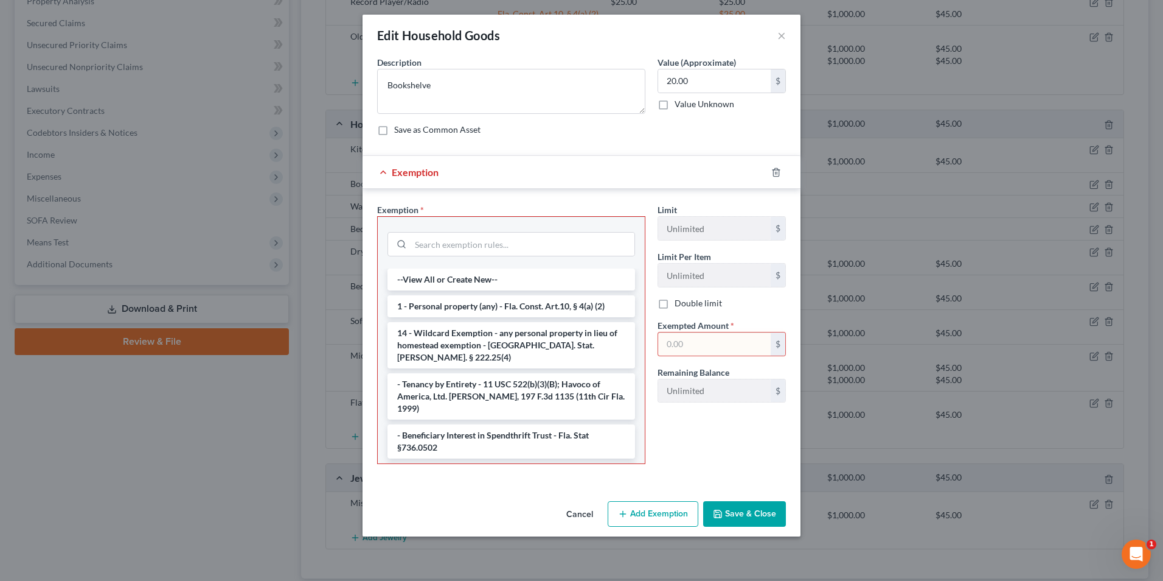
click at [711, 349] on input "text" at bounding box center [714, 343] width 113 height 23
type input "20"
click at [452, 242] on input "search" at bounding box center [523, 243] width 224 height 23
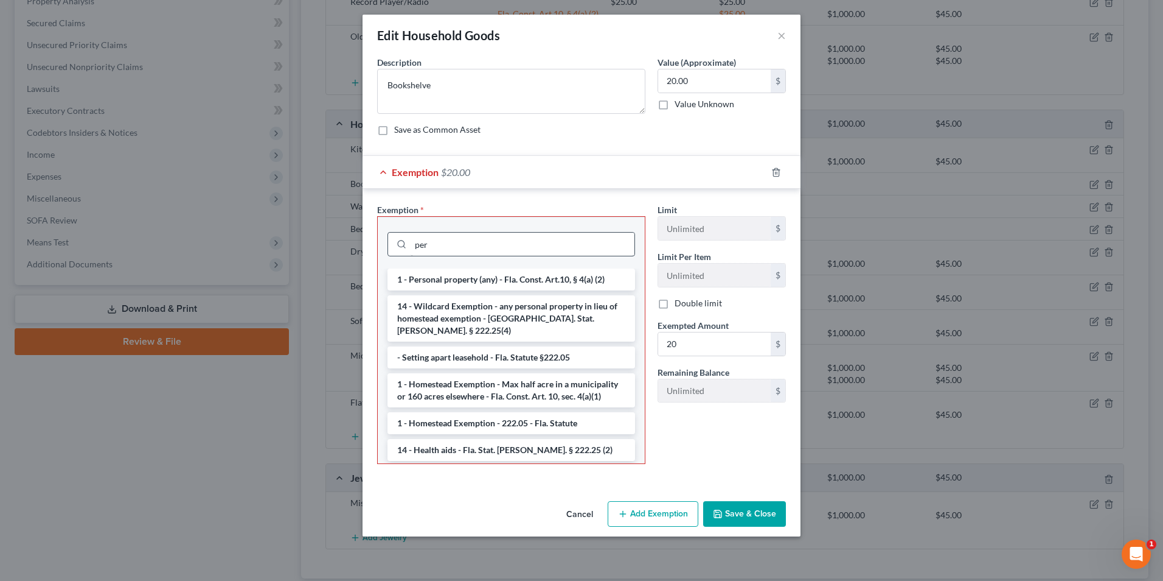
click at [458, 272] on li "1 - Personal property (any) - Fla. Const. Art.10, § 4(a) (2)" at bounding box center [512, 279] width 248 height 22
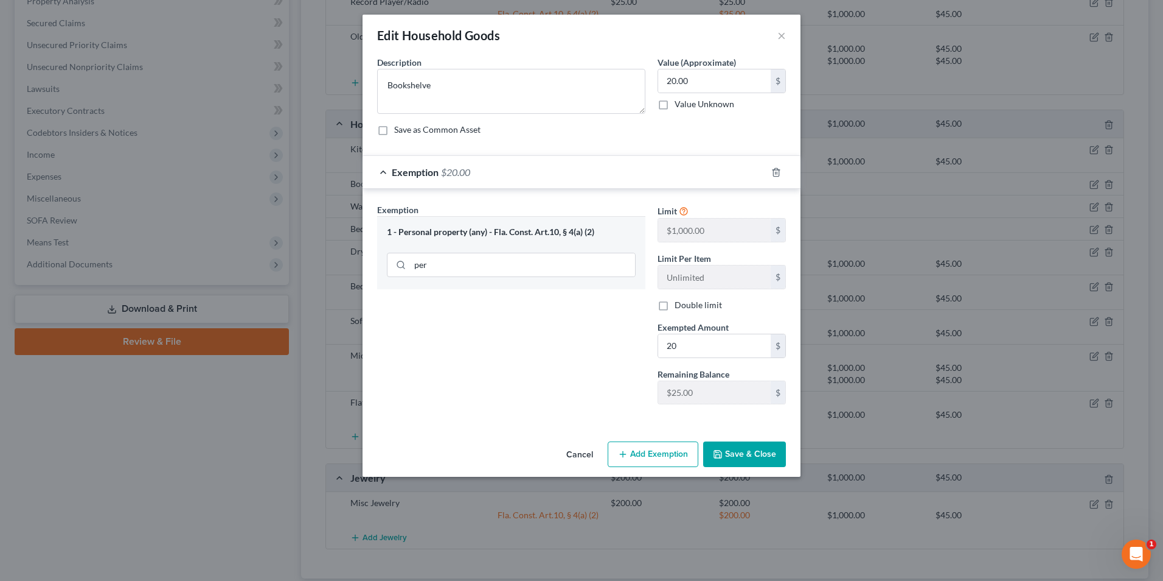
click at [455, 282] on div "1 - Personal property (any) - Fla. Const. Art.10, § 4(a) (2) per" at bounding box center [511, 252] width 268 height 72
click at [453, 267] on input "per" at bounding box center [522, 264] width 225 height 23
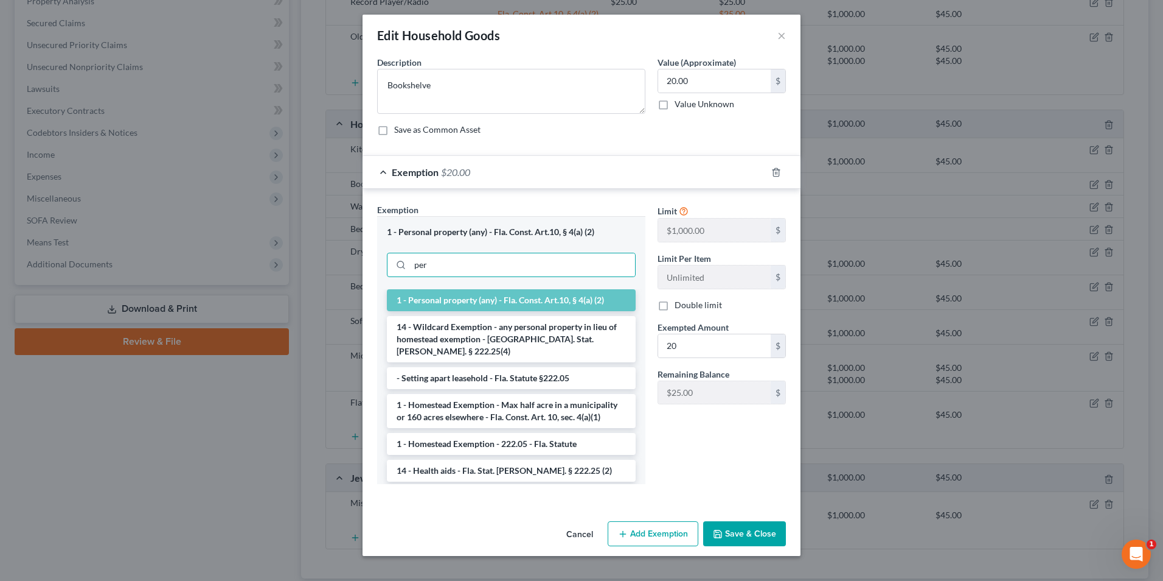
click at [458, 299] on li "1 - Personal property (any) - Fla. Const. Art.10, § 4(a) (2)" at bounding box center [511, 300] width 249 height 22
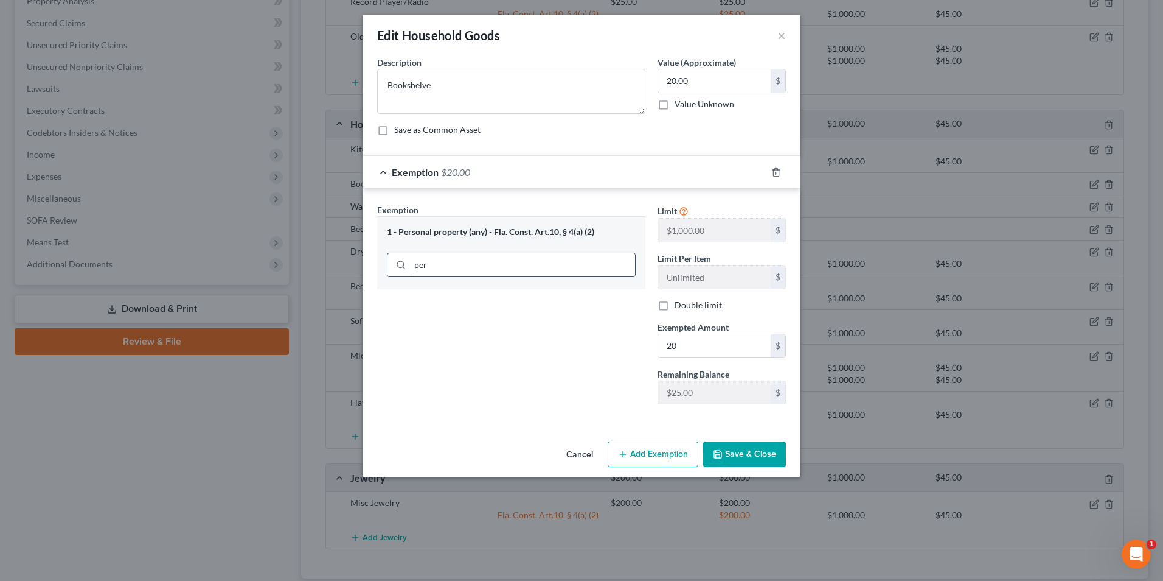
click at [481, 263] on input "per" at bounding box center [522, 264] width 225 height 23
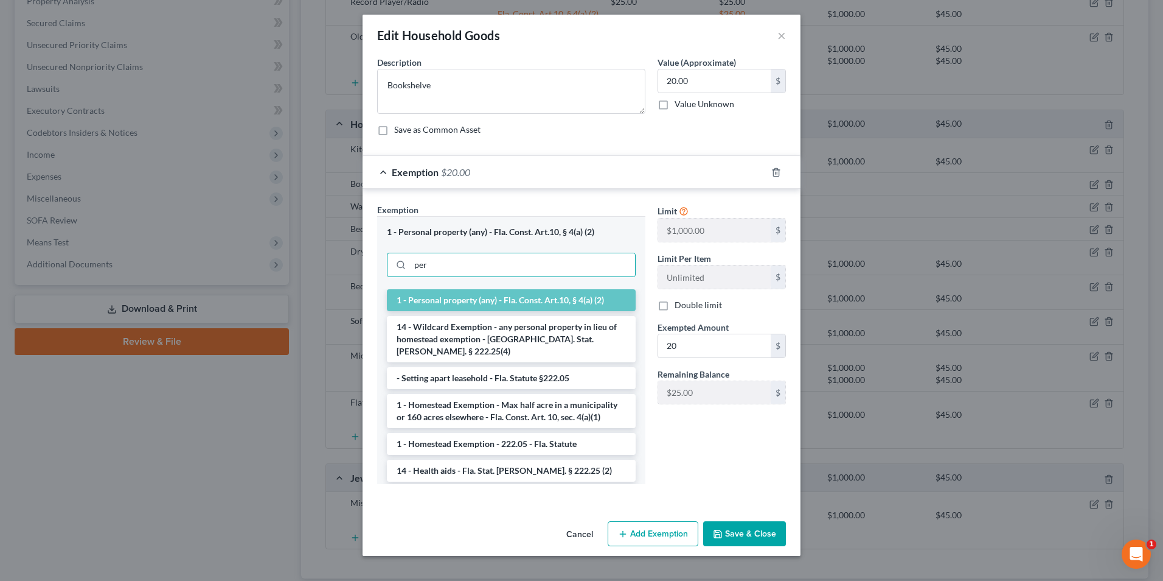
click at [410, 300] on li "1 - Personal property (any) - Fla. Const. Art.10, § 4(a) (2)" at bounding box center [511, 300] width 249 height 22
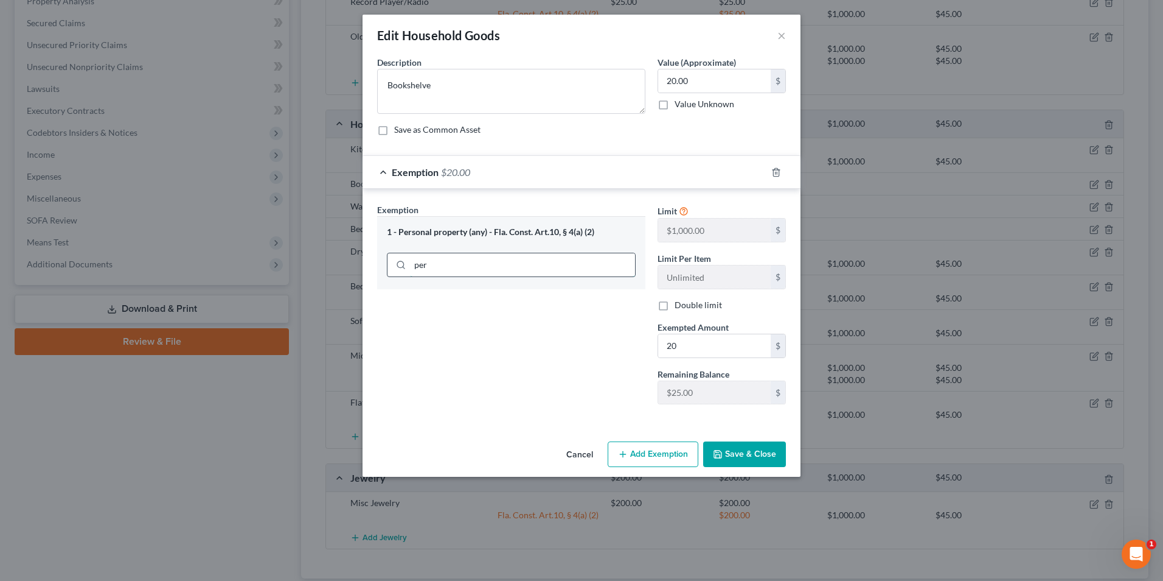
click at [467, 262] on input "per" at bounding box center [522, 264] width 225 height 23
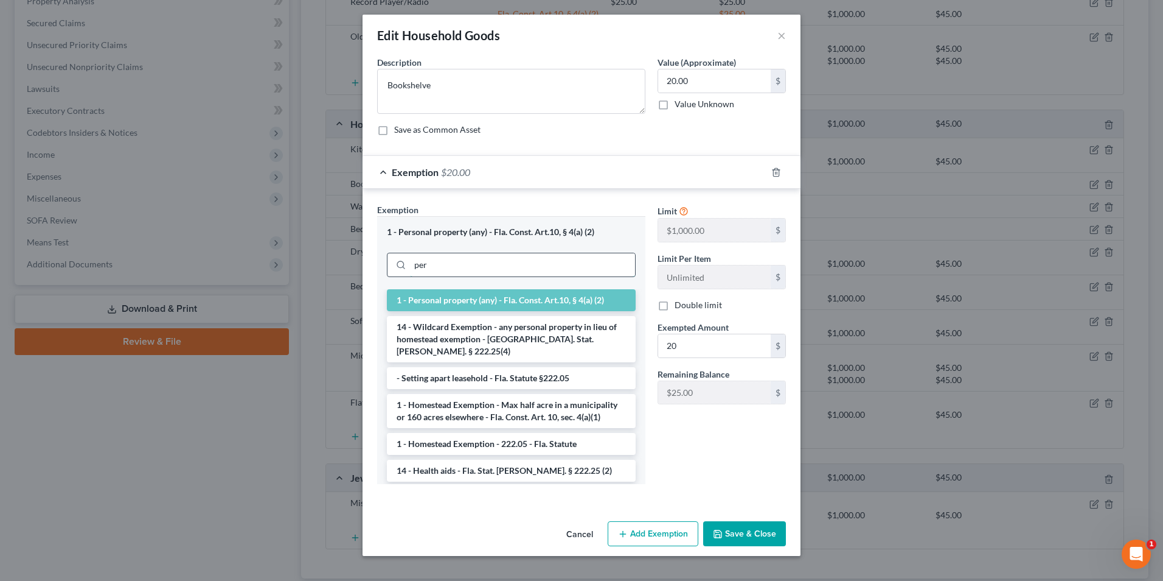
click at [486, 259] on input "per" at bounding box center [522, 264] width 225 height 23
click at [458, 261] on input "per" at bounding box center [522, 264] width 225 height 23
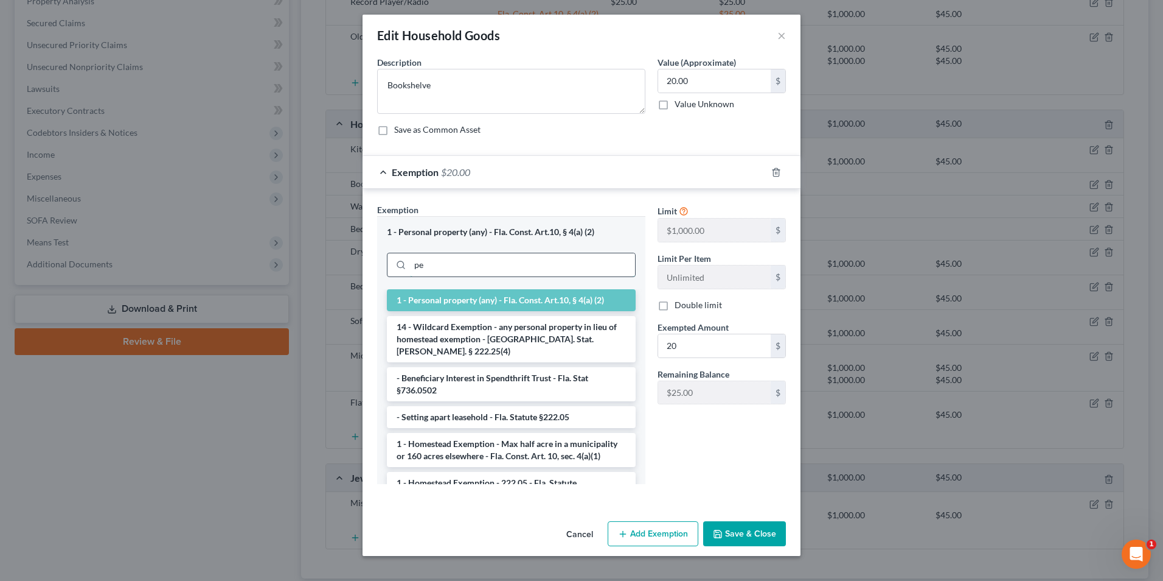
type input "p"
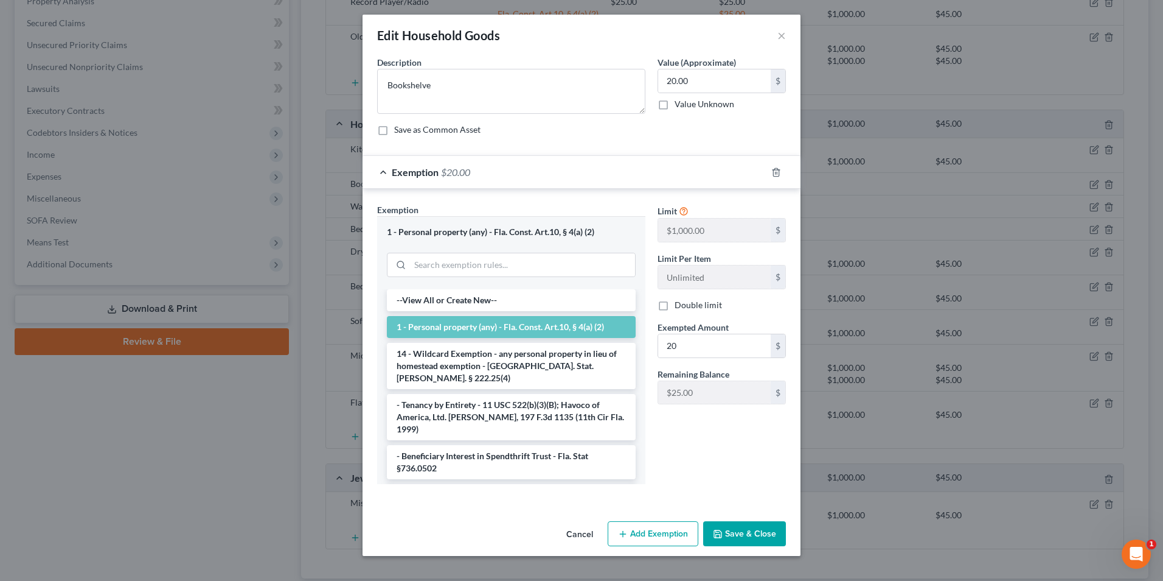
click at [677, 452] on div "Limit $1,000.00 $ Limit Per Item Unlimited $ Double limit Exempted Amount * 20 …" at bounding box center [722, 348] width 141 height 290
click at [747, 535] on button "Save & Close" at bounding box center [744, 534] width 83 height 26
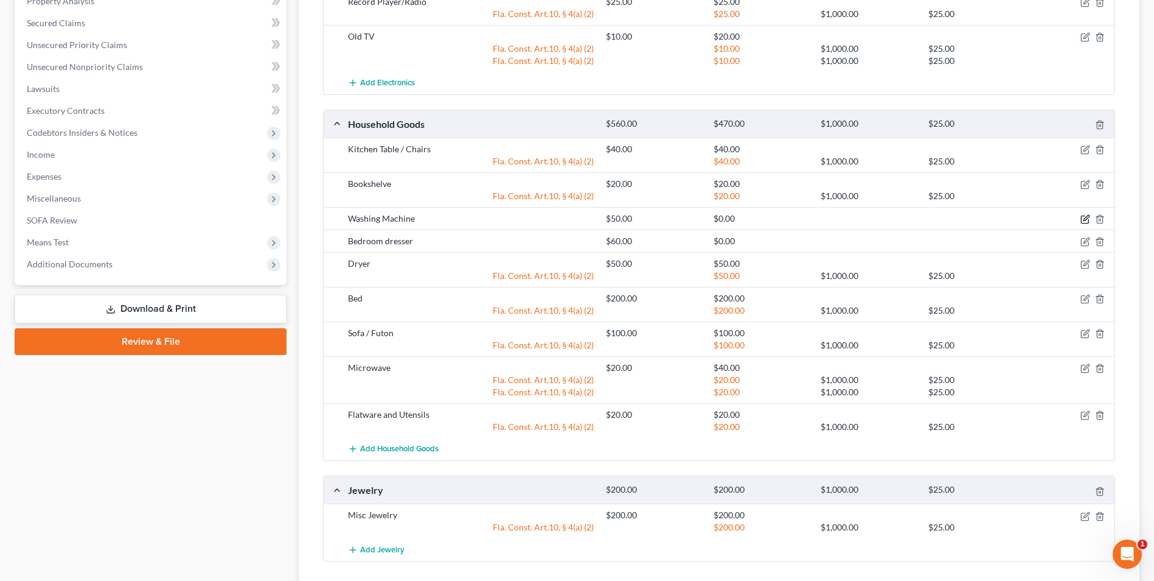
click at [1084, 217] on icon "button" at bounding box center [1086, 219] width 10 height 10
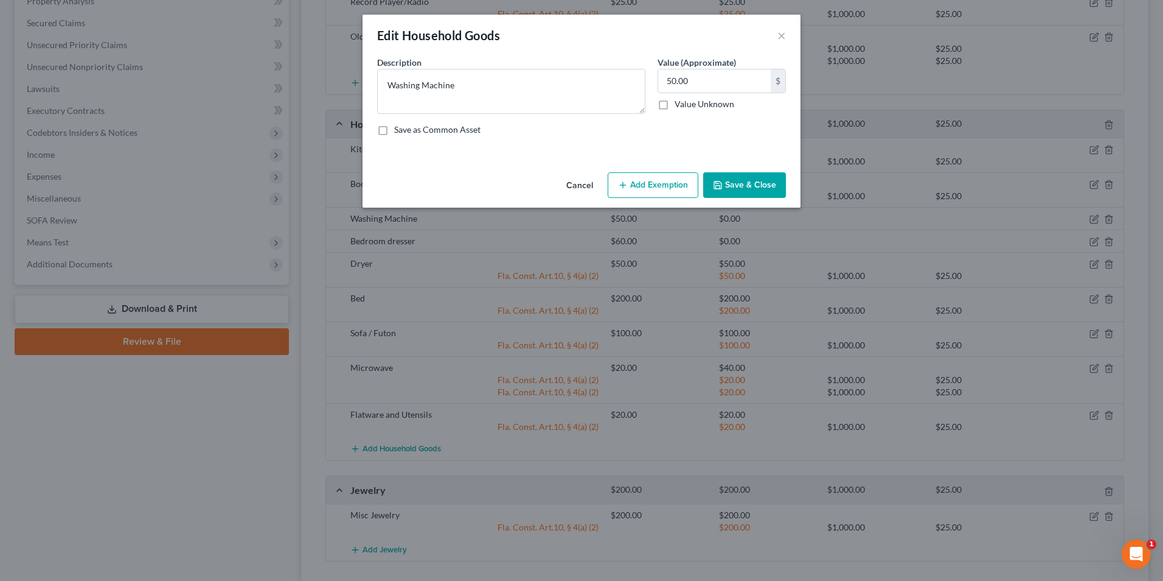
click at [658, 183] on button "Add Exemption" at bounding box center [653, 185] width 91 height 26
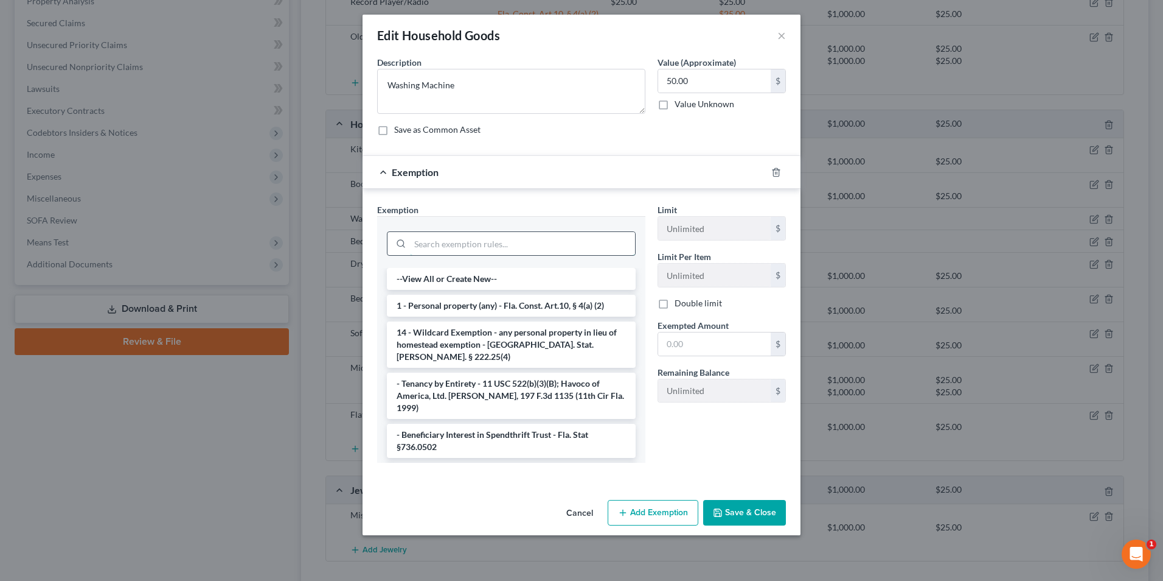
click at [456, 239] on input "search" at bounding box center [522, 243] width 225 height 23
click at [486, 340] on li "14 - Wildcard Exemption - any personal property in lieu of homestead exemption …" at bounding box center [511, 344] width 249 height 46
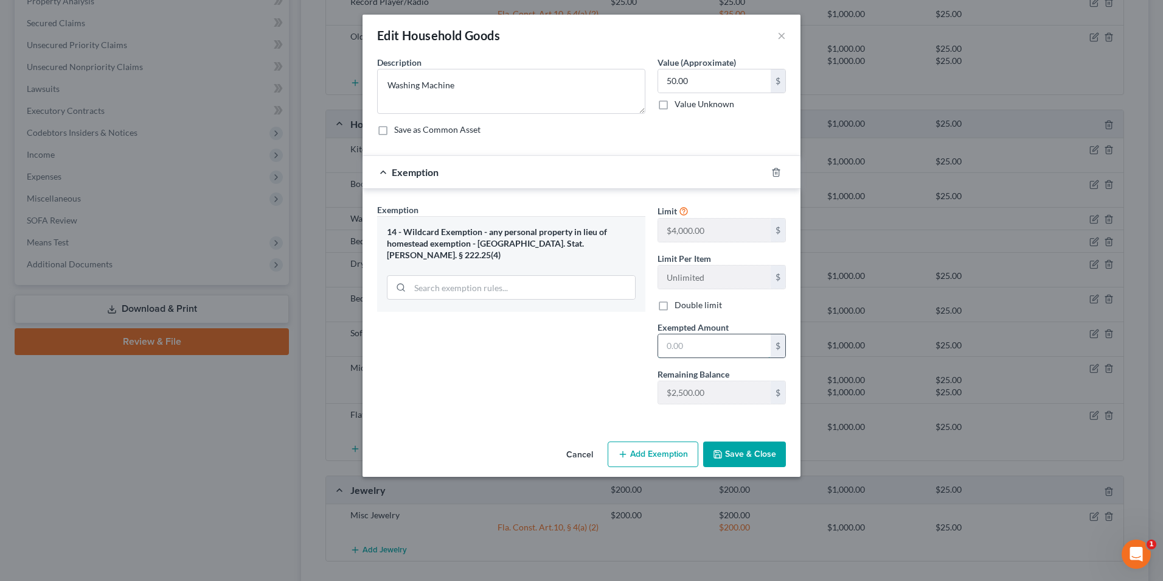
click at [723, 343] on input "text" at bounding box center [714, 345] width 113 height 23
type input "50.00"
click at [756, 449] on button "Save & Close" at bounding box center [744, 454] width 83 height 26
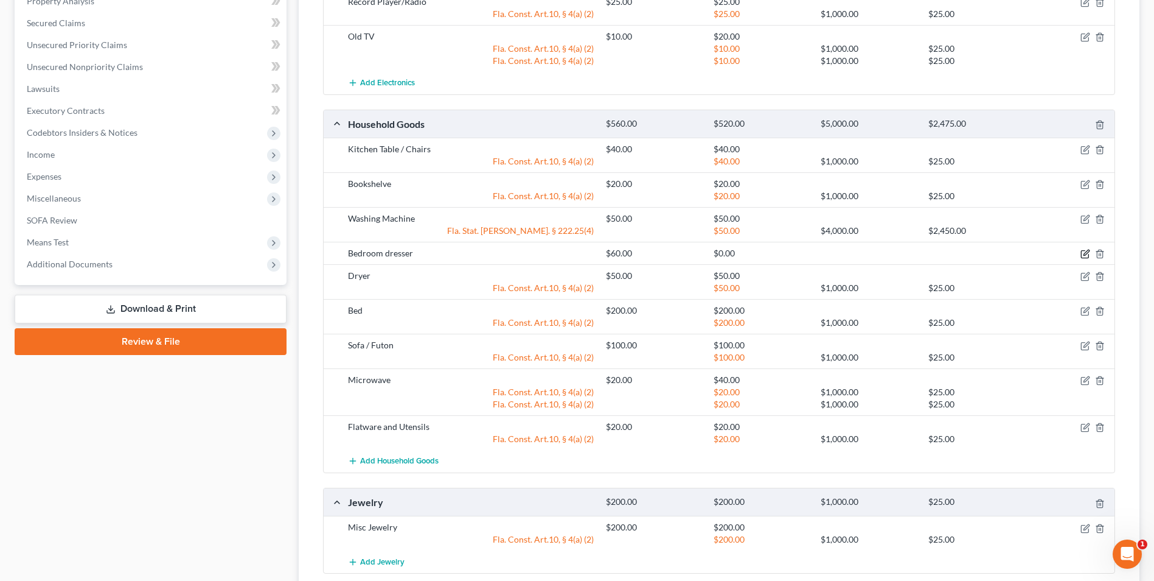
click at [1084, 254] on icon "button" at bounding box center [1086, 254] width 10 height 10
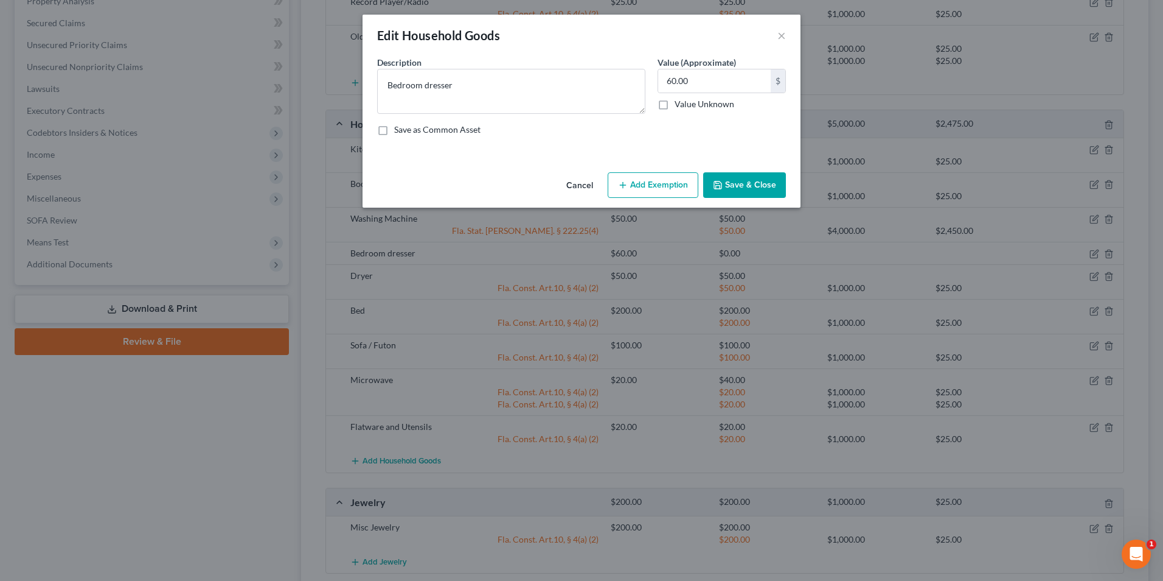
click at [633, 180] on button "Add Exemption" at bounding box center [653, 185] width 91 height 26
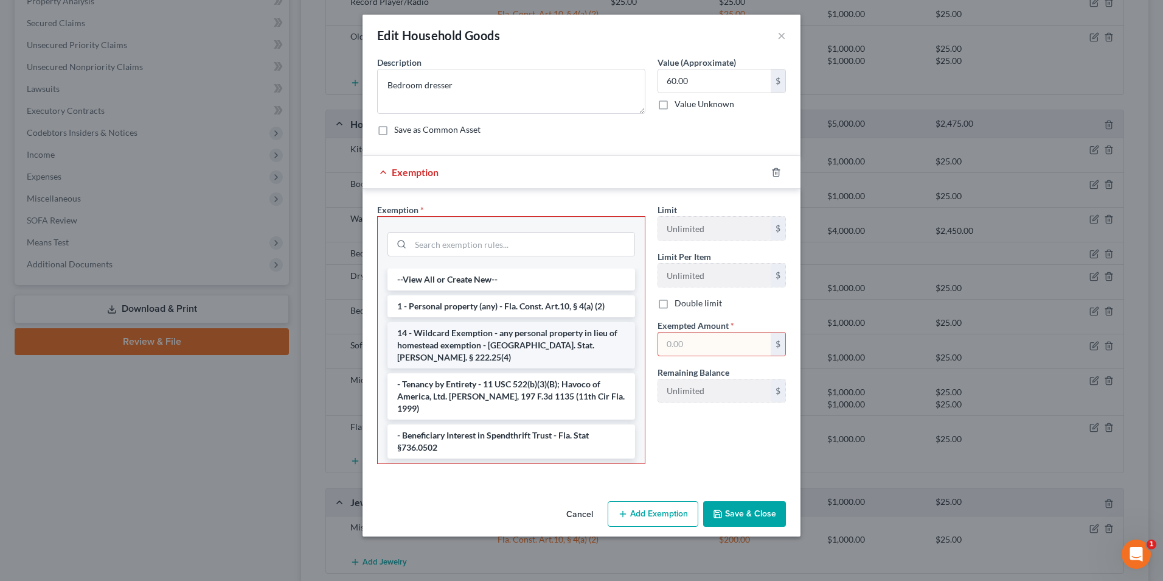
click at [469, 329] on li "14 - Wildcard Exemption - any personal property in lieu of homestead exemption …" at bounding box center [512, 345] width 248 height 46
drag, startPoint x: 469, startPoint y: 329, endPoint x: 655, endPoint y: 332, distance: 185.6
click at [469, 329] on div "Exemption Set must be selected for CA. Exemption * --View All or Create New-- 1…" at bounding box center [511, 338] width 281 height 270
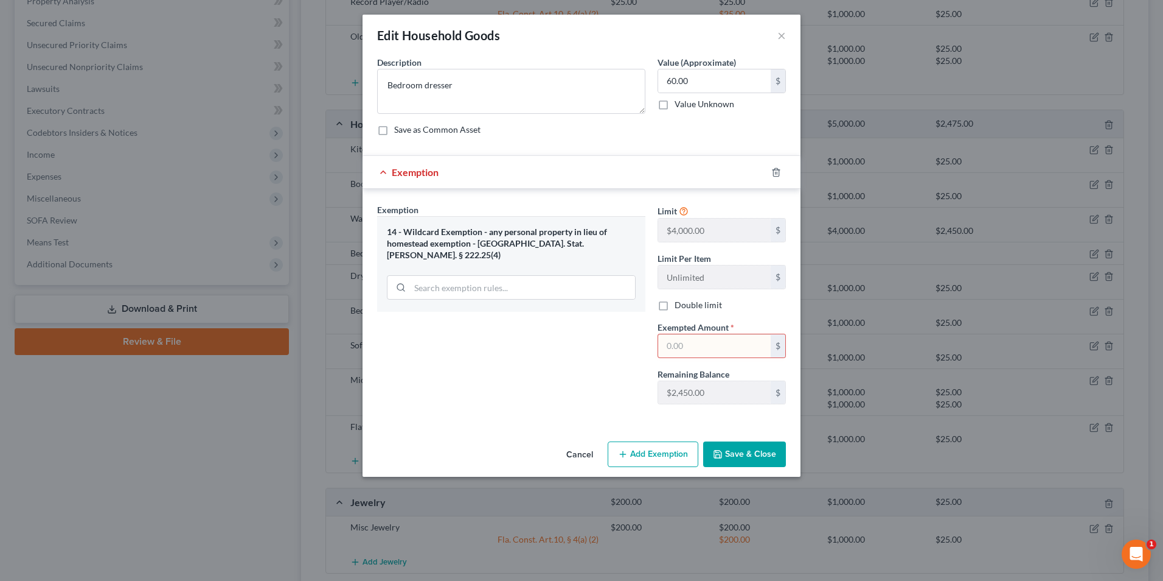
click at [686, 347] on input "text" at bounding box center [714, 345] width 113 height 23
type input "60.00"
click at [733, 453] on button "Save & Close" at bounding box center [744, 454] width 83 height 26
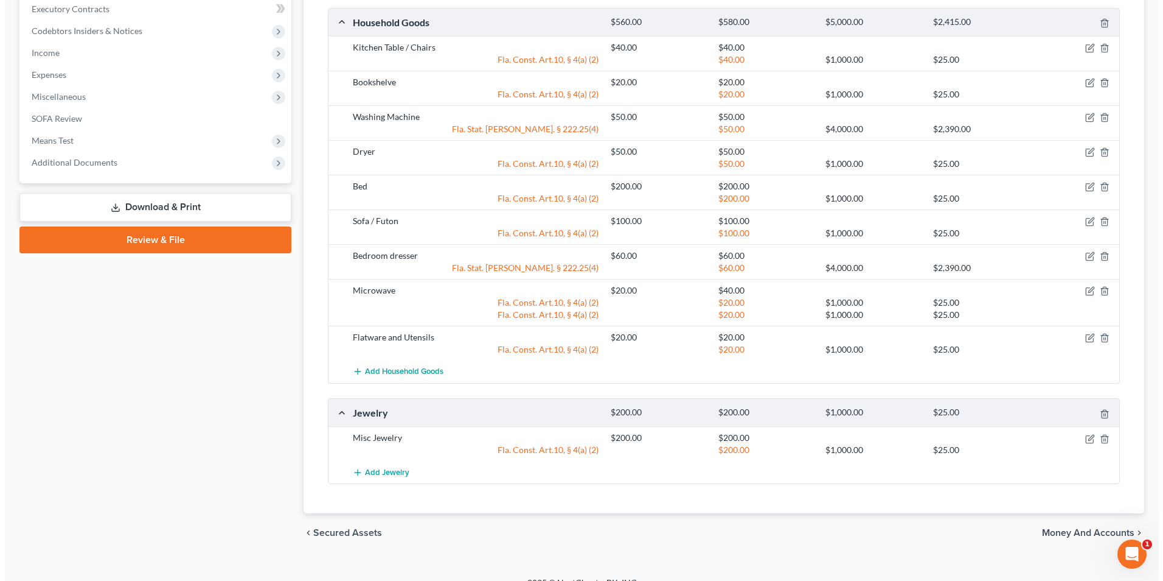
scroll to position [606, 0]
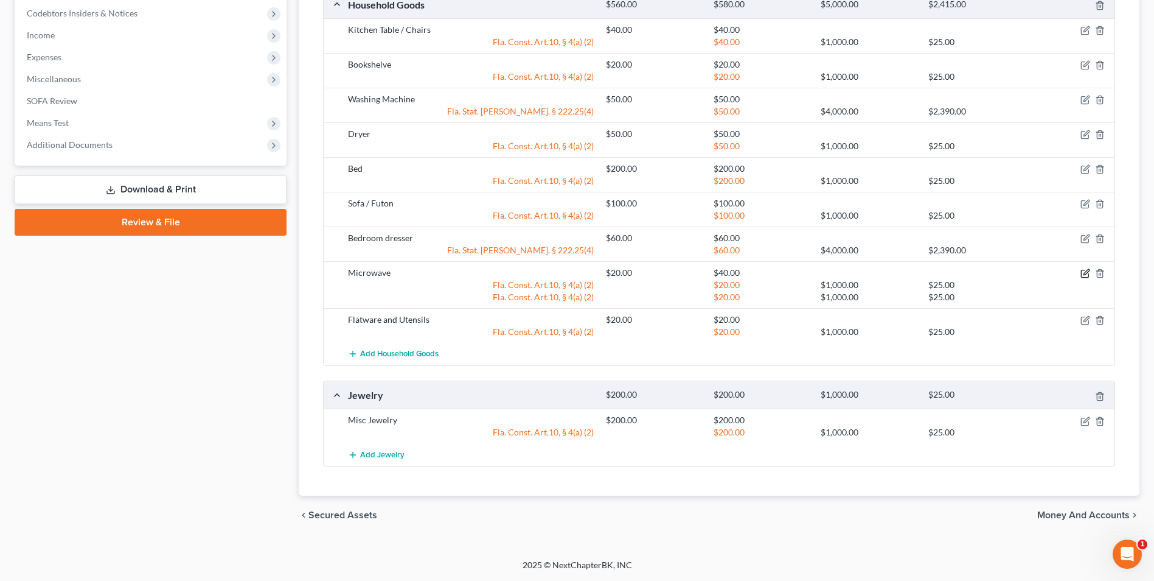
click at [1083, 272] on icon "button" at bounding box center [1086, 273] width 10 height 10
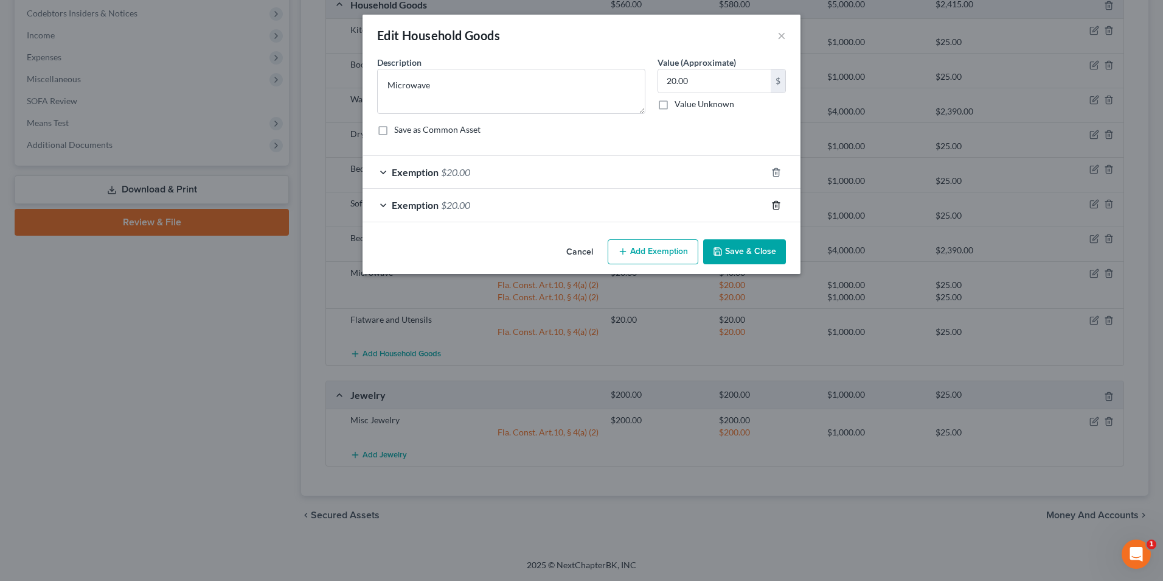
click at [779, 206] on icon "button" at bounding box center [775, 205] width 5 height 8
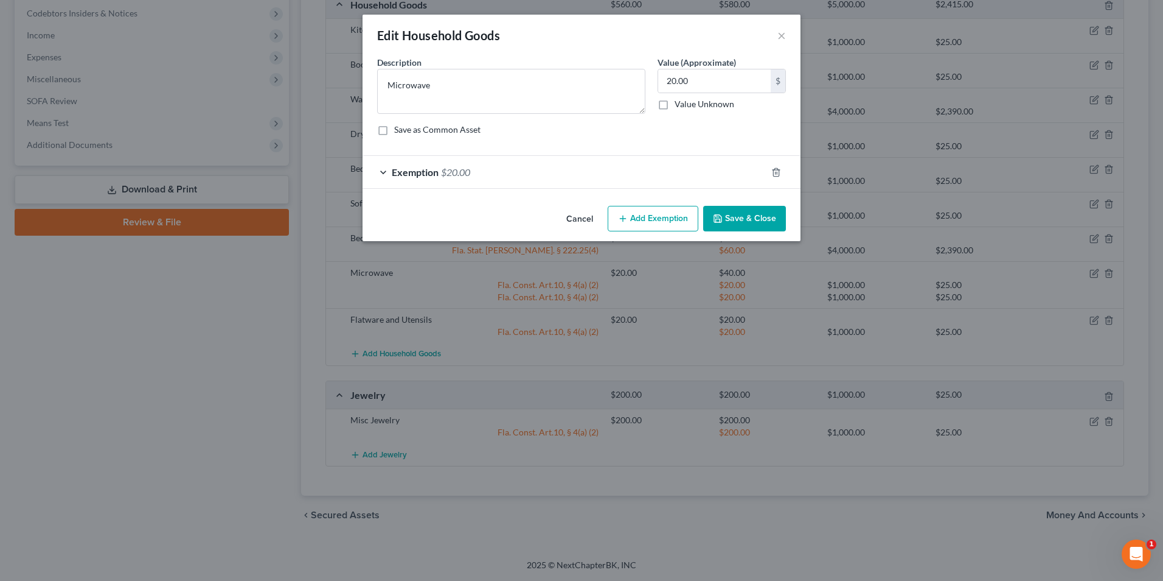
click at [769, 218] on button "Save & Close" at bounding box center [744, 219] width 83 height 26
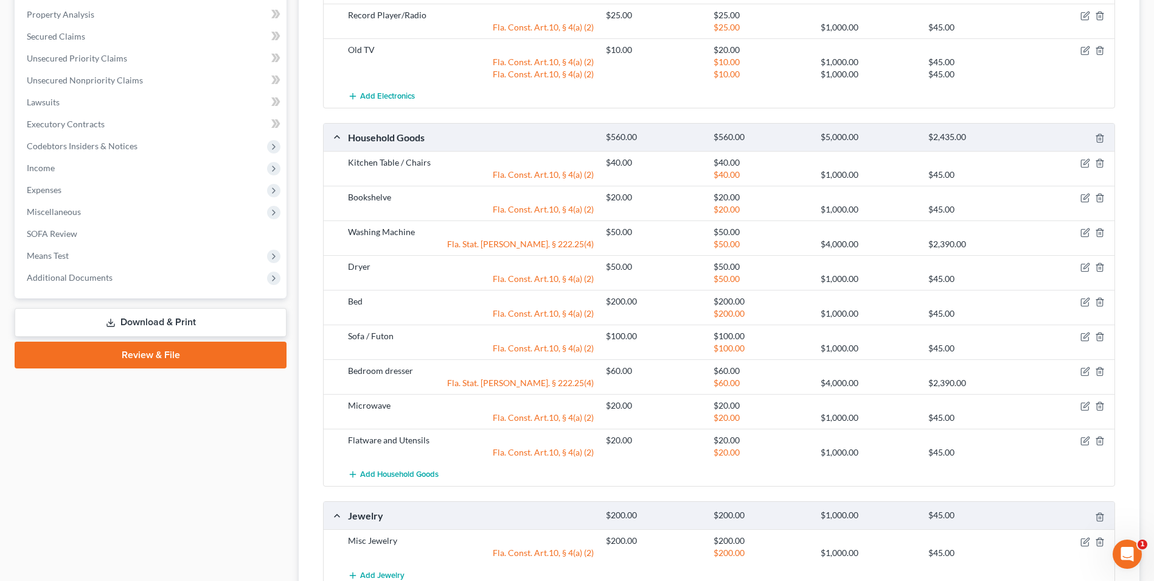
scroll to position [472, 0]
click at [422, 479] on span "Add Household Goods" at bounding box center [399, 476] width 78 height 10
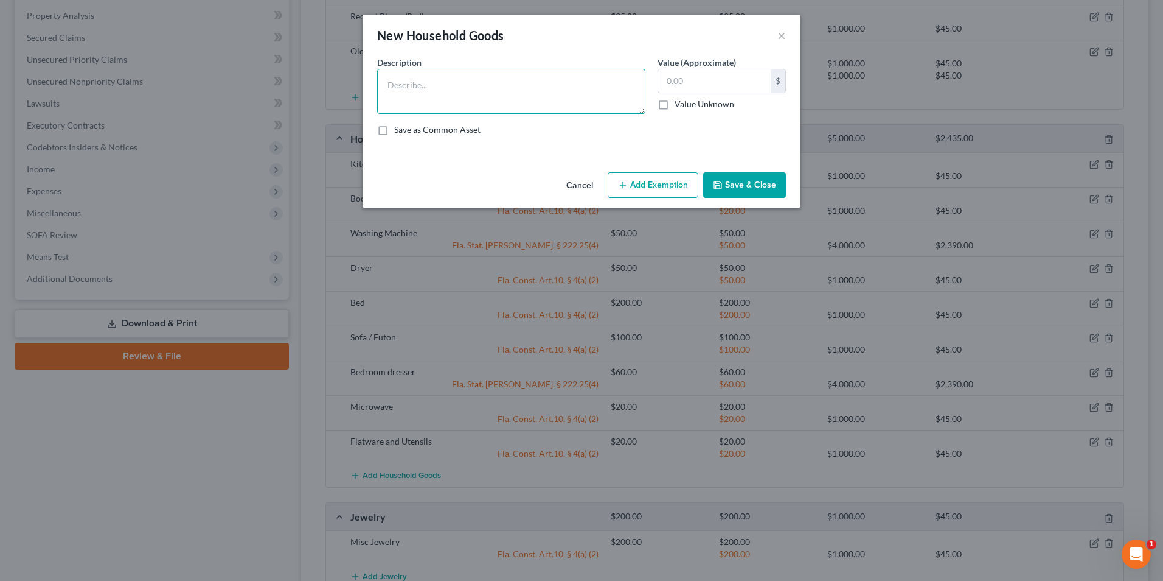
click at [514, 85] on textarea at bounding box center [511, 91] width 268 height 45
type textarea "coffee table"
click at [717, 89] on input "text" at bounding box center [714, 80] width 113 height 23
click at [653, 188] on button "Add Exemption" at bounding box center [653, 185] width 91 height 26
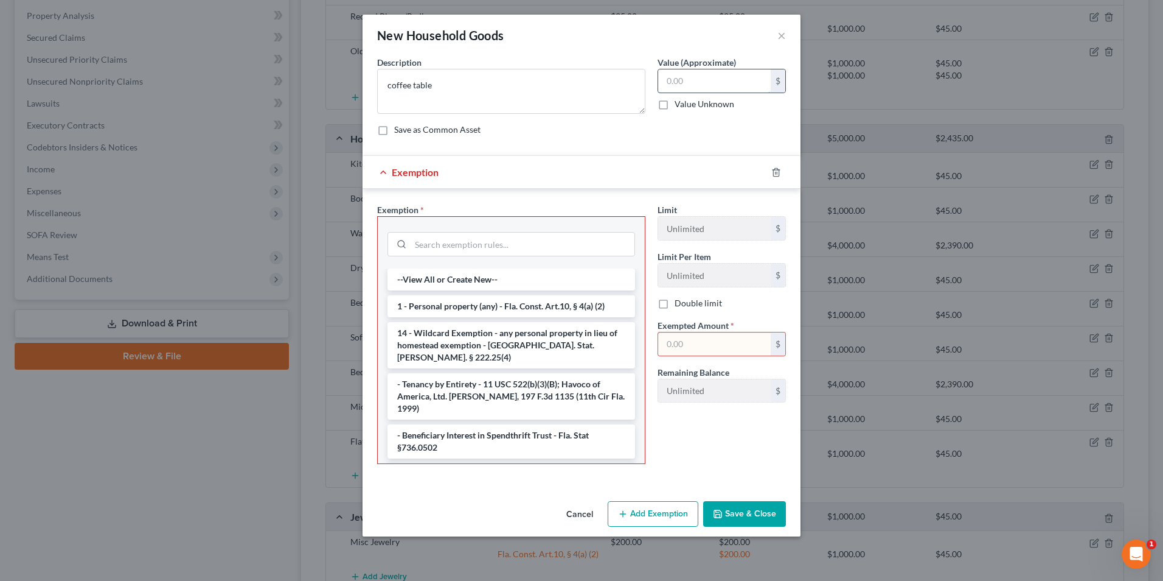
click at [695, 74] on input "text" at bounding box center [714, 80] width 113 height 23
type input "25.00"
click at [447, 339] on li "14 - Wildcard Exemption - any personal property in lieu of homestead exemption …" at bounding box center [512, 345] width 248 height 46
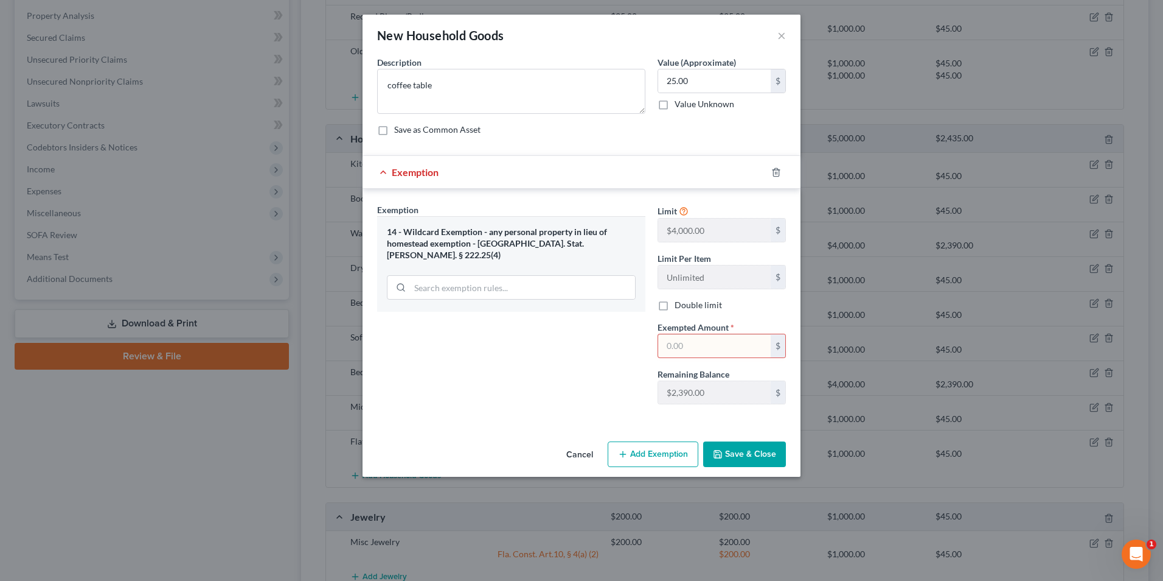
click at [447, 339] on div "Exemption Set must be selected for CA. Exemption * 14 - Wildcard Exemption - an…" at bounding box center [511, 308] width 281 height 211
drag, startPoint x: 726, startPoint y: 343, endPoint x: 719, endPoint y: 341, distance: 7.5
click at [726, 343] on input "text" at bounding box center [714, 345] width 113 height 23
type input "25.00"
click at [734, 456] on button "Save & Close" at bounding box center [744, 454] width 83 height 26
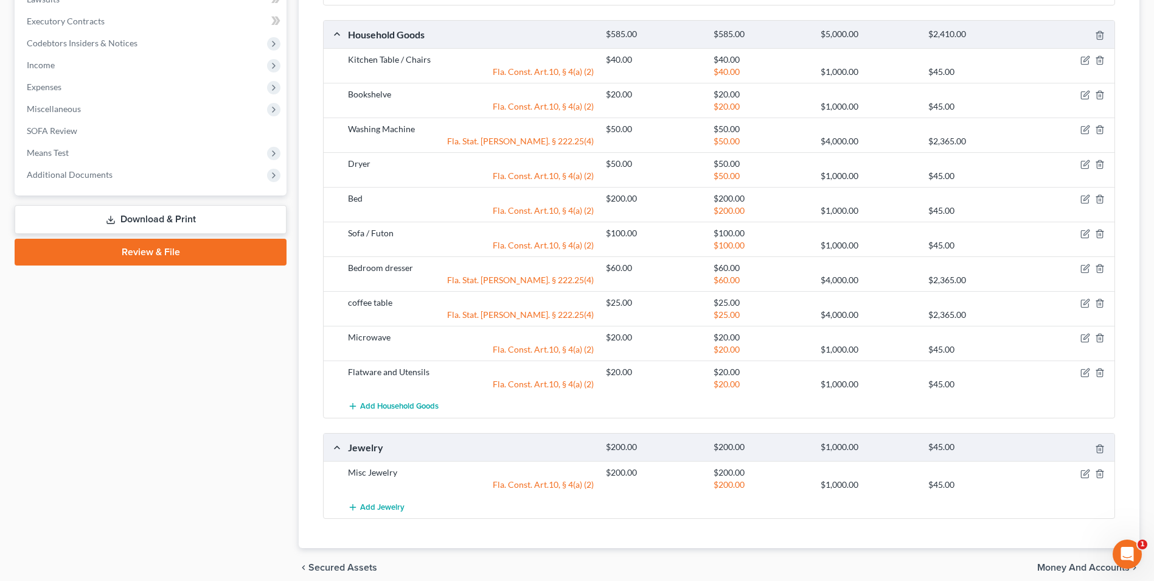
scroll to position [629, 0]
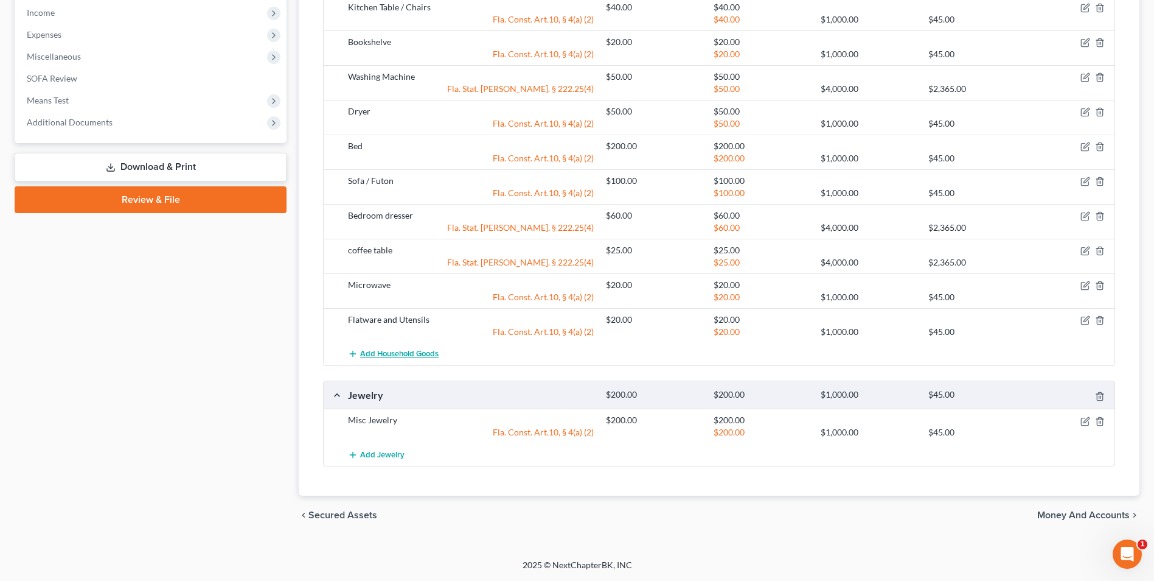
click at [387, 350] on span "Add Household Goods" at bounding box center [399, 354] width 78 height 10
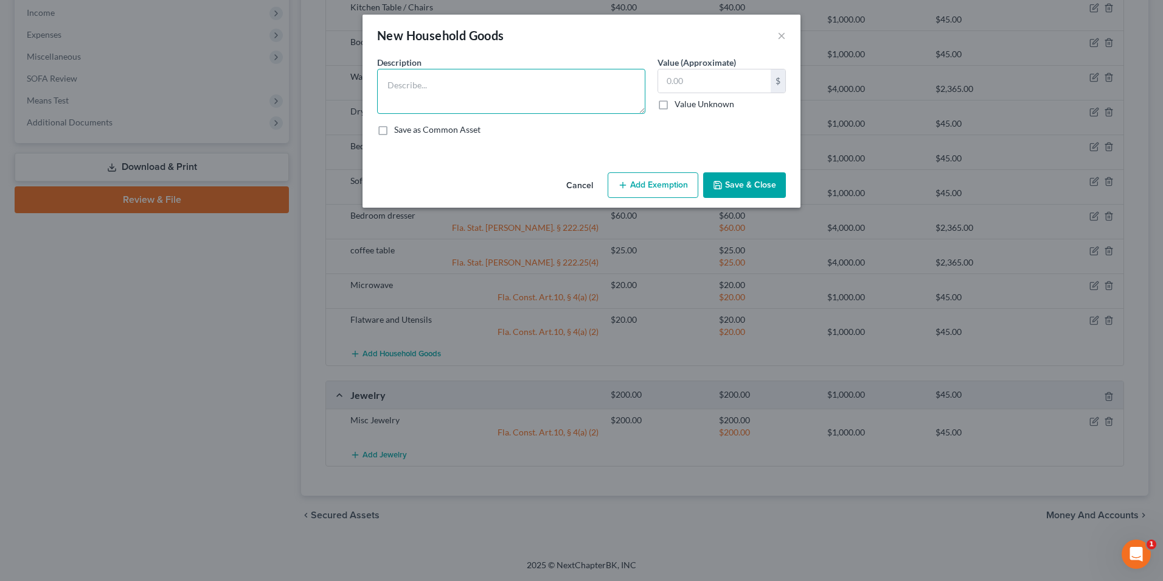
click at [451, 82] on textarea at bounding box center [511, 91] width 268 height 45
type textarea "Pots and pans"
click at [726, 77] on input "text" at bounding box center [714, 80] width 113 height 23
type input "30.00"
click at [663, 180] on button "Add Exemption" at bounding box center [653, 185] width 91 height 26
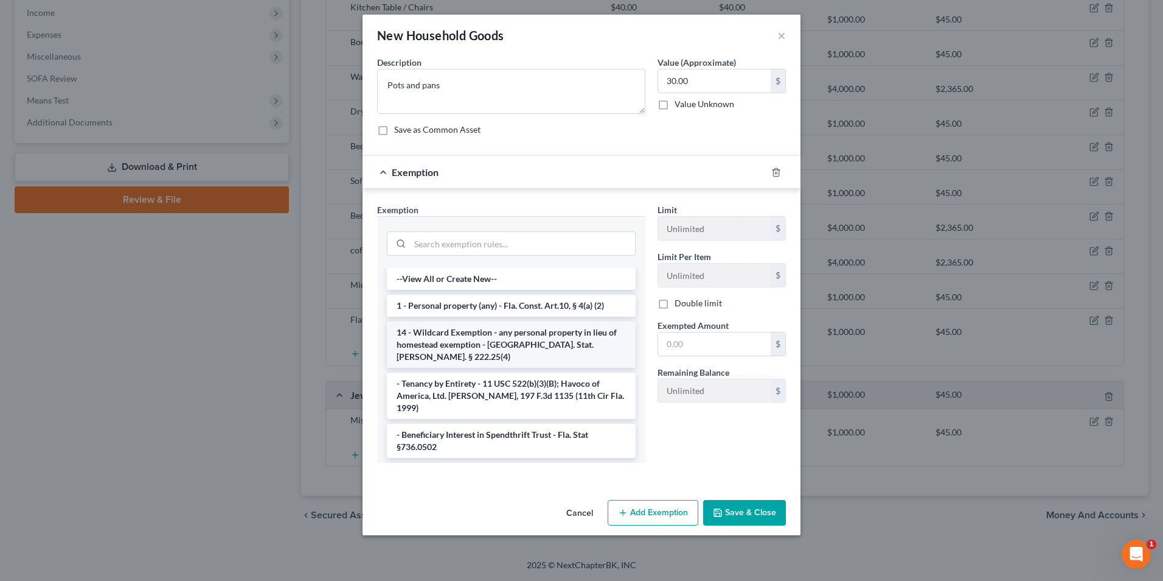
click at [479, 335] on li "14 - Wildcard Exemption - any personal property in lieu of homestead exemption …" at bounding box center [511, 344] width 249 height 46
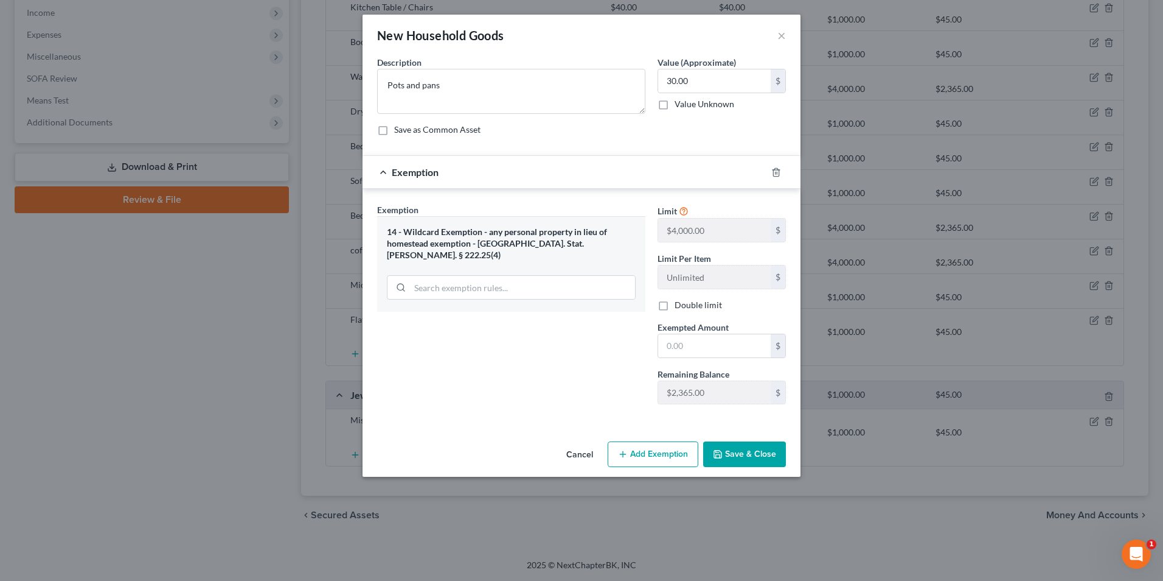
drag, startPoint x: 509, startPoint y: 239, endPoint x: 509, endPoint y: 246, distance: 7.3
click at [509, 242] on div "14 - Wildcard Exemption - any personal property in lieu of homestead exemption …" at bounding box center [511, 243] width 249 height 34
click at [497, 280] on input "search" at bounding box center [522, 287] width 225 height 23
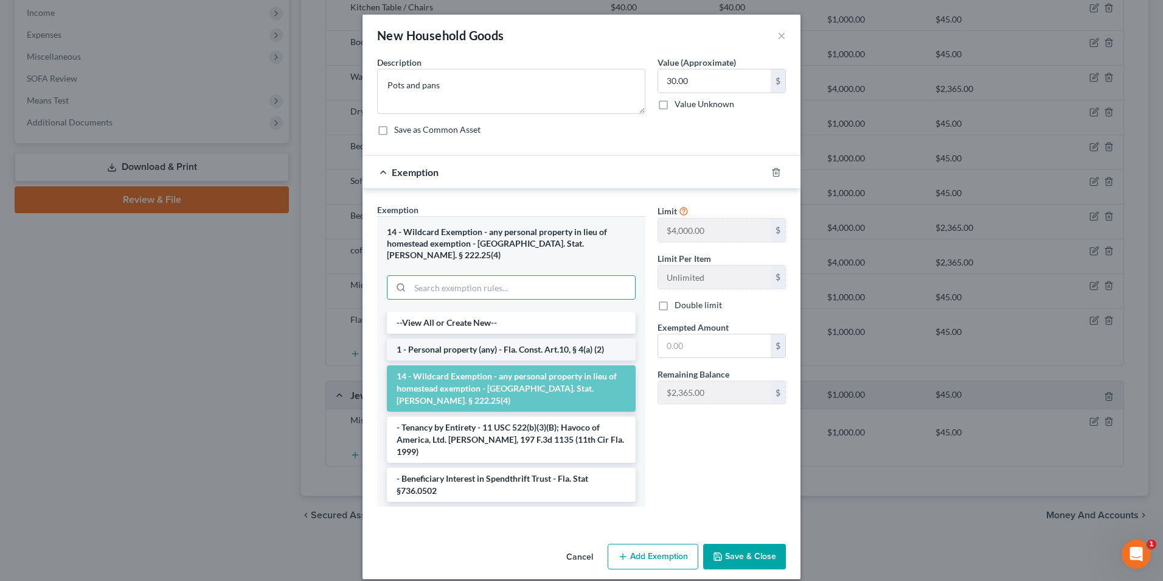
click at [503, 338] on li "1 - Personal property (any) - Fla. Const. Art.10, § 4(a) (2)" at bounding box center [511, 349] width 249 height 22
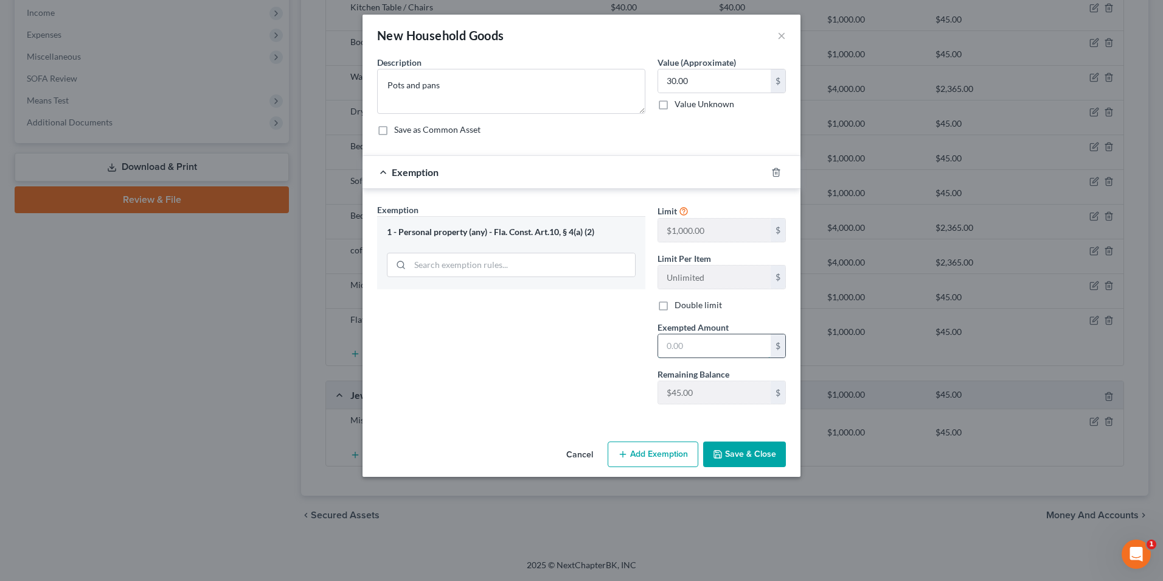
click at [685, 347] on input "text" at bounding box center [714, 345] width 113 height 23
type input "30.00"
click at [742, 462] on button "Save & Close" at bounding box center [744, 454] width 83 height 26
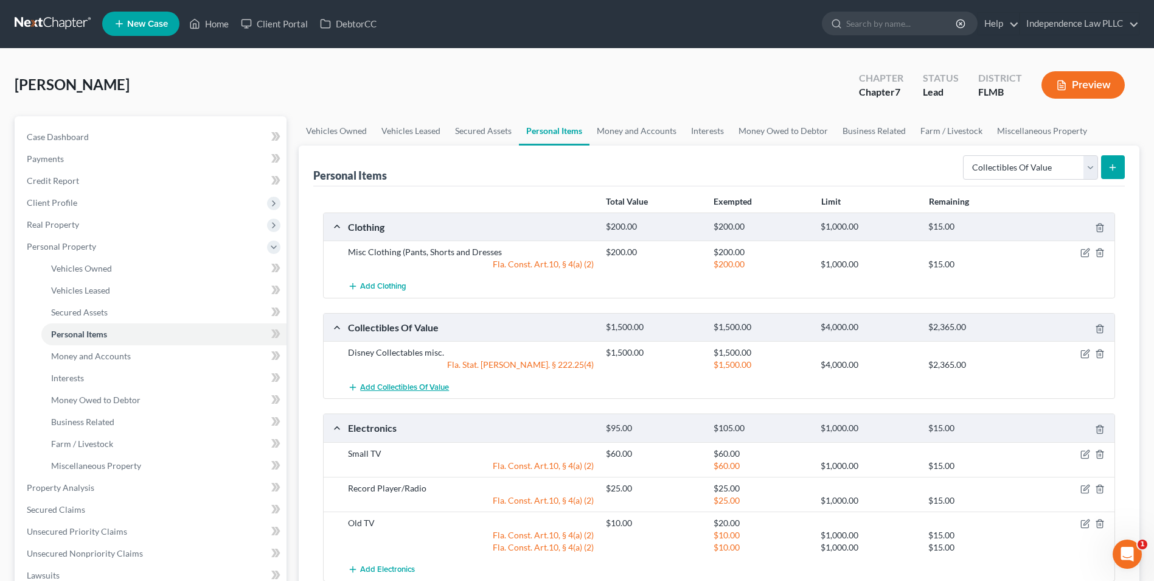
scroll to position [0, 0]
click at [388, 382] on button "Add Collectibles Of Value" at bounding box center [398, 387] width 101 height 23
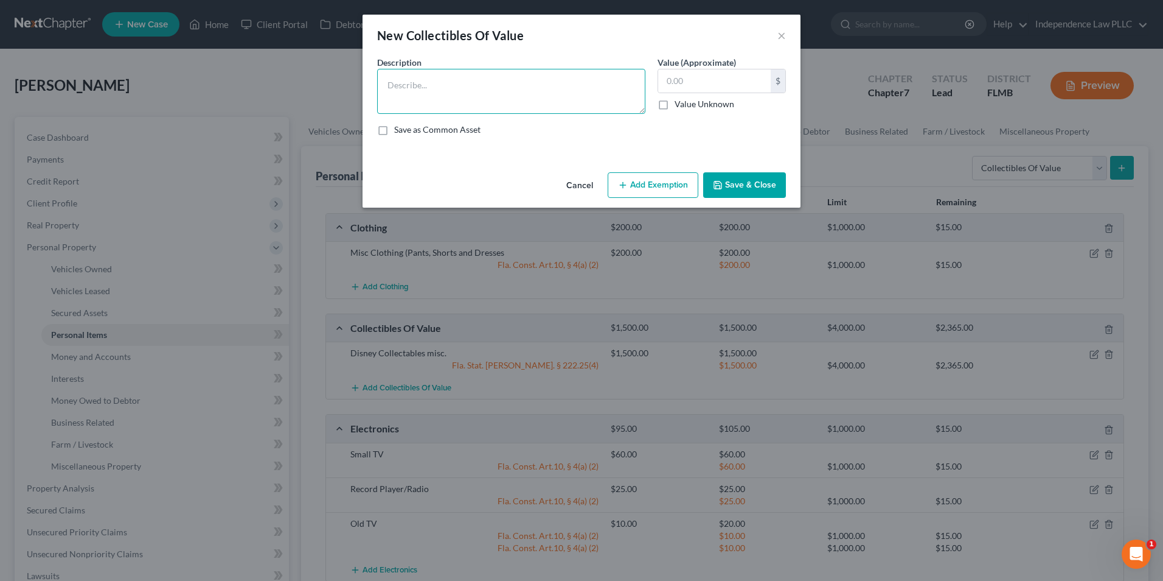
click at [553, 88] on textarea at bounding box center [511, 91] width 268 height 45
type textarea "b"
type textarea "Barbie Doll"
click at [649, 177] on button "Add Exemption" at bounding box center [653, 185] width 91 height 26
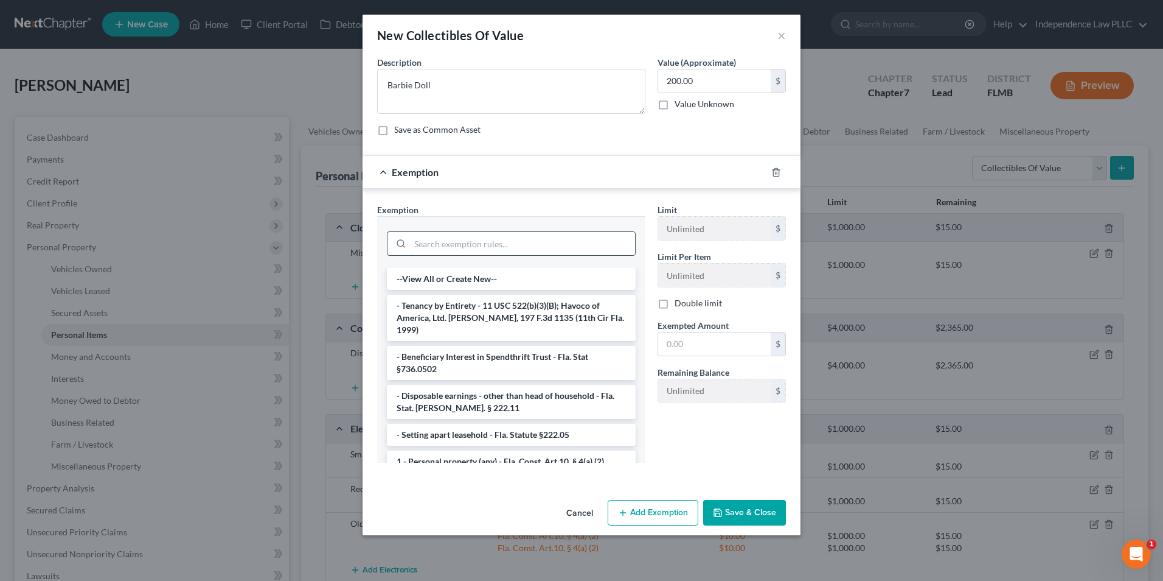
click at [455, 241] on input "search" at bounding box center [522, 243] width 225 height 23
type input "100.00"
click at [449, 252] on input "search" at bounding box center [522, 243] width 225 height 23
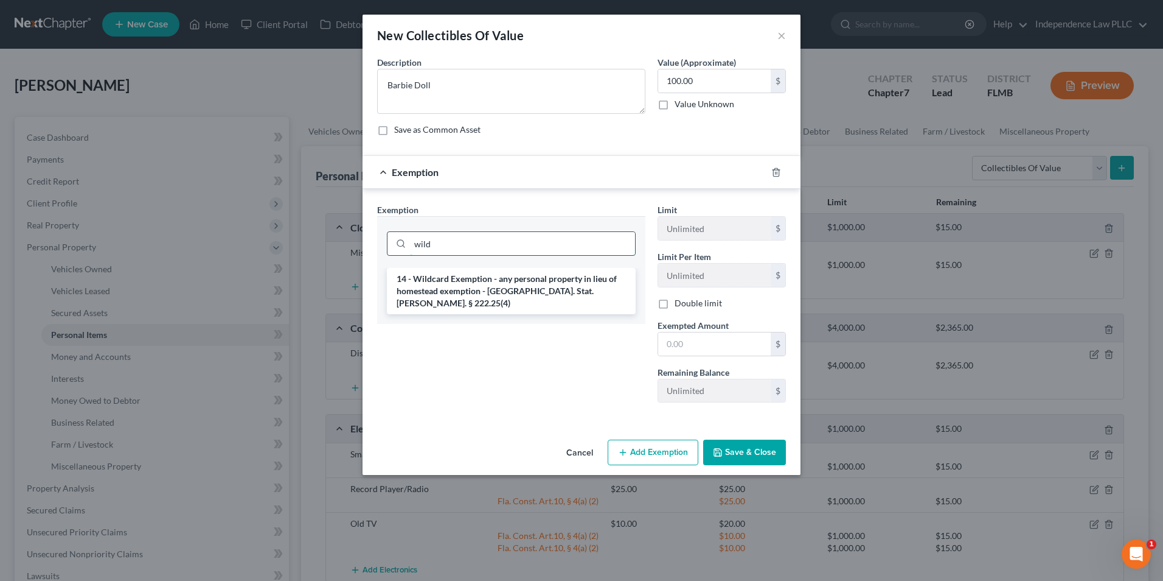
type input "wild"
click at [466, 280] on li "14 - Wildcard Exemption - any personal property in lieu of homestead exemption …" at bounding box center [511, 291] width 249 height 46
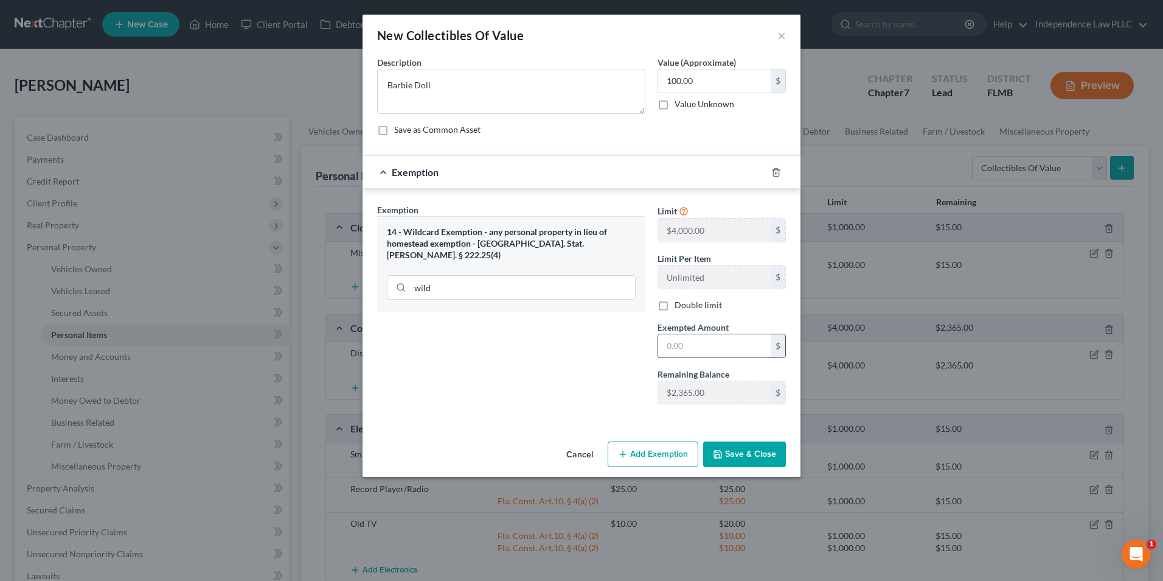
drag, startPoint x: 710, startPoint y: 344, endPoint x: 703, endPoint y: 341, distance: 7.6
click at [710, 345] on input "text" at bounding box center [714, 345] width 113 height 23
type input "100.00"
click at [741, 452] on button "Save & Close" at bounding box center [744, 454] width 83 height 26
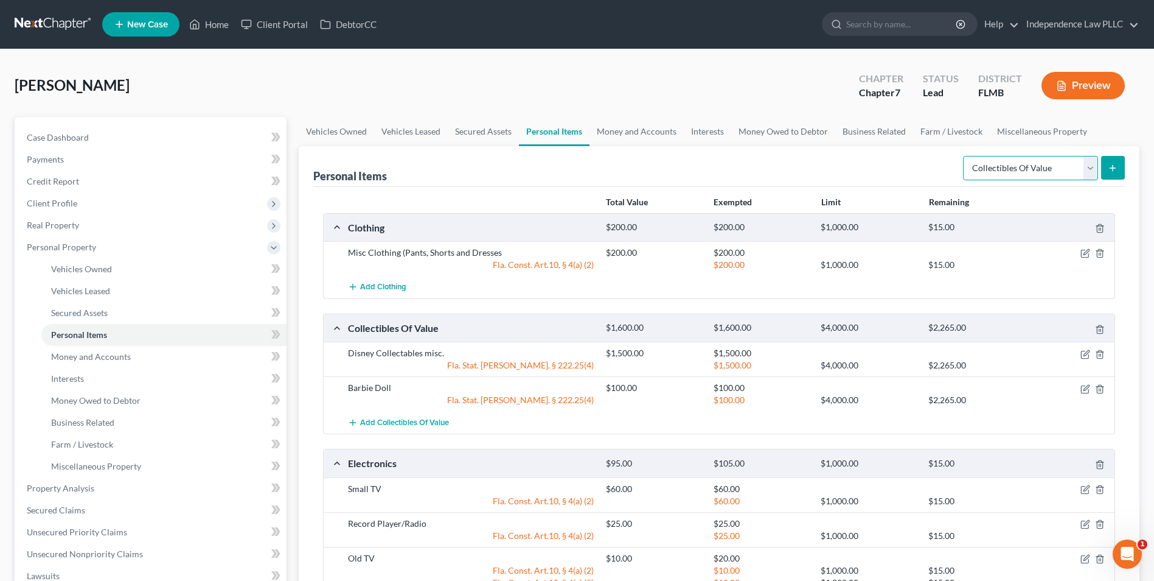
click at [1042, 169] on select "Select Item Type Clothing Collectibles Of Value Electronics Firearms Household …" at bounding box center [1030, 168] width 135 height 24
select select "other"
click at [964, 156] on select "Select Item Type Clothing Collectibles Of Value Electronics Firearms Household …" at bounding box center [1030, 168] width 135 height 24
click at [1115, 164] on icon "submit" at bounding box center [1113, 168] width 10 height 10
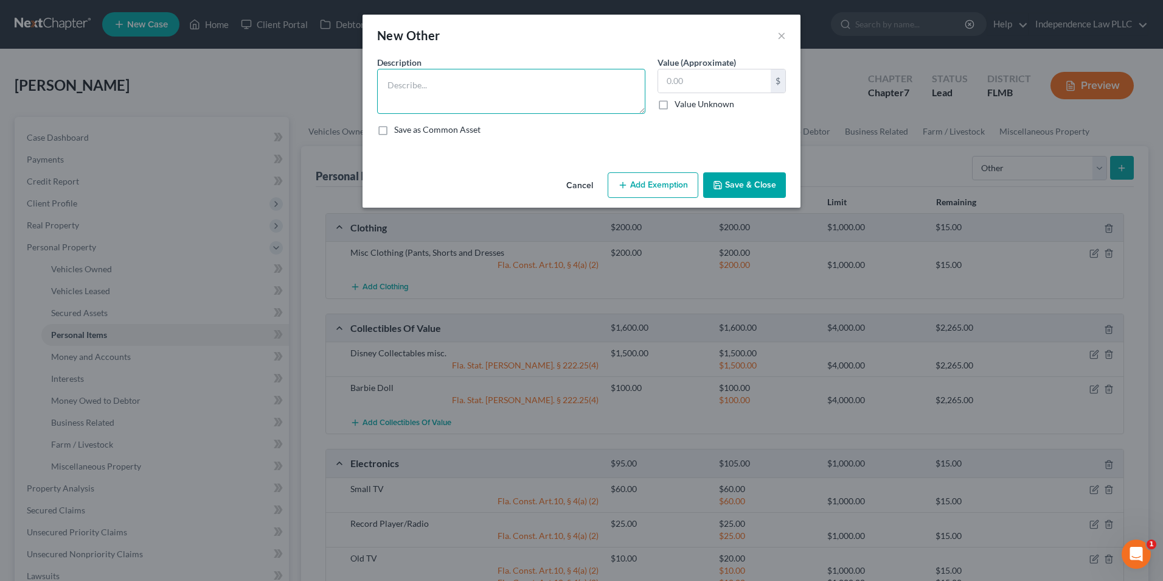
click at [478, 88] on textarea at bounding box center [511, 91] width 268 height 45
type textarea "B"
type textarea "Misc Books"
type input "100.00"
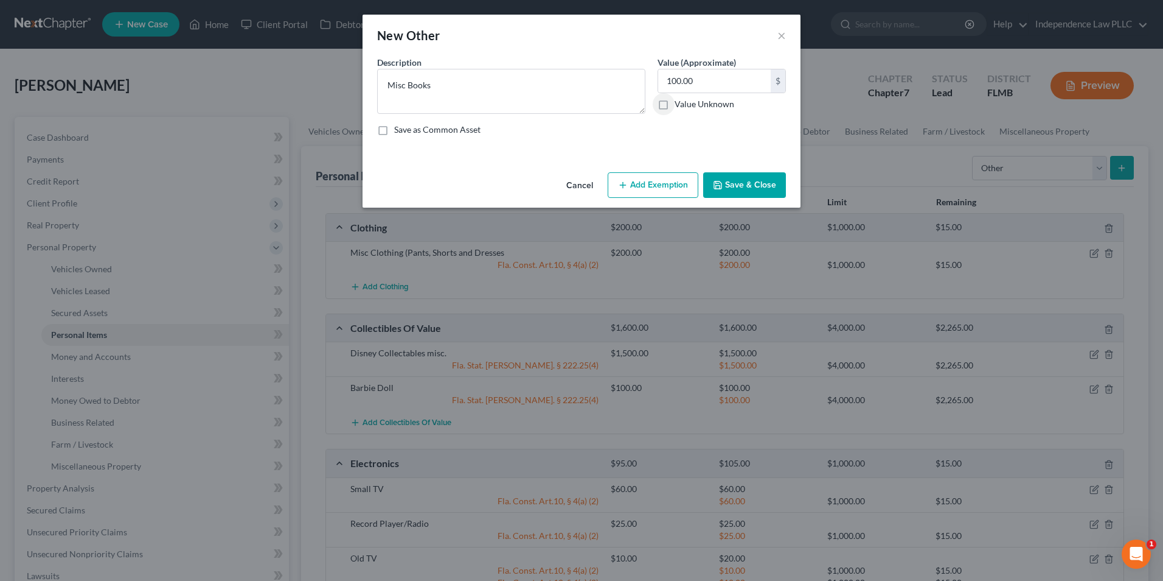
click at [633, 187] on button "Add Exemption" at bounding box center [653, 185] width 91 height 26
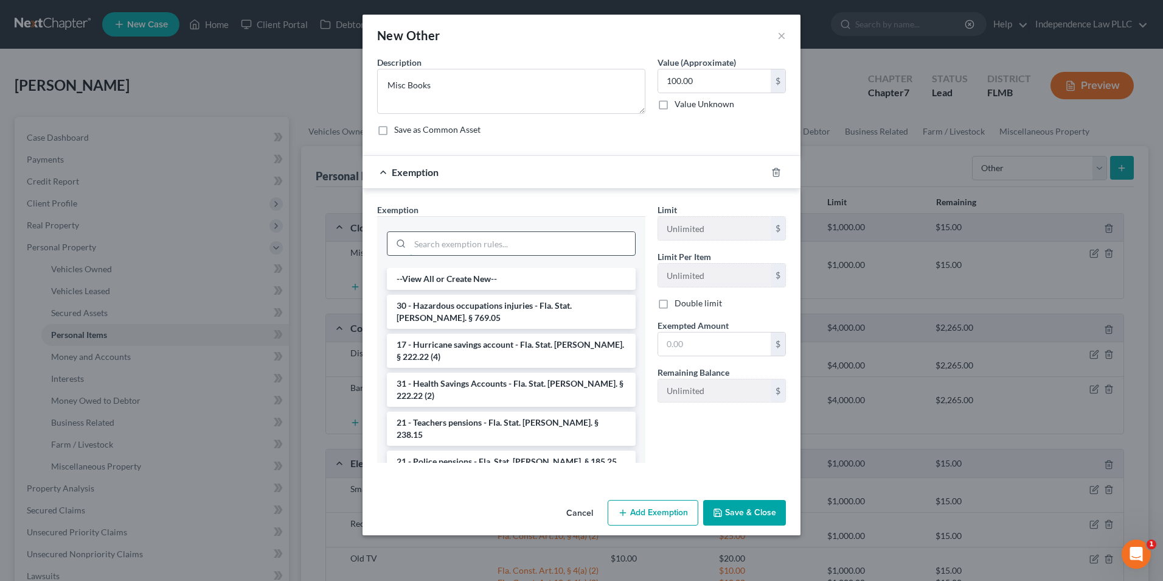
click at [469, 253] on input "search" at bounding box center [522, 243] width 225 height 23
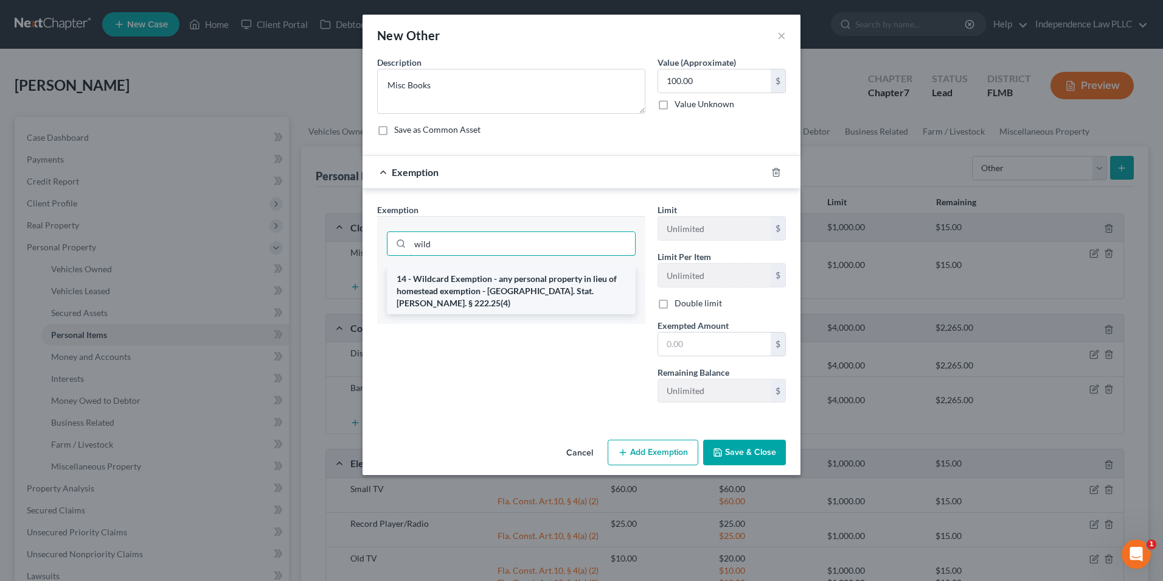
type input "wild"
click at [480, 284] on li "14 - Wildcard Exemption - any personal property in lieu of homestead exemption …" at bounding box center [511, 291] width 249 height 46
click at [480, 255] on input "wild" at bounding box center [522, 243] width 225 height 23
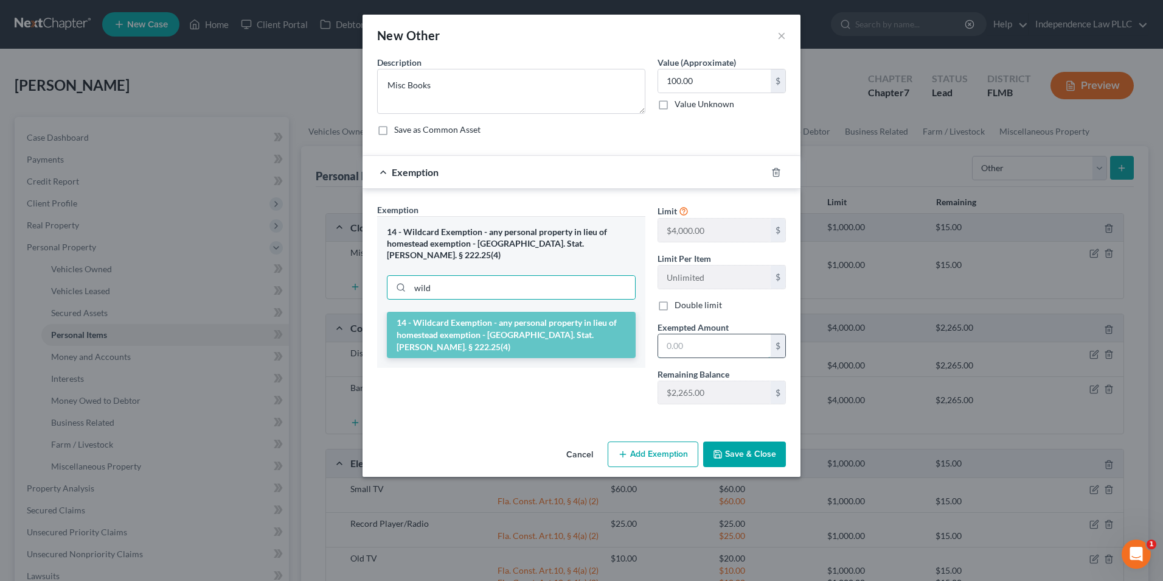
click at [668, 343] on input "text" at bounding box center [714, 345] width 113 height 23
type input "100.00"
click at [734, 450] on button "Save & Close" at bounding box center [744, 454] width 83 height 26
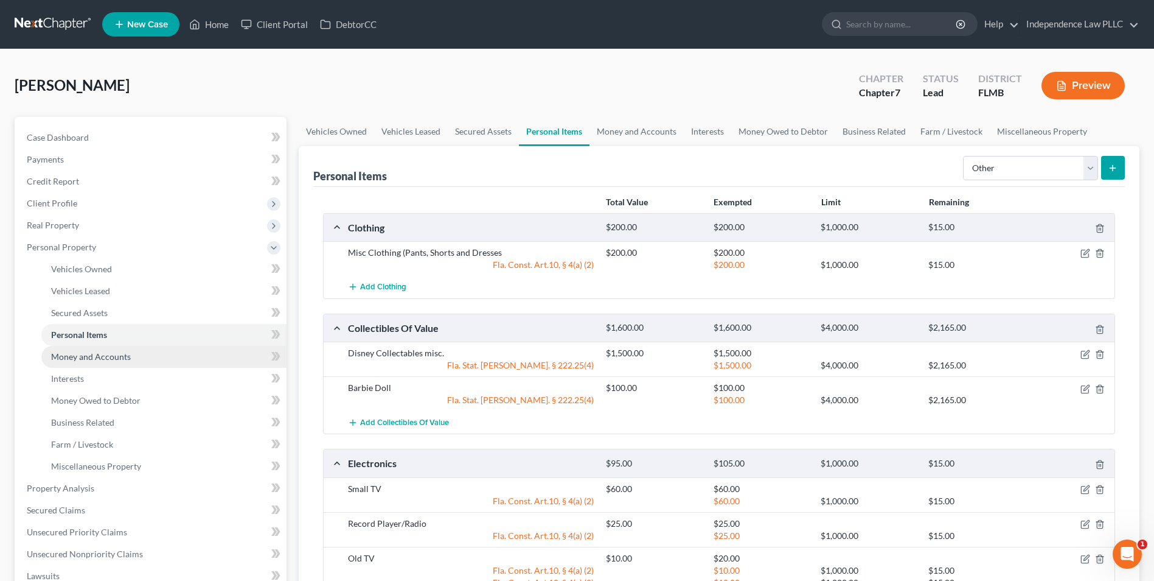
click at [96, 357] on span "Money and Accounts" at bounding box center [91, 356] width 80 height 10
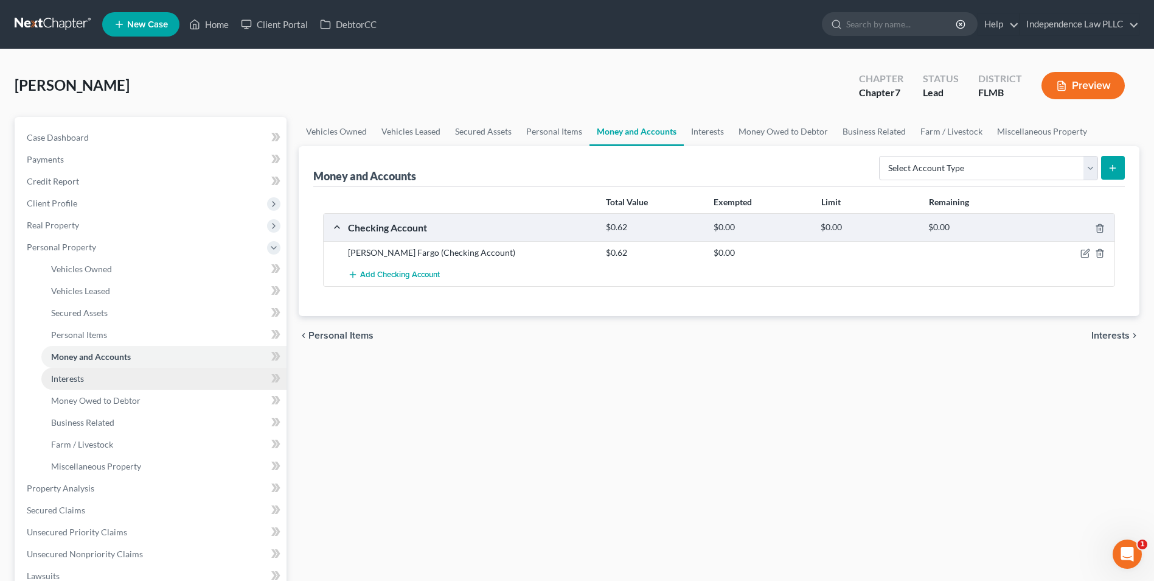
click at [83, 377] on span "Interests" at bounding box center [67, 378] width 33 height 10
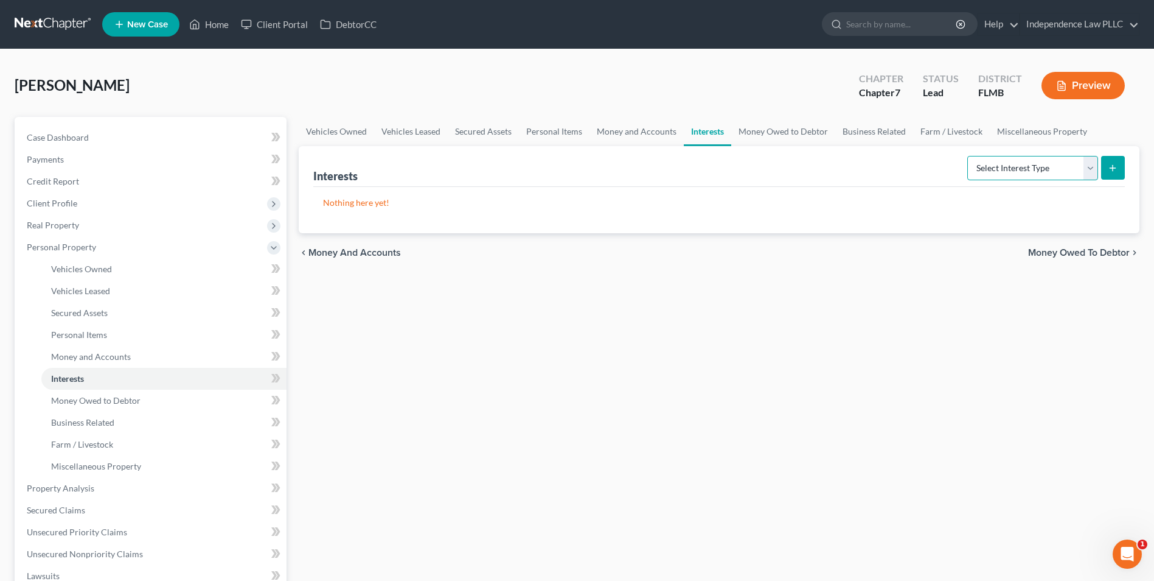
click at [1059, 167] on select "Select Interest Type 401K Annuity Bond Education IRA Government Bond Government…" at bounding box center [1033, 168] width 131 height 24
click at [96, 399] on span "Money Owed to Debtor" at bounding box center [95, 400] width 89 height 10
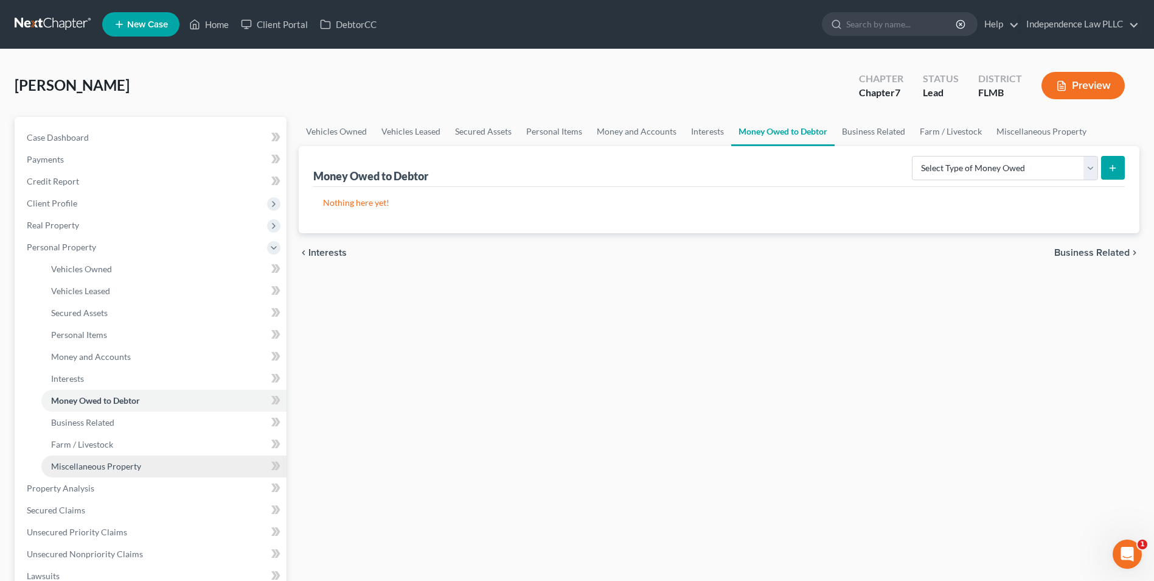
click at [117, 461] on span "Miscellaneous Property" at bounding box center [96, 466] width 90 height 10
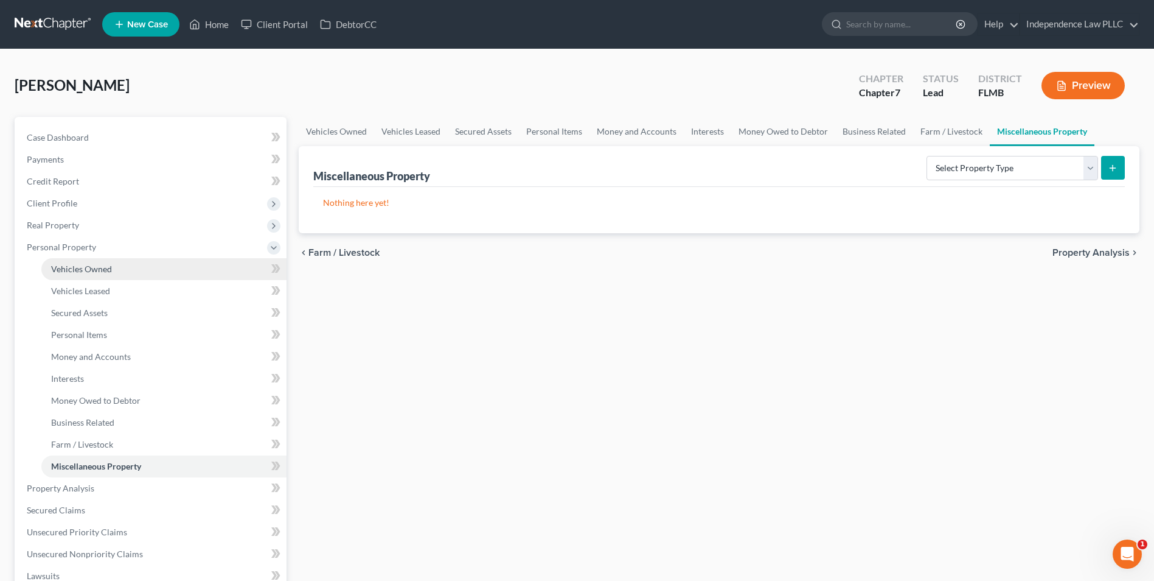
click at [96, 271] on span "Vehicles Owned" at bounding box center [81, 268] width 61 height 10
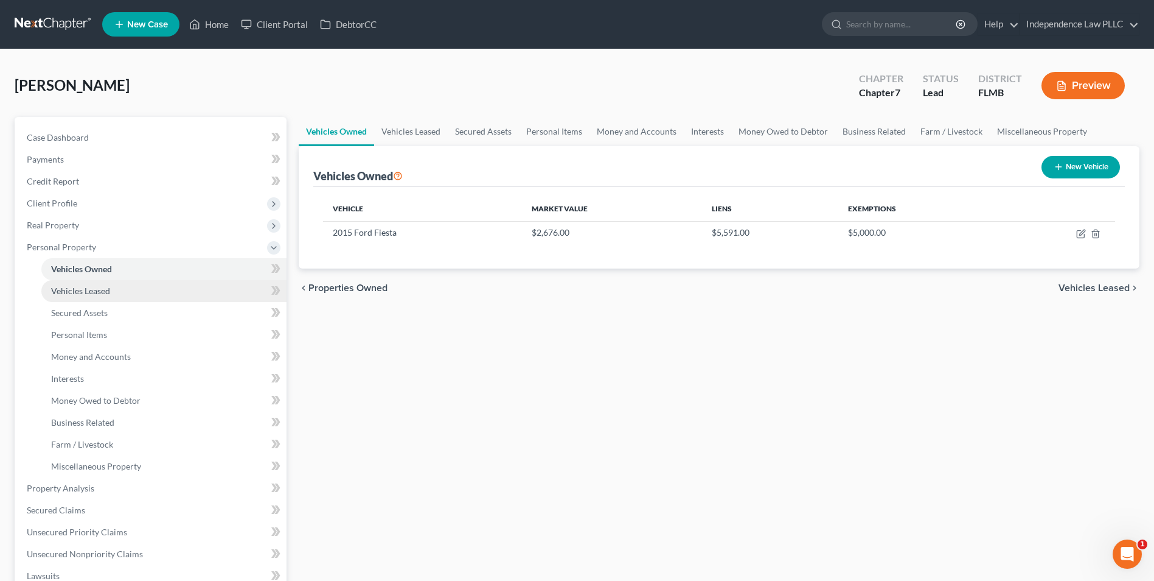
click at [98, 289] on span "Vehicles Leased" at bounding box center [80, 290] width 59 height 10
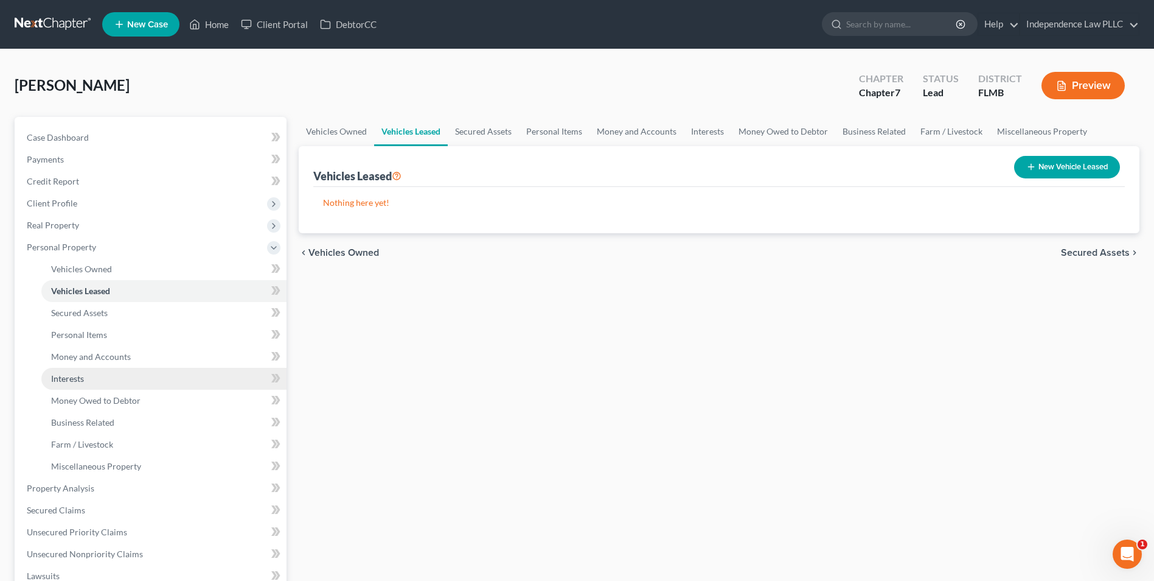
click at [73, 377] on span "Interests" at bounding box center [67, 378] width 33 height 10
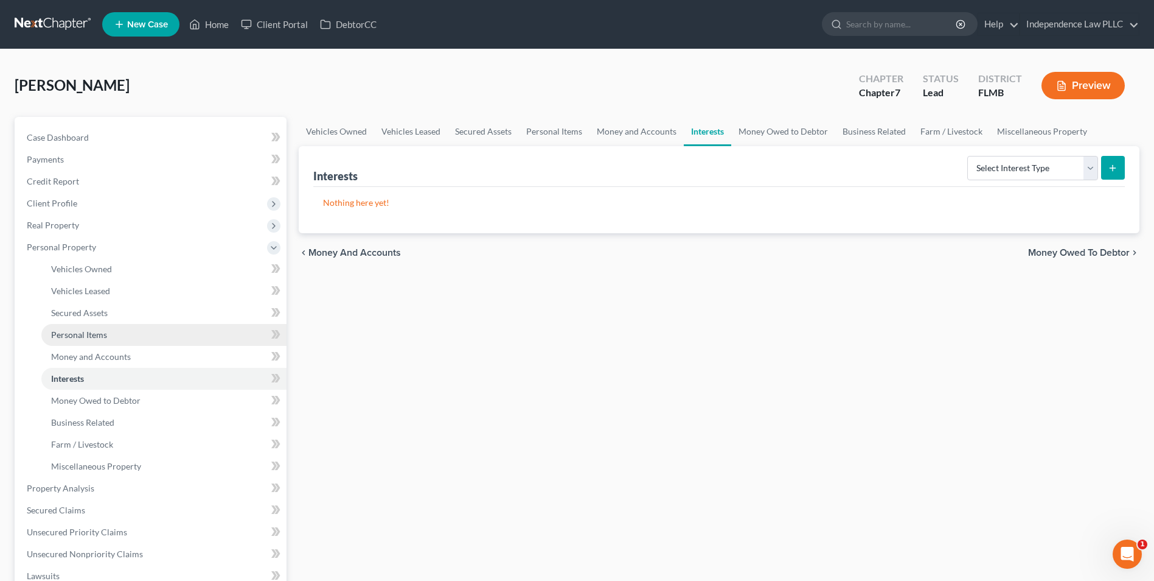
scroll to position [243, 0]
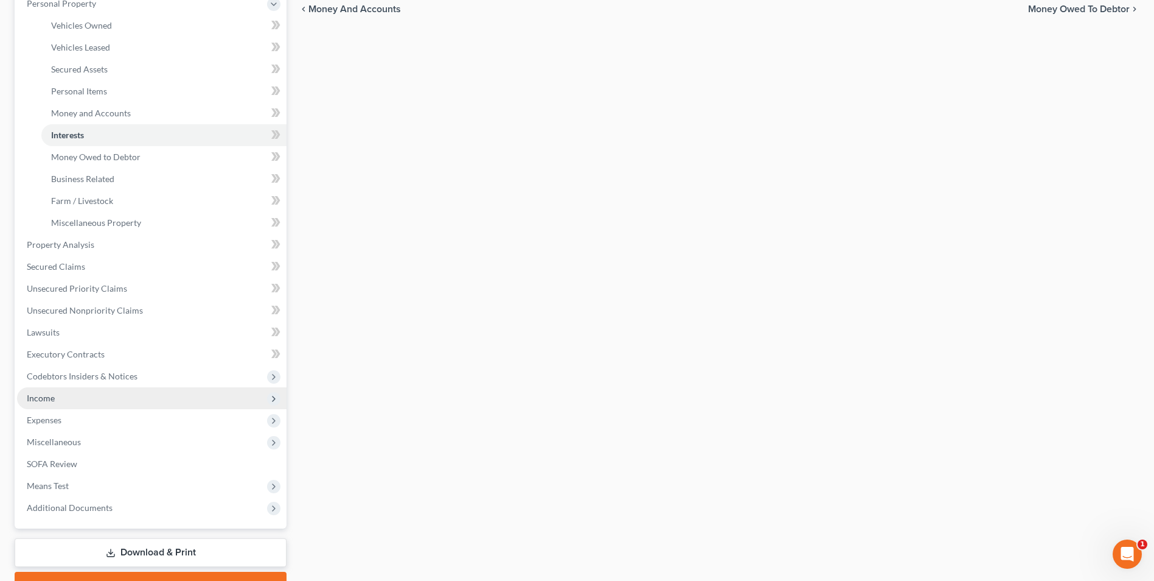
click at [39, 395] on span "Income" at bounding box center [41, 397] width 28 height 10
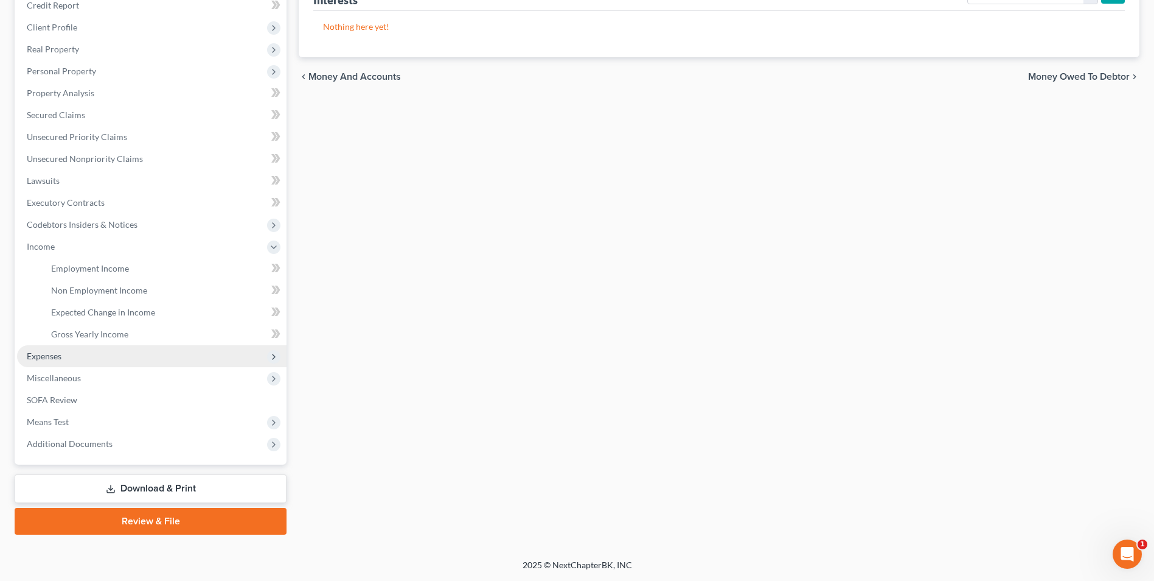
click at [50, 353] on span "Expenses" at bounding box center [44, 356] width 35 height 10
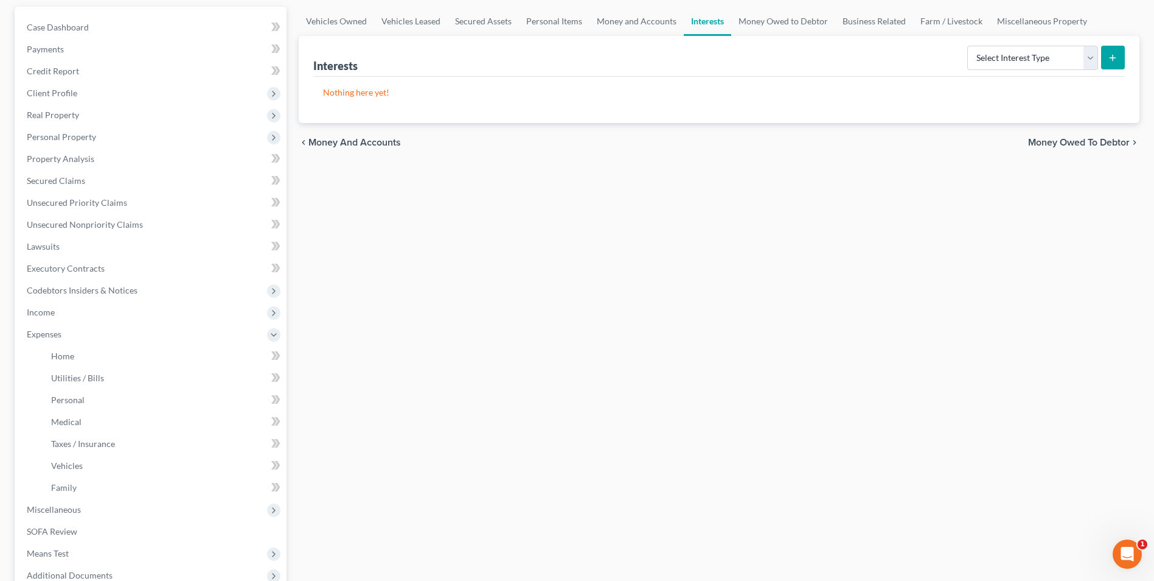
scroll to position [0, 0]
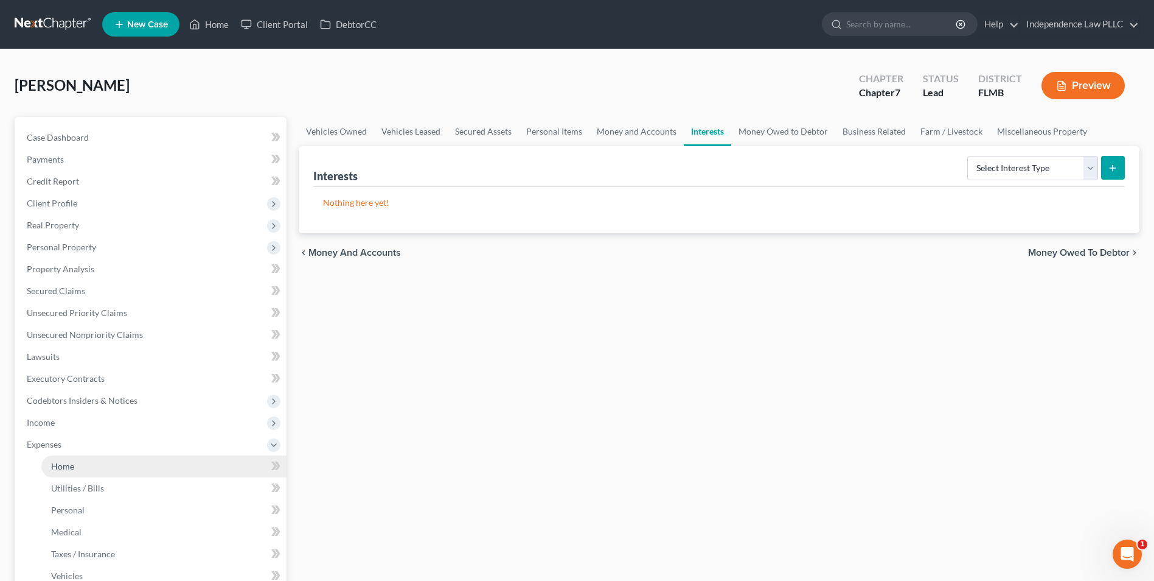
click at [63, 472] on link "Home" at bounding box center [163, 466] width 245 height 22
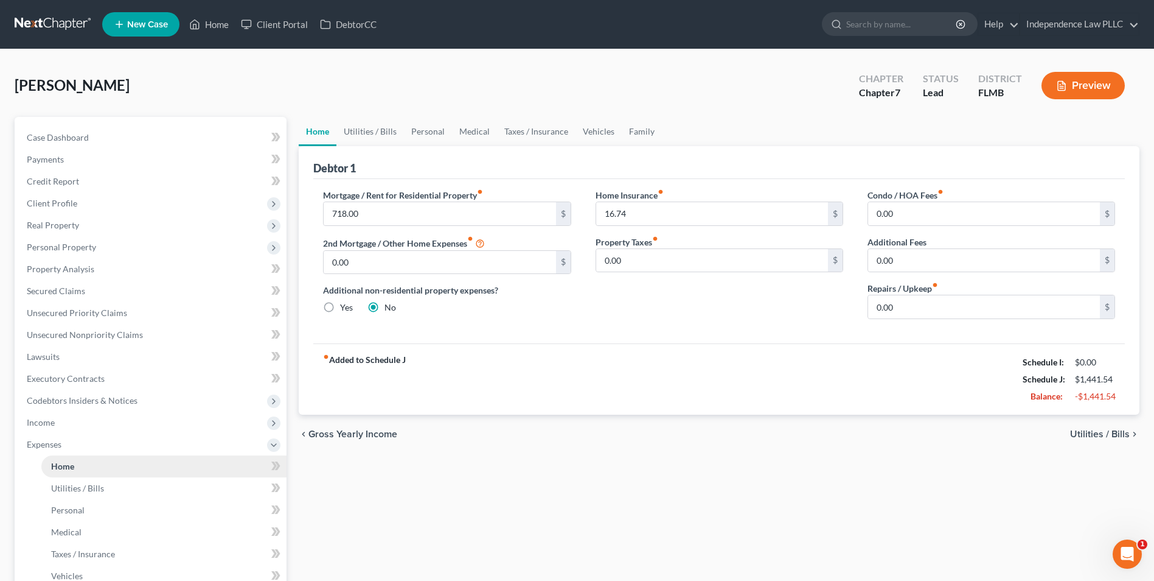
click at [61, 466] on span "Home" at bounding box center [62, 466] width 23 height 10
click at [71, 490] on span "Utilities / Bills" at bounding box center [77, 488] width 53 height 10
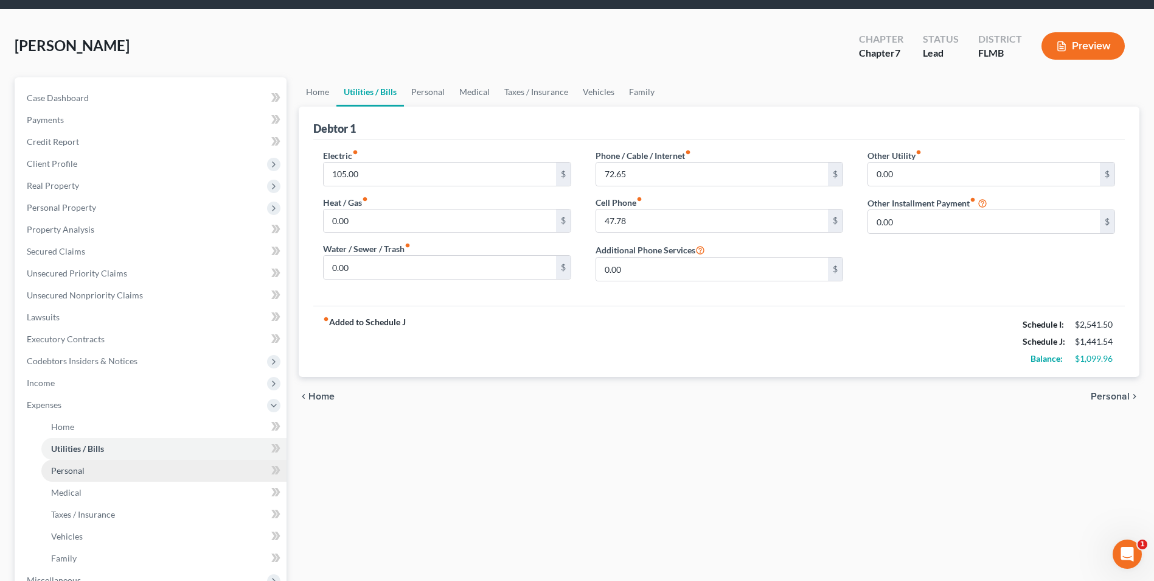
scroll to position [61, 0]
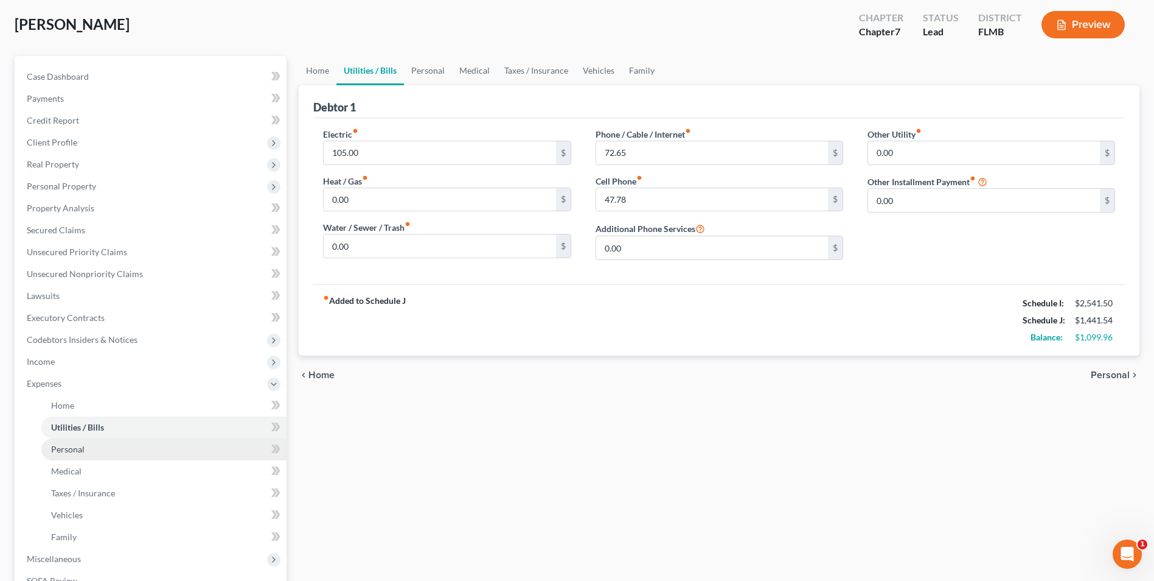
click at [80, 447] on span "Personal" at bounding box center [67, 449] width 33 height 10
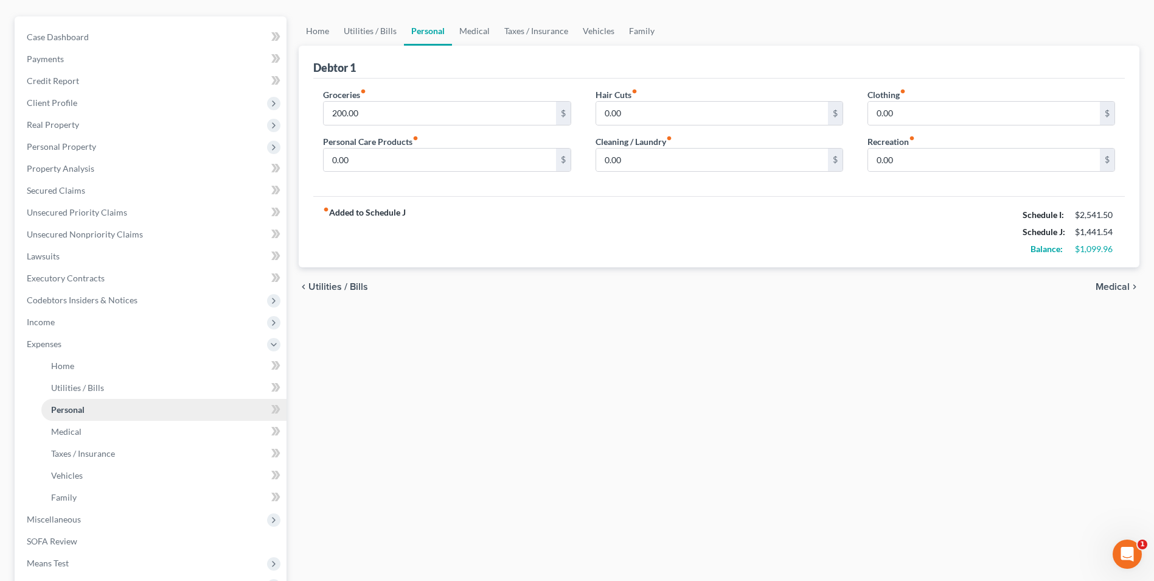
scroll to position [122, 0]
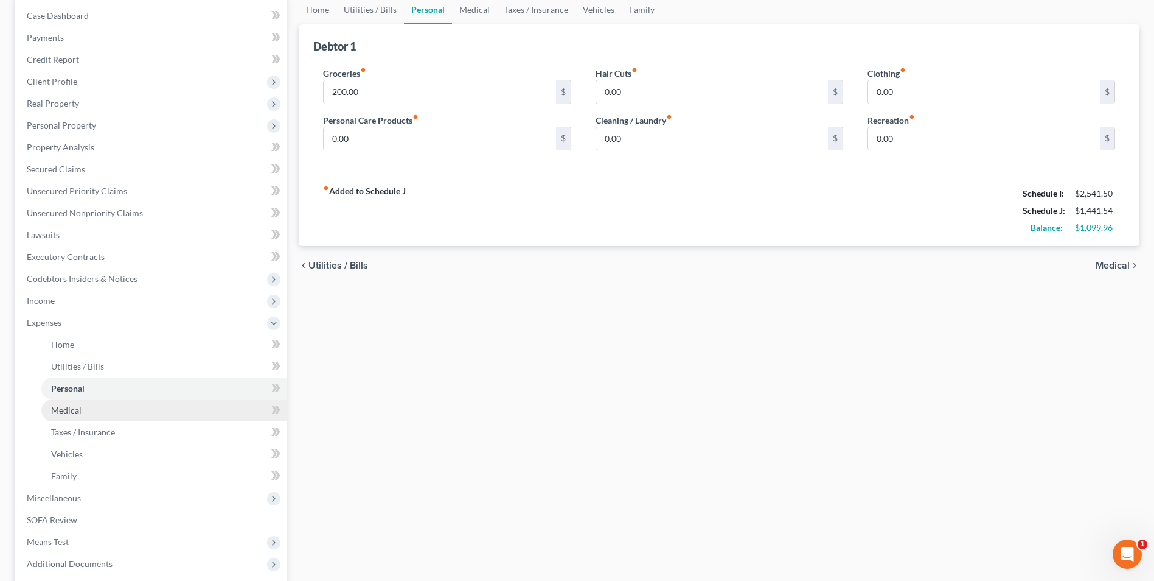
click at [57, 409] on span "Medical" at bounding box center [66, 410] width 30 height 10
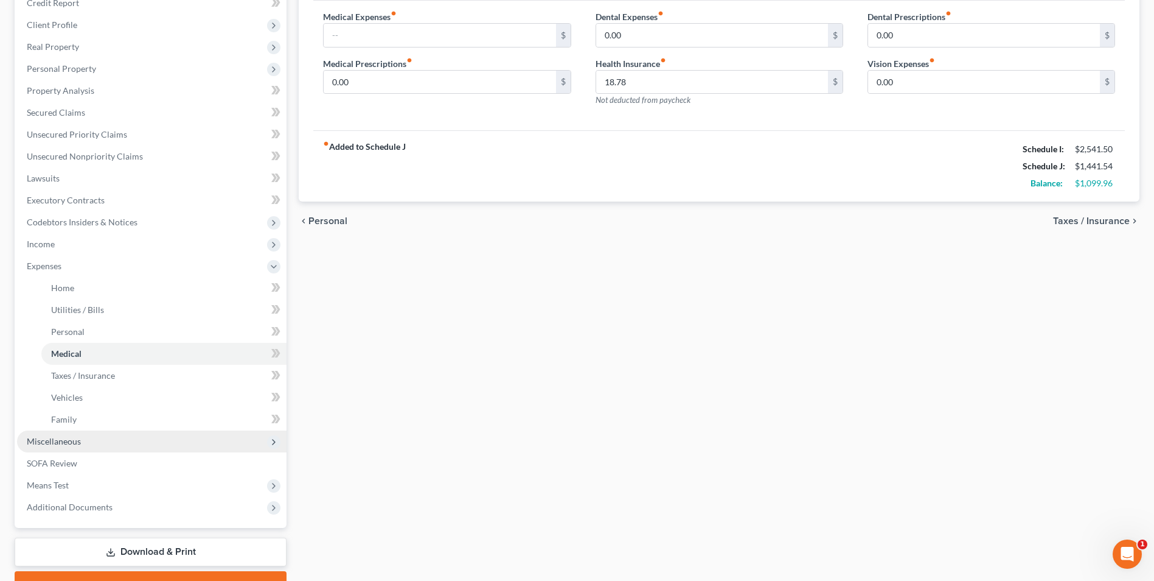
scroll to position [183, 0]
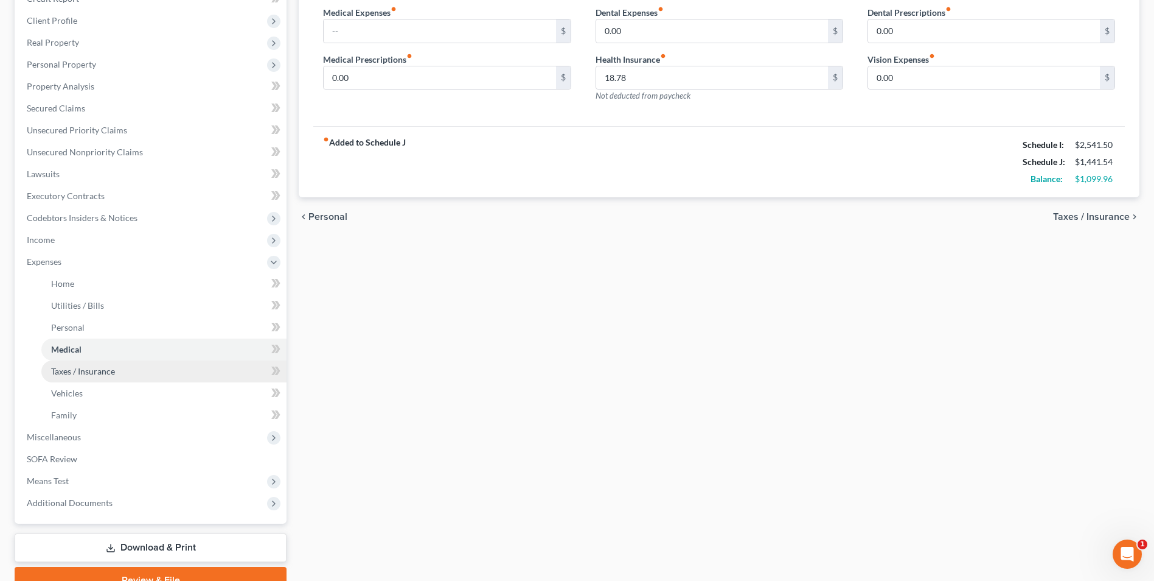
click at [94, 369] on span "Taxes / Insurance" at bounding box center [83, 371] width 64 height 10
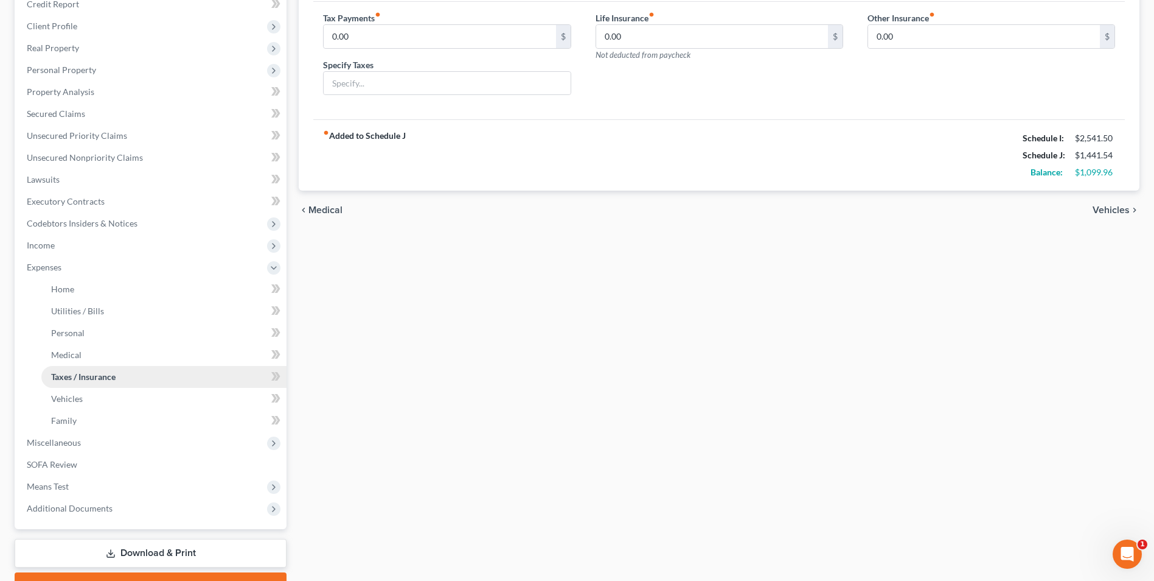
scroll to position [183, 0]
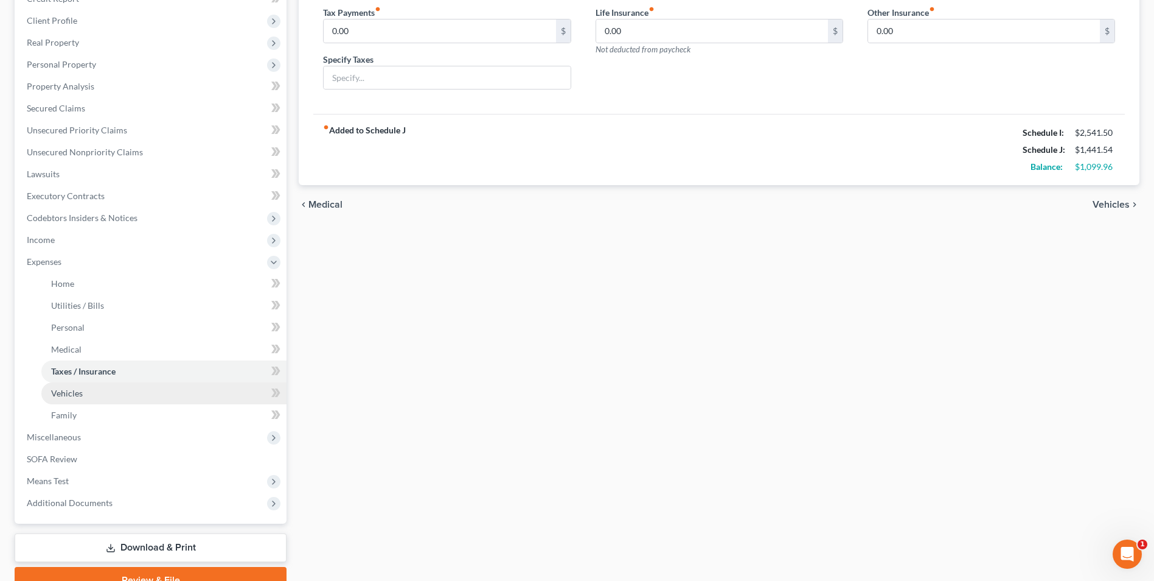
click at [58, 399] on link "Vehicles" at bounding box center [163, 393] width 245 height 22
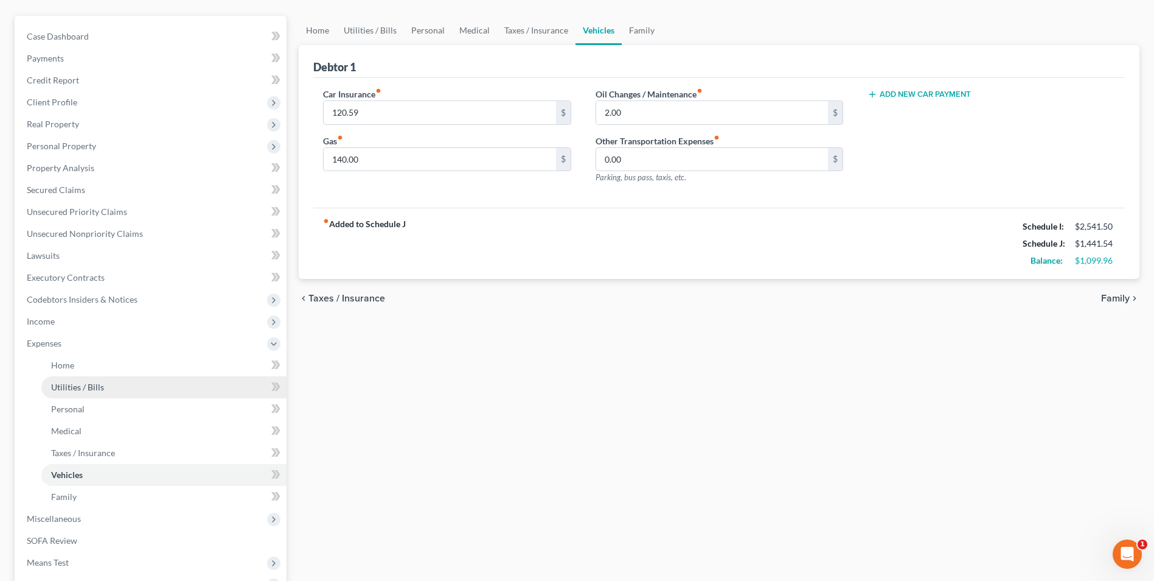
scroll to position [122, 0]
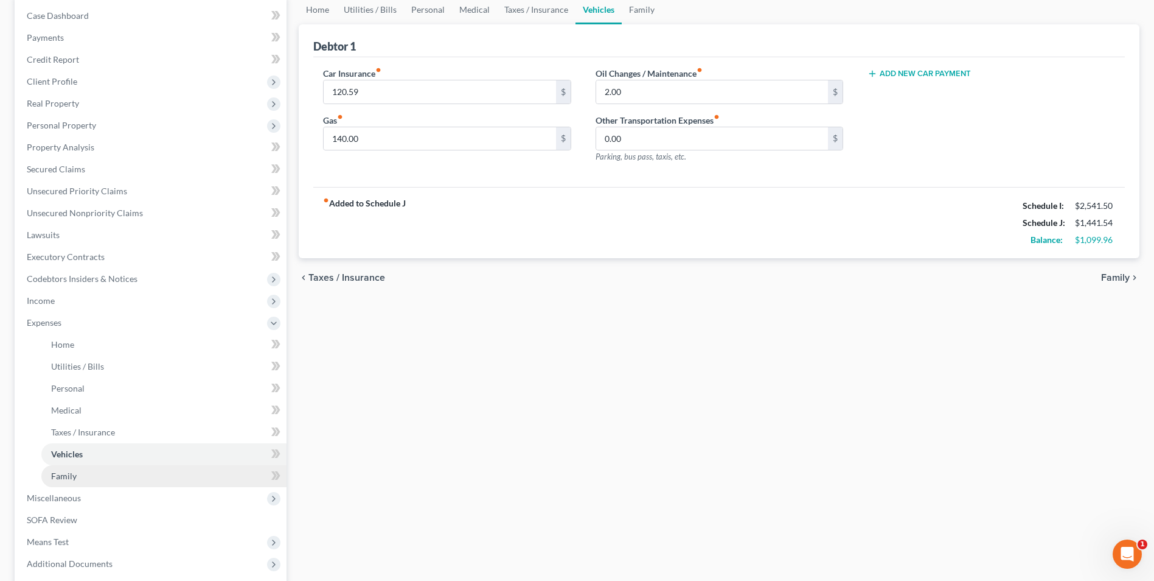
click at [65, 475] on span "Family" at bounding box center [64, 475] width 26 height 10
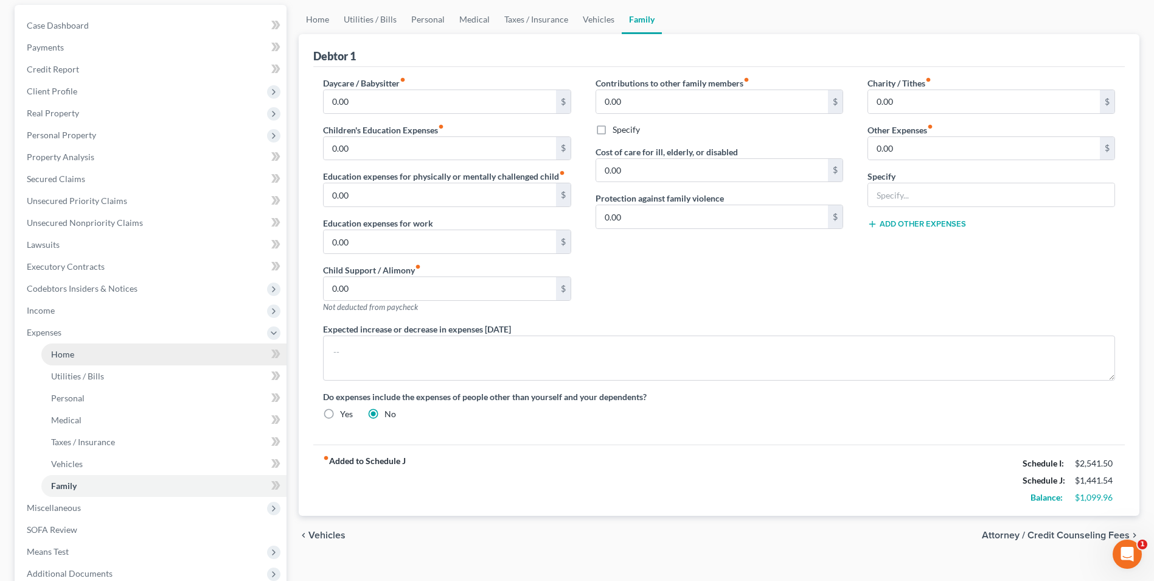
scroll to position [242, 0]
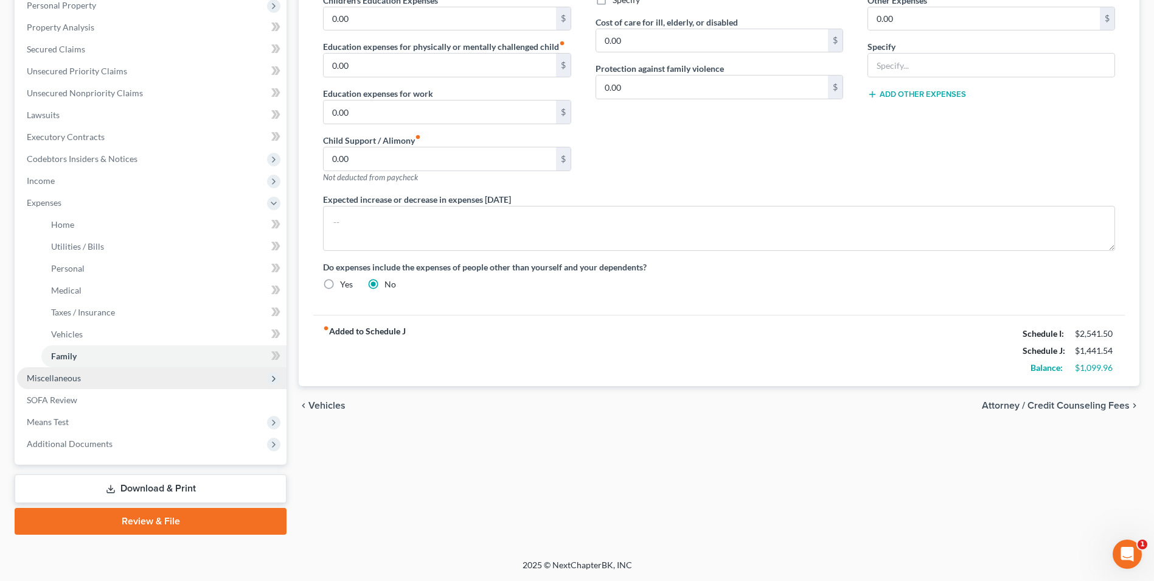
click at [56, 381] on span "Miscellaneous" at bounding box center [54, 377] width 54 height 10
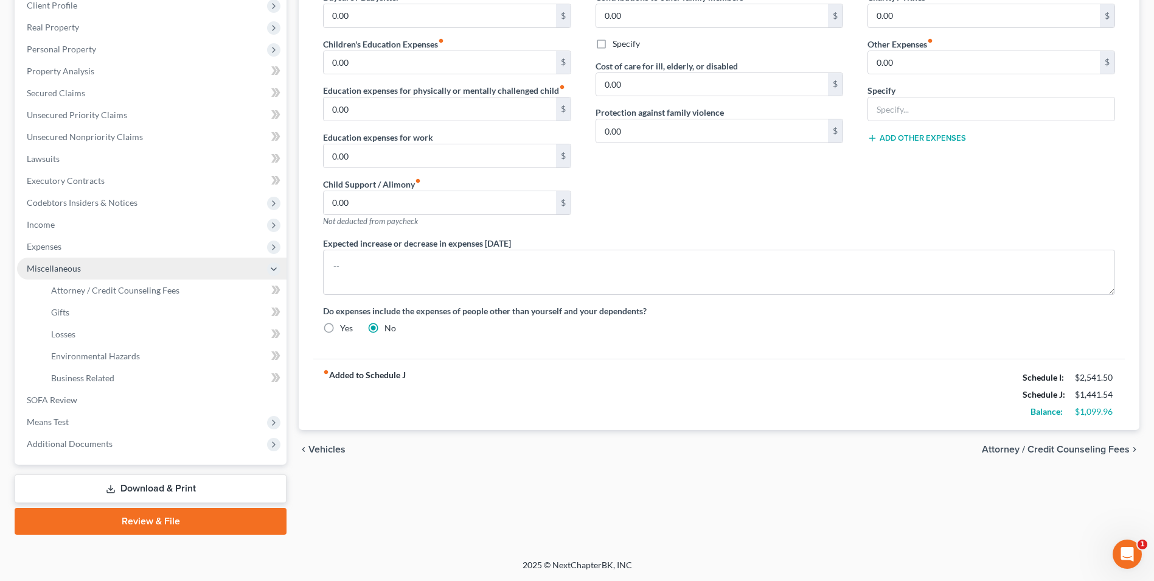
scroll to position [198, 0]
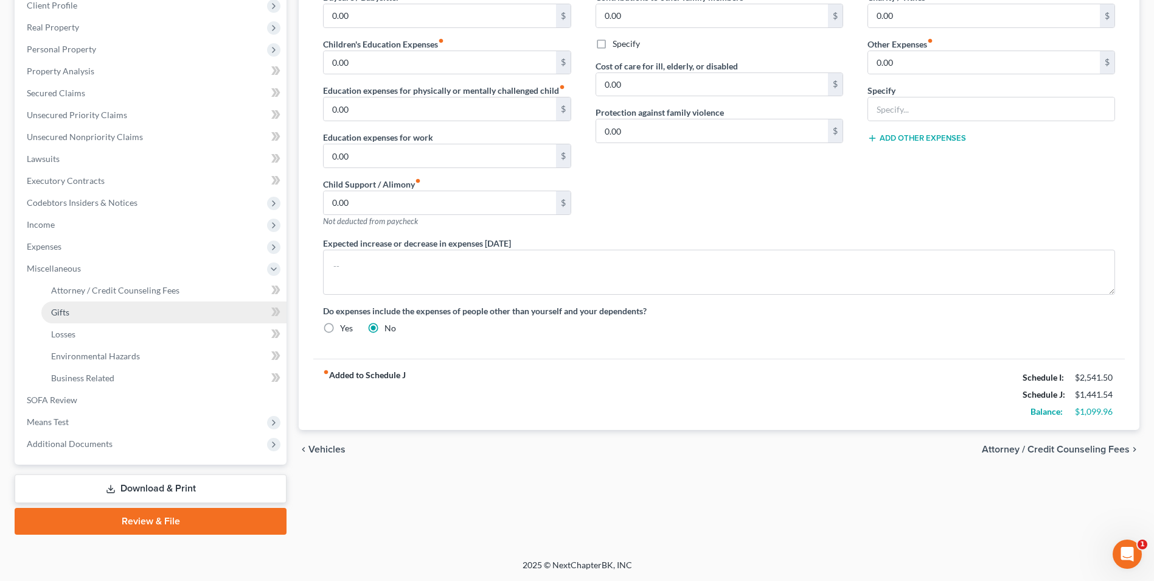
click at [66, 316] on span "Gifts" at bounding box center [60, 312] width 18 height 10
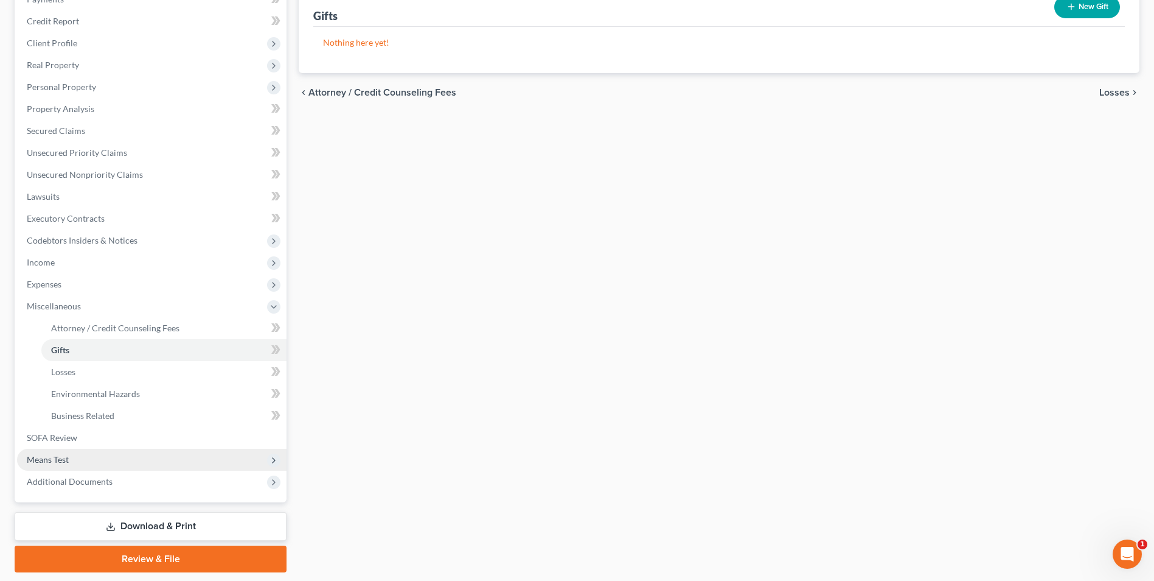
scroll to position [198, 0]
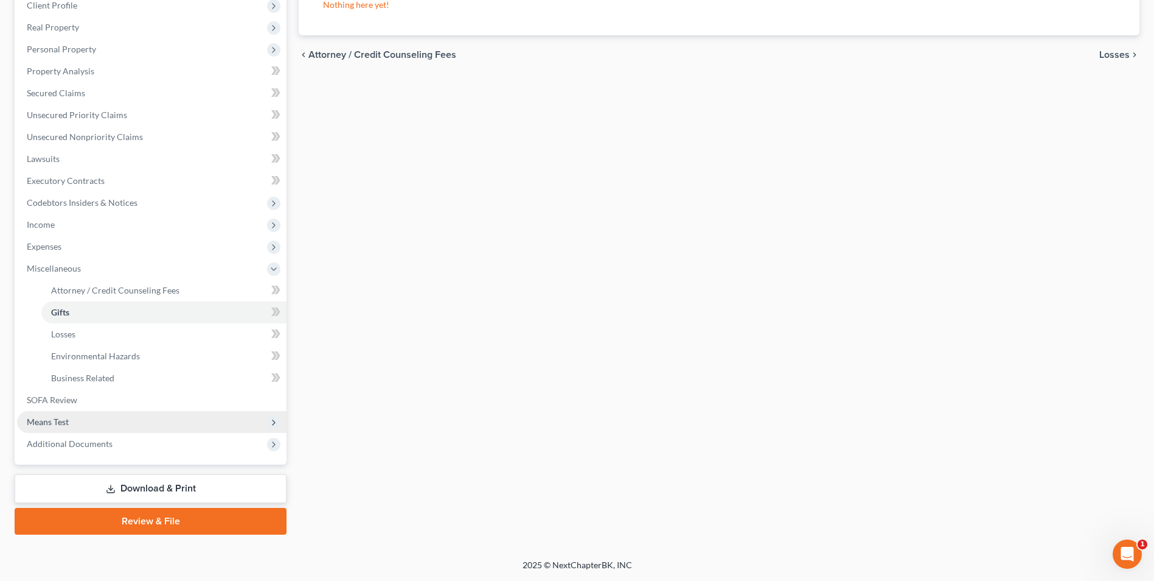
click at [61, 423] on span "Means Test" at bounding box center [48, 421] width 42 height 10
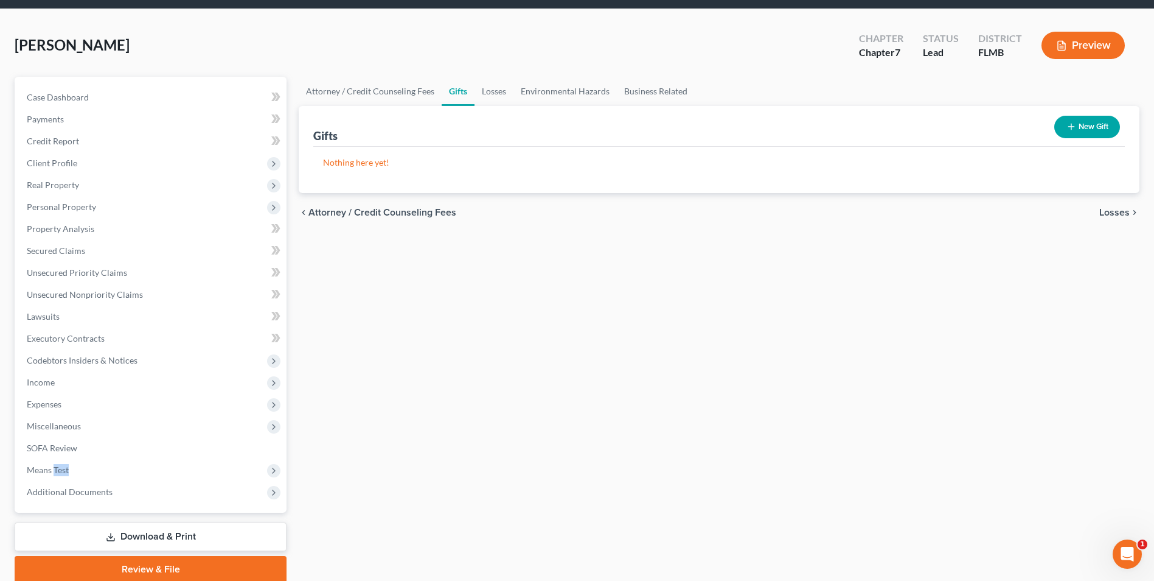
scroll to position [0, 0]
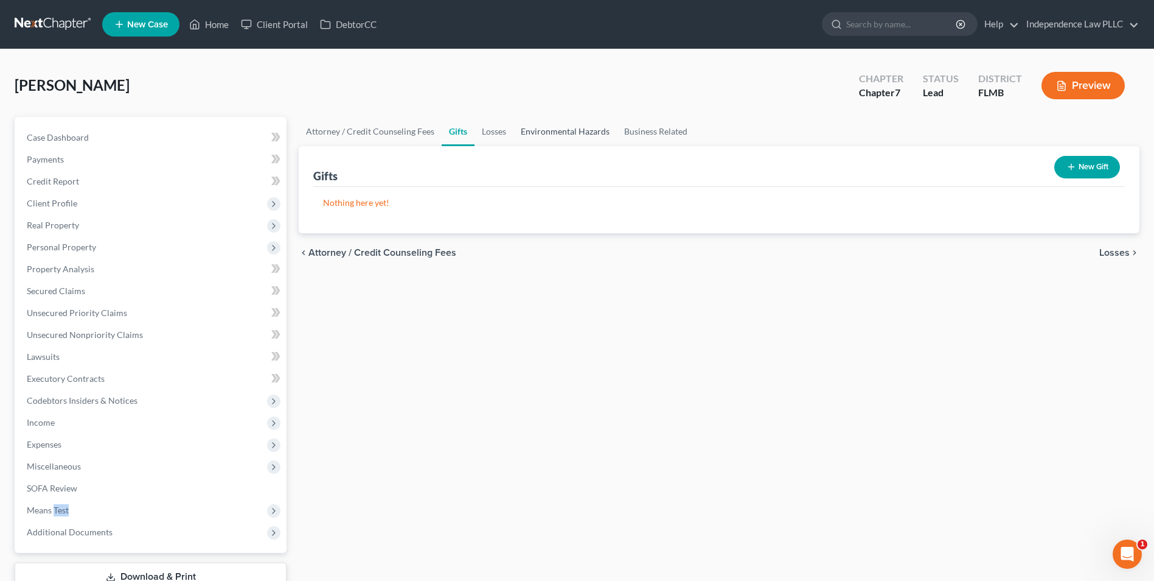
click at [594, 134] on link "Environmental Hazards" at bounding box center [565, 131] width 103 height 29
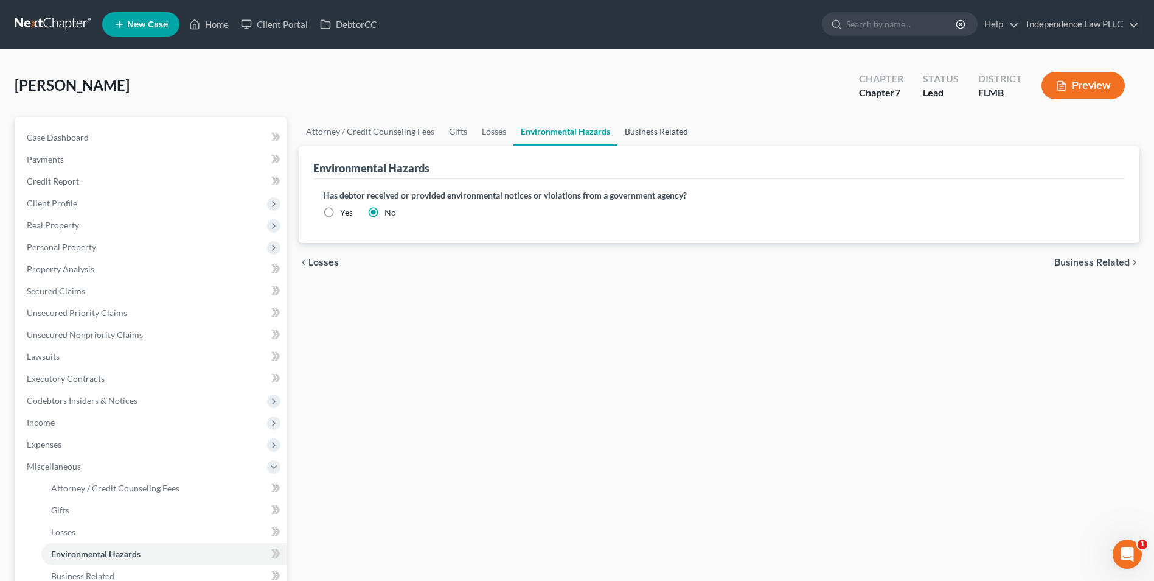
click at [675, 129] on link "Business Related" at bounding box center [657, 131] width 78 height 29
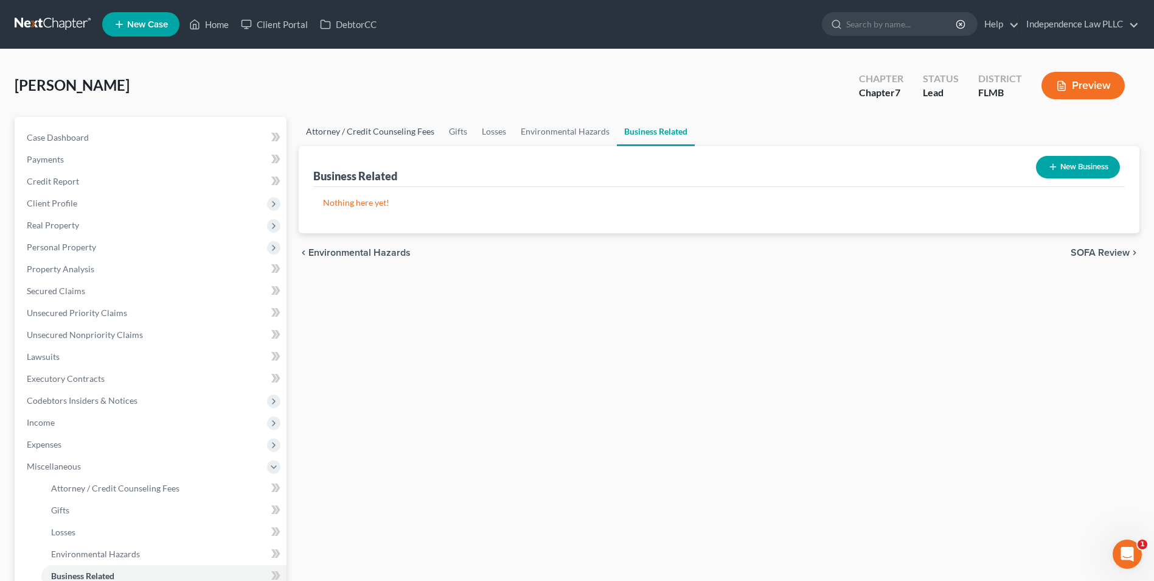
click at [351, 128] on link "Attorney / Credit Counseling Fees" at bounding box center [370, 131] width 143 height 29
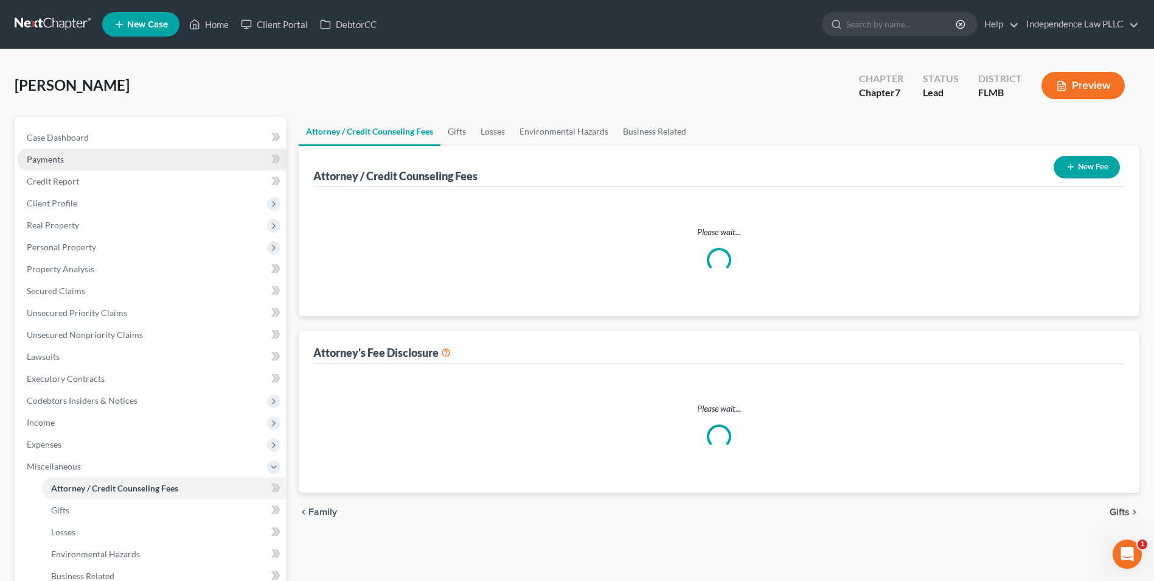
select select "0"
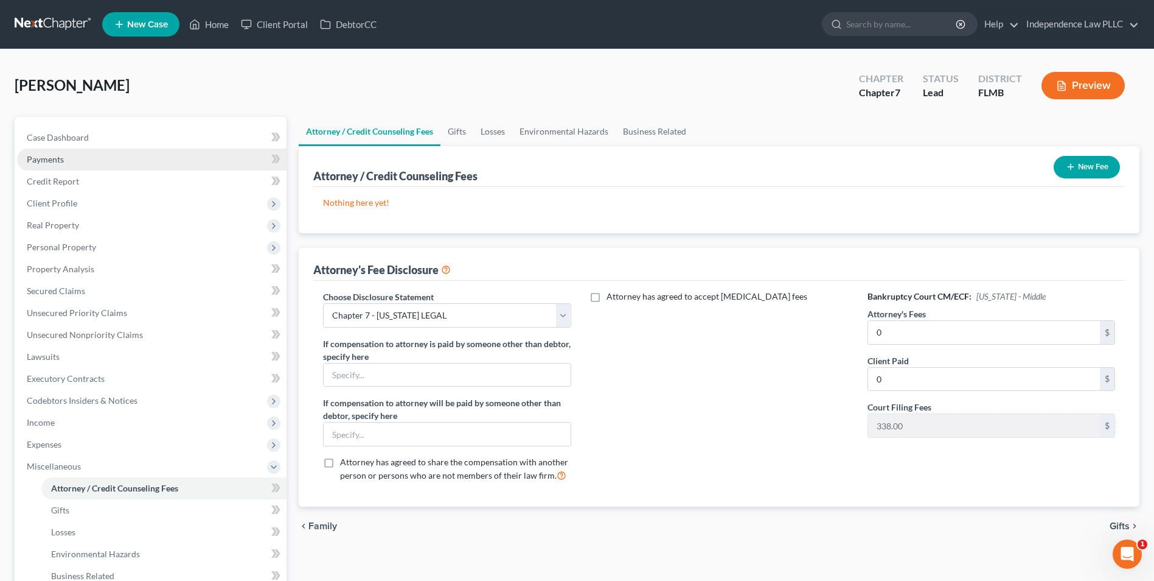
click at [54, 159] on span "Payments" at bounding box center [45, 159] width 37 height 10
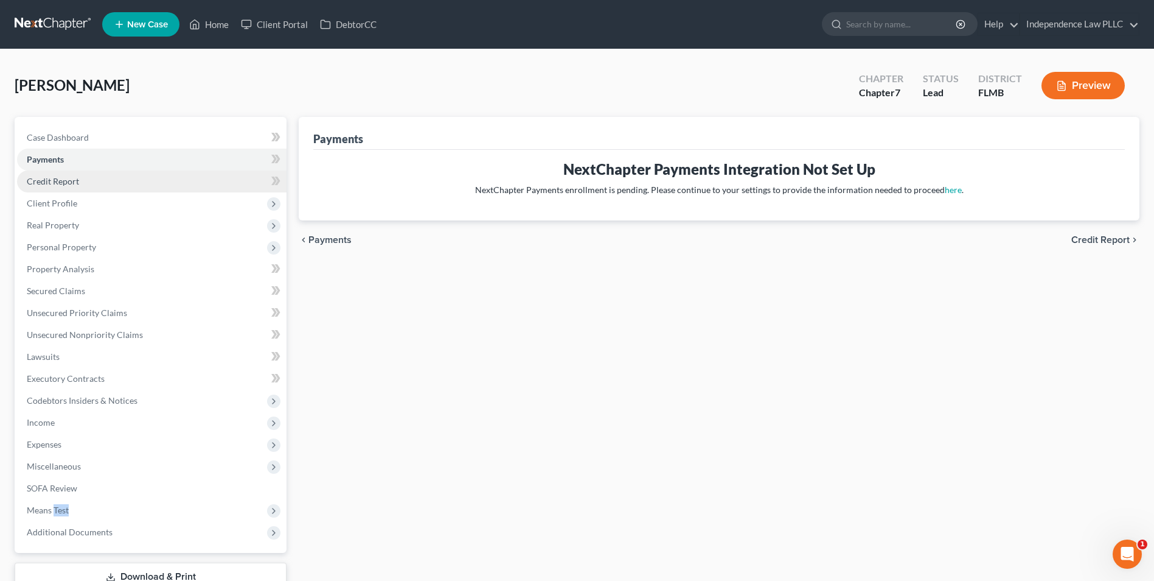
click at [63, 184] on span "Credit Report" at bounding box center [53, 181] width 52 height 10
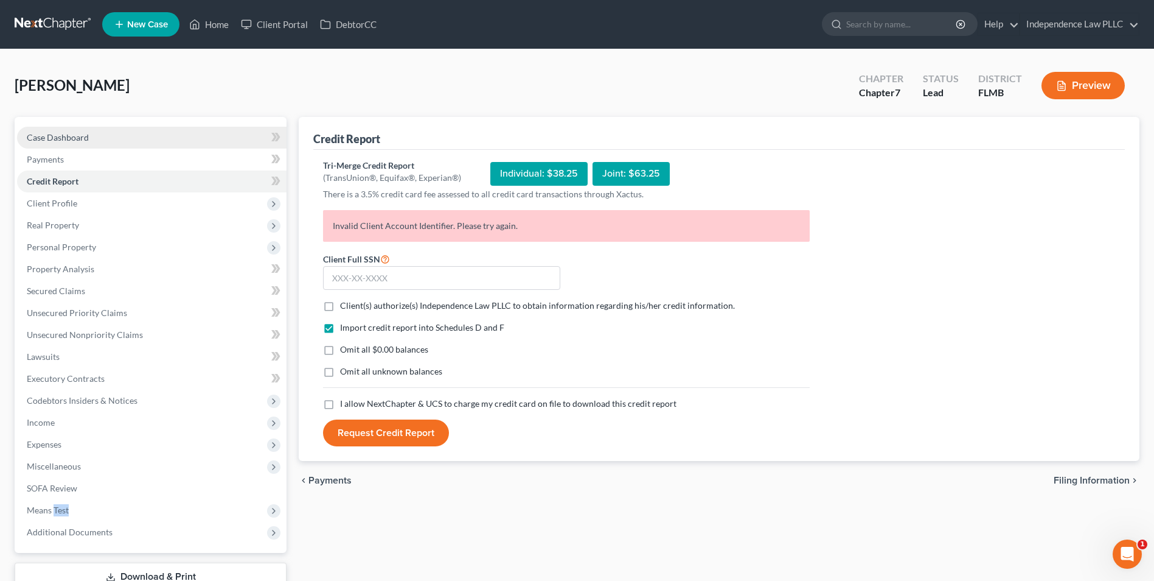
click at [68, 131] on link "Case Dashboard" at bounding box center [152, 138] width 270 height 22
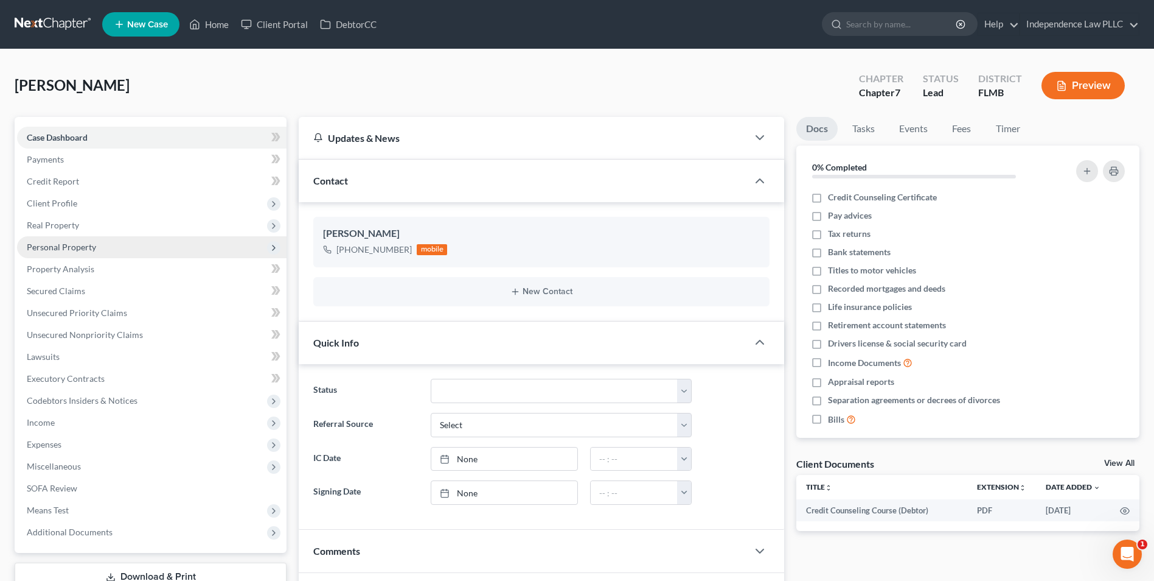
click at [79, 249] on span "Personal Property" at bounding box center [61, 247] width 69 height 10
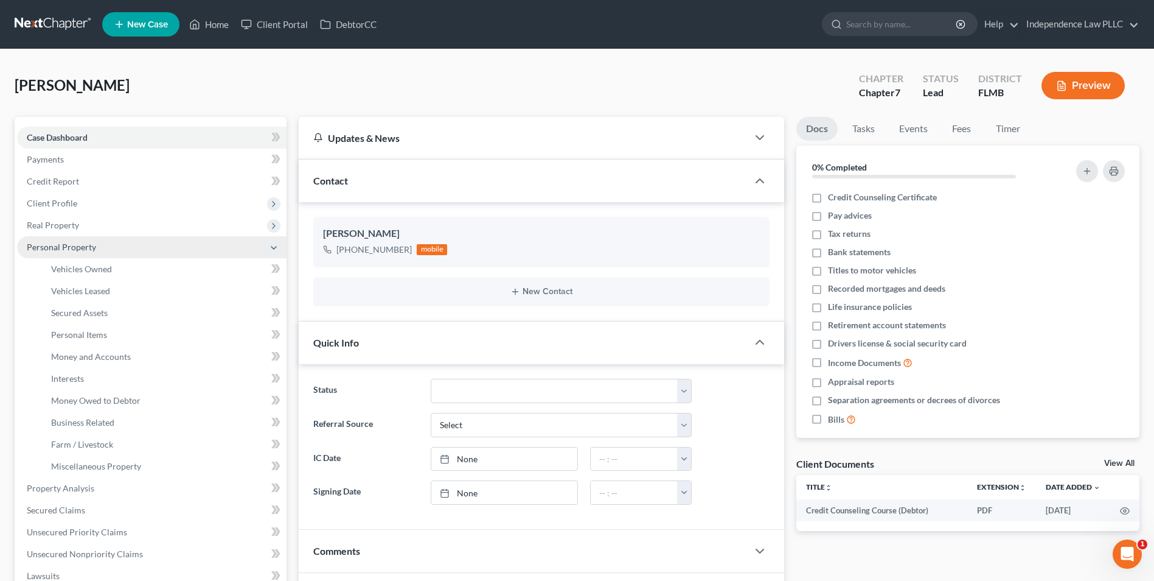
click at [79, 248] on span "Personal Property" at bounding box center [61, 247] width 69 height 10
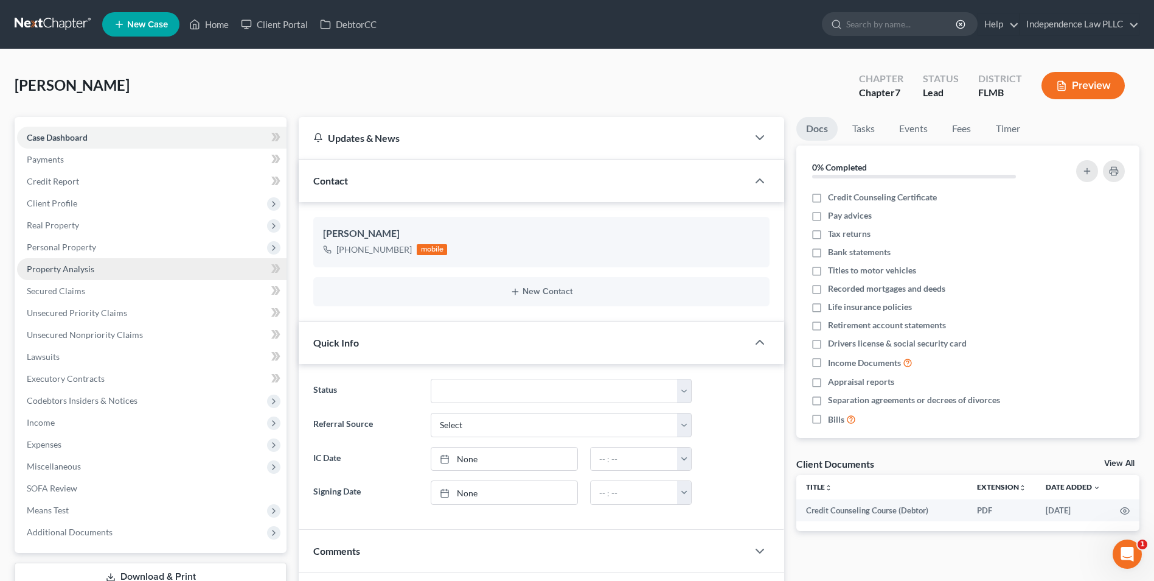
click at [75, 274] on link "Property Analysis" at bounding box center [152, 269] width 270 height 22
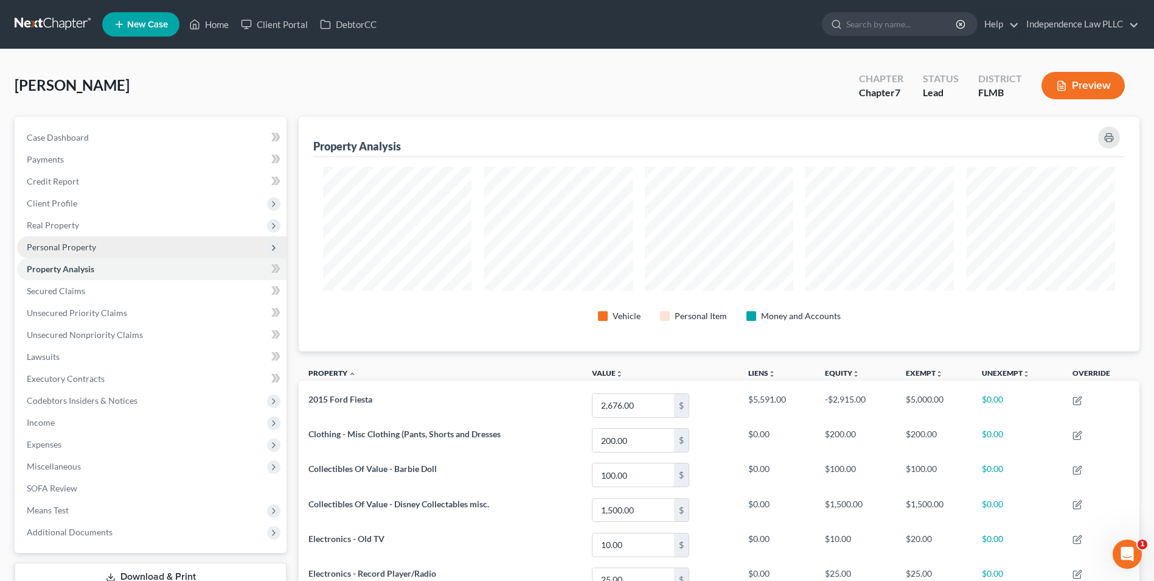
scroll to position [234, 841]
click at [71, 246] on span "Personal Property" at bounding box center [61, 247] width 69 height 10
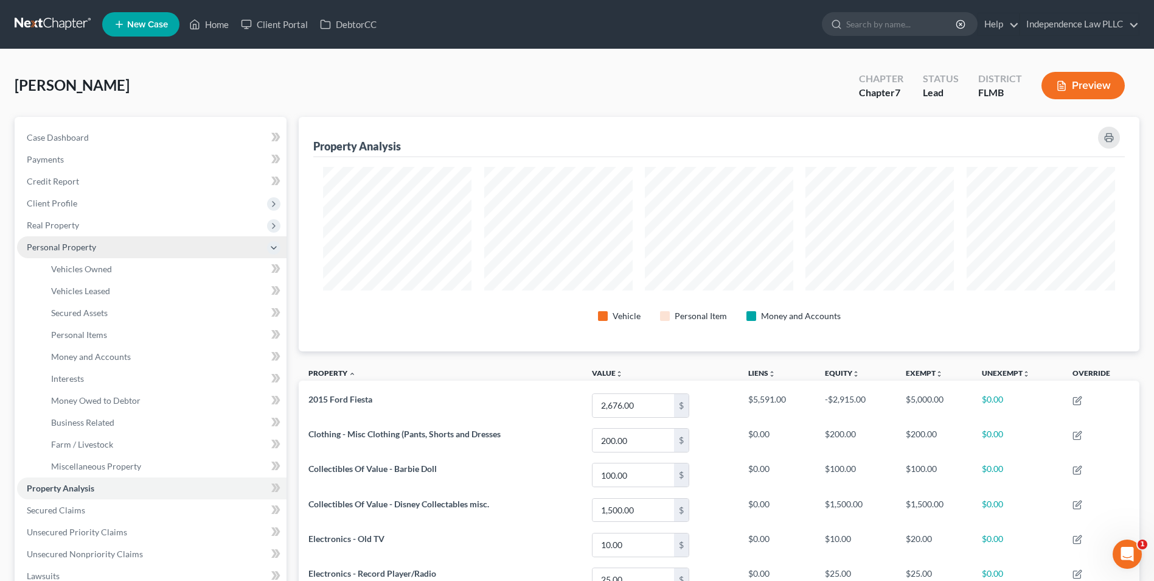
click at [69, 242] on span "Personal Property" at bounding box center [61, 247] width 69 height 10
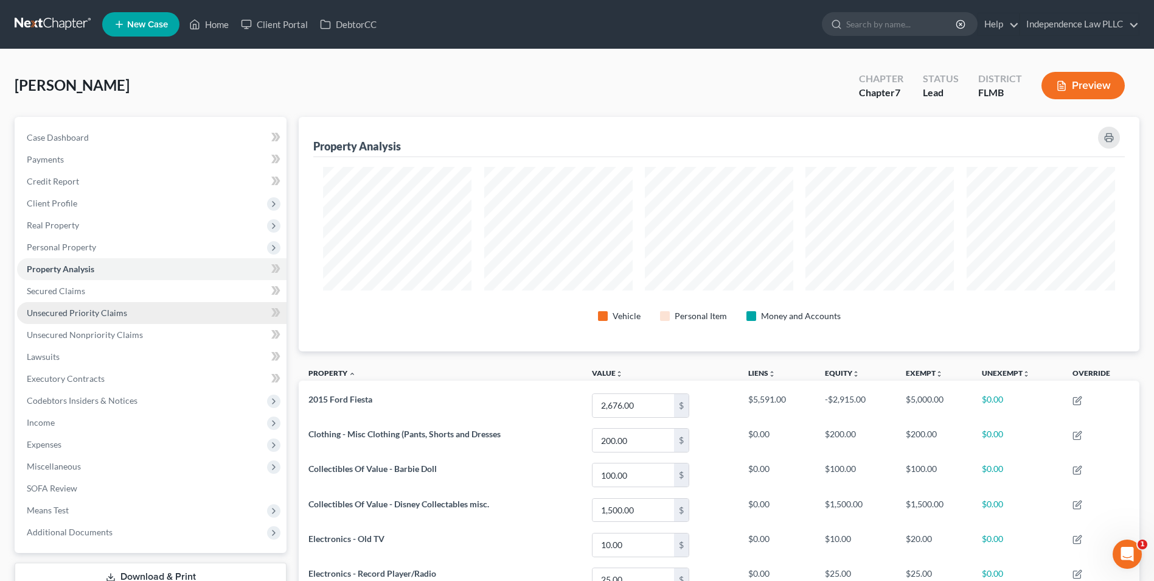
click at [74, 315] on span "Unsecured Priority Claims" at bounding box center [77, 312] width 100 height 10
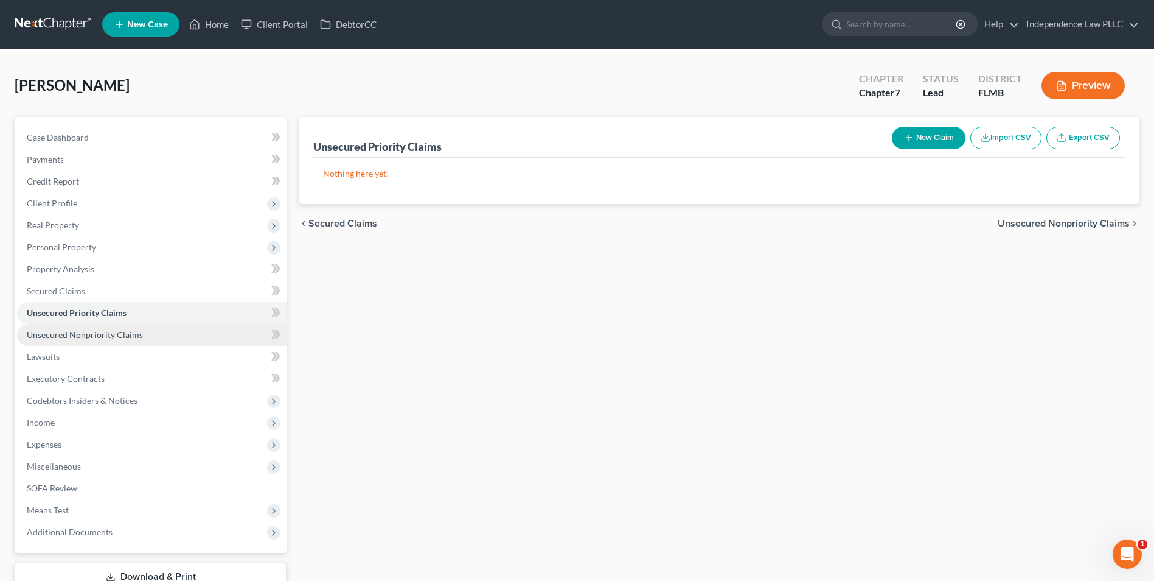
click at [80, 335] on span "Unsecured Nonpriority Claims" at bounding box center [85, 334] width 116 height 10
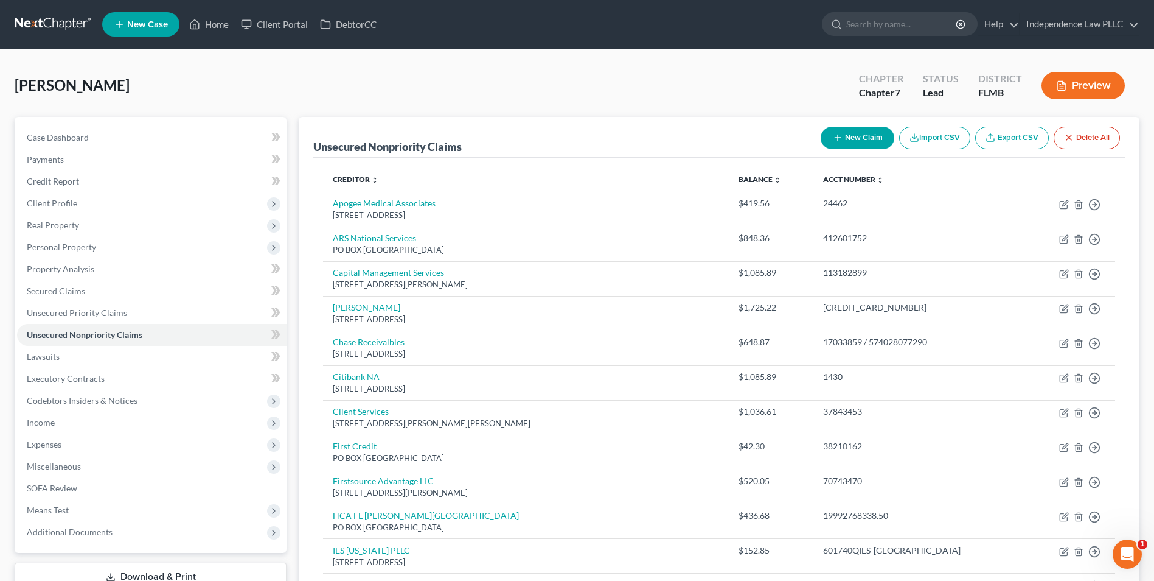
click at [859, 141] on button "New Claim" at bounding box center [858, 138] width 74 height 23
select select "0"
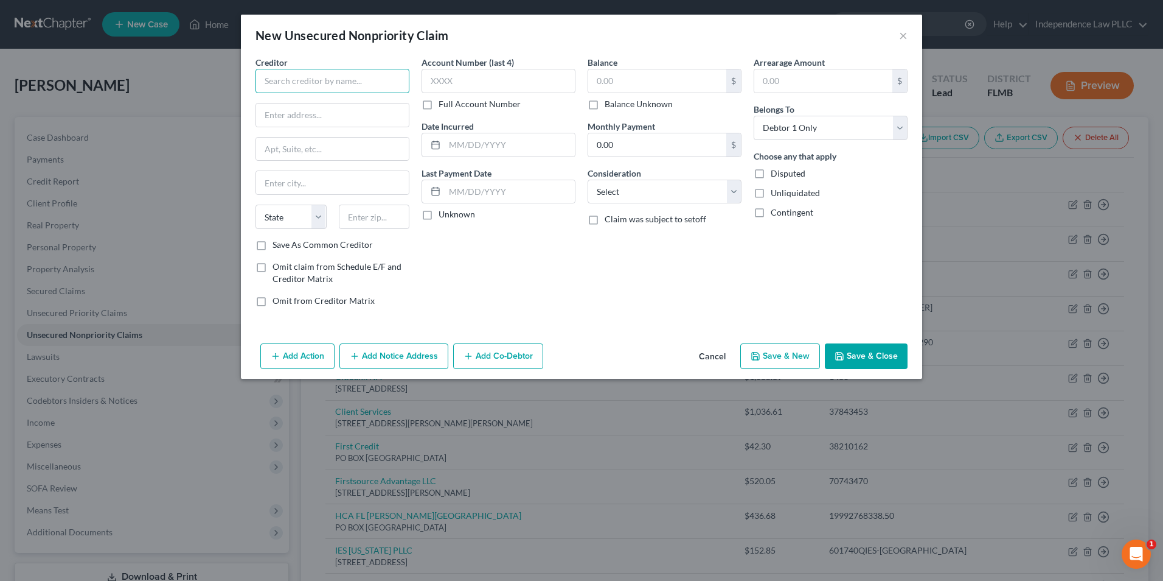
click at [338, 92] on input "text" at bounding box center [333, 81] width 154 height 24
type input "Center for Sight"
type input "PO Box 919788"
type input "Orlando"
select select "9"
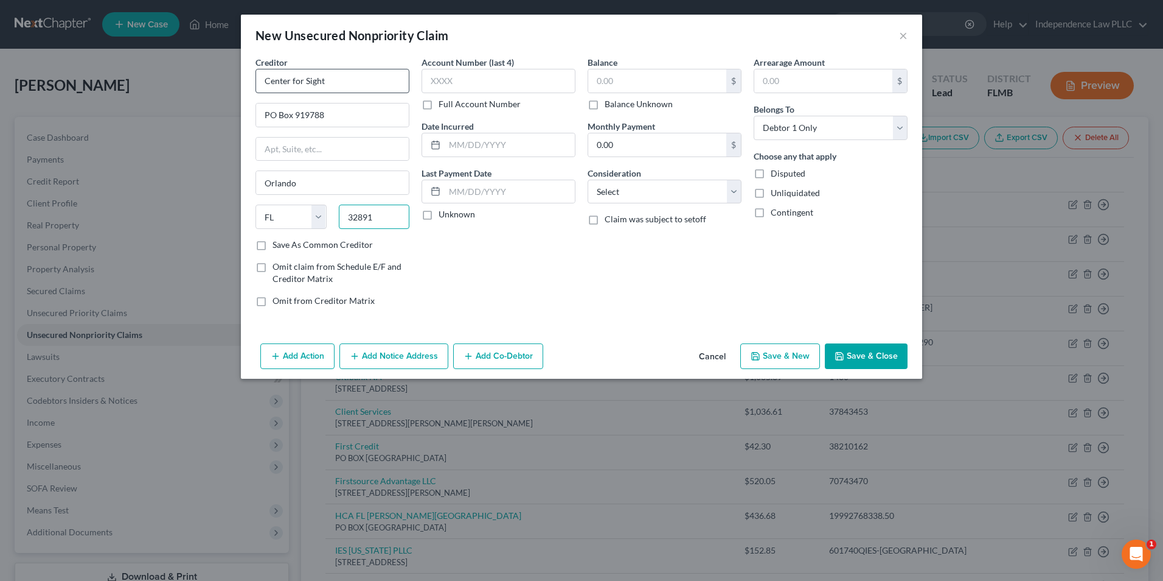
type input "32891"
click at [516, 74] on input "text" at bounding box center [499, 81] width 154 height 24
click at [483, 100] on label "Full Account Number" at bounding box center [480, 104] width 82 height 12
click at [452, 100] on input "Full Account Number" at bounding box center [448, 102] width 8 height 8
click at [439, 98] on label "Full Account Number" at bounding box center [480, 104] width 82 height 12
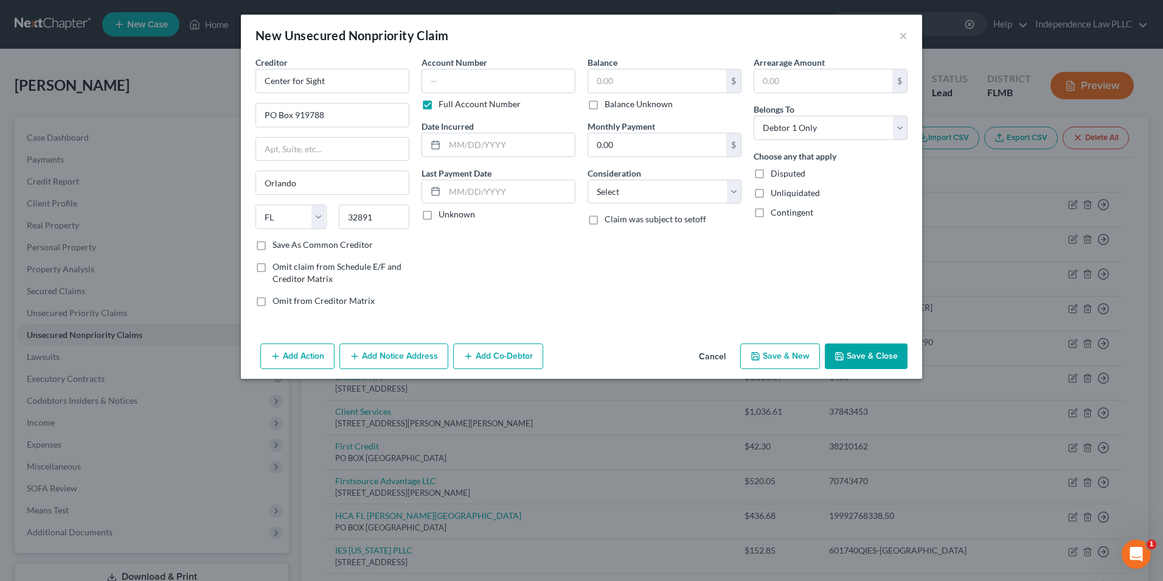
click at [444, 98] on input "Full Account Number" at bounding box center [448, 102] width 8 height 8
click at [450, 80] on input "text" at bounding box center [499, 81] width 154 height 24
click at [445, 102] on label "Full Account Number" at bounding box center [480, 104] width 82 height 12
click at [445, 102] on input "Full Account Number" at bounding box center [448, 102] width 8 height 8
click at [452, 84] on input "text" at bounding box center [499, 81] width 154 height 24
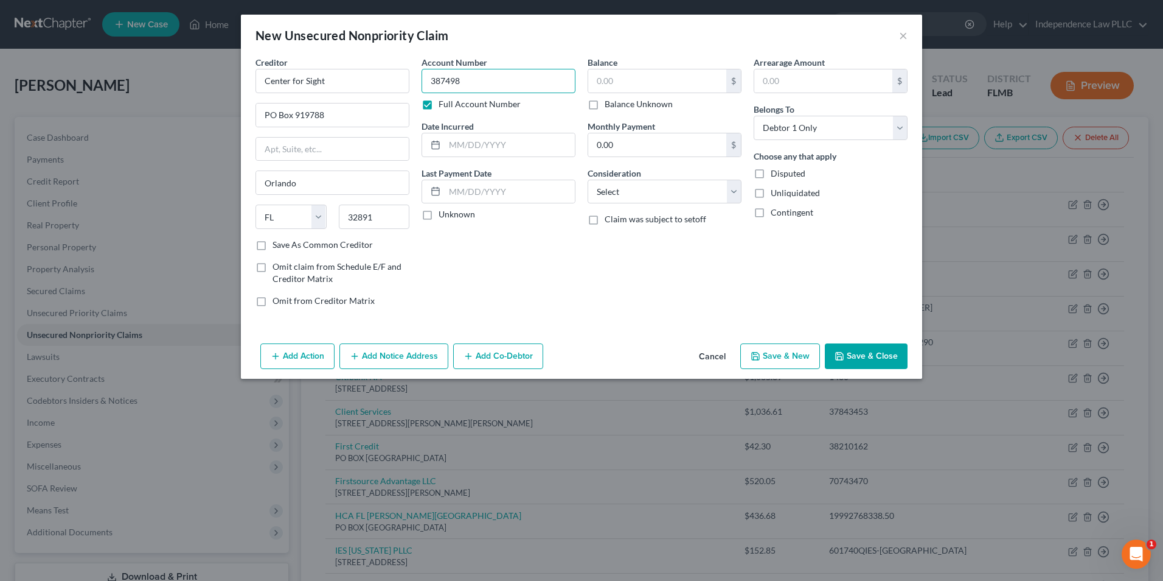
type input "387498"
click at [619, 76] on input "text" at bounding box center [657, 80] width 138 height 23
type input "353.50"
click at [660, 190] on select "Select Cable / Satellite Services Collection Agency Credit Card Debt Debt Couns…" at bounding box center [665, 192] width 154 height 24
select select "9"
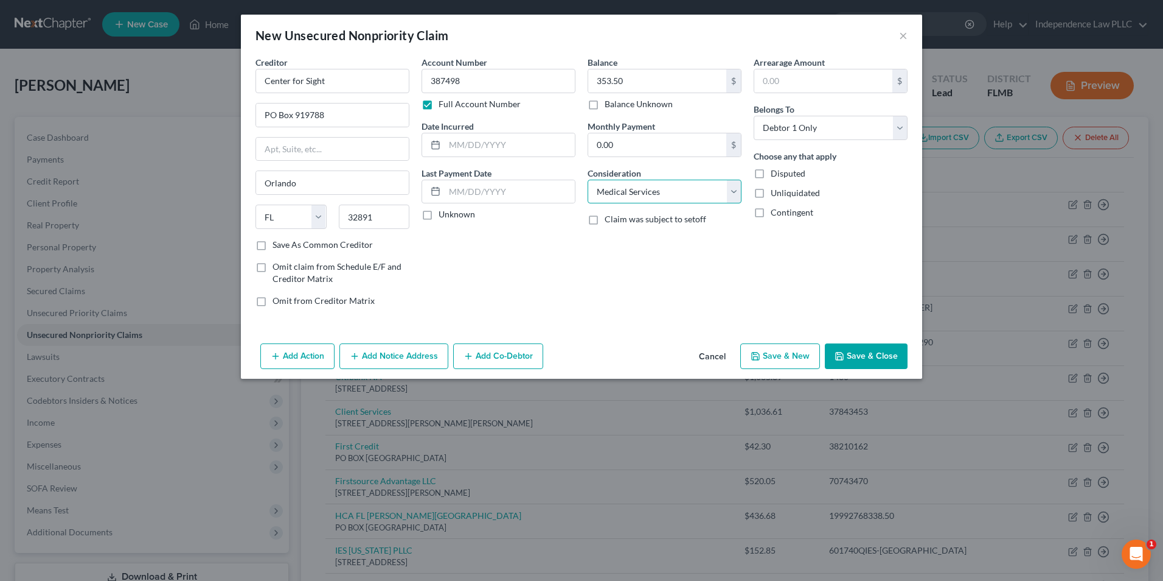
click at [588, 180] on select "Select Cable / Satellite Services Collection Agency Credit Card Debt Debt Couns…" at bounding box center [665, 192] width 154 height 24
click at [873, 354] on button "Save & Close" at bounding box center [866, 356] width 83 height 26
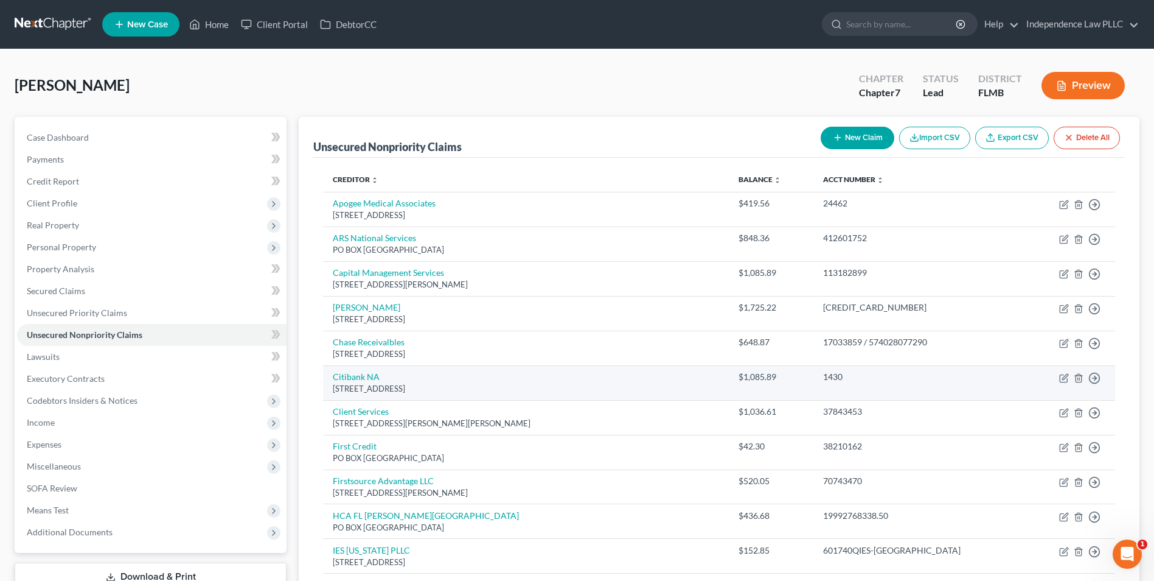
drag, startPoint x: 425, startPoint y: 273, endPoint x: 502, endPoint y: 134, distance: 158.8
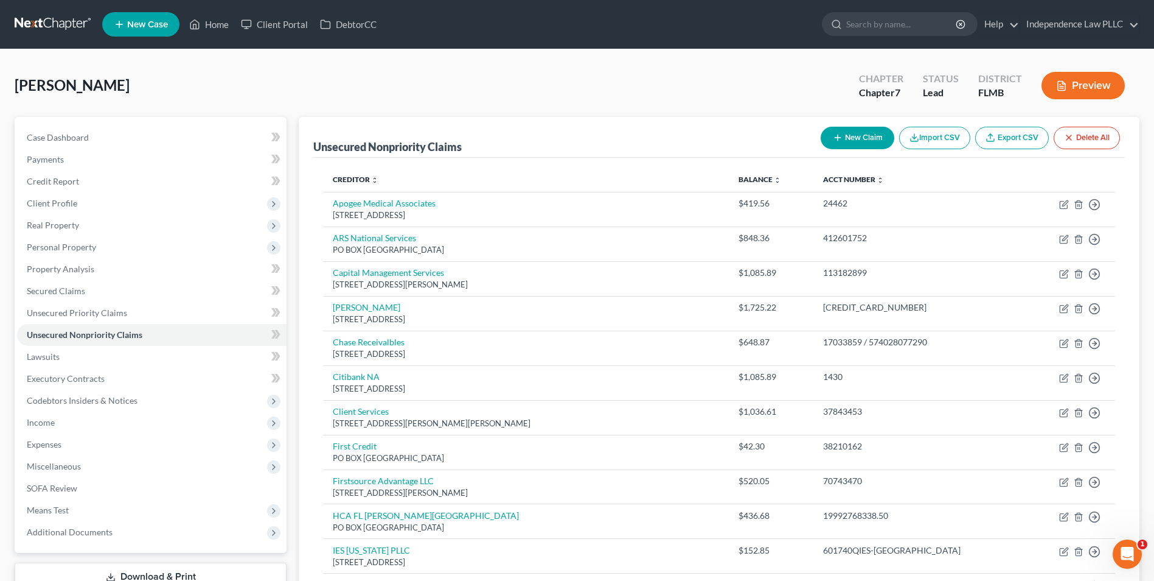
click at [502, 134] on div "Unsecured Nonpriority Claims New Claim Import CSV Export CSV Delete All" at bounding box center [719, 137] width 812 height 41
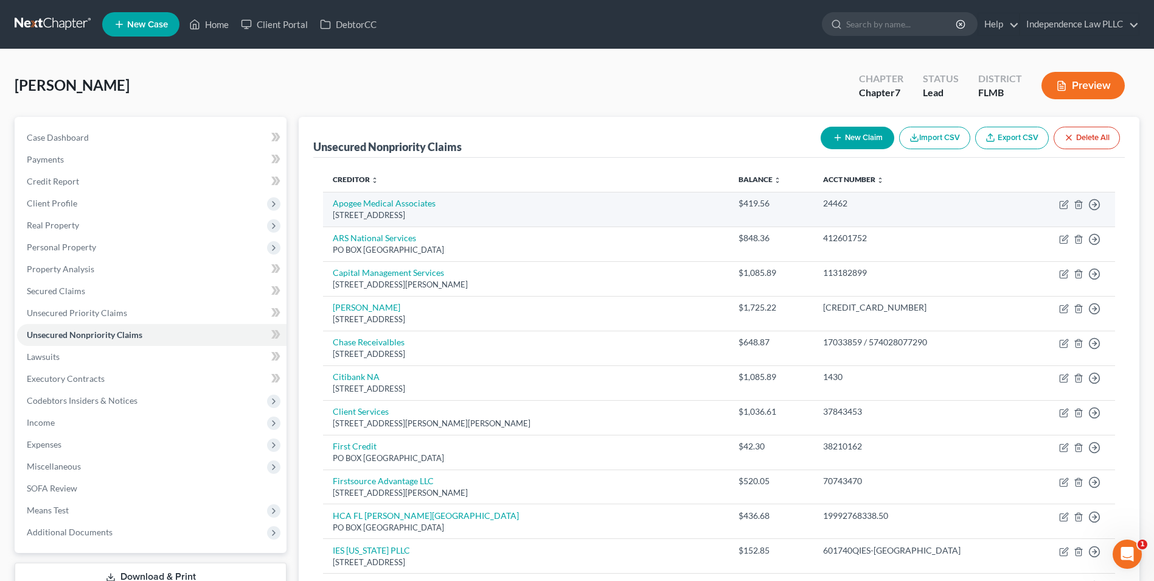
drag, startPoint x: 502, startPoint y: 134, endPoint x: 335, endPoint y: 225, distance: 189.8
click at [470, 133] on div "Unsecured Nonpriority Claims New Claim Import CSV Export CSV Delete All" at bounding box center [719, 137] width 812 height 41
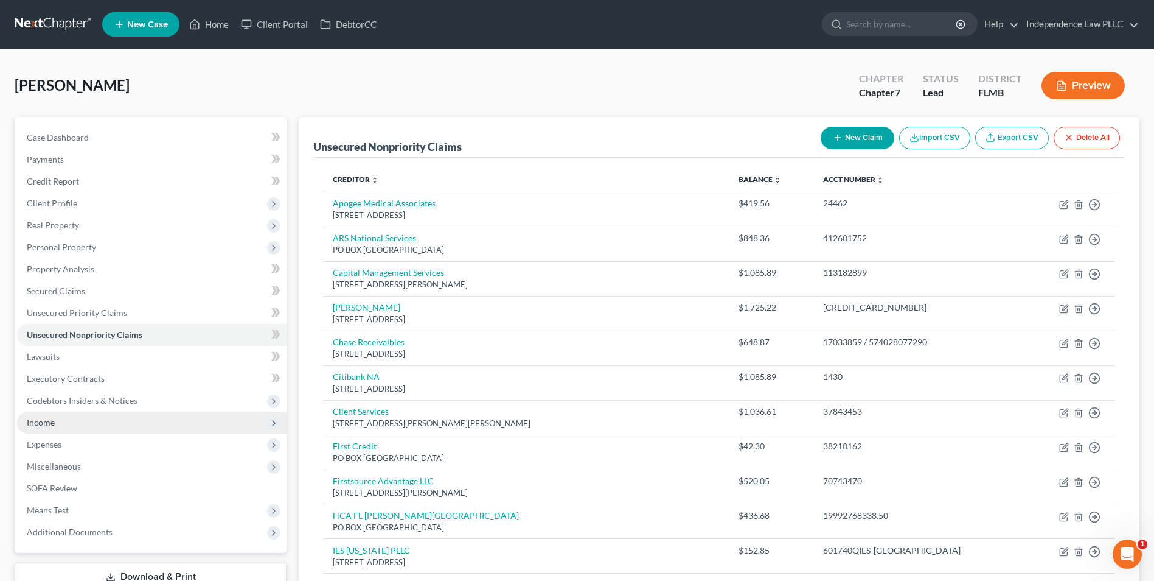
click at [44, 416] on span "Income" at bounding box center [152, 422] width 270 height 22
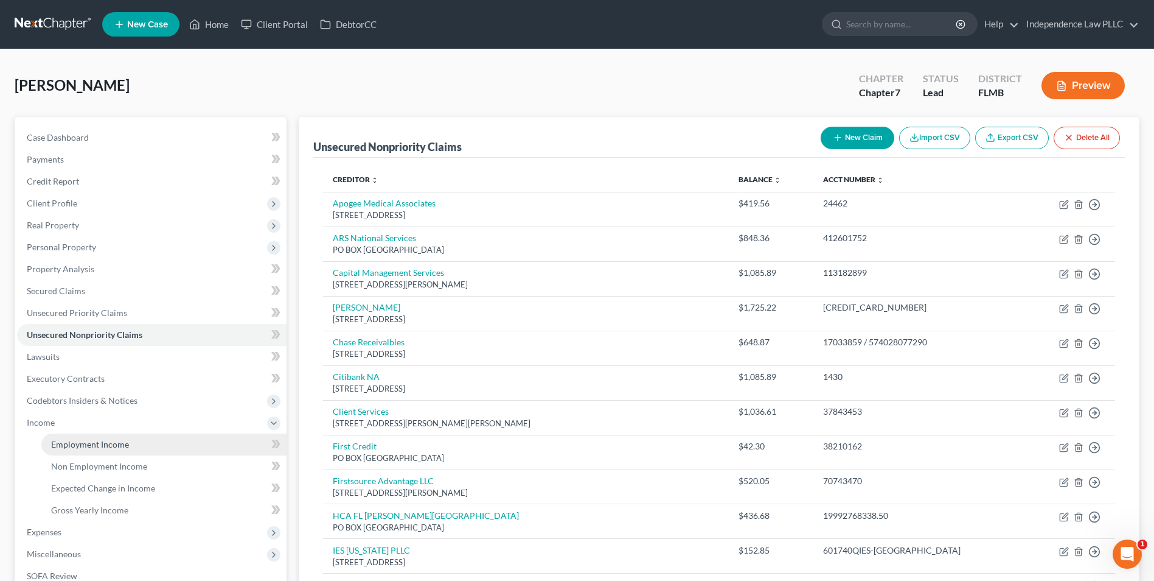
click at [96, 444] on span "Employment Income" at bounding box center [90, 444] width 78 height 10
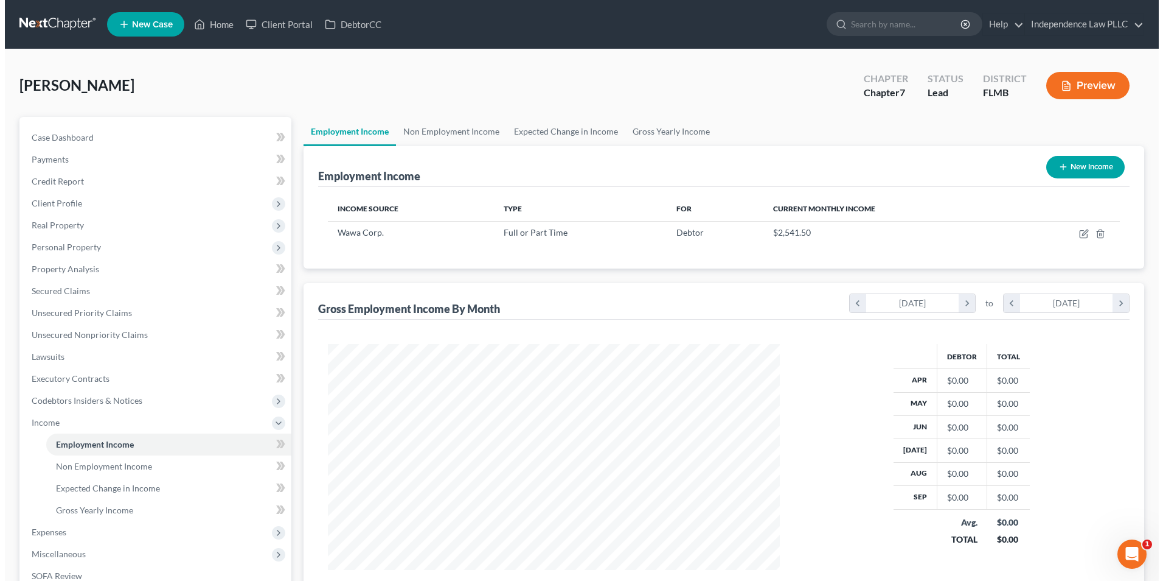
scroll to position [226, 476]
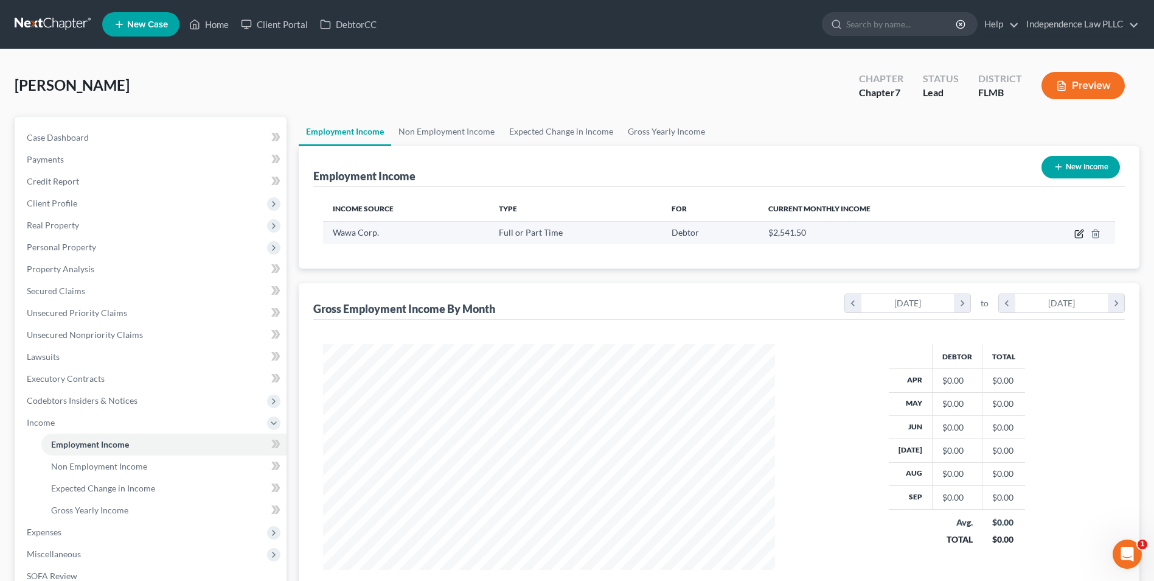
click at [1078, 237] on icon "button" at bounding box center [1078, 234] width 7 height 7
select select "0"
select select "9"
select select "3"
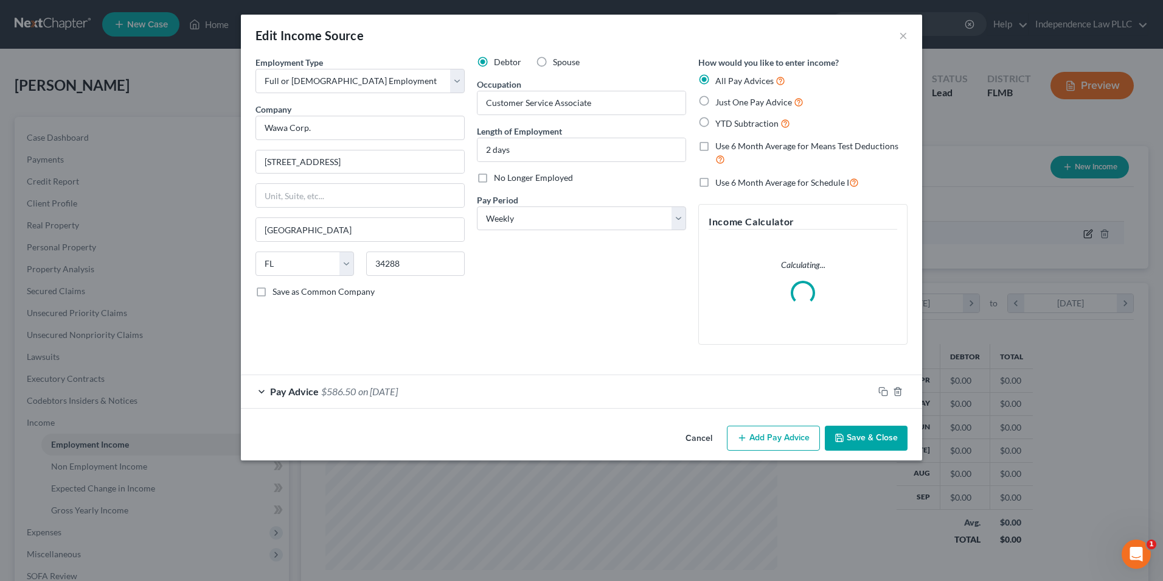
scroll to position [228, 481]
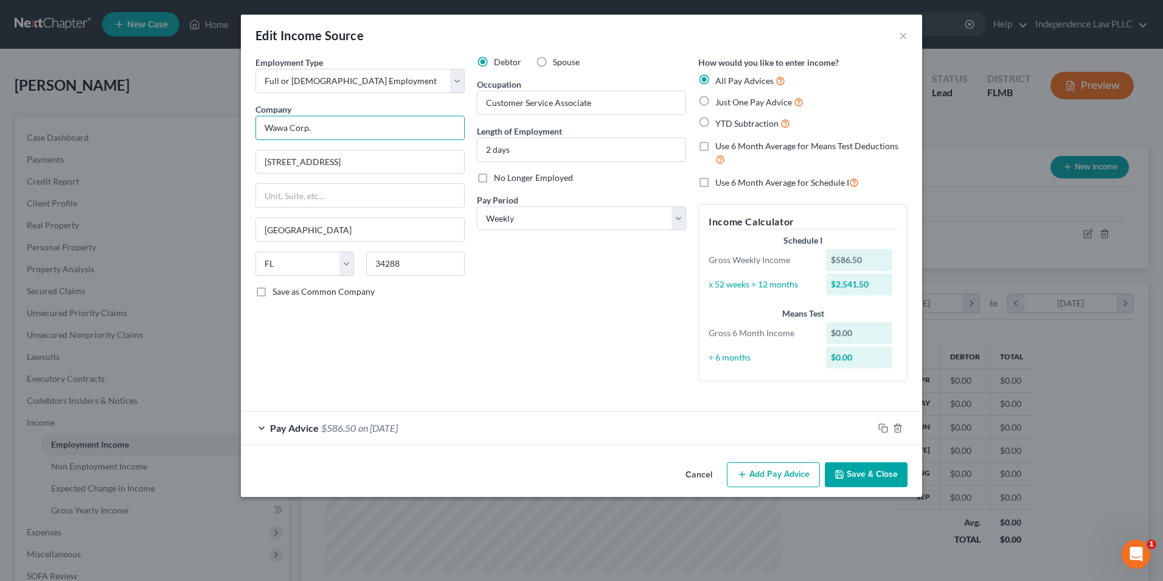
click at [357, 125] on input "Wawa Corp." at bounding box center [360, 128] width 209 height 24
type input "Wawa Corp"
click at [537, 330] on div "Debtor Spouse Occupation Customer Service Associate Length of Employment 2 days…" at bounding box center [581, 223] width 221 height 335
click at [264, 428] on div "Pay Advice $586.50 on [DATE]" at bounding box center [557, 427] width 633 height 32
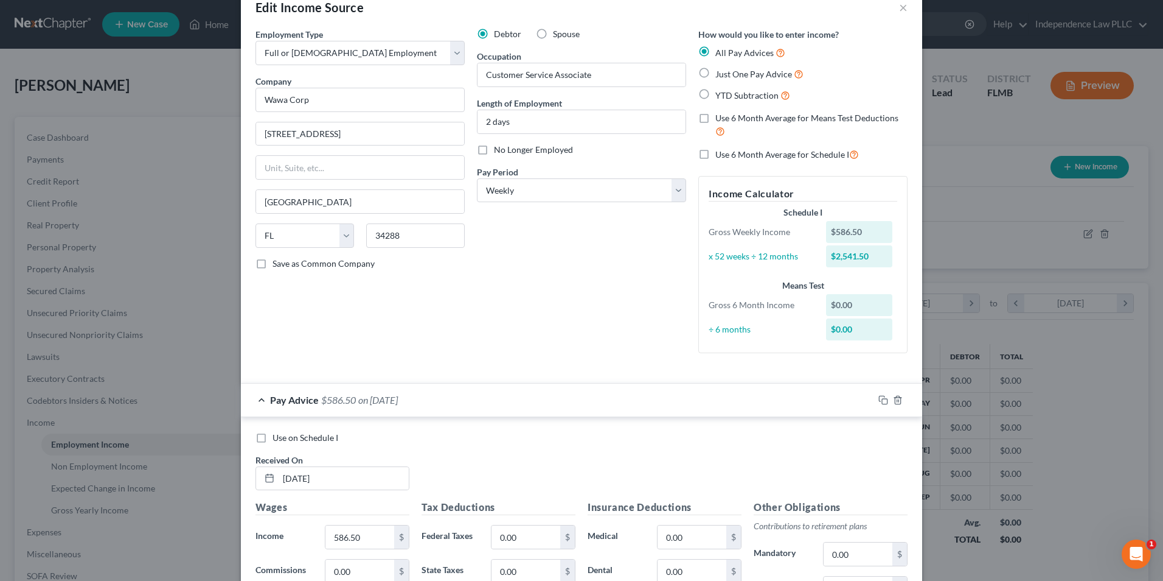
scroll to position [0, 0]
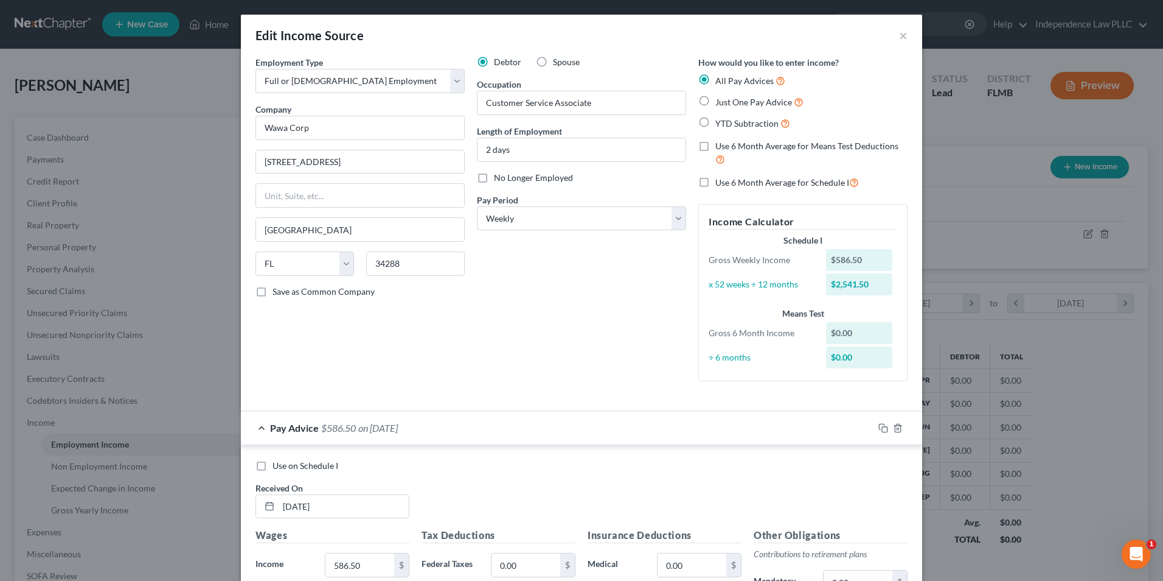
click at [707, 358] on div "÷ 6 months" at bounding box center [761, 357] width 117 height 12
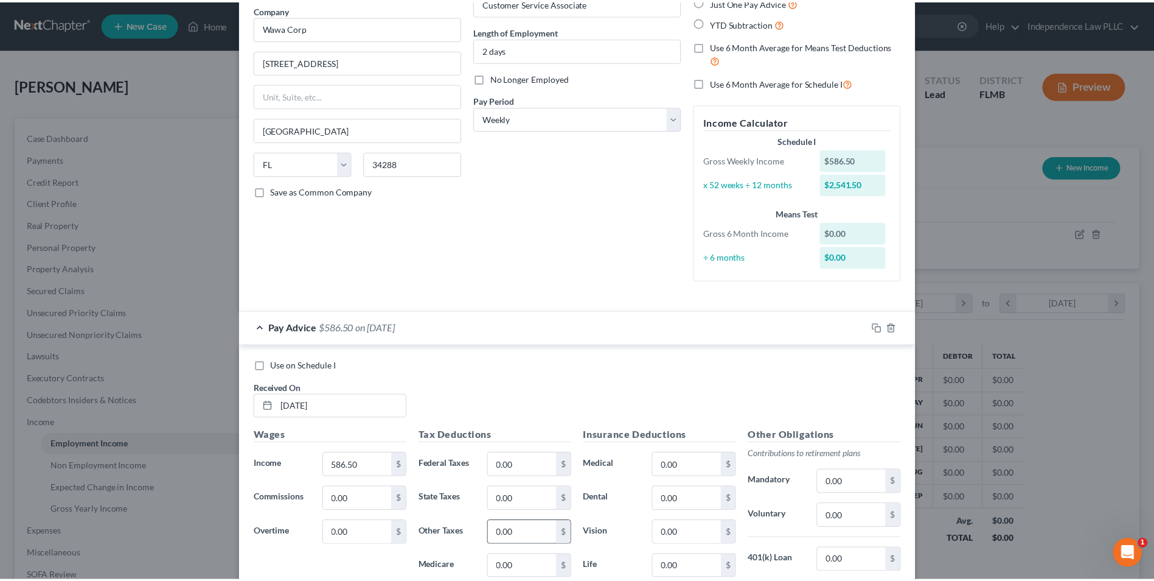
scroll to position [297, 0]
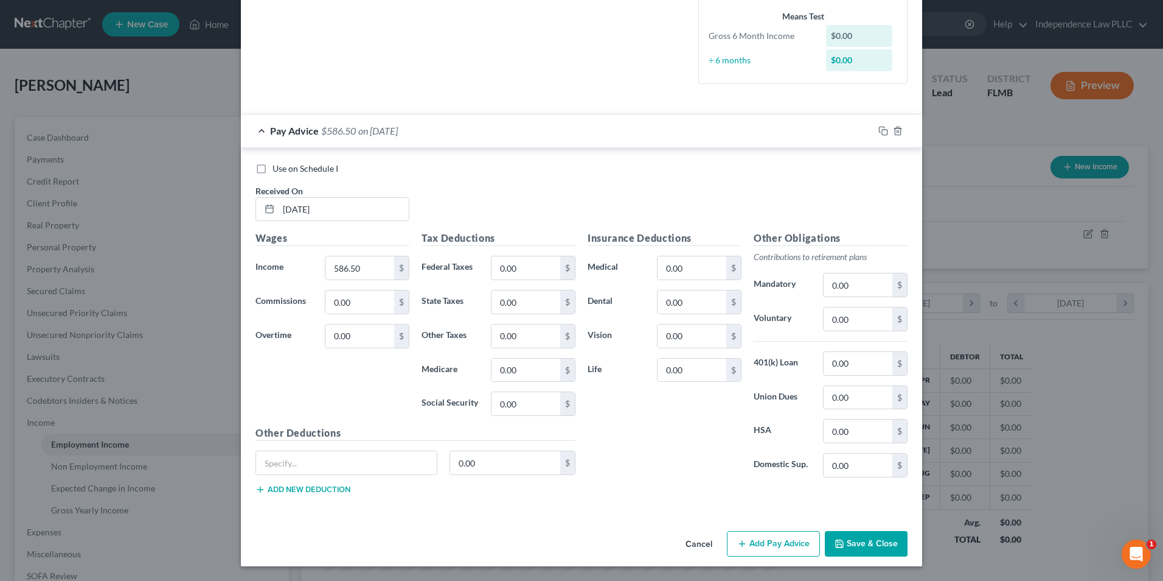
click at [870, 545] on button "Save & Close" at bounding box center [866, 544] width 83 height 26
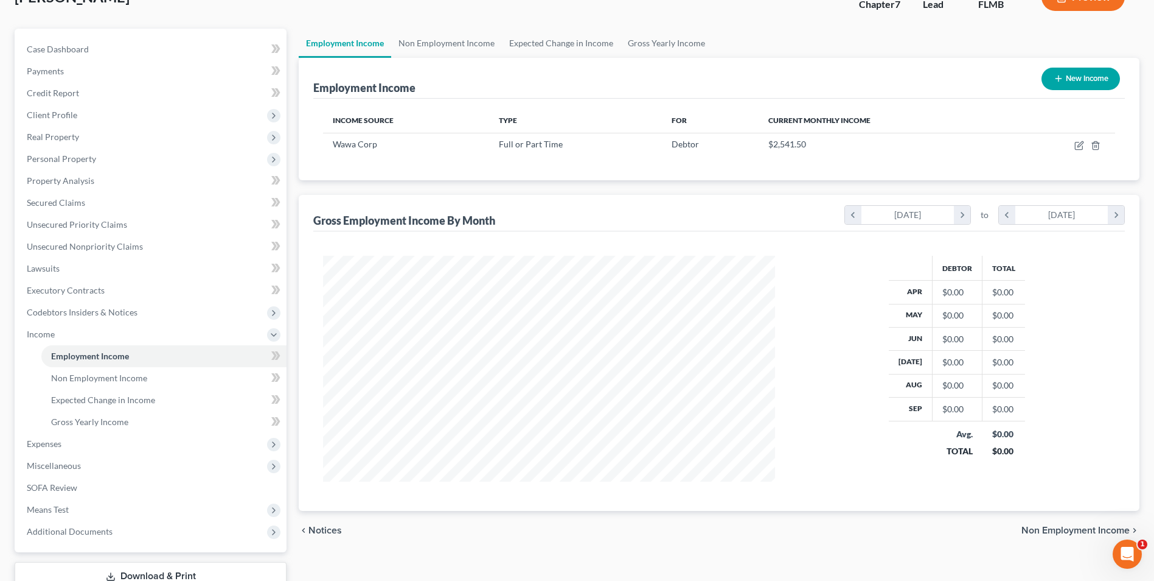
scroll to position [176, 0]
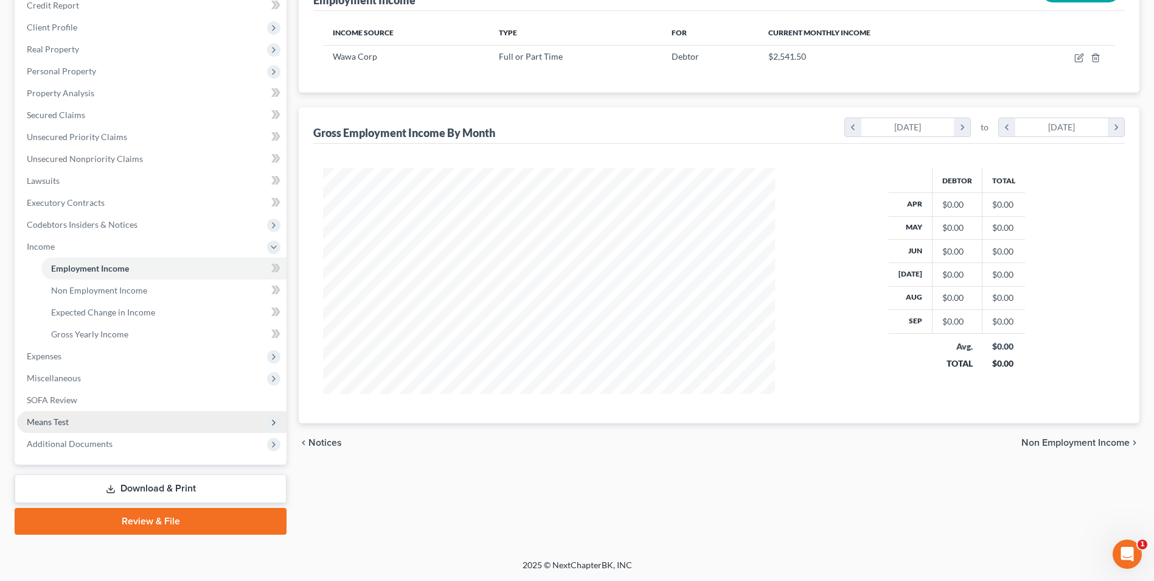
click at [55, 419] on span "Means Test" at bounding box center [48, 421] width 42 height 10
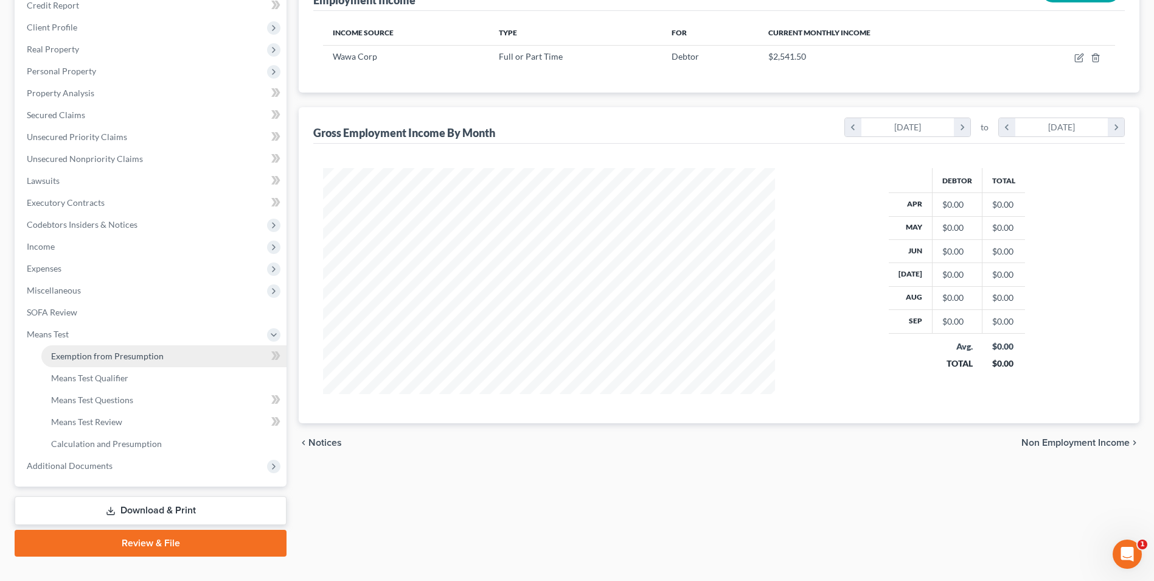
click at [100, 359] on span "Exemption from Presumption" at bounding box center [107, 356] width 113 height 10
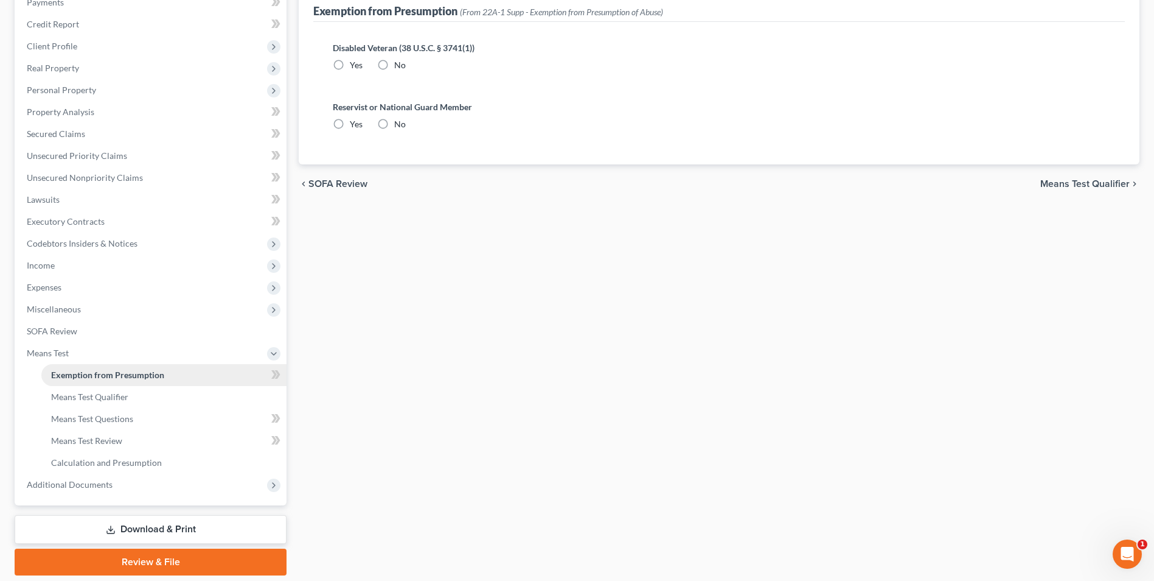
radio input "true"
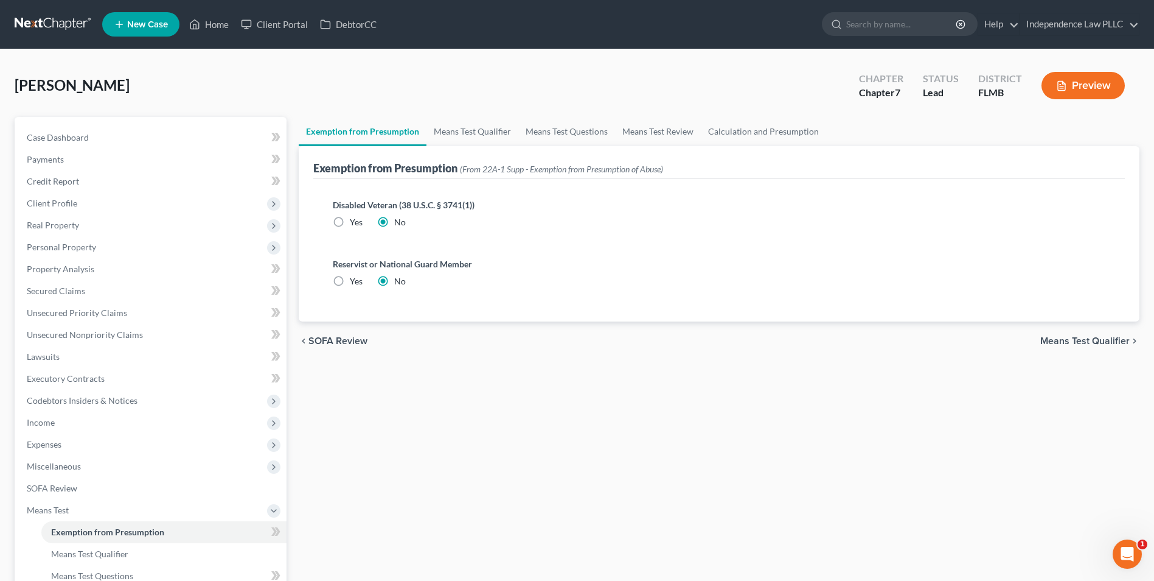
click at [1064, 341] on span "Means Test Qualifier" at bounding box center [1085, 341] width 89 height 10
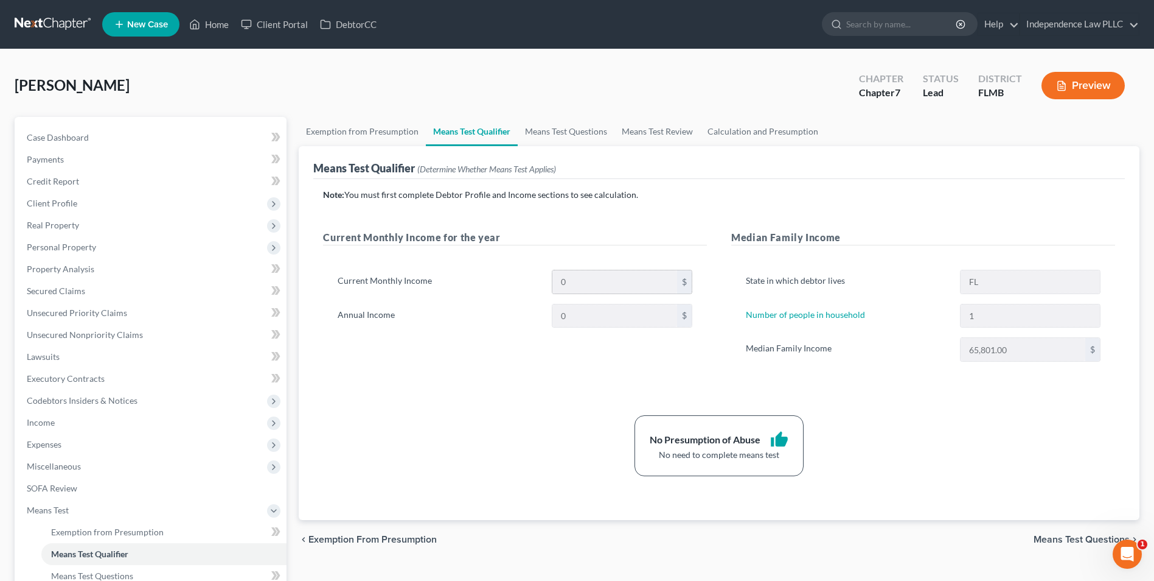
click at [683, 282] on div "$" at bounding box center [684, 281] width 15 height 23
click at [62, 203] on span "Client Profile" at bounding box center [52, 203] width 51 height 10
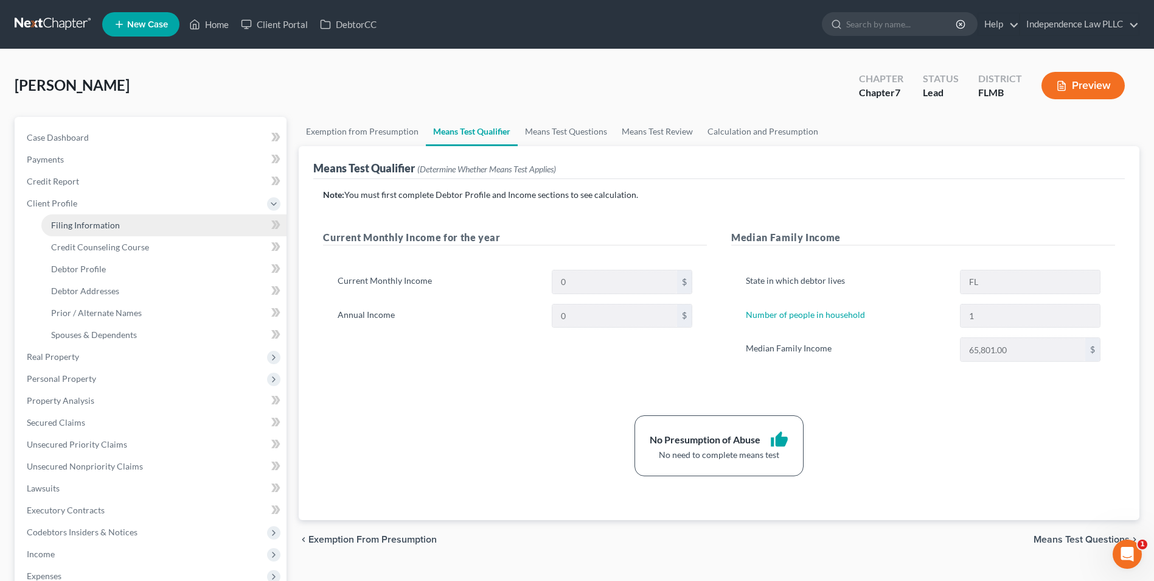
click at [92, 230] on link "Filing Information" at bounding box center [163, 225] width 245 height 22
select select "1"
select select "0"
select select "9"
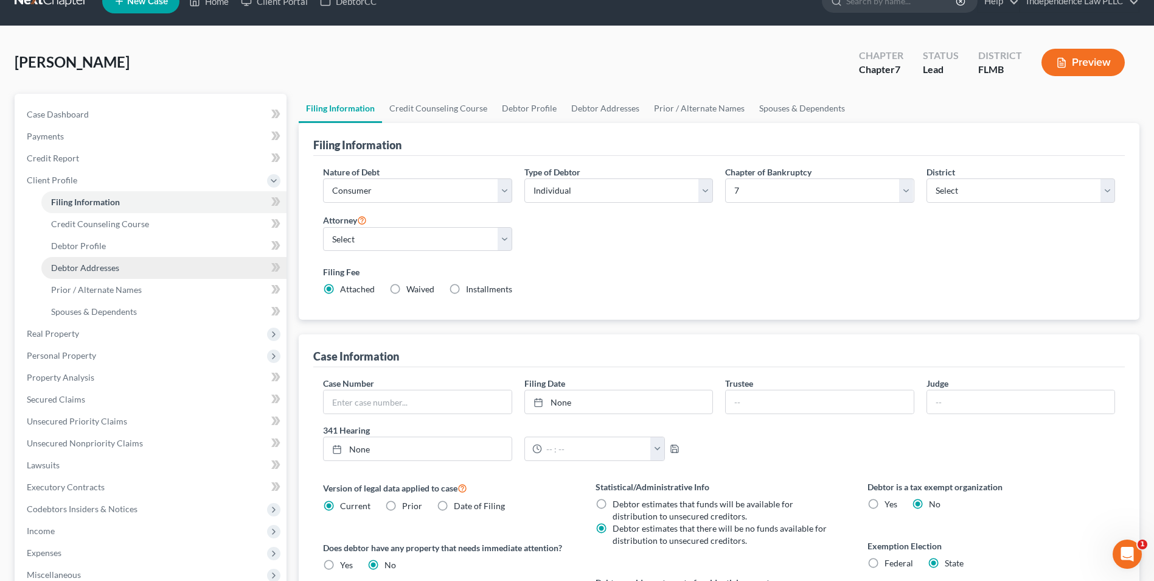
scroll to position [61, 0]
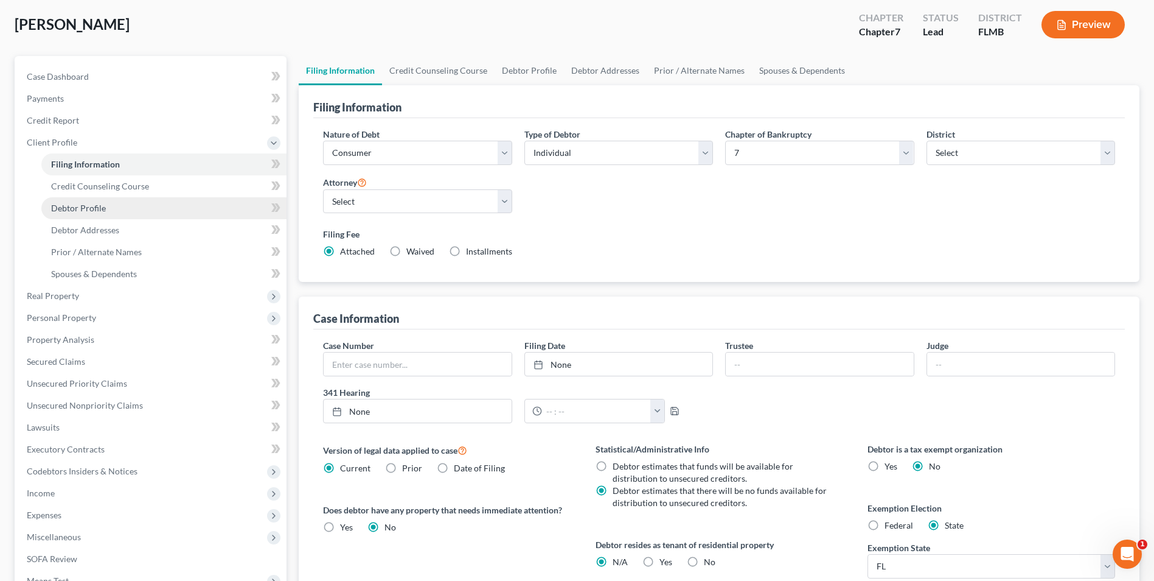
click at [97, 209] on span "Debtor Profile" at bounding box center [78, 208] width 55 height 10
select select "0"
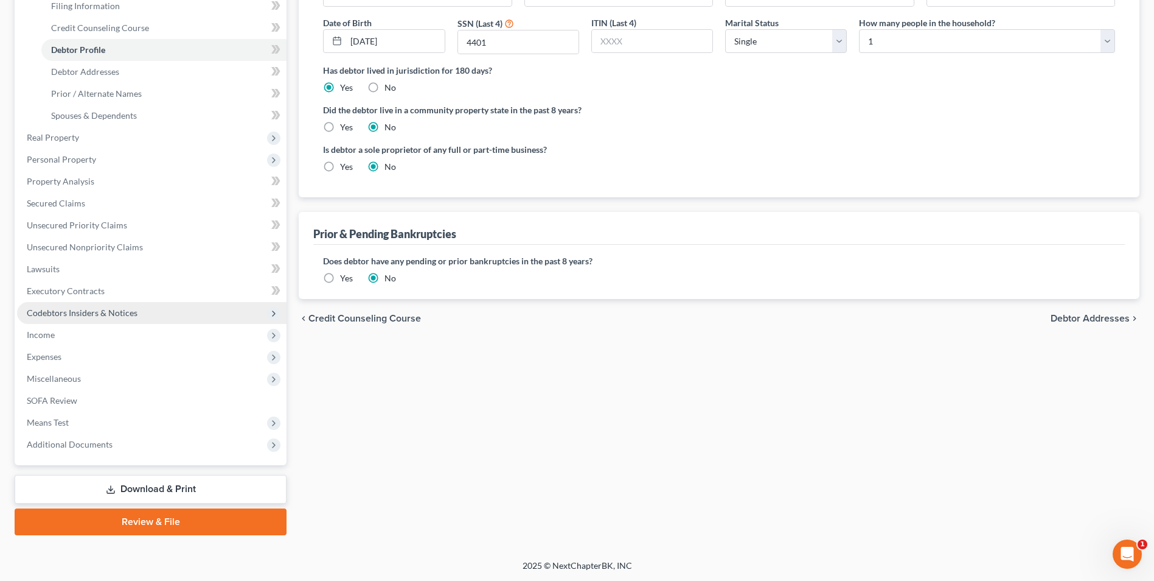
scroll to position [220, 0]
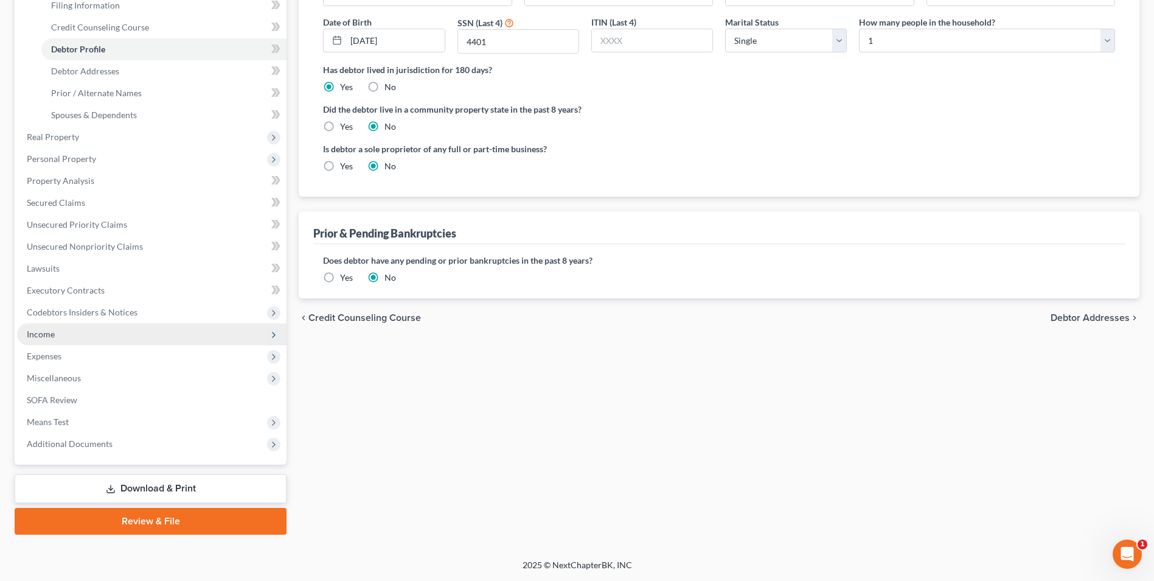
click at [41, 338] on span "Income" at bounding box center [41, 334] width 28 height 10
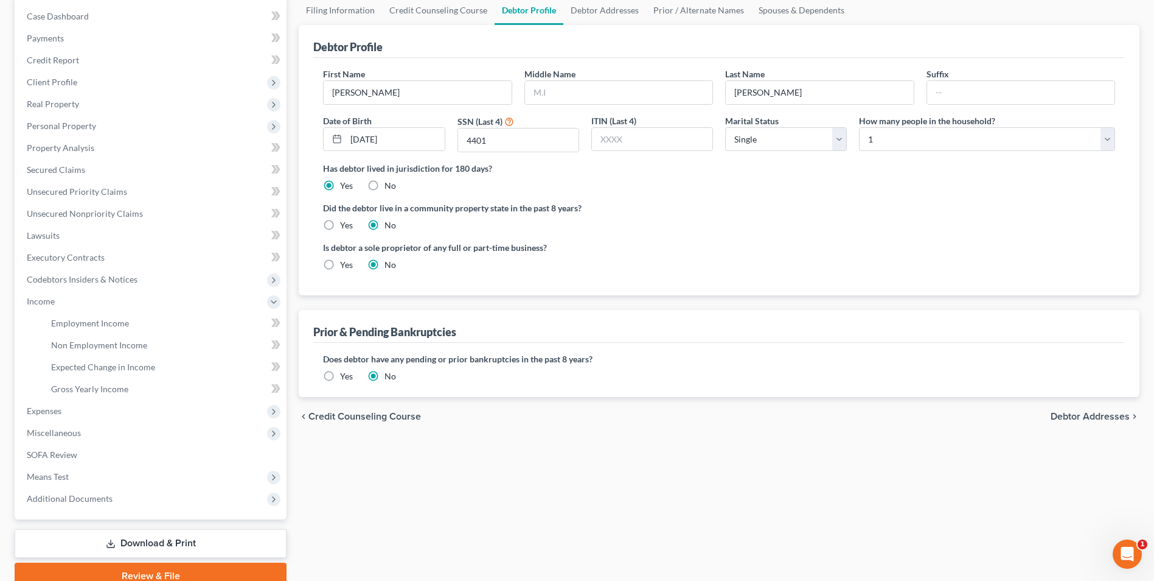
scroll to position [122, 0]
click at [86, 326] on span "Employment Income" at bounding box center [90, 322] width 78 height 10
drag, startPoint x: 86, startPoint y: 326, endPoint x: 174, endPoint y: 336, distance: 88.2
click at [86, 326] on span "Employment Income" at bounding box center [90, 322] width 78 height 10
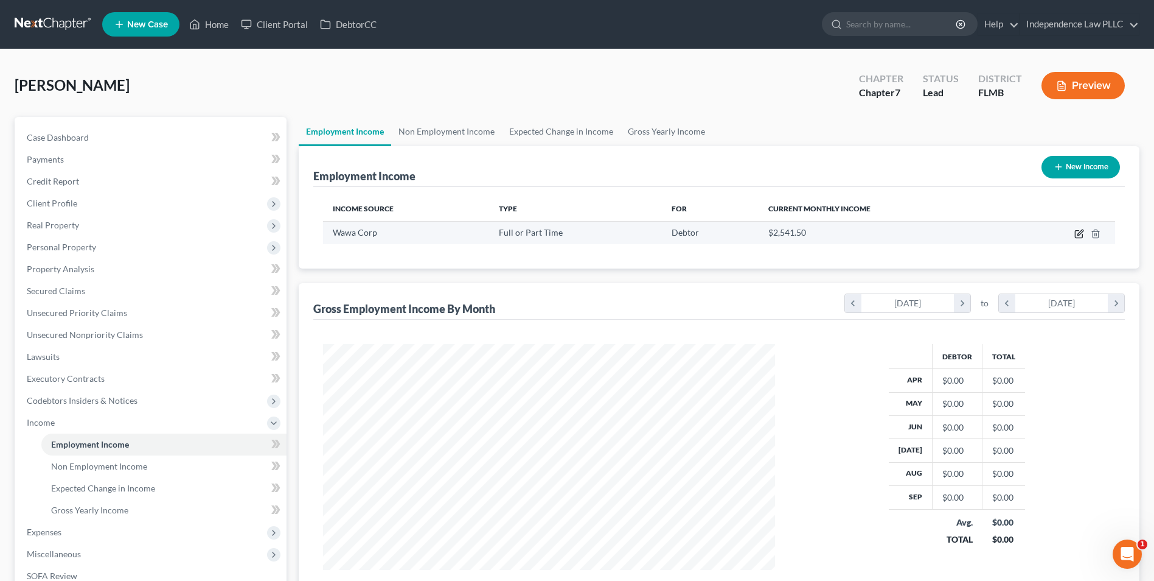
click at [1076, 232] on icon "button" at bounding box center [1080, 234] width 10 height 10
select select "0"
select select "9"
select select "3"
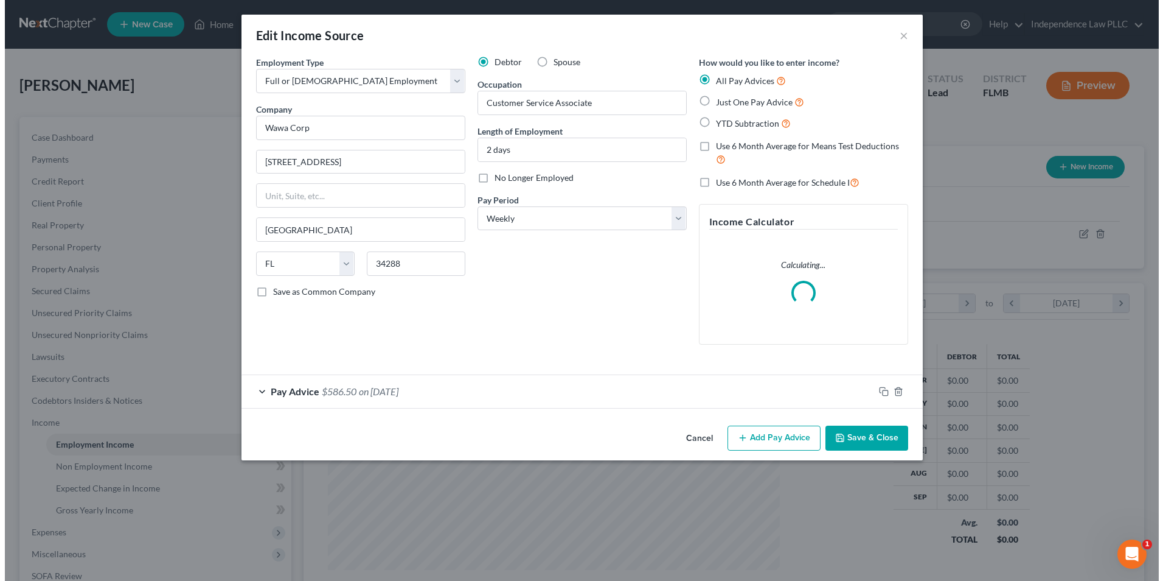
scroll to position [228, 481]
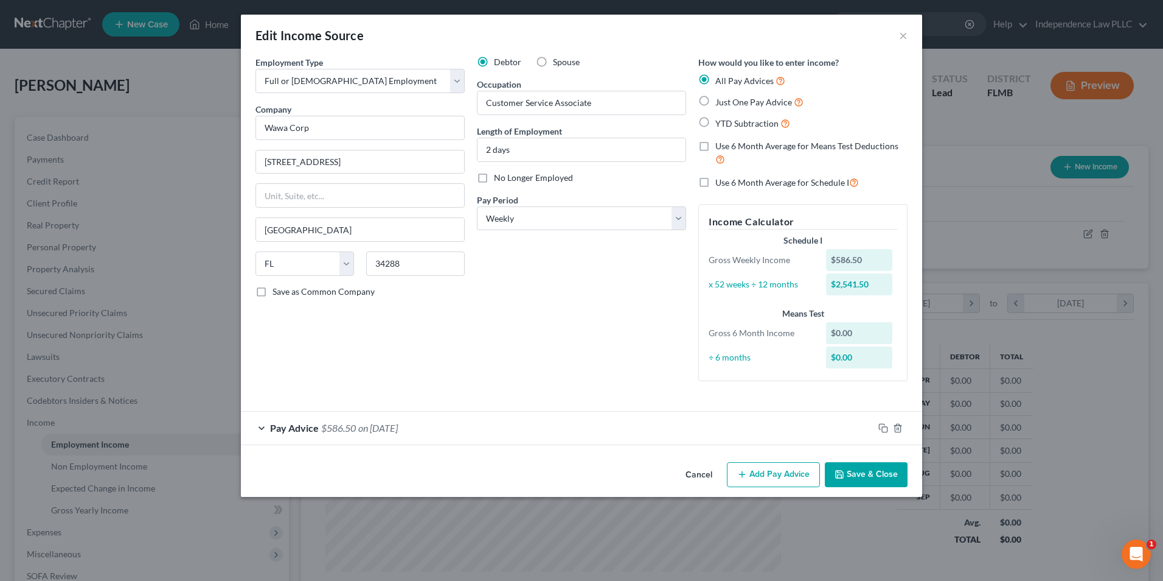
click at [263, 426] on div "Pay Advice $586.50 on [DATE]" at bounding box center [557, 427] width 633 height 32
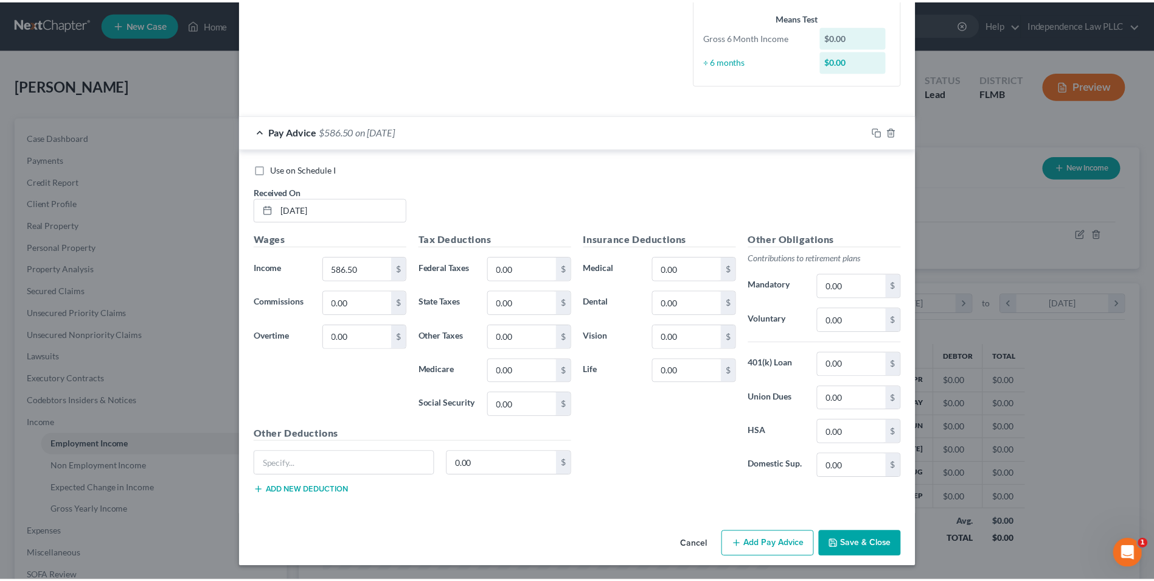
scroll to position [297, 0]
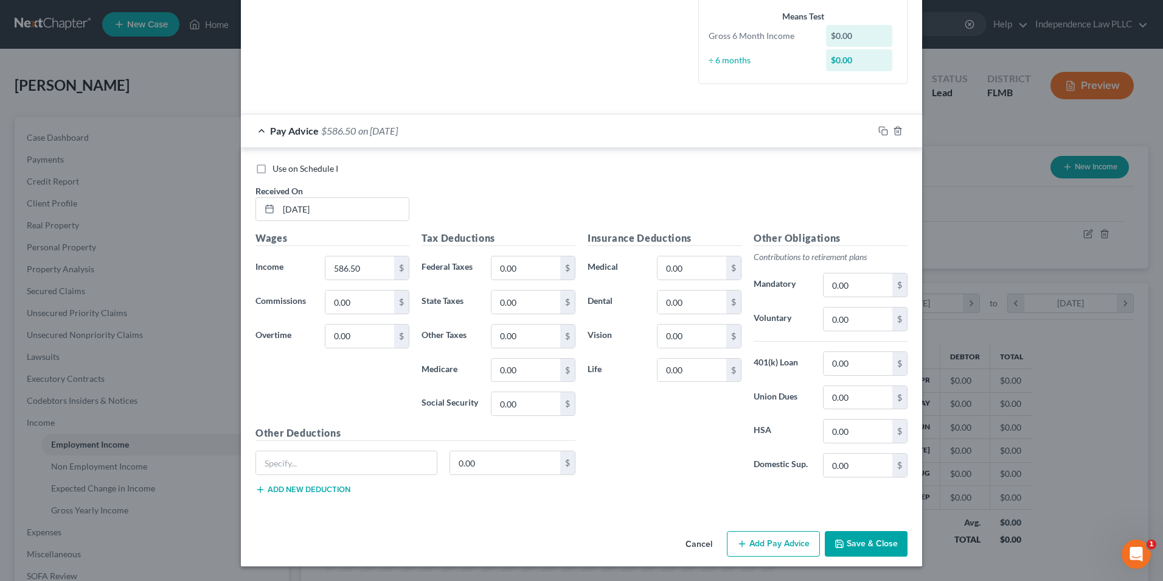
click at [867, 532] on button "Save & Close" at bounding box center [866, 544] width 83 height 26
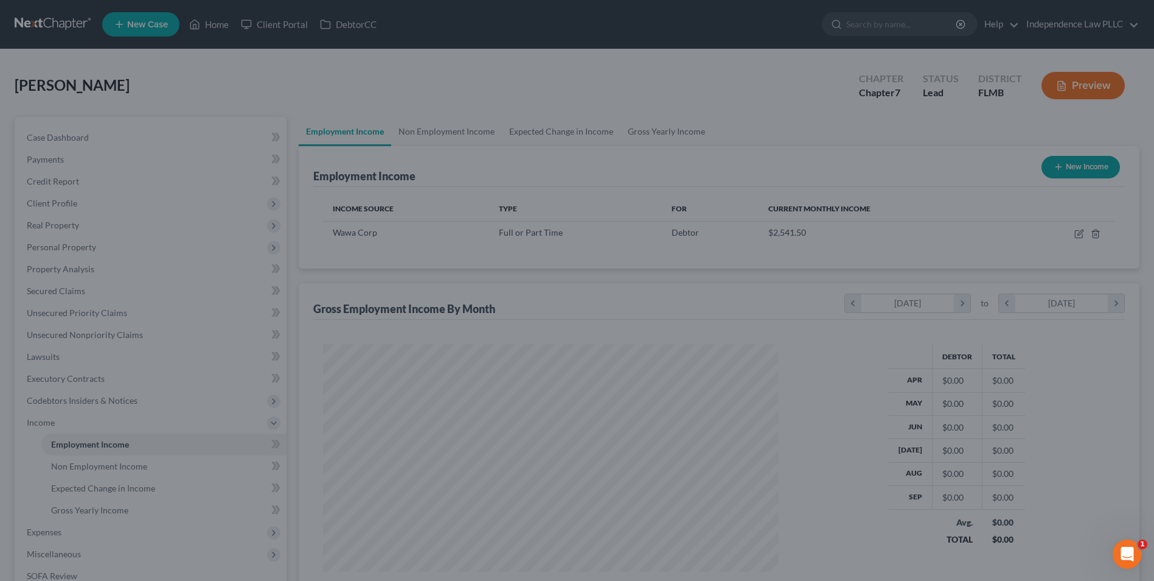
scroll to position [608285, 608035]
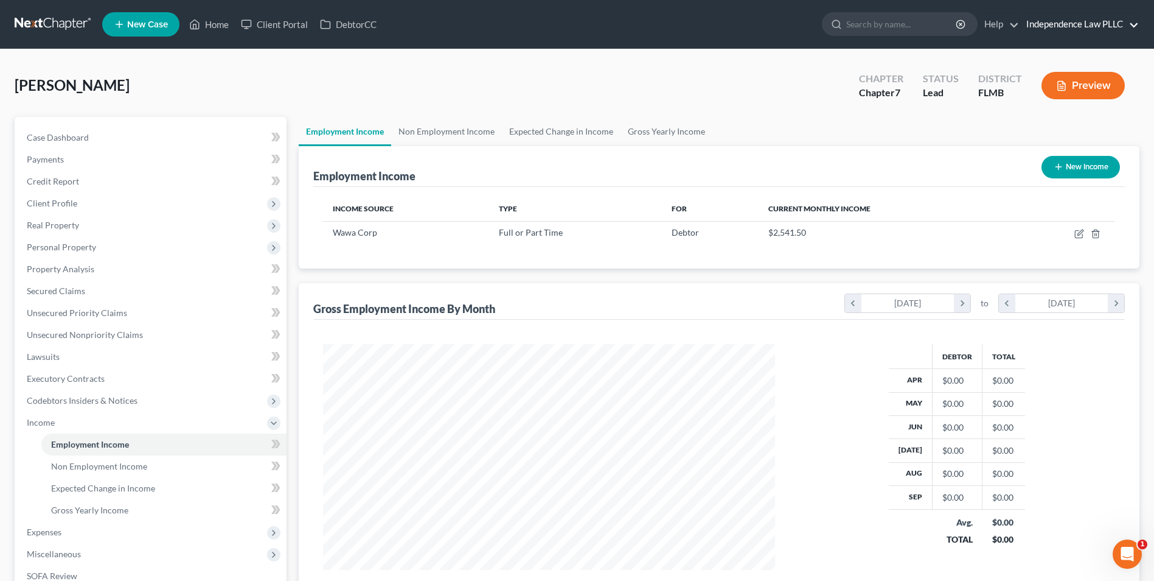
click at [1094, 20] on link "Independence Law PLLC" at bounding box center [1079, 24] width 119 height 22
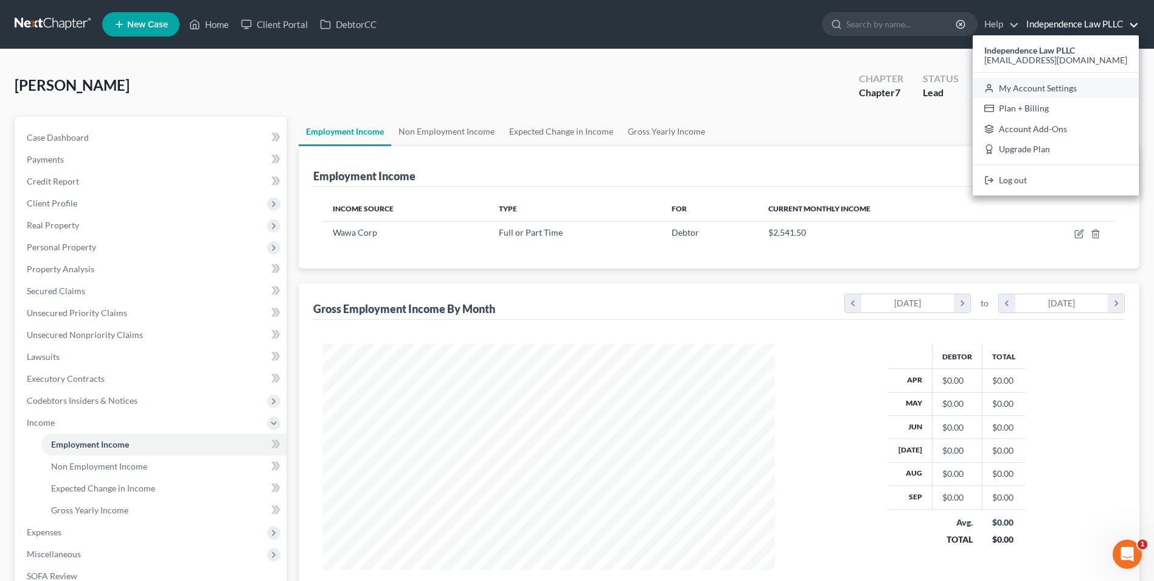
click at [1076, 88] on link "My Account Settings" at bounding box center [1056, 88] width 166 height 21
select select "15"
select select "24"
select select "9"
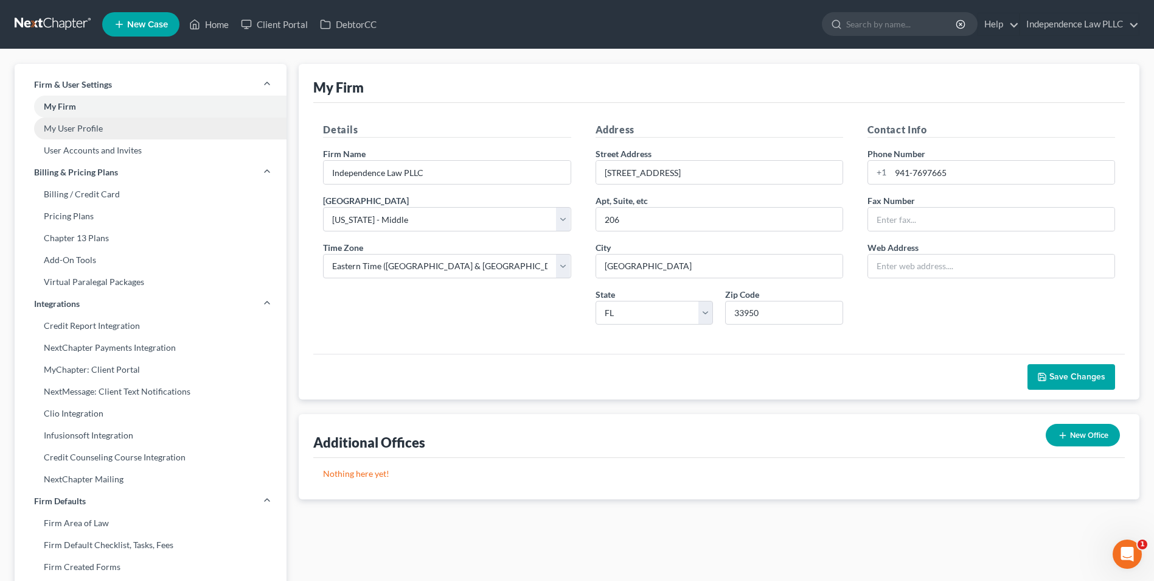
click at [85, 131] on link "My User Profile" at bounding box center [151, 128] width 272 height 22
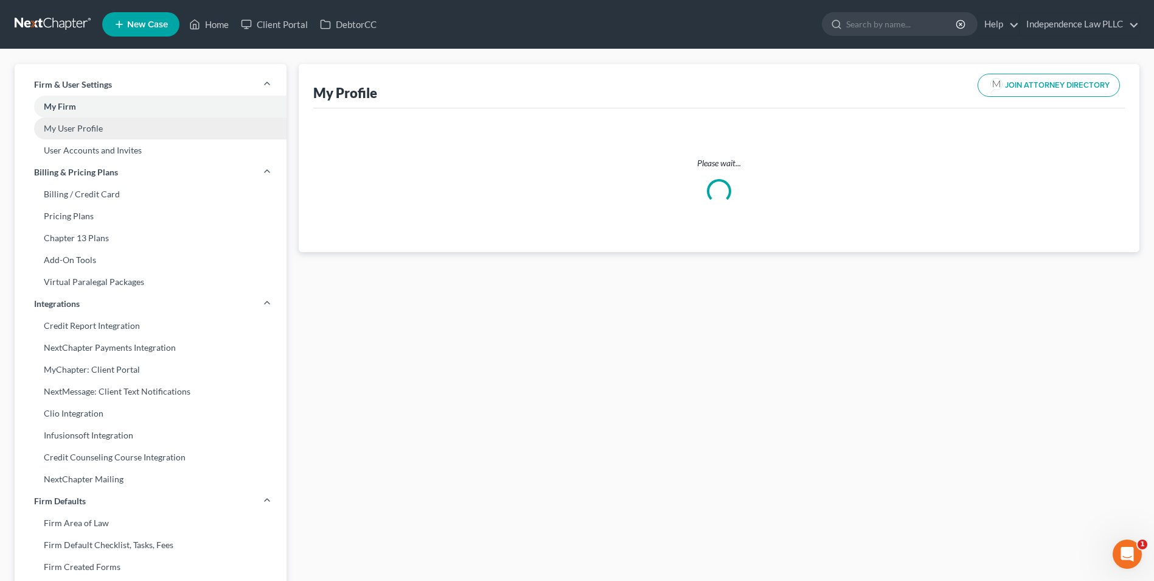
select select "9"
select select "15"
select select "attorney"
select select "0"
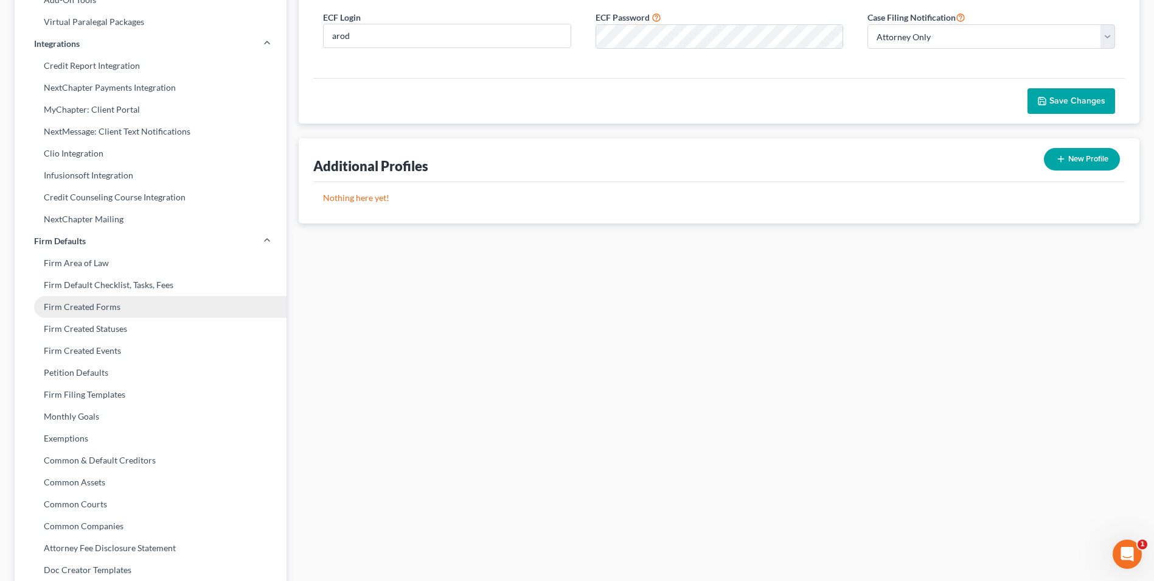
scroll to position [38, 0]
